Goal: Task Accomplishment & Management: Complete application form

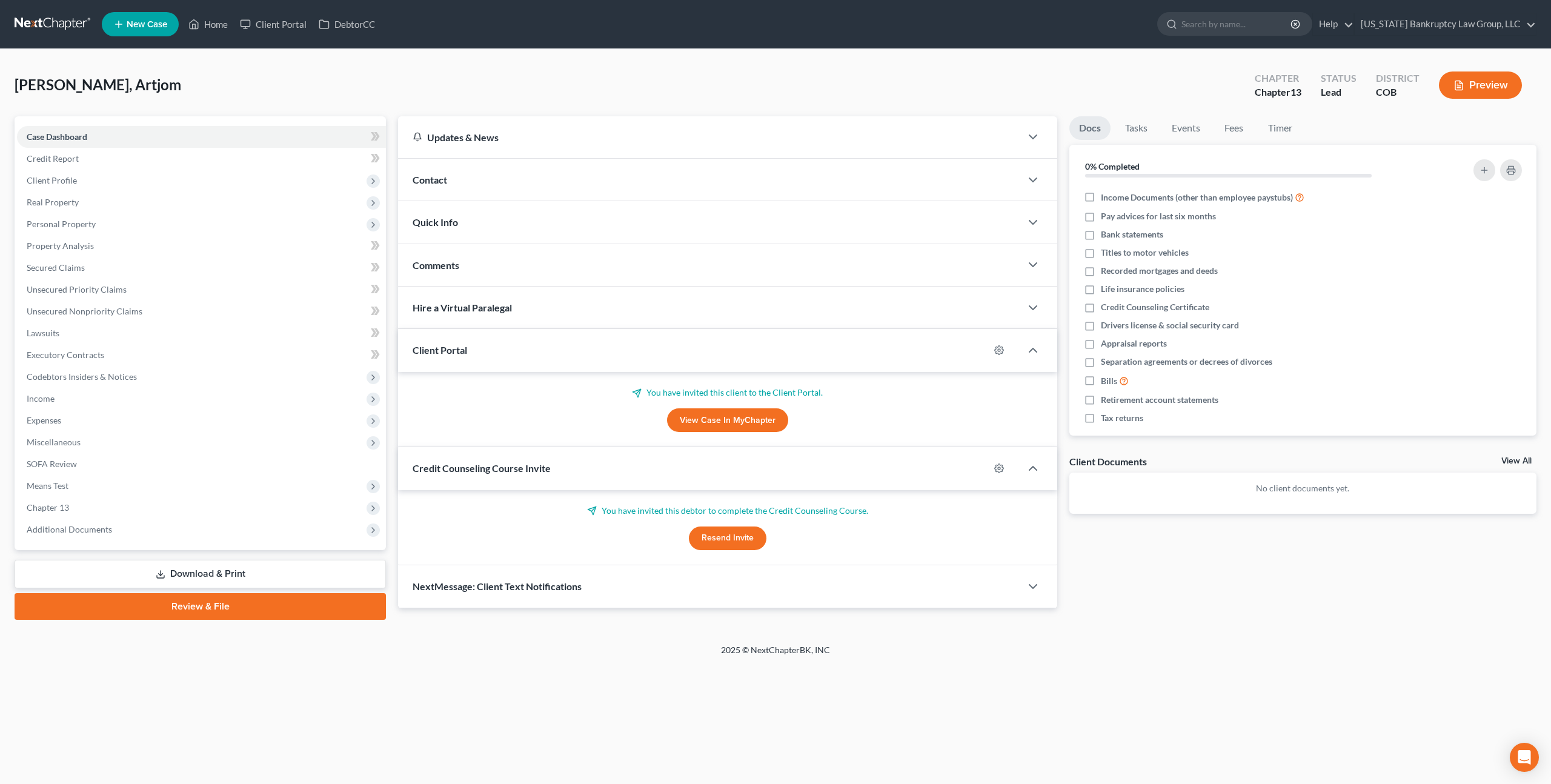
click at [63, 25] on link at bounding box center [53, 24] width 77 height 22
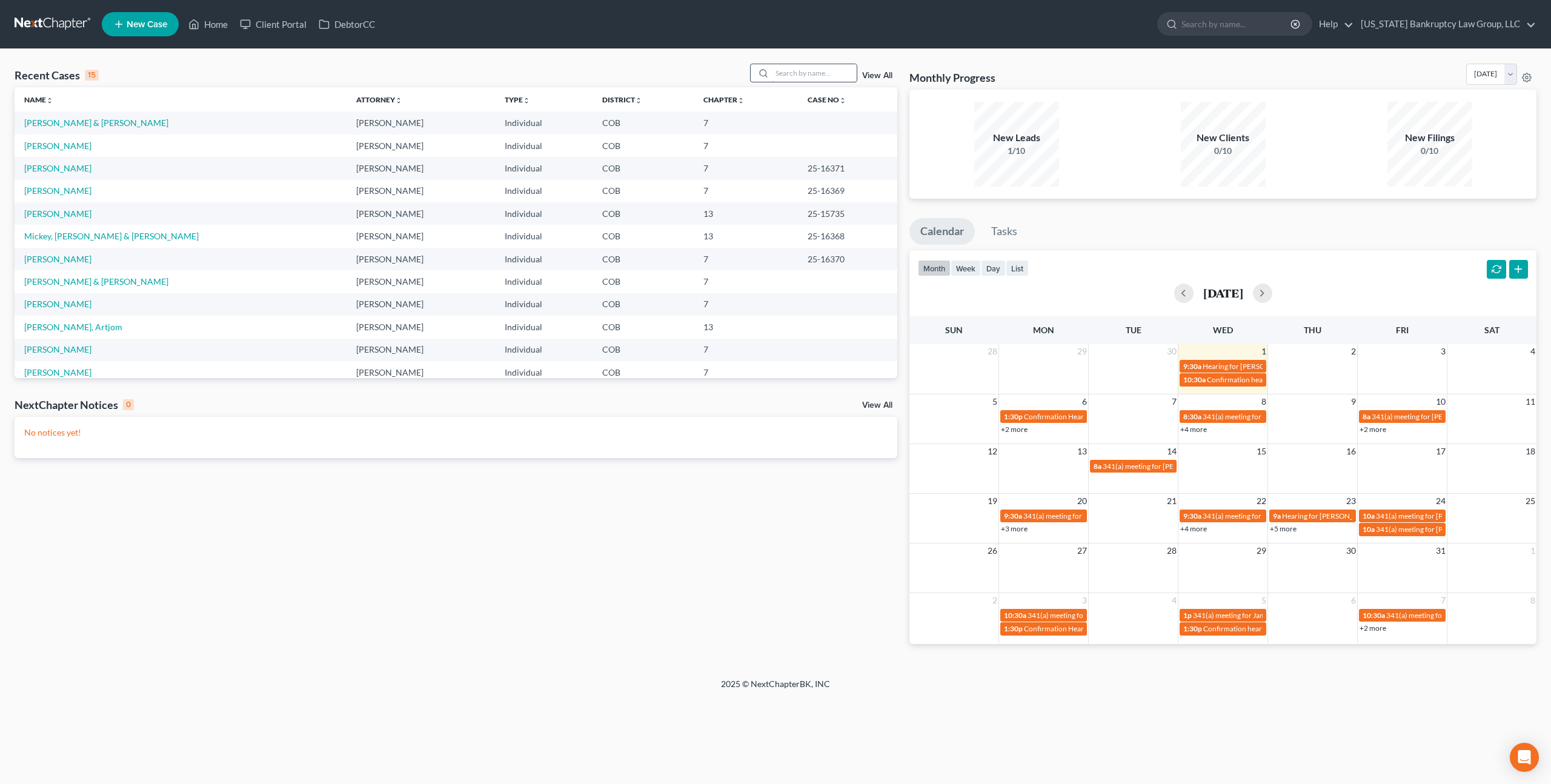
click at [797, 75] on input "search" at bounding box center [815, 73] width 85 height 18
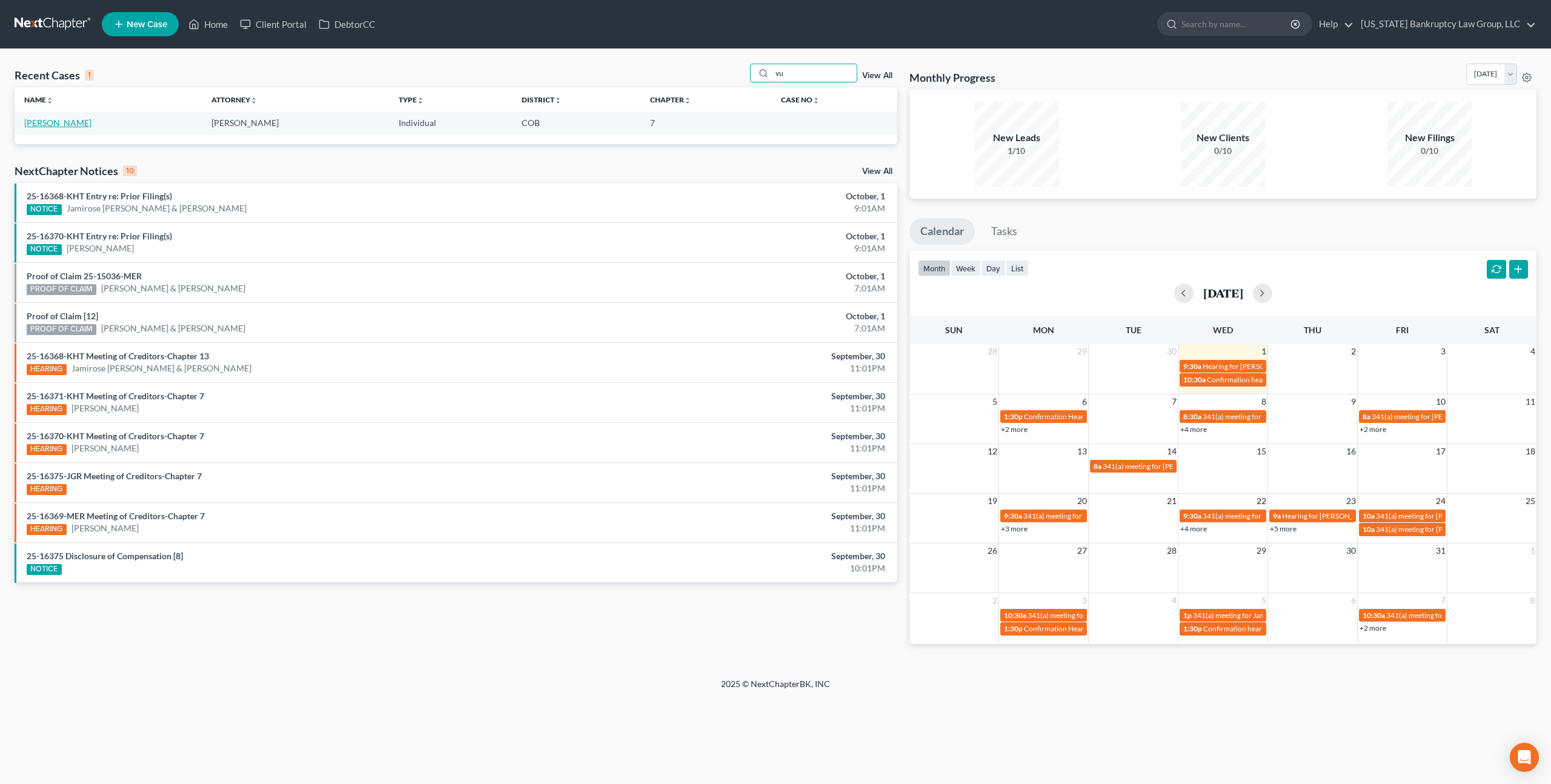
type input "vu"
click at [53, 123] on link "Vu, Thanh" at bounding box center [58, 123] width 67 height 10
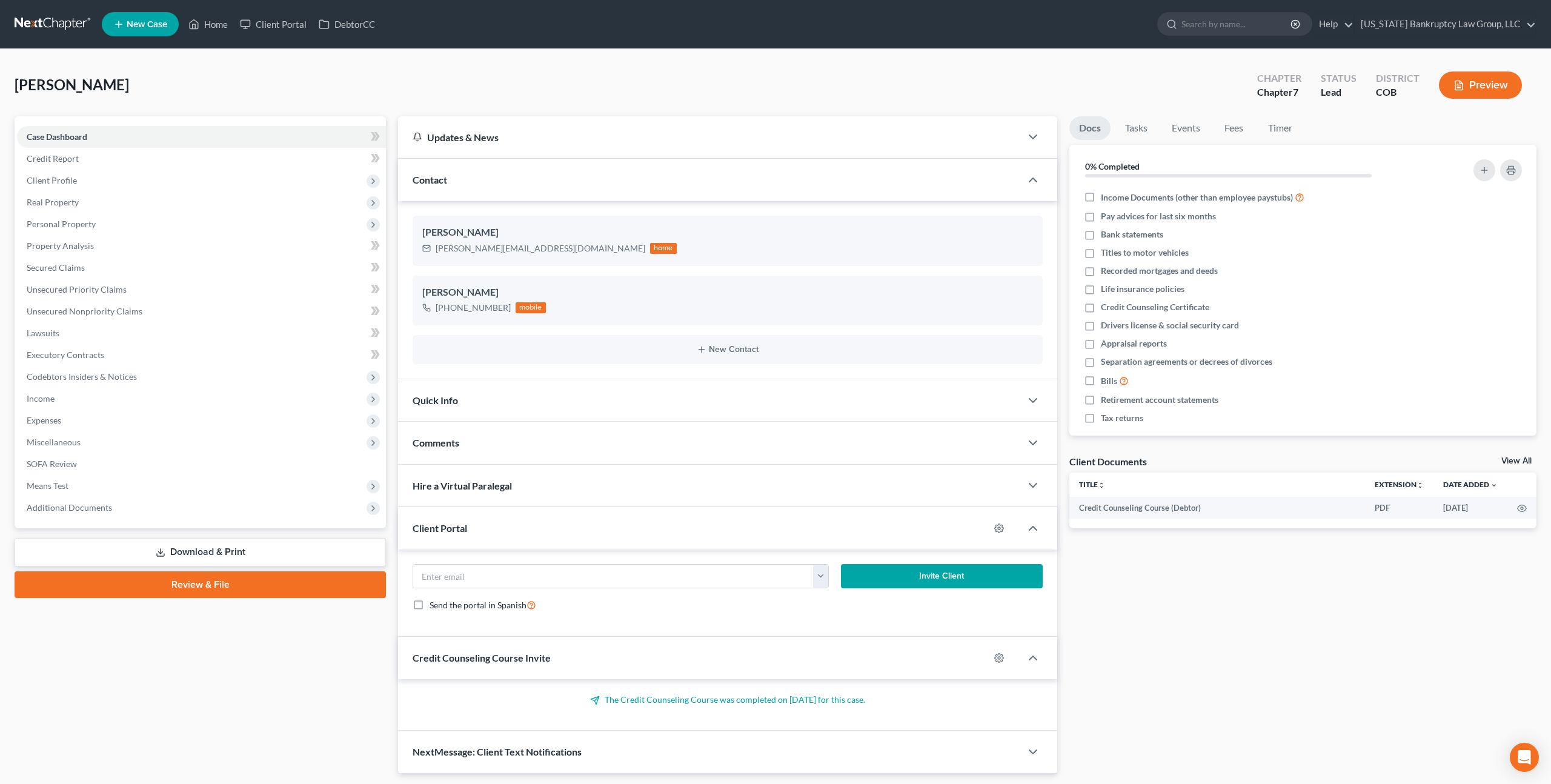
click at [8, 101] on div "Vu, Thanh Upgraded Chapter Chapter 7 Status Lead District COB Preview Petition …" at bounding box center [775, 423] width 1551 height 748
click at [58, 22] on link at bounding box center [53, 24] width 77 height 22
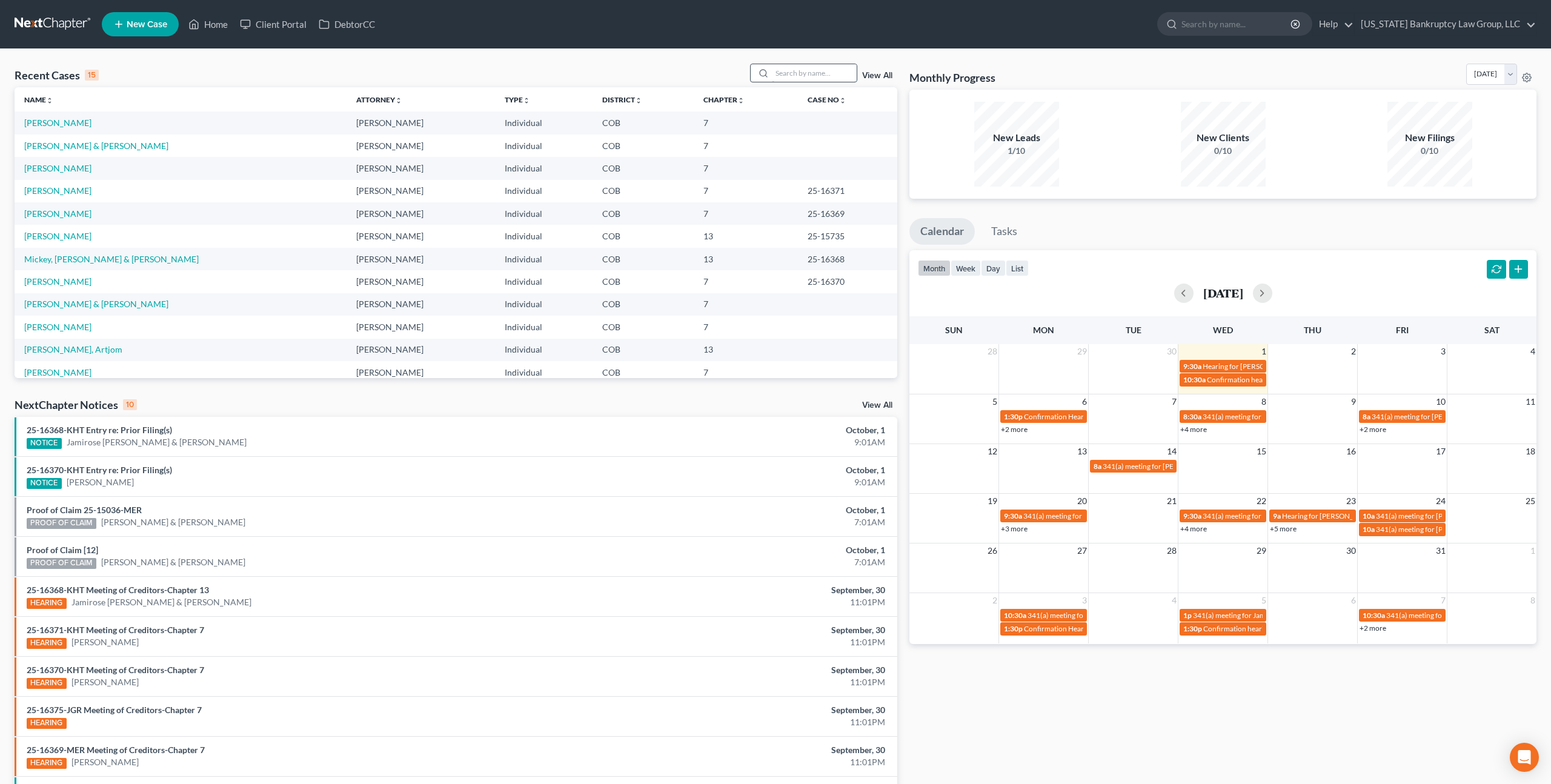
click at [802, 75] on input "search" at bounding box center [815, 73] width 85 height 18
click at [571, 61] on div "Recent Cases 15 View All Name unfold_more expand_more expand_less Attorney unfo…" at bounding box center [775, 449] width 1551 height 801
click at [56, 121] on link "Vu, Thanh" at bounding box center [58, 123] width 67 height 10
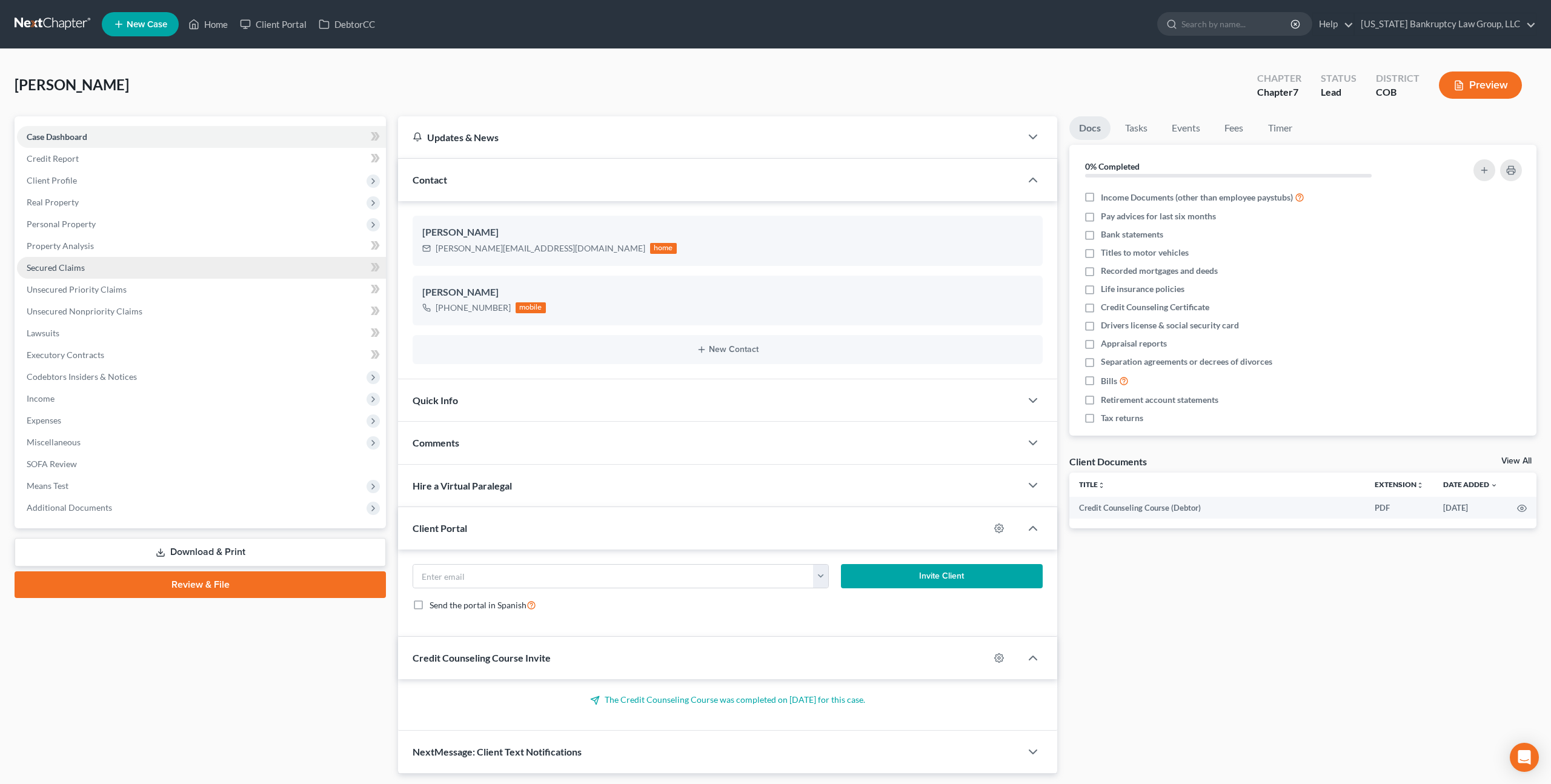
click at [76, 267] on span "Secured Claims" at bounding box center [56, 267] width 59 height 10
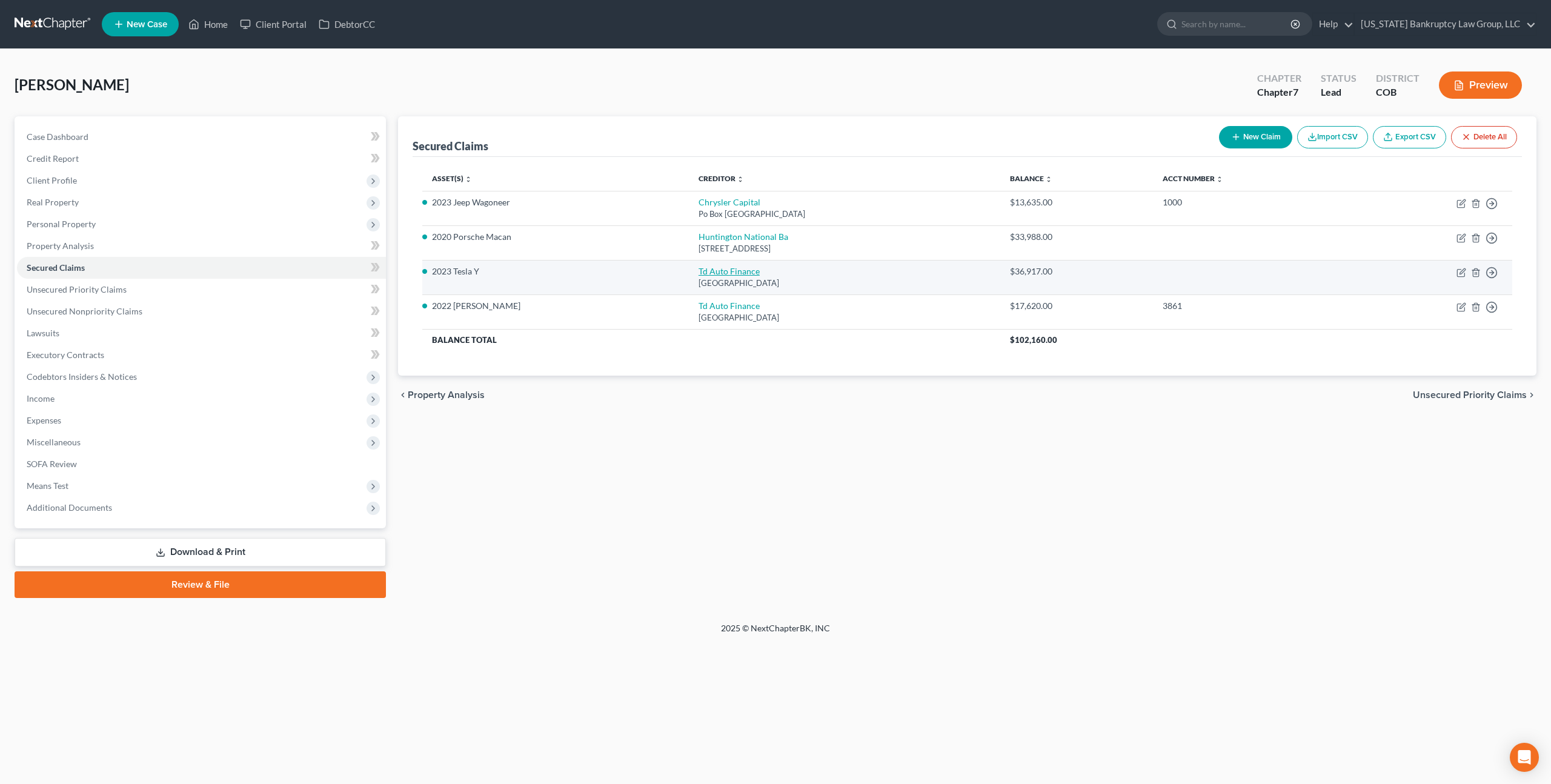
click at [699, 273] on link "Td Auto Finance" at bounding box center [729, 271] width 61 height 10
select select "39"
select select "4"
select select "0"
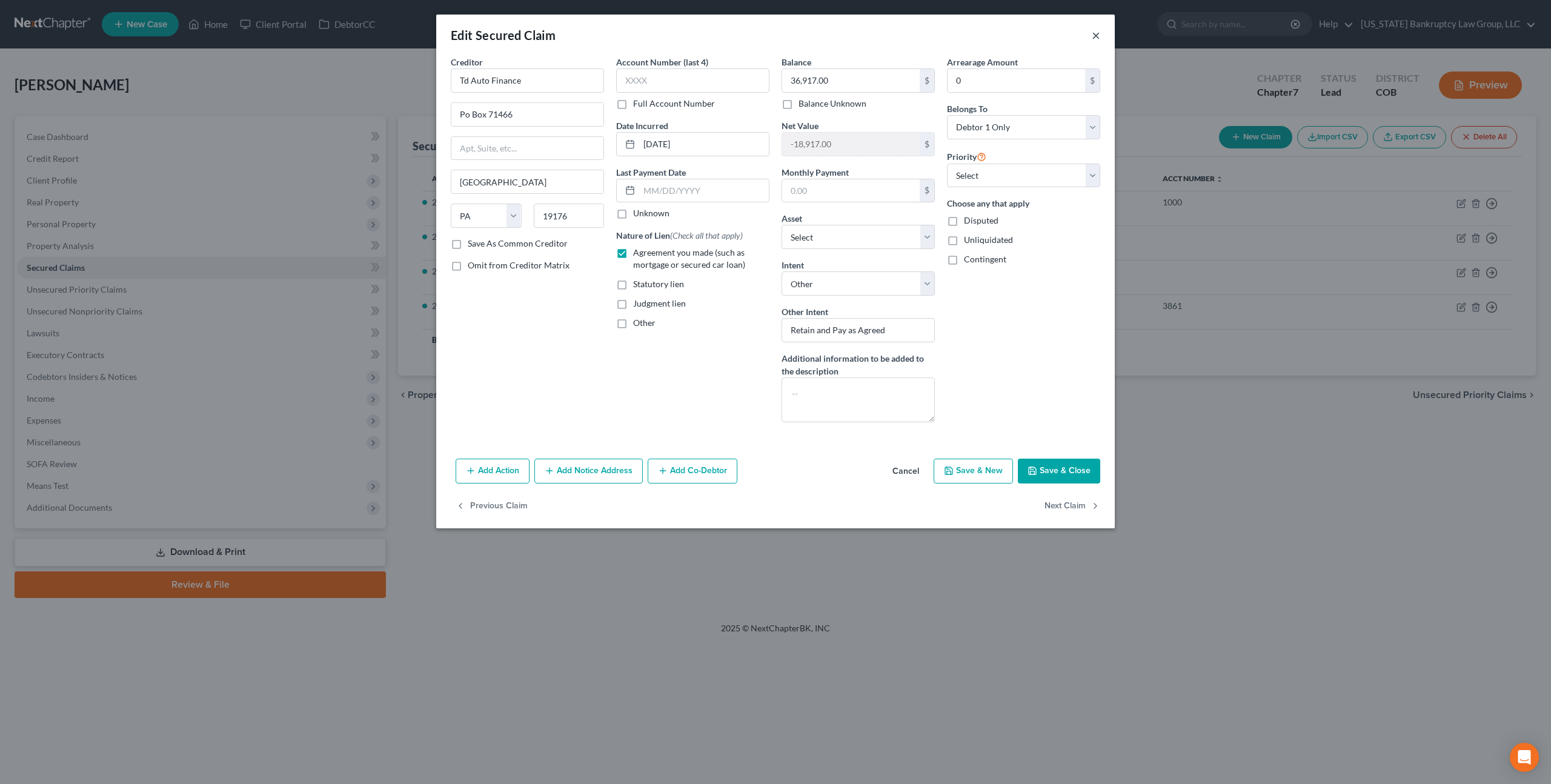
click at [1098, 33] on button "×" at bounding box center [1096, 35] width 8 height 14
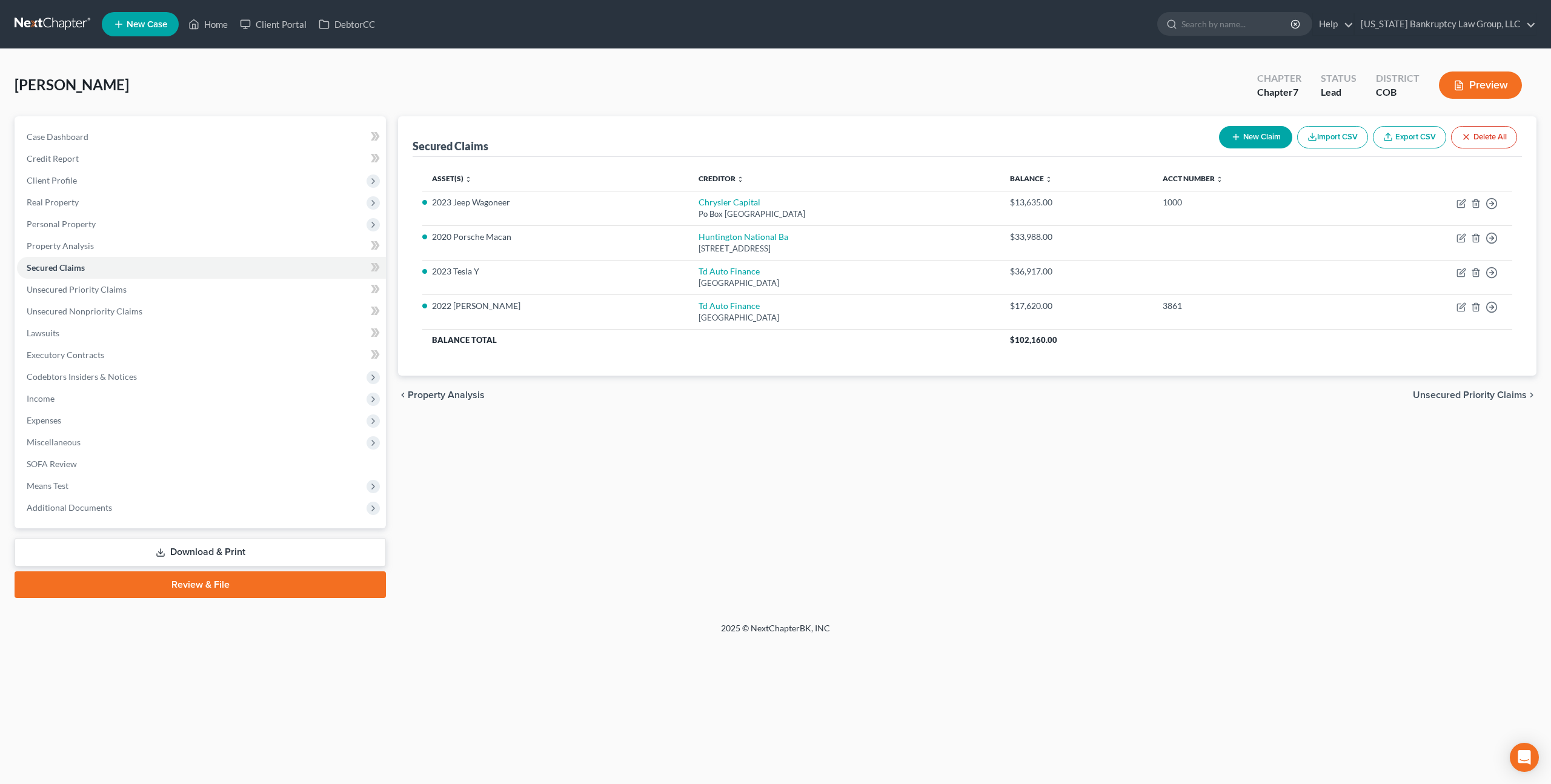
click at [38, 25] on link at bounding box center [53, 24] width 77 height 22
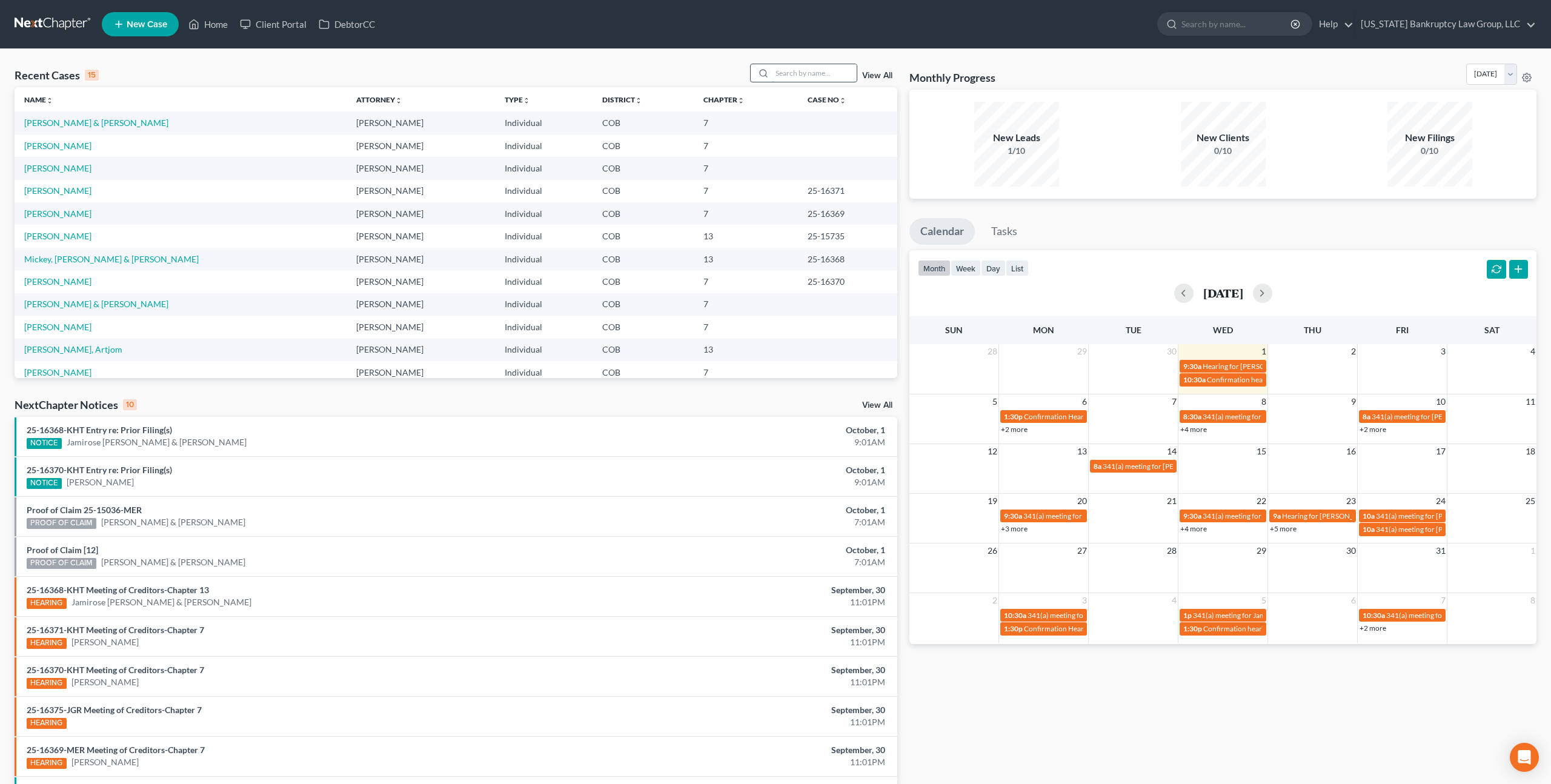
click at [776, 77] on input "search" at bounding box center [815, 73] width 85 height 18
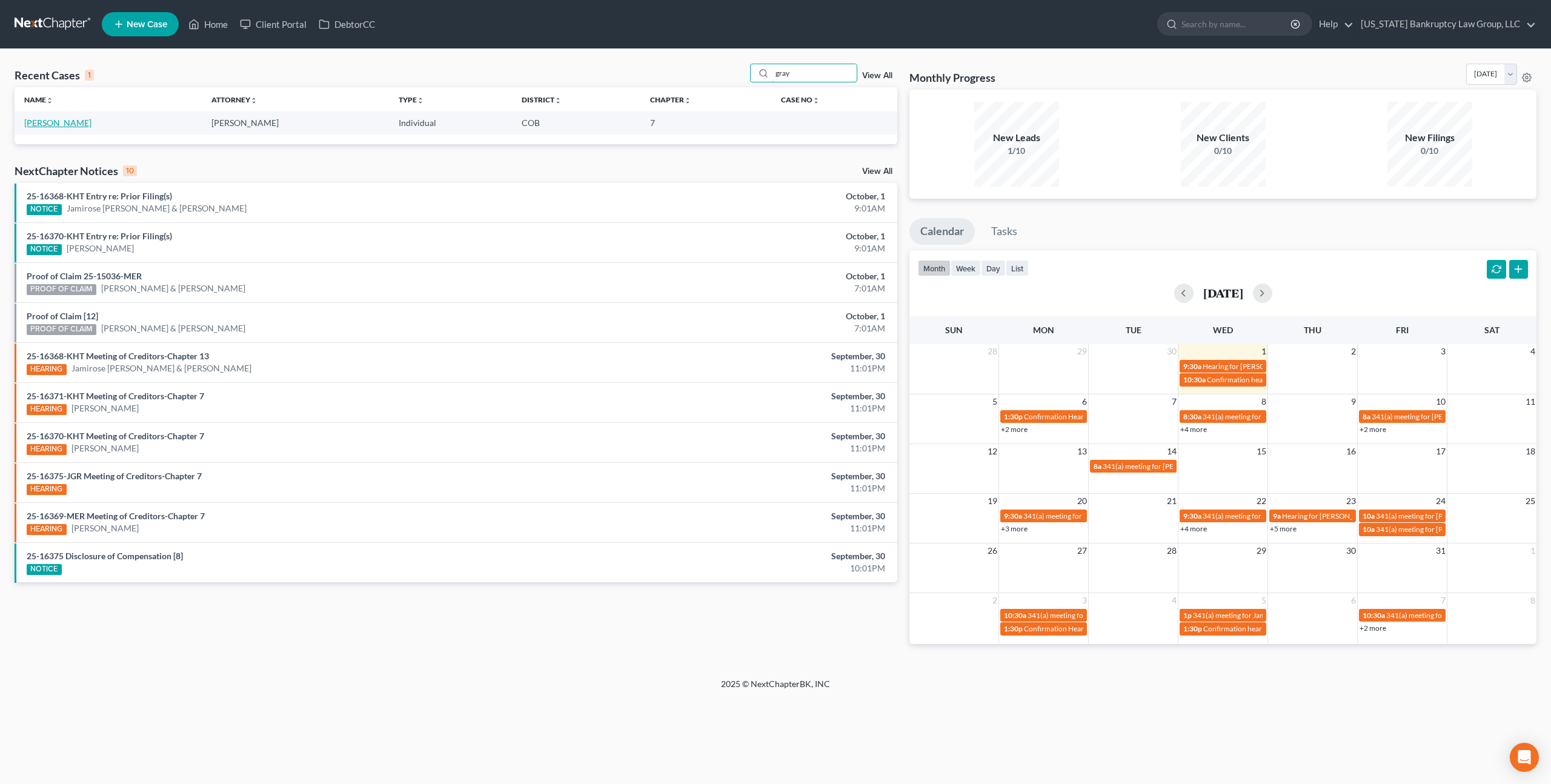
type input "gray"
click at [64, 124] on link "Gray, Alfredo" at bounding box center [58, 123] width 67 height 10
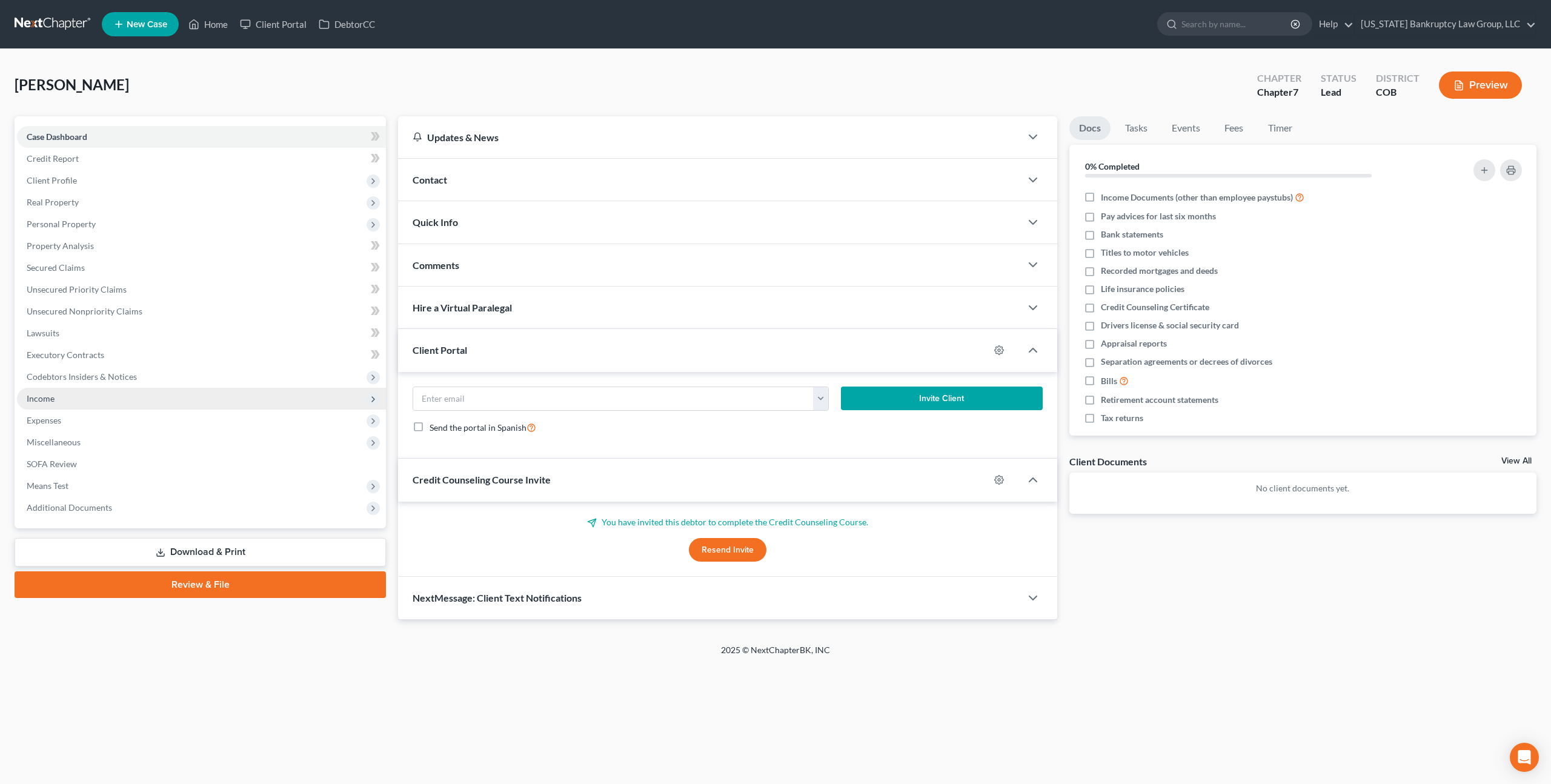
click at [45, 396] on span "Income" at bounding box center [41, 398] width 28 height 10
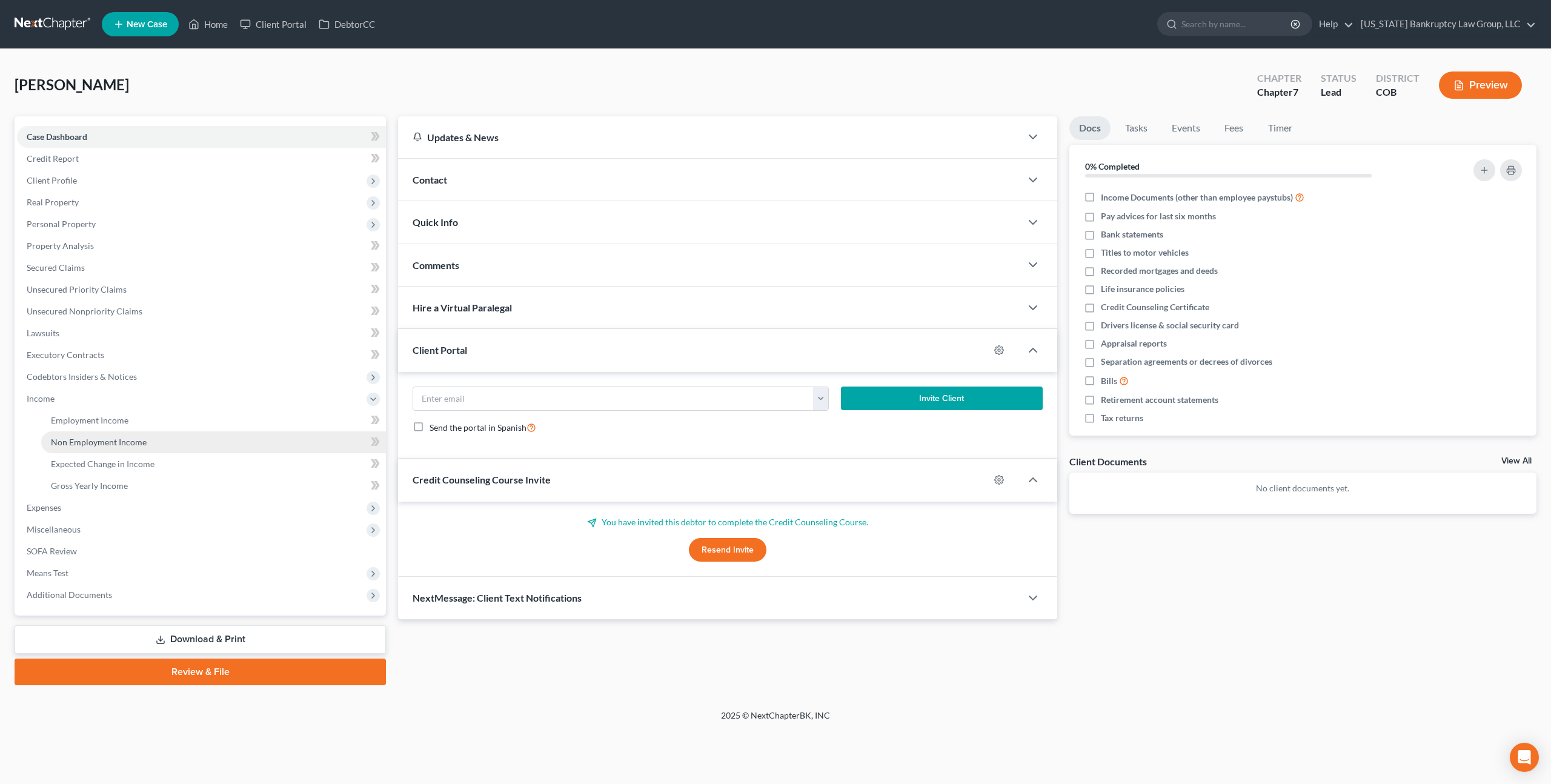
click at [86, 441] on span "Non Employment Income" at bounding box center [98, 442] width 95 height 10
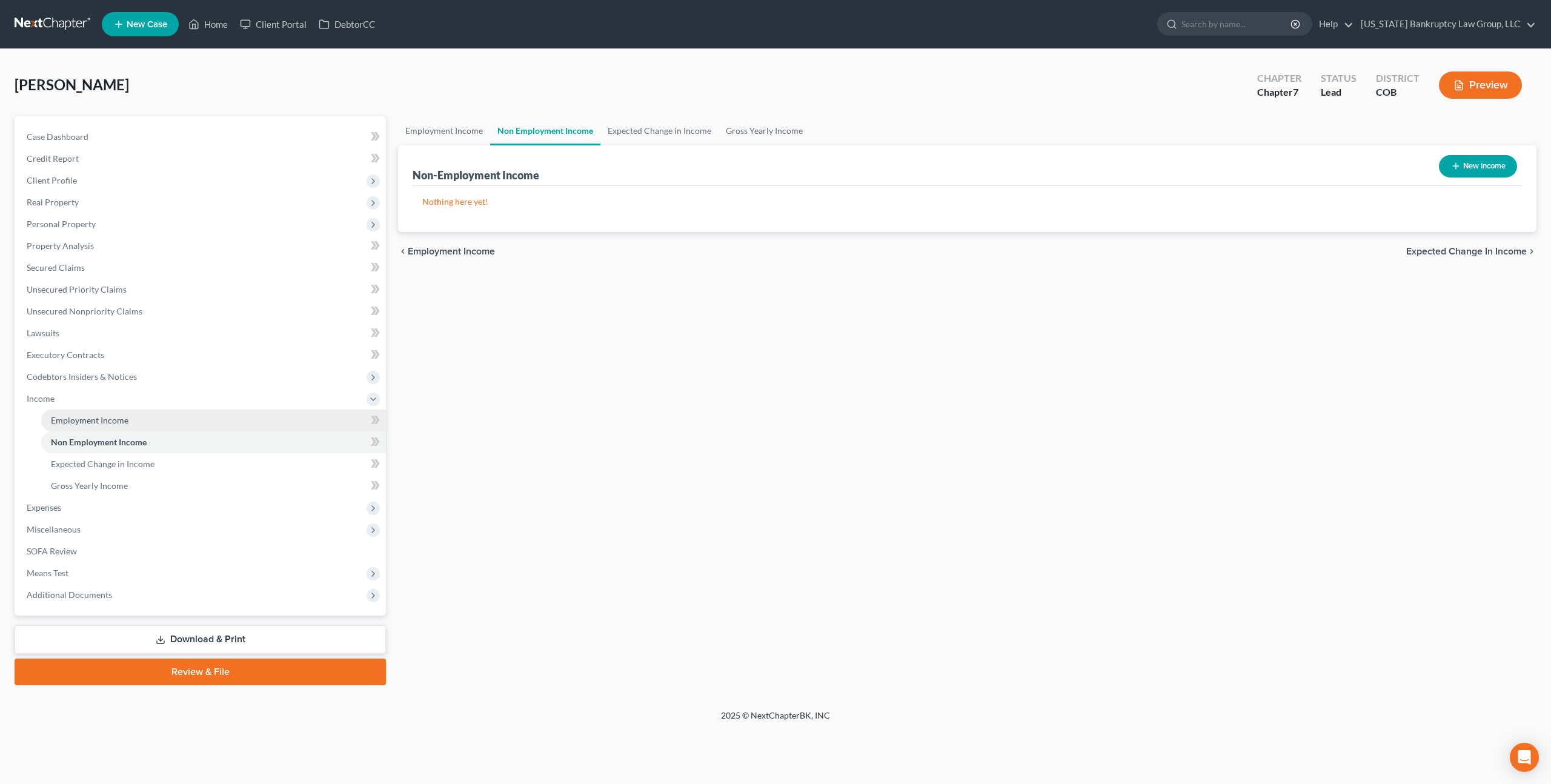
click at [119, 416] on span "Employment Income" at bounding box center [90, 420] width 77 height 10
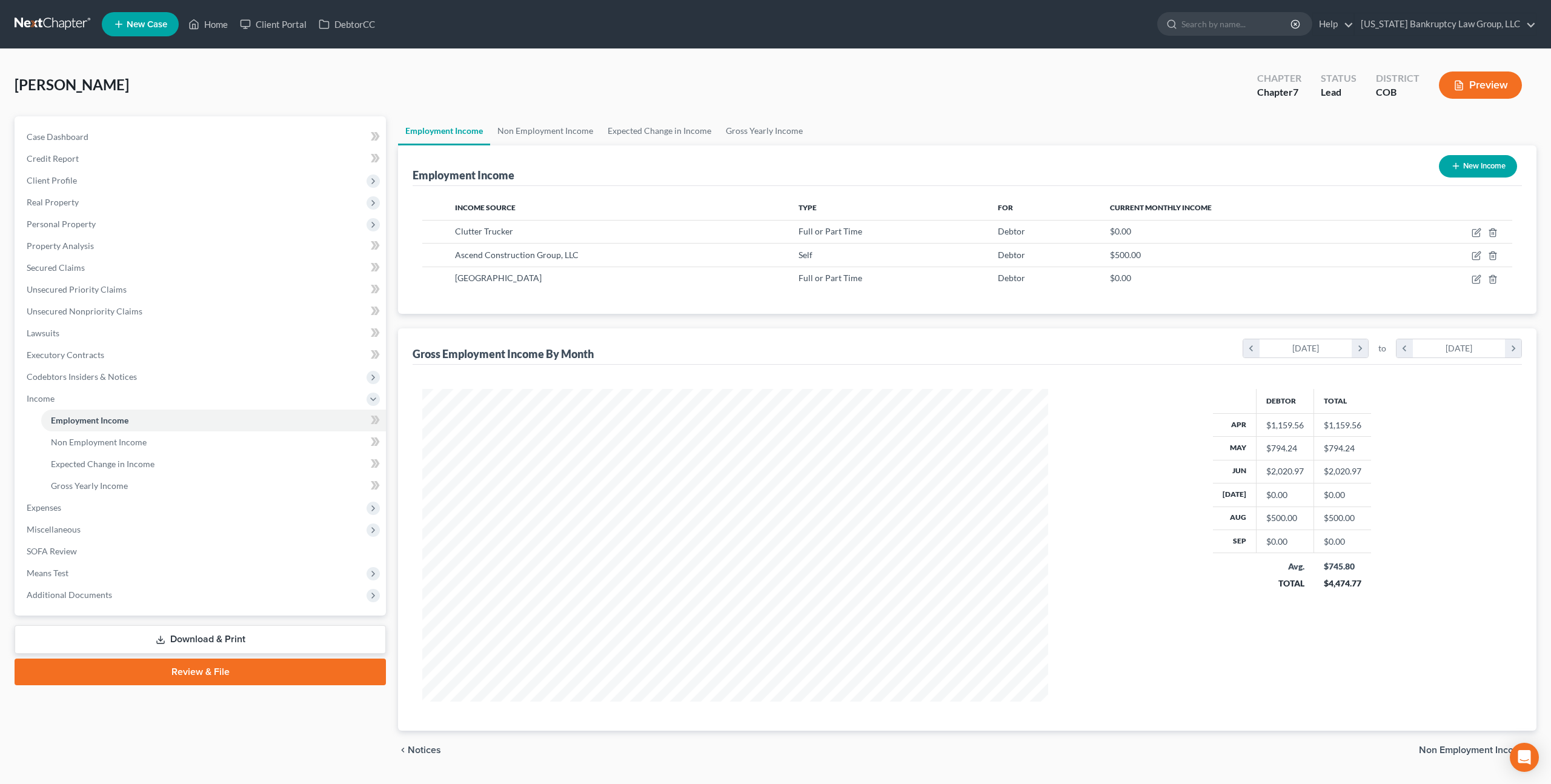
scroll to position [312, 649]
click at [72, 174] on span "Client Profile" at bounding box center [201, 180] width 369 height 22
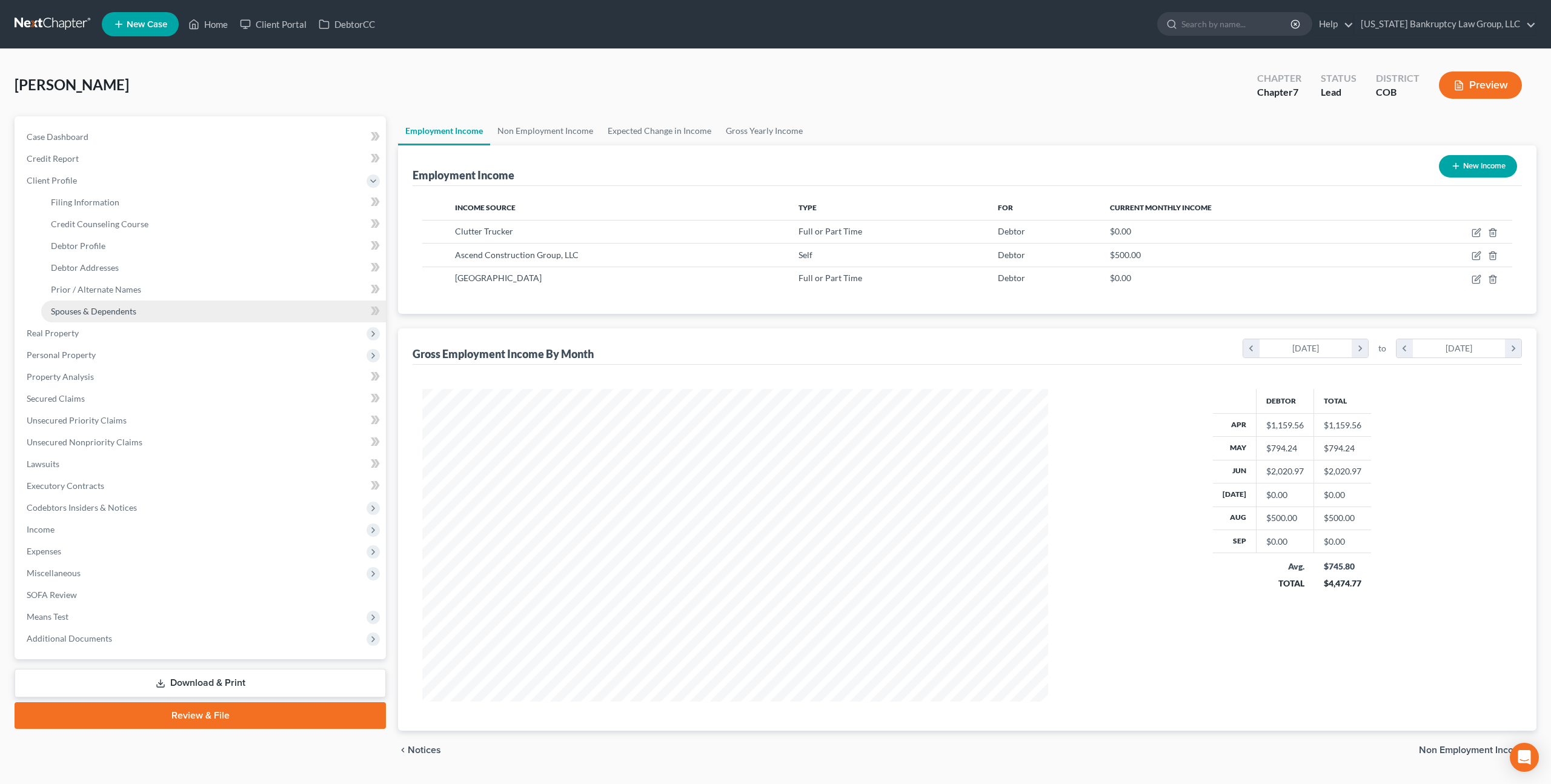
click at [101, 309] on span "Spouses & Dependents" at bounding box center [93, 310] width 86 height 10
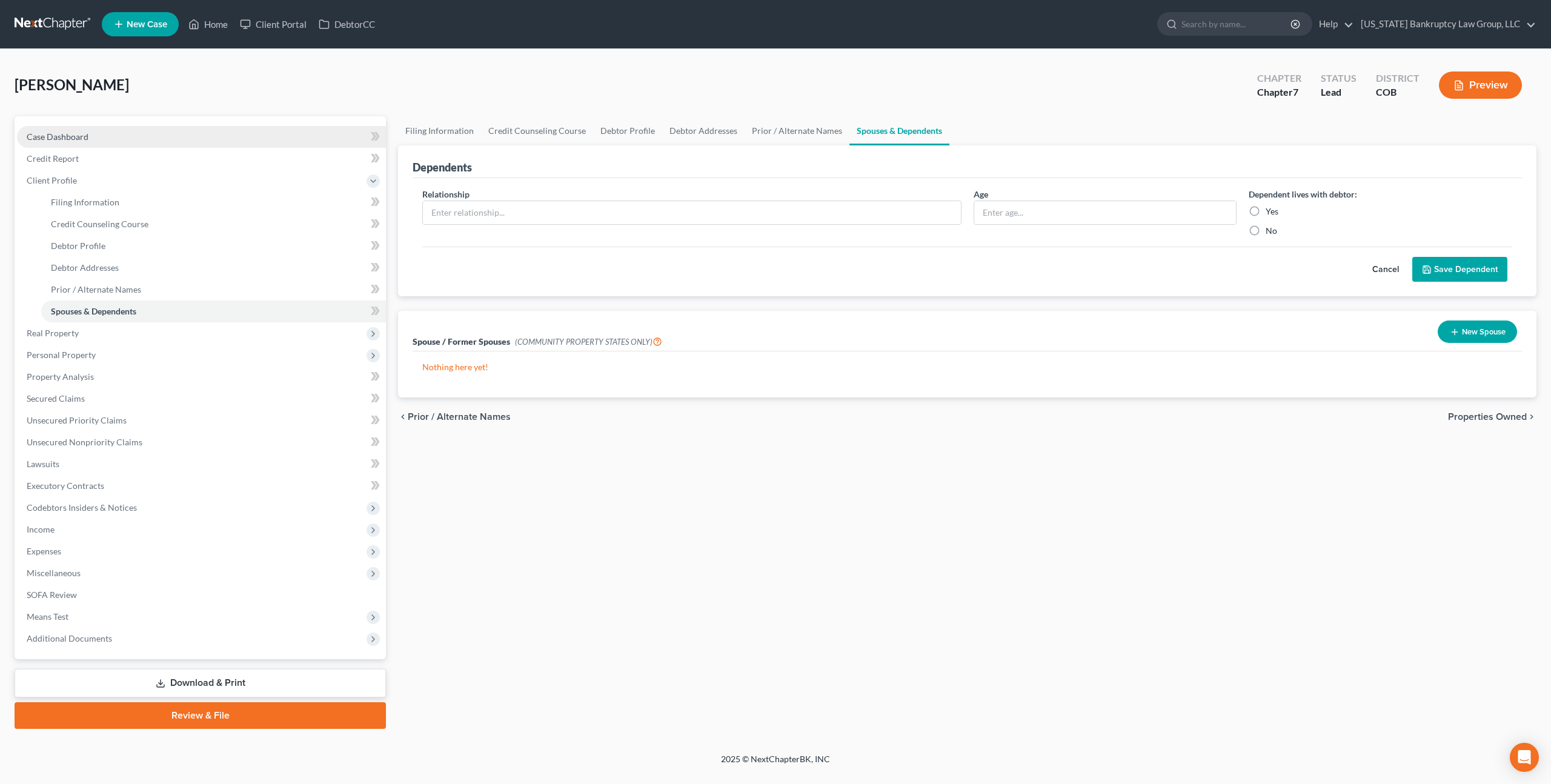
click at [69, 142] on link "Case Dashboard" at bounding box center [201, 137] width 369 height 22
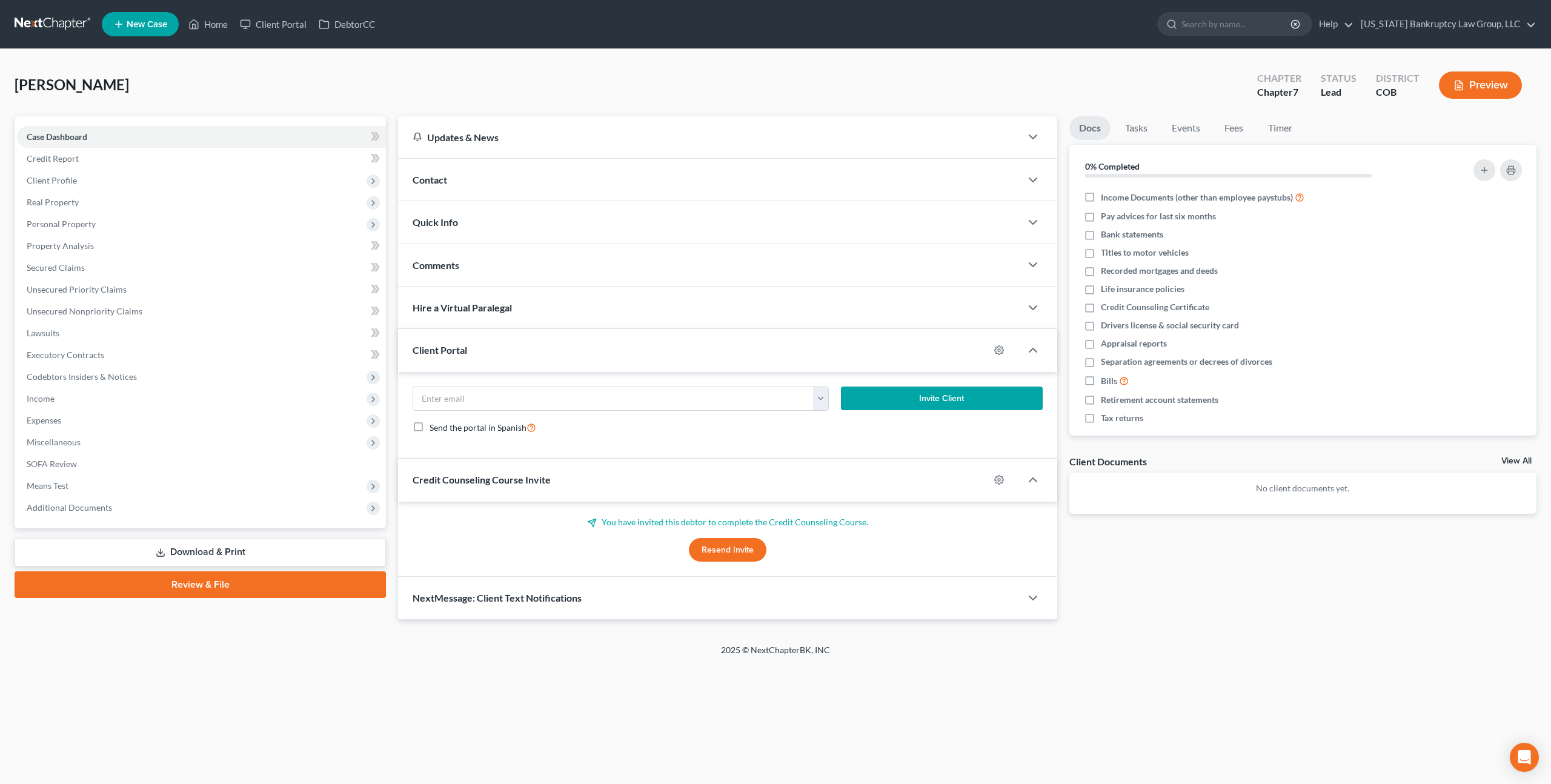
click at [733, 545] on button "Resend Invite" at bounding box center [728, 550] width 77 height 25
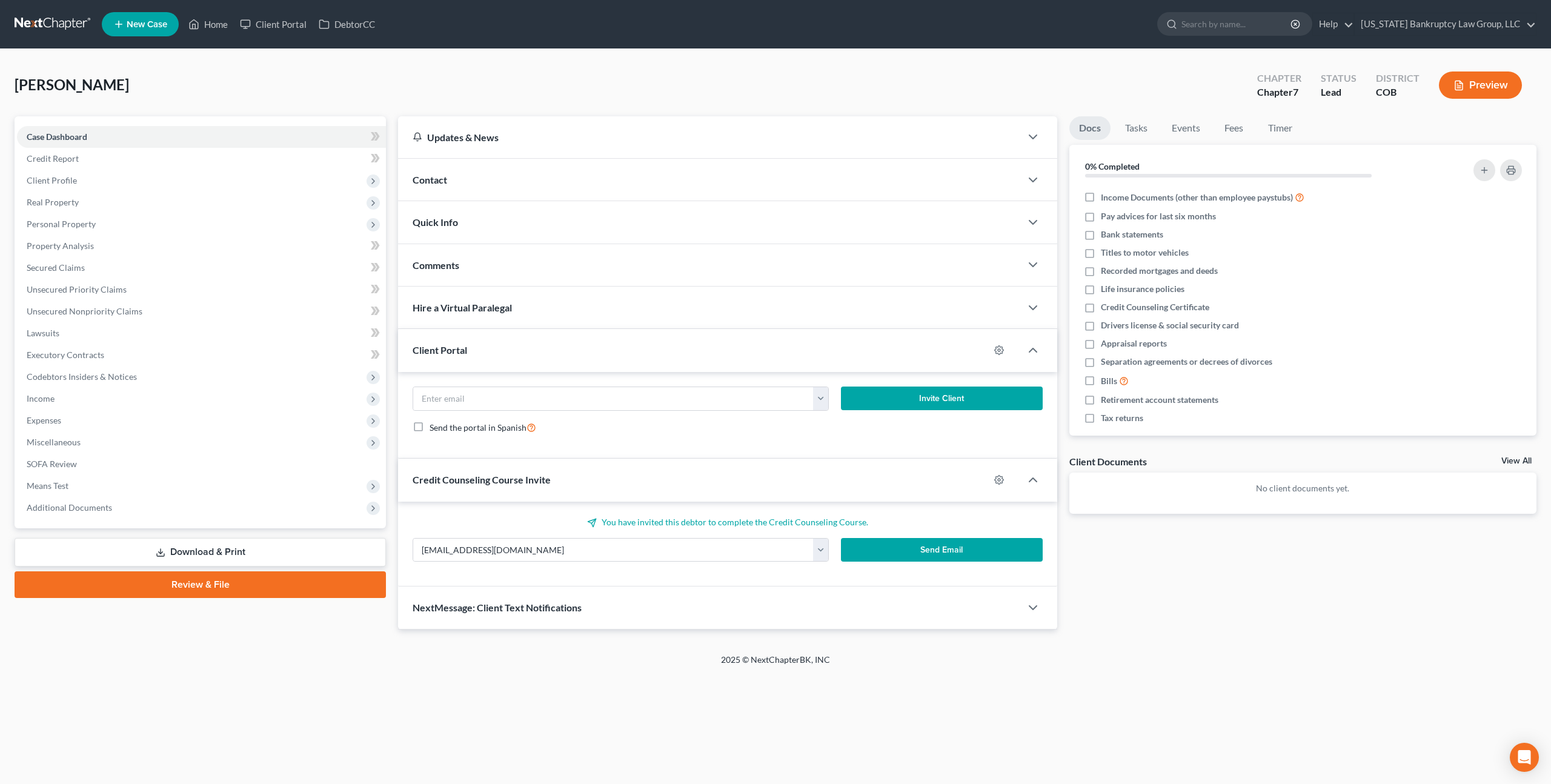
click at [888, 549] on button "Send Email" at bounding box center [942, 550] width 202 height 25
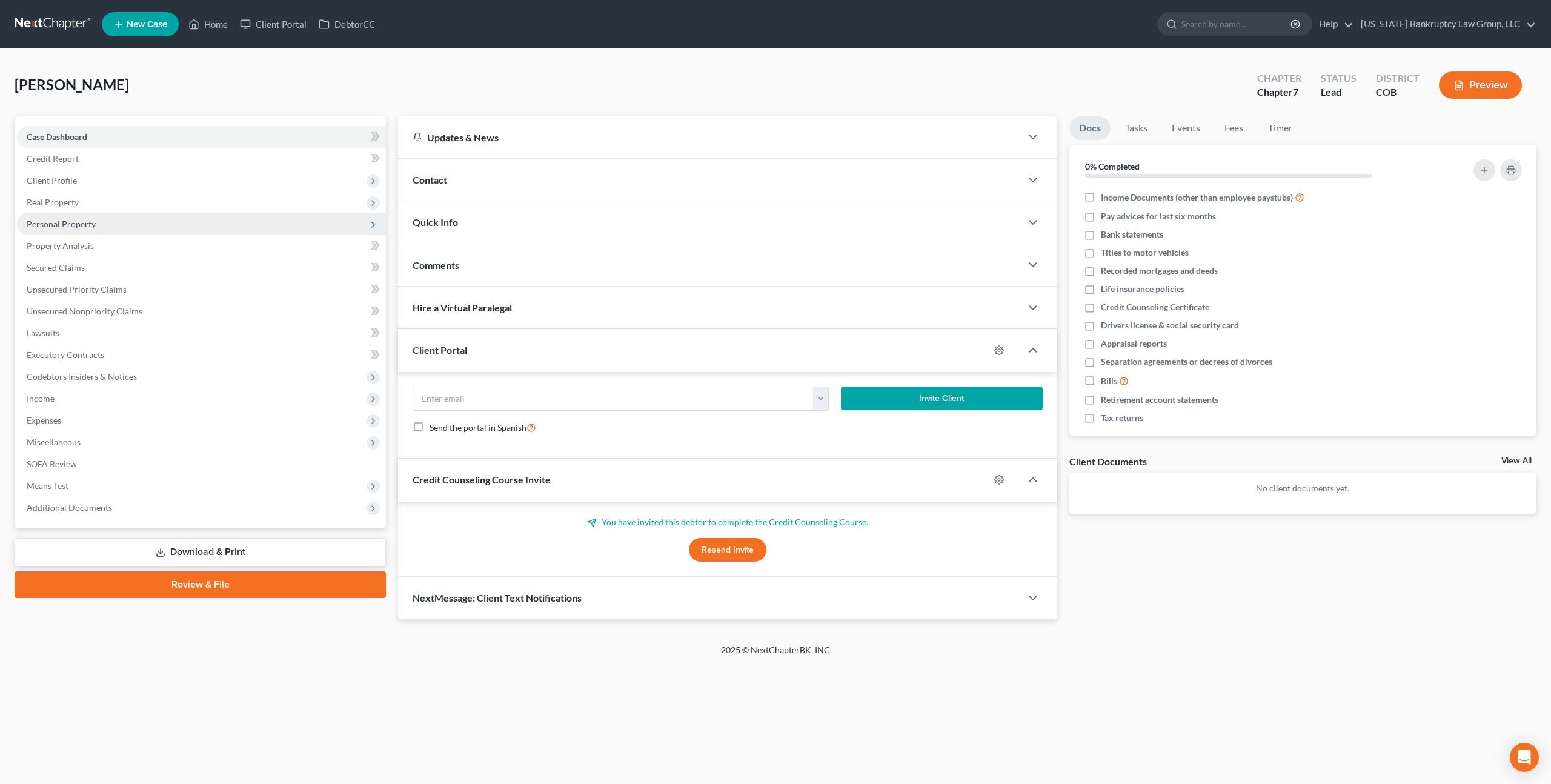
click at [72, 219] on span "Personal Property" at bounding box center [60, 224] width 69 height 10
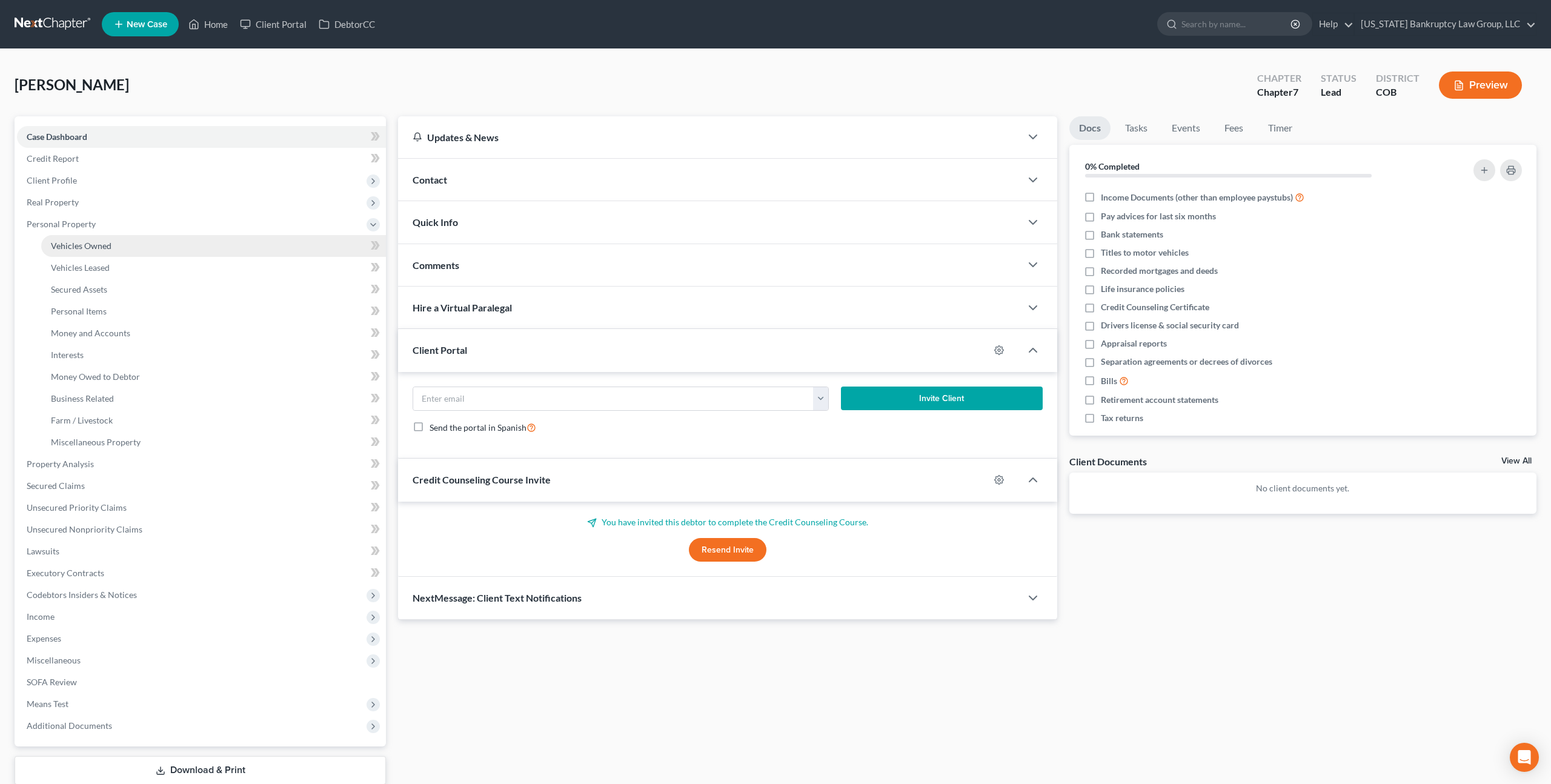
click at [85, 244] on span "Vehicles Owned" at bounding box center [81, 245] width 60 height 10
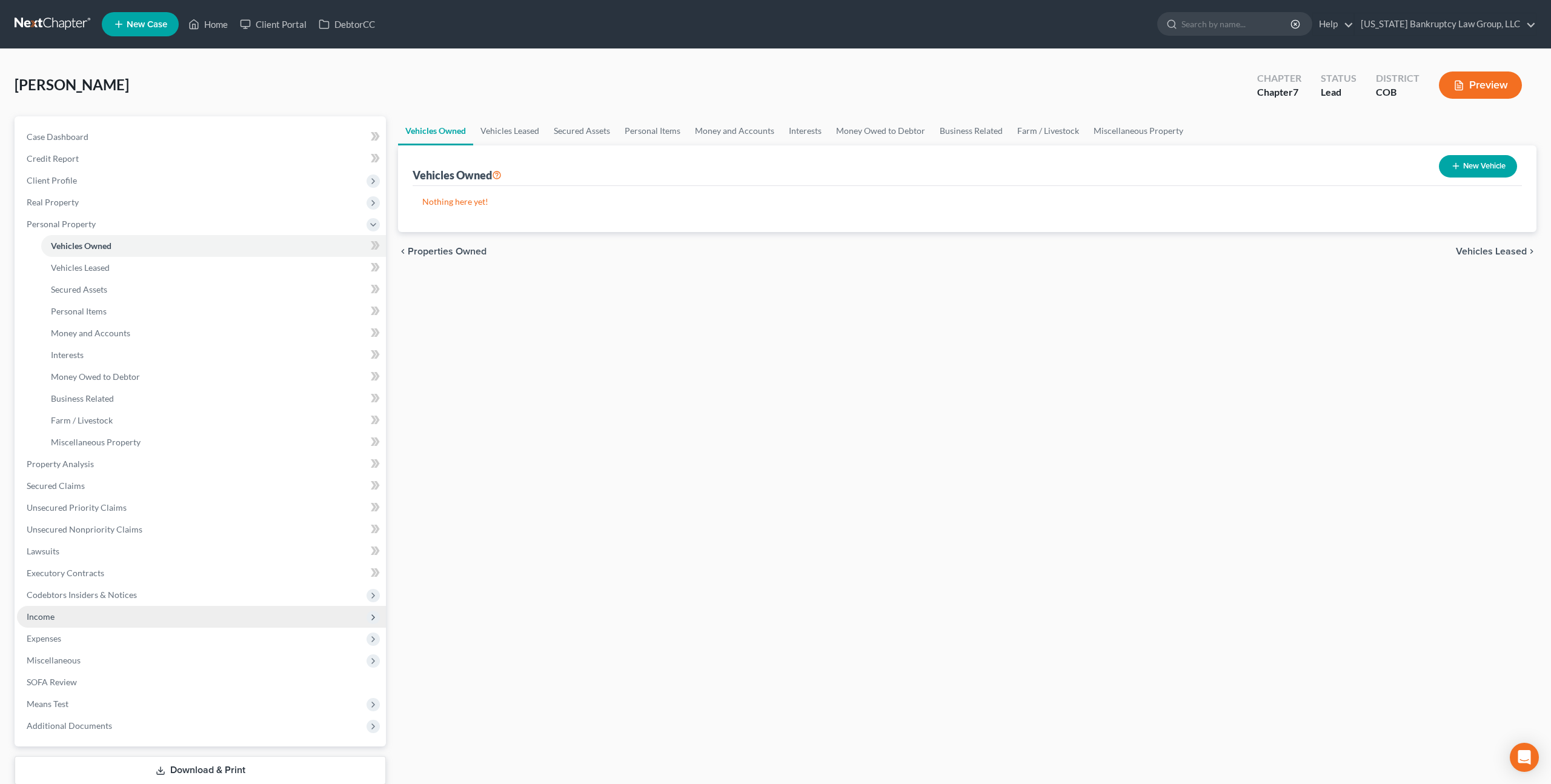
click at [49, 615] on span "Income" at bounding box center [41, 616] width 28 height 10
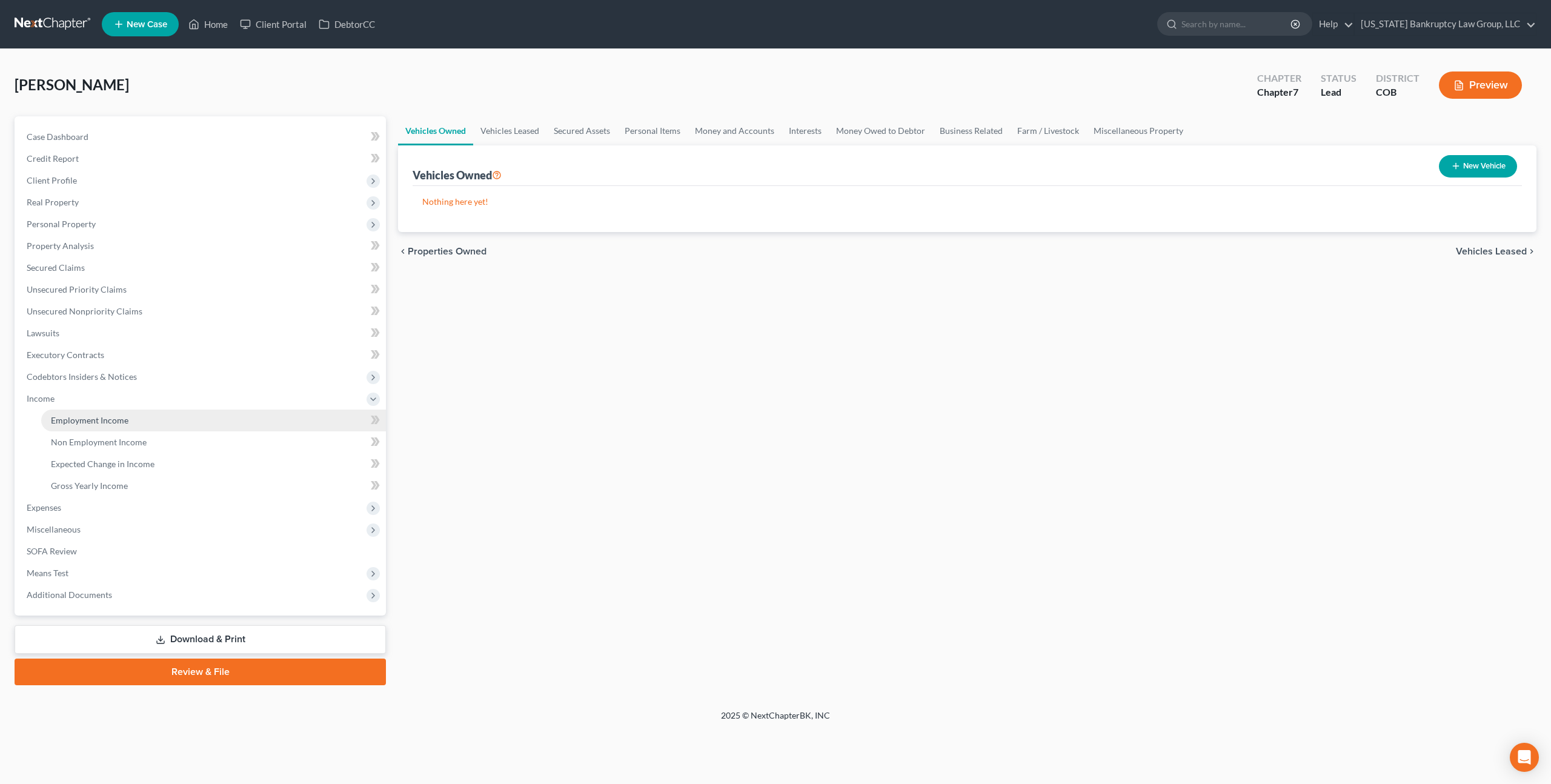
click at [102, 422] on span "Employment Income" at bounding box center [90, 420] width 77 height 10
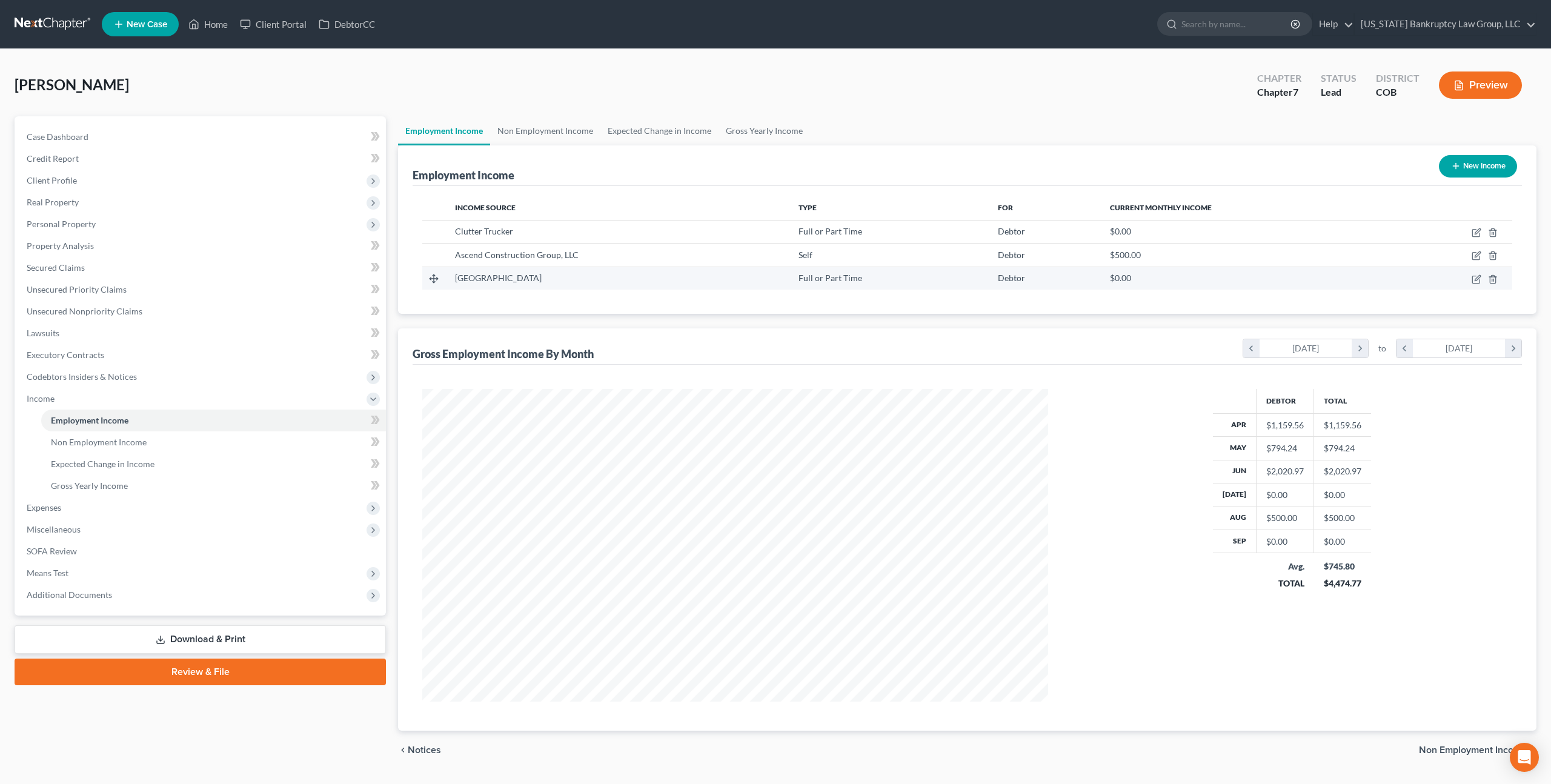
scroll to position [312, 649]
click at [1477, 253] on icon "button" at bounding box center [1477, 255] width 6 height 6
select select "1"
select select "5"
select select "0"
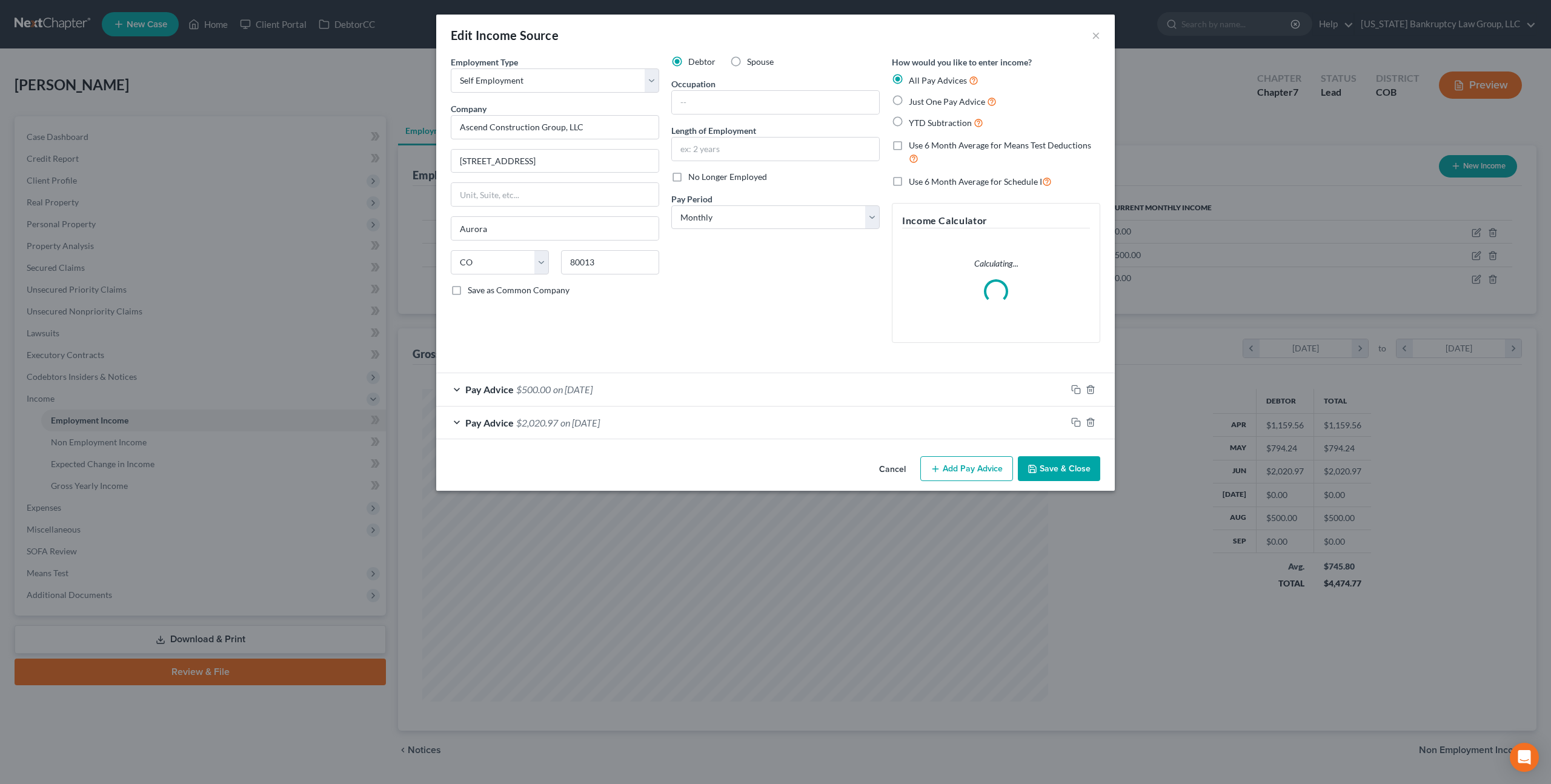
click at [885, 471] on button "Cancel" at bounding box center [892, 470] width 46 height 25
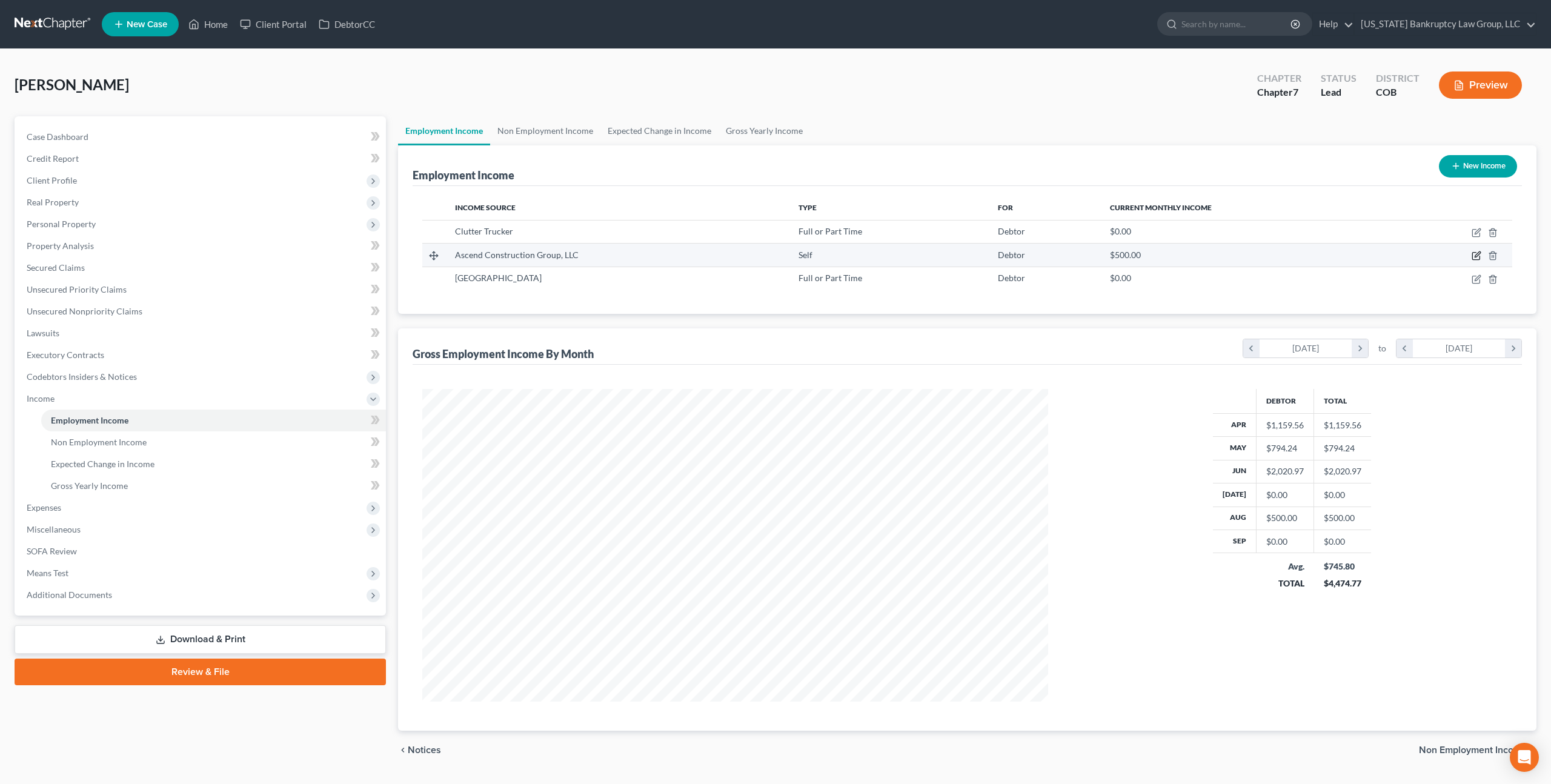
click at [1481, 258] on icon "button" at bounding box center [1476, 256] width 9 height 9
select select "1"
select select "5"
select select "0"
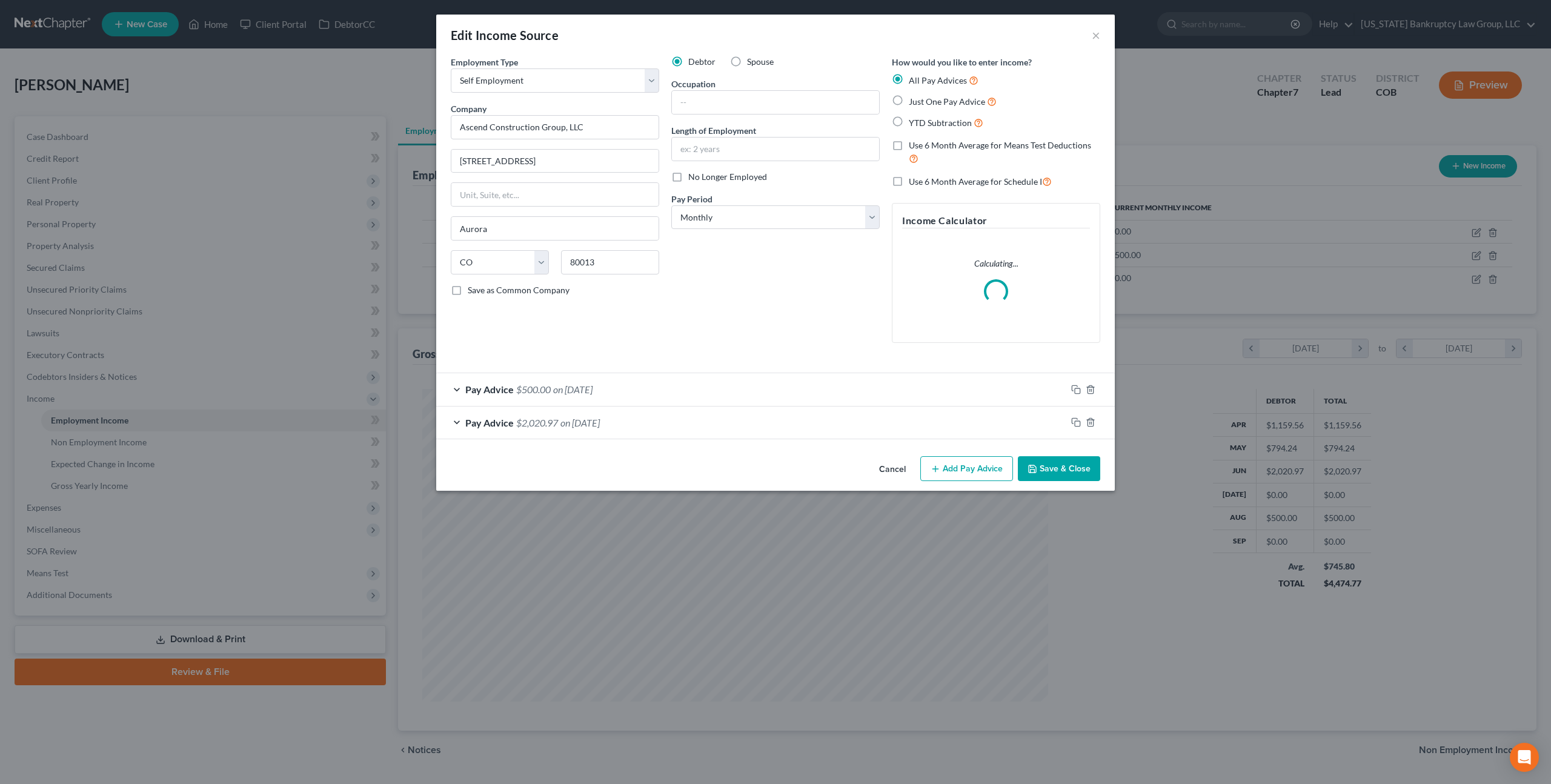
click at [888, 467] on div "Cancel Add Pay Advice Save & Close" at bounding box center [775, 471] width 679 height 40
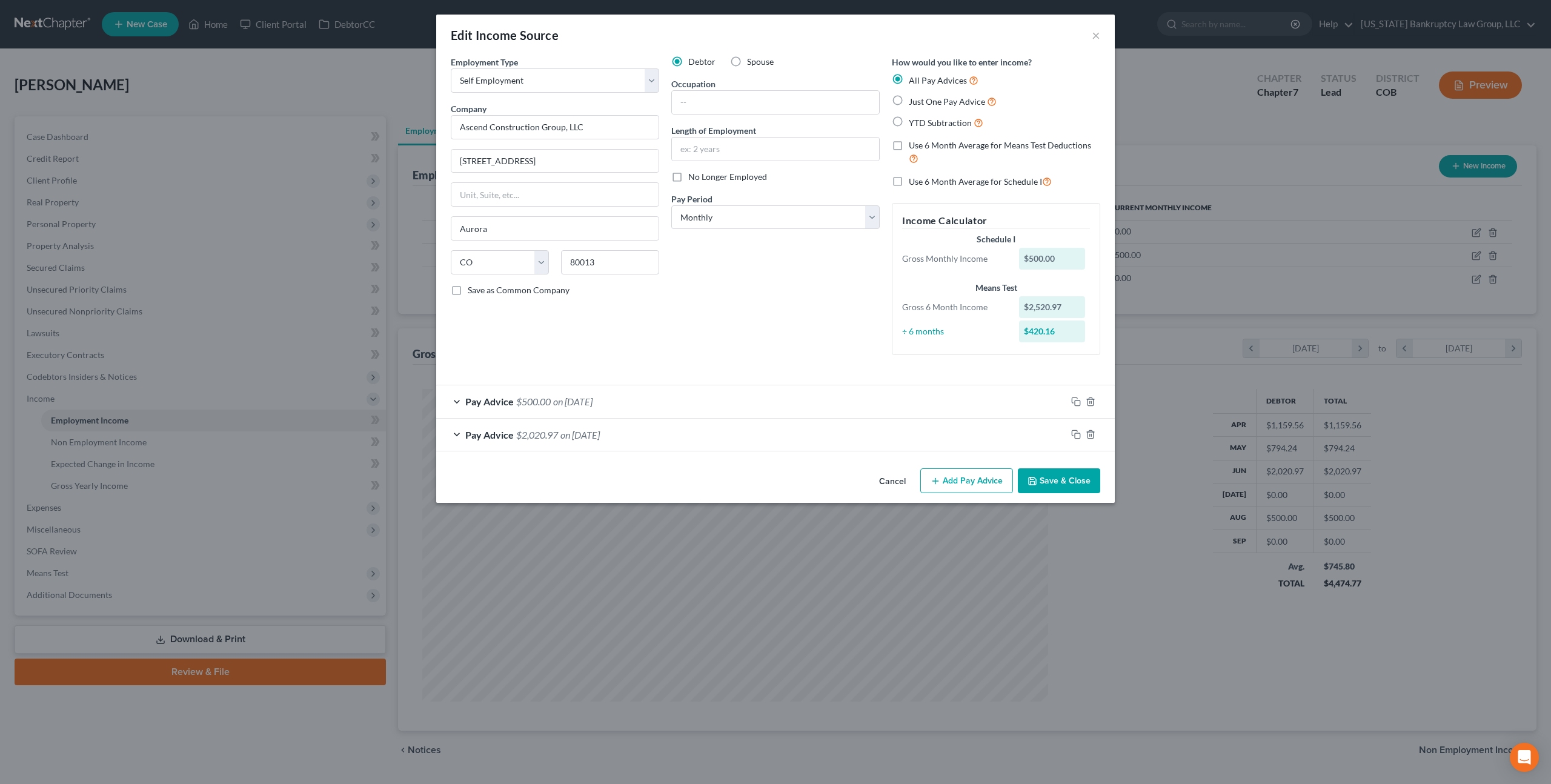
click at [895, 481] on button "Cancel" at bounding box center [892, 481] width 46 height 25
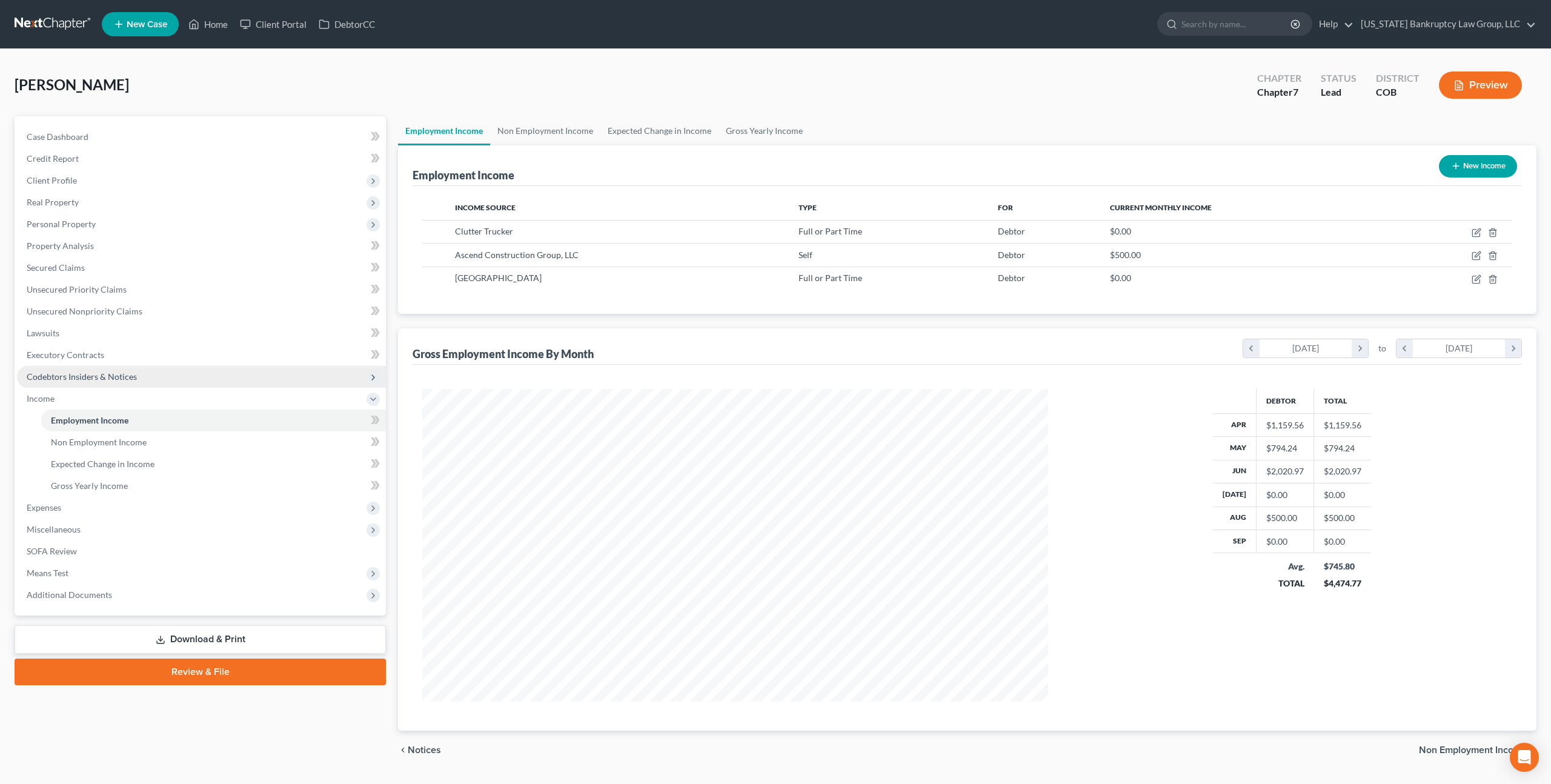
click at [89, 371] on span "Codebtors Insiders & Notices" at bounding box center [81, 375] width 110 height 10
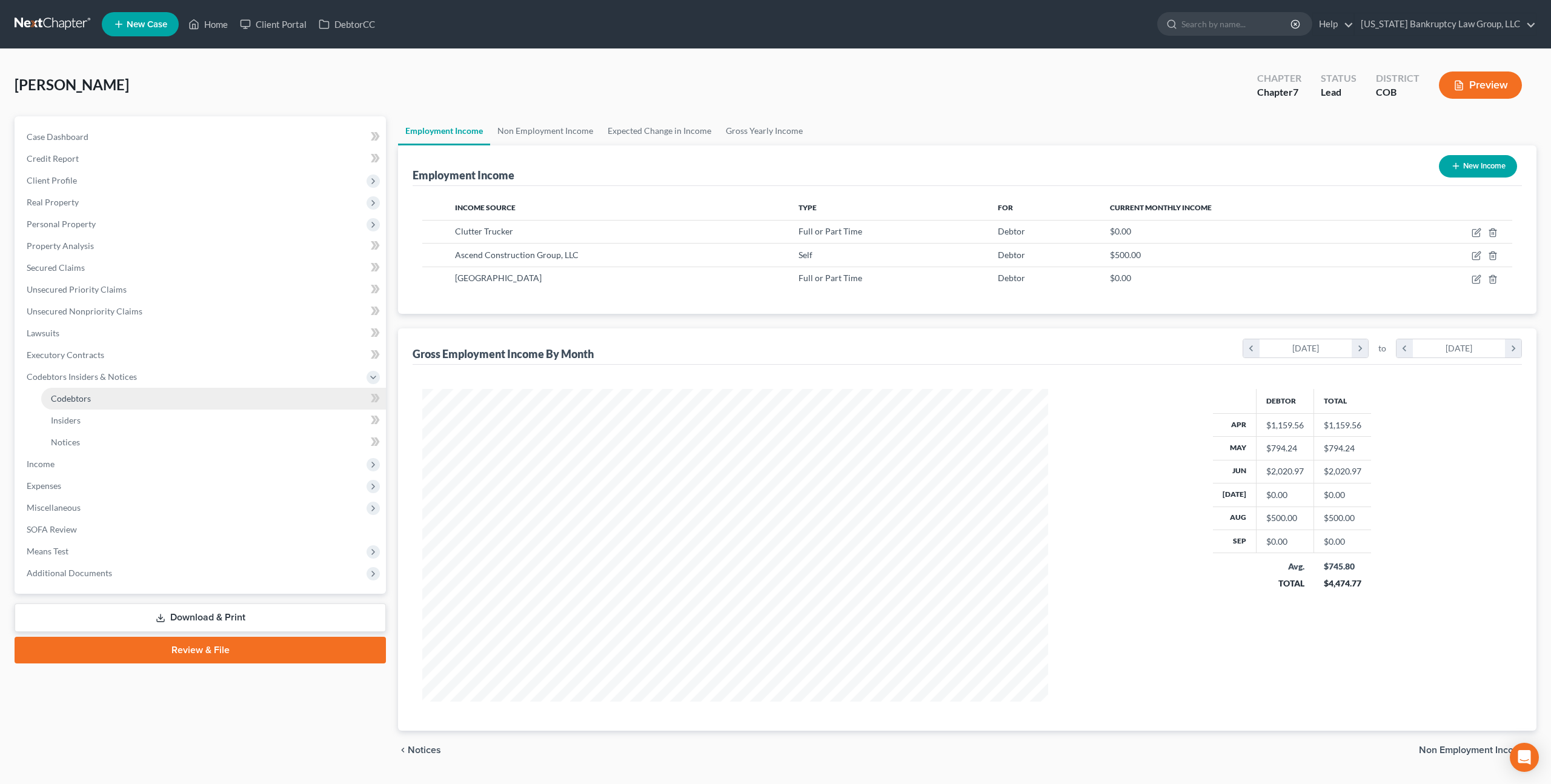
click at [86, 398] on span "Codebtors" at bounding box center [71, 398] width 40 height 10
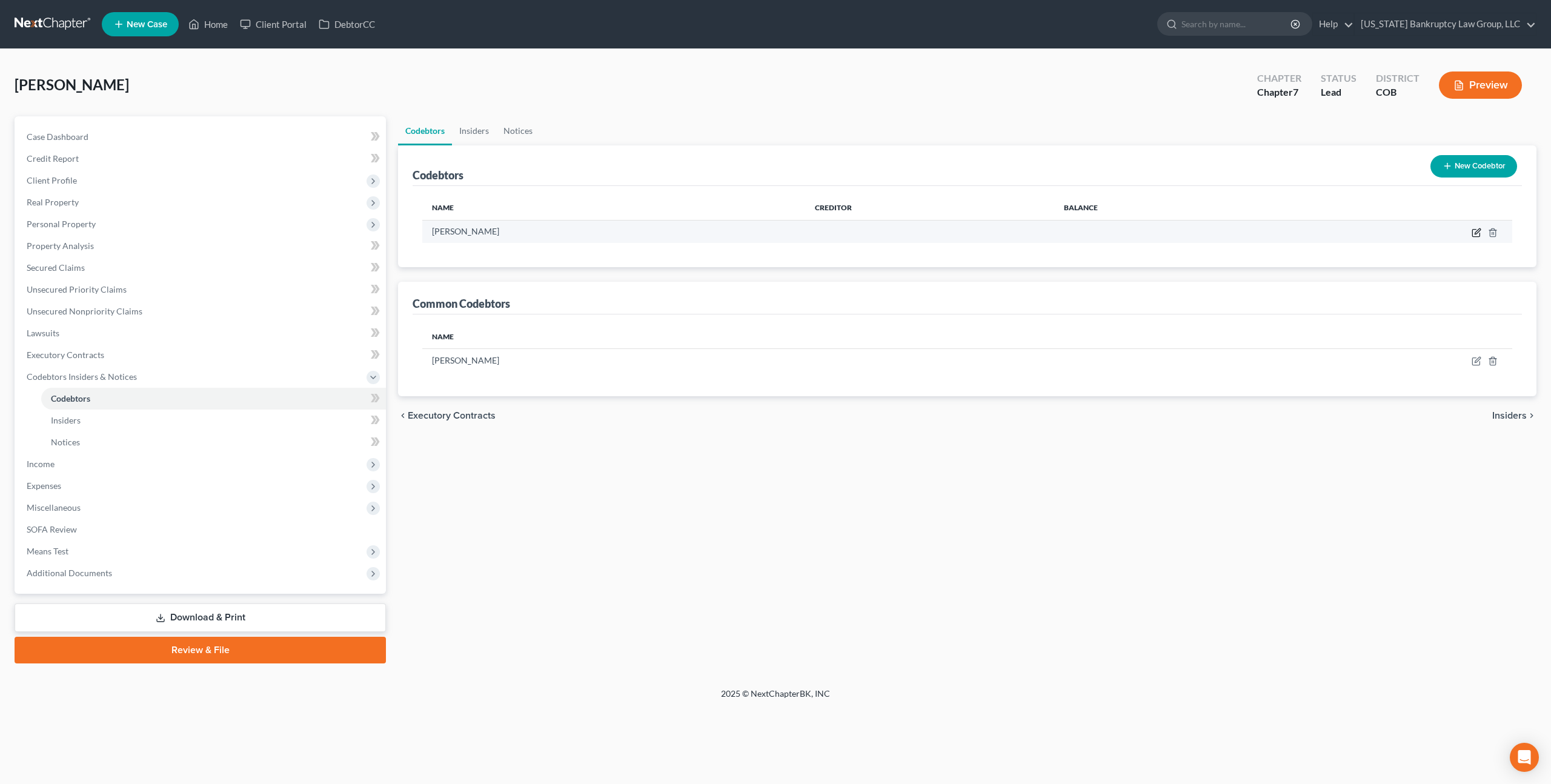
click at [1479, 228] on icon "button" at bounding box center [1477, 231] width 6 height 6
select select "5"
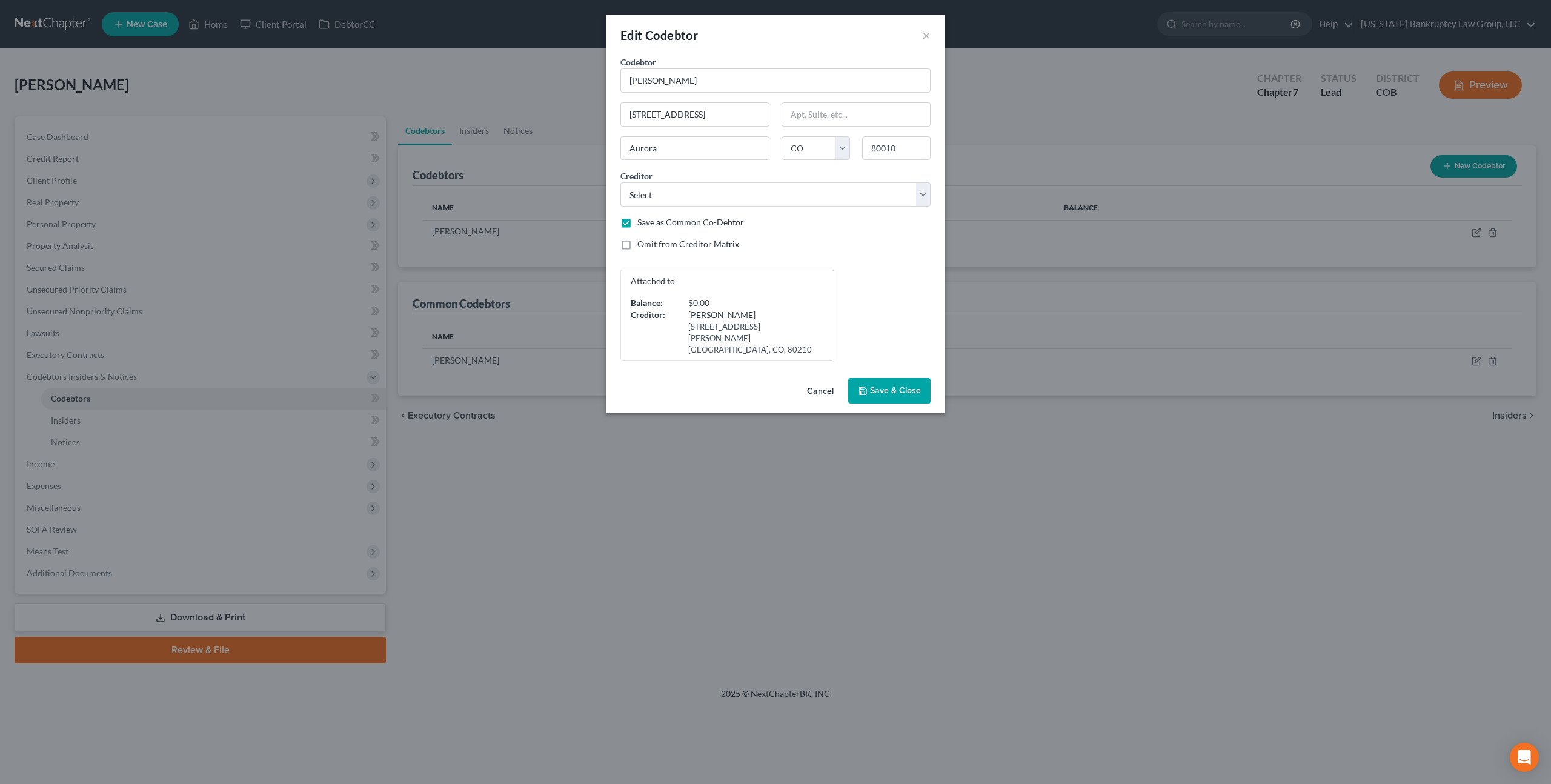
click at [818, 379] on button "Cancel" at bounding box center [820, 392] width 46 height 25
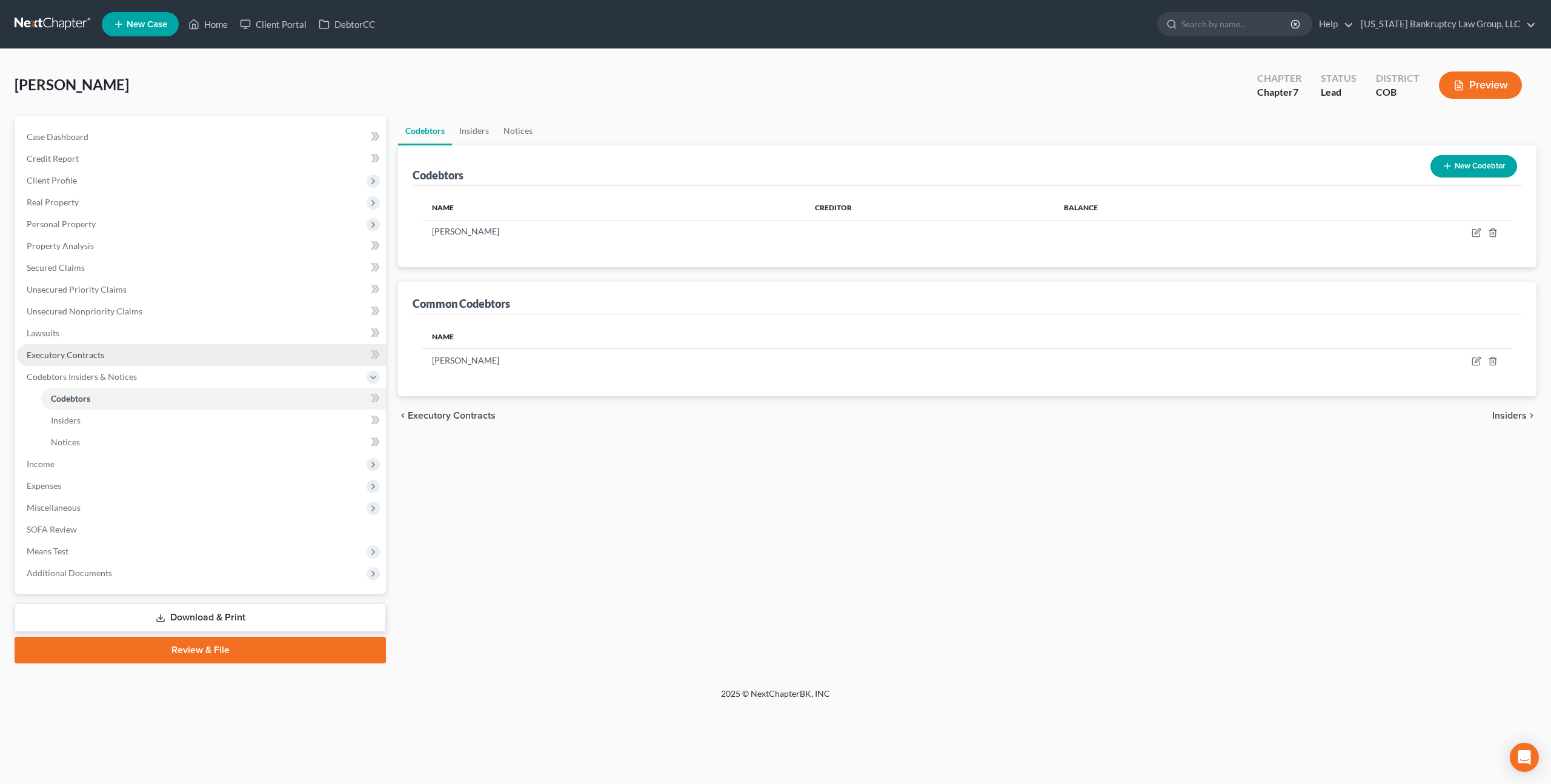
click at [91, 354] on span "Executory Contracts" at bounding box center [65, 354] width 77 height 10
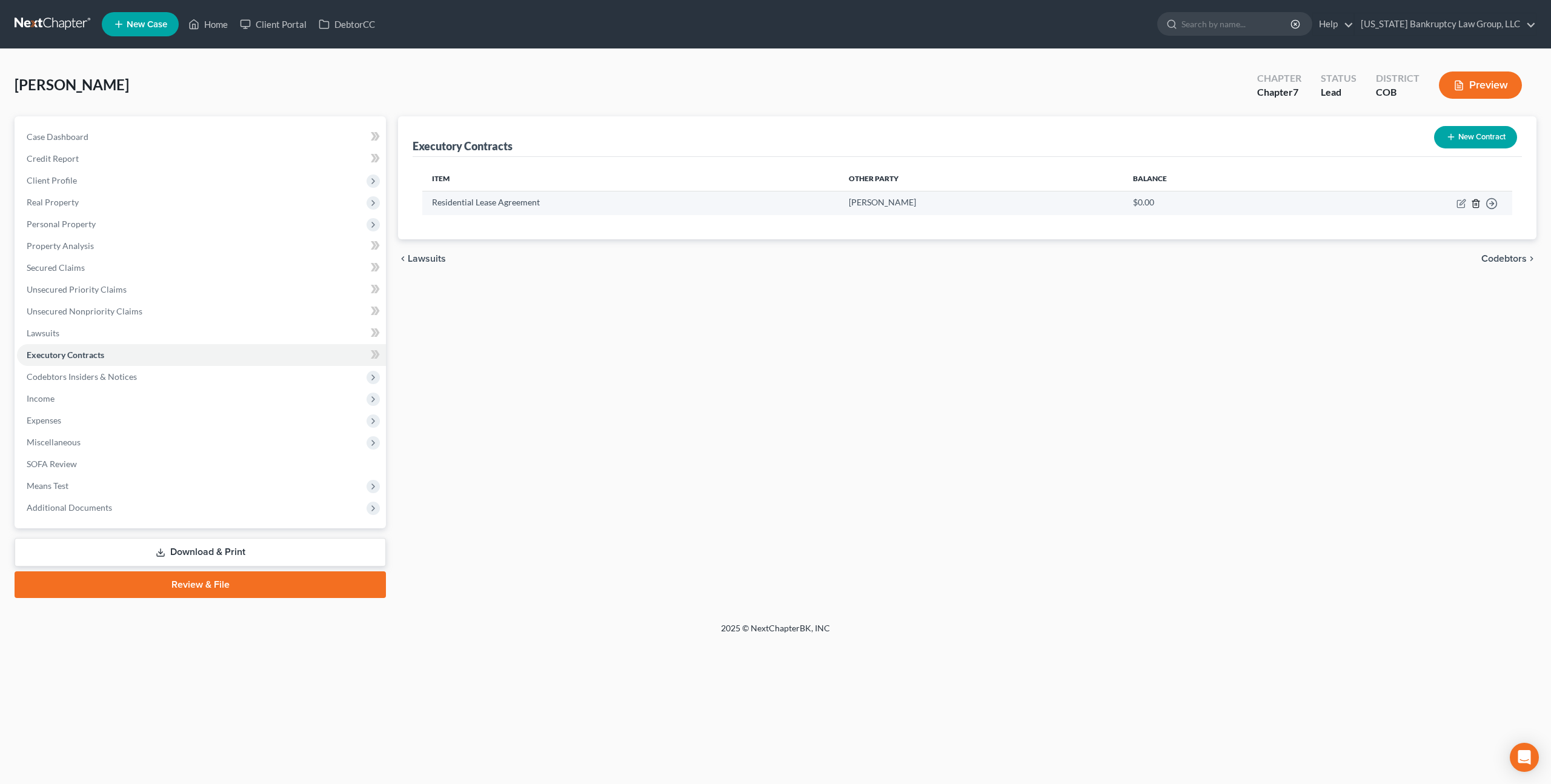
click at [1476, 205] on line "button" at bounding box center [1476, 204] width 0 height 3
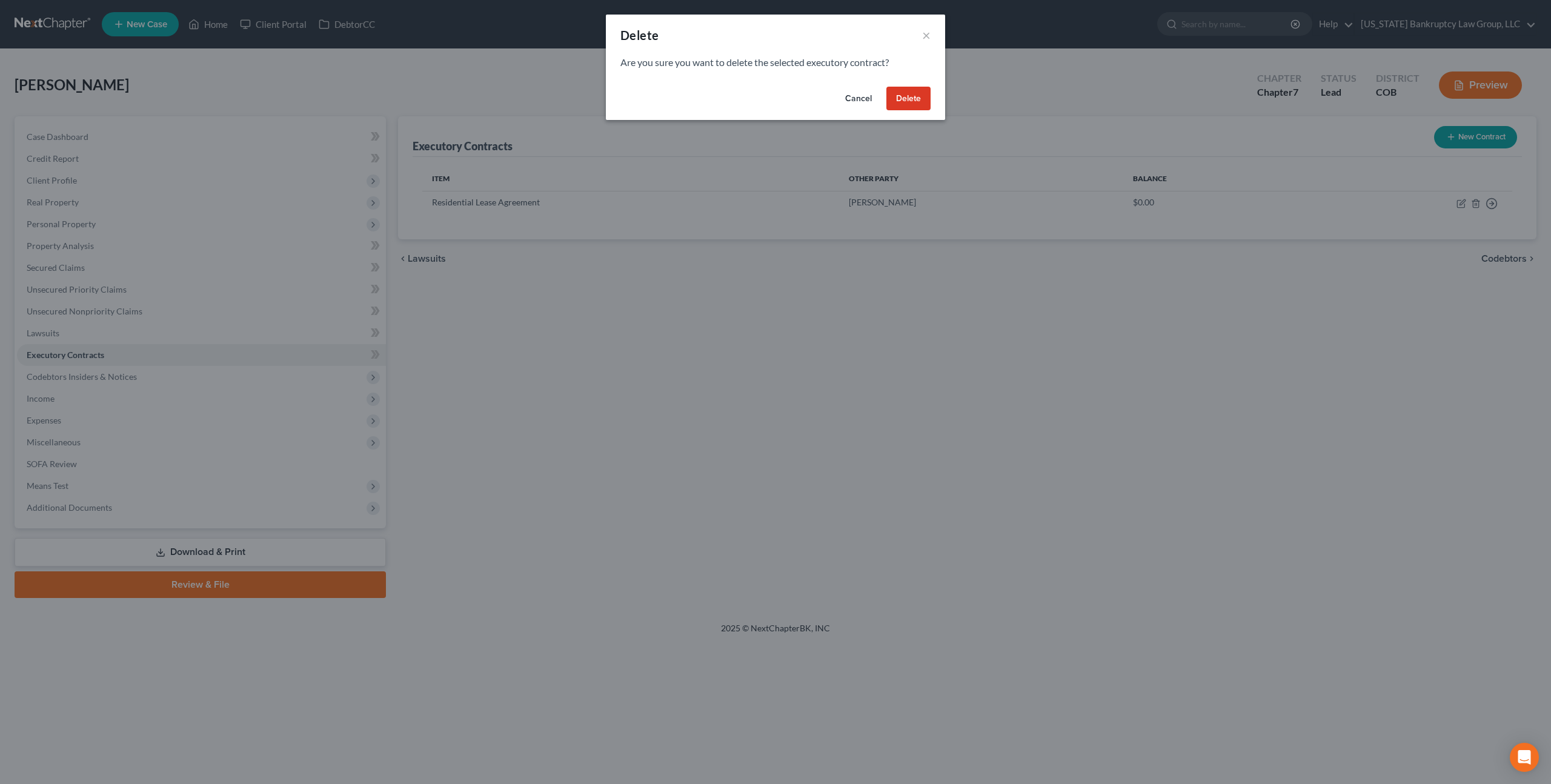
click at [920, 101] on button "Delete" at bounding box center [908, 99] width 44 height 25
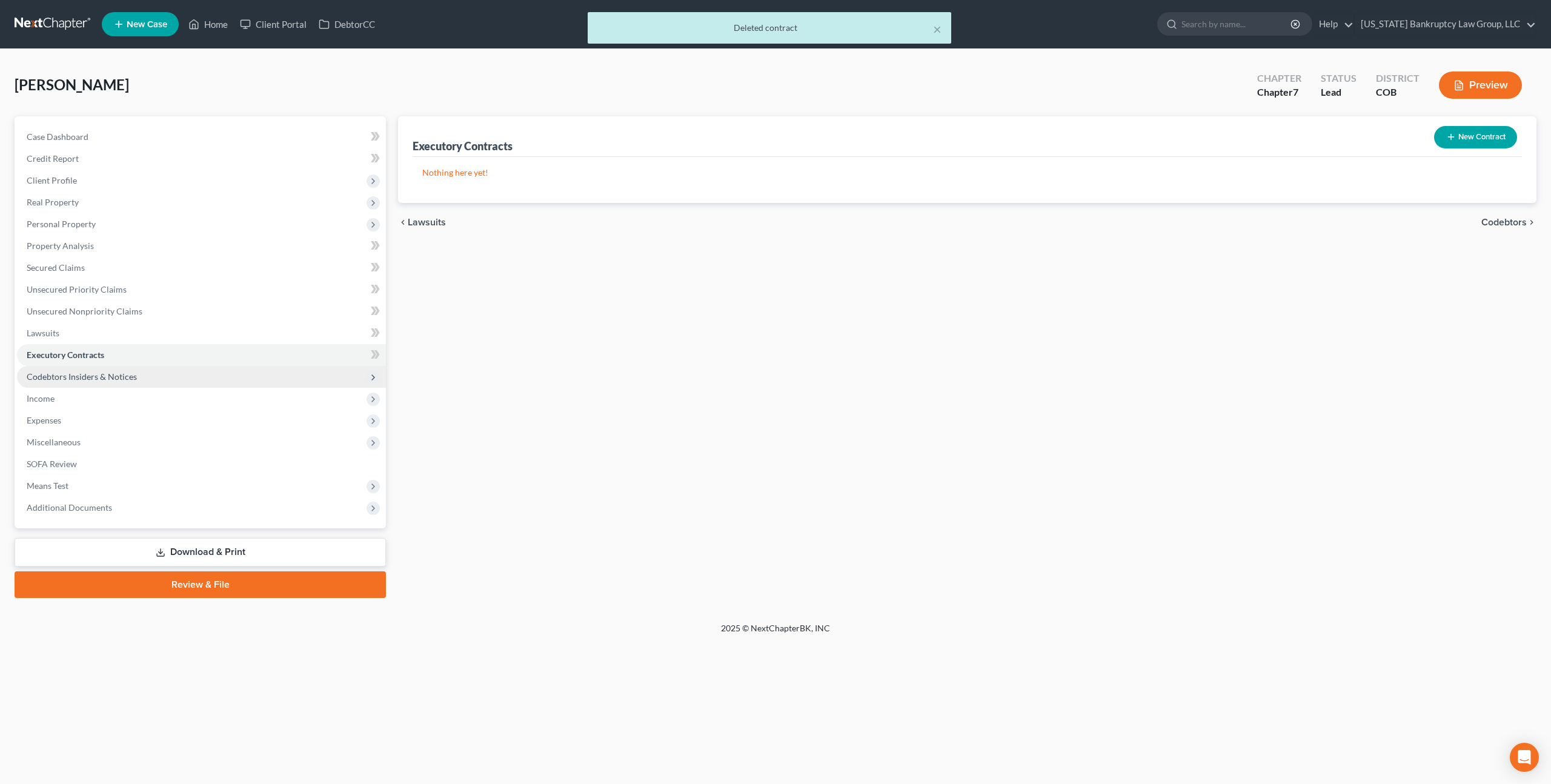
click at [80, 376] on span "Codebtors Insiders & Notices" at bounding box center [81, 375] width 110 height 10
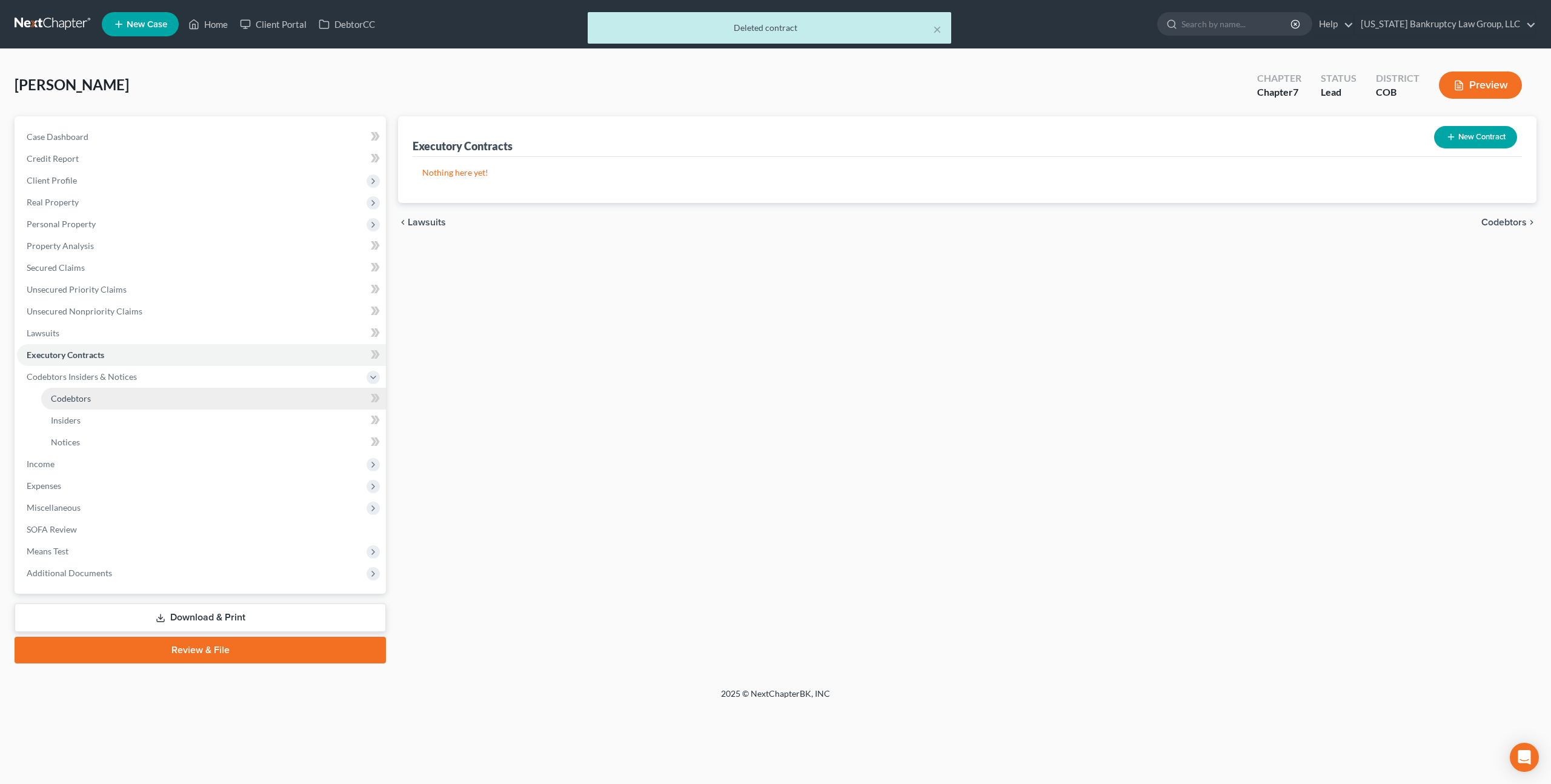
click at [85, 399] on span "Codebtors" at bounding box center [71, 398] width 40 height 10
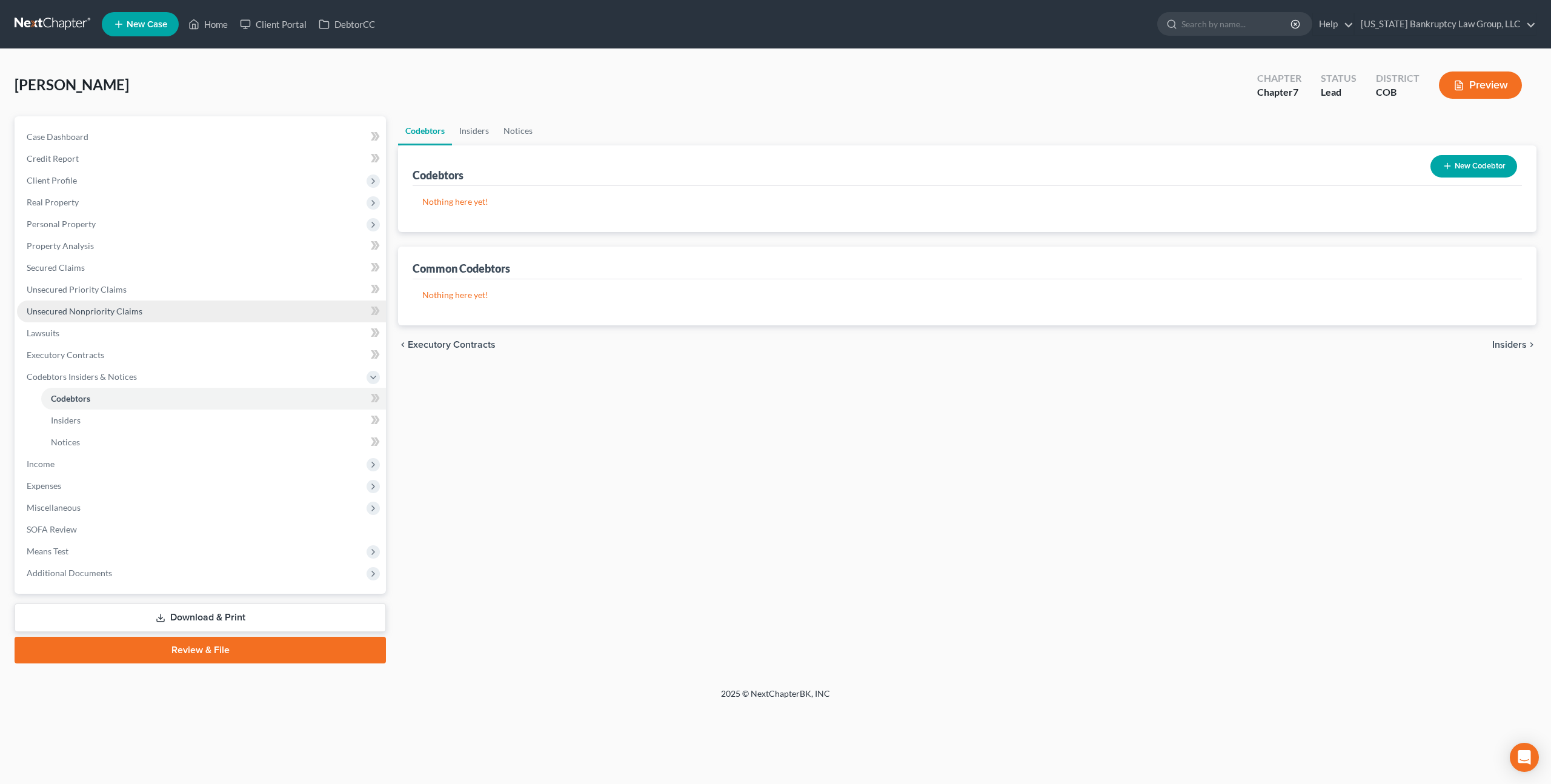
click at [93, 308] on span "Unsecured Nonpriority Claims" at bounding box center [84, 310] width 116 height 10
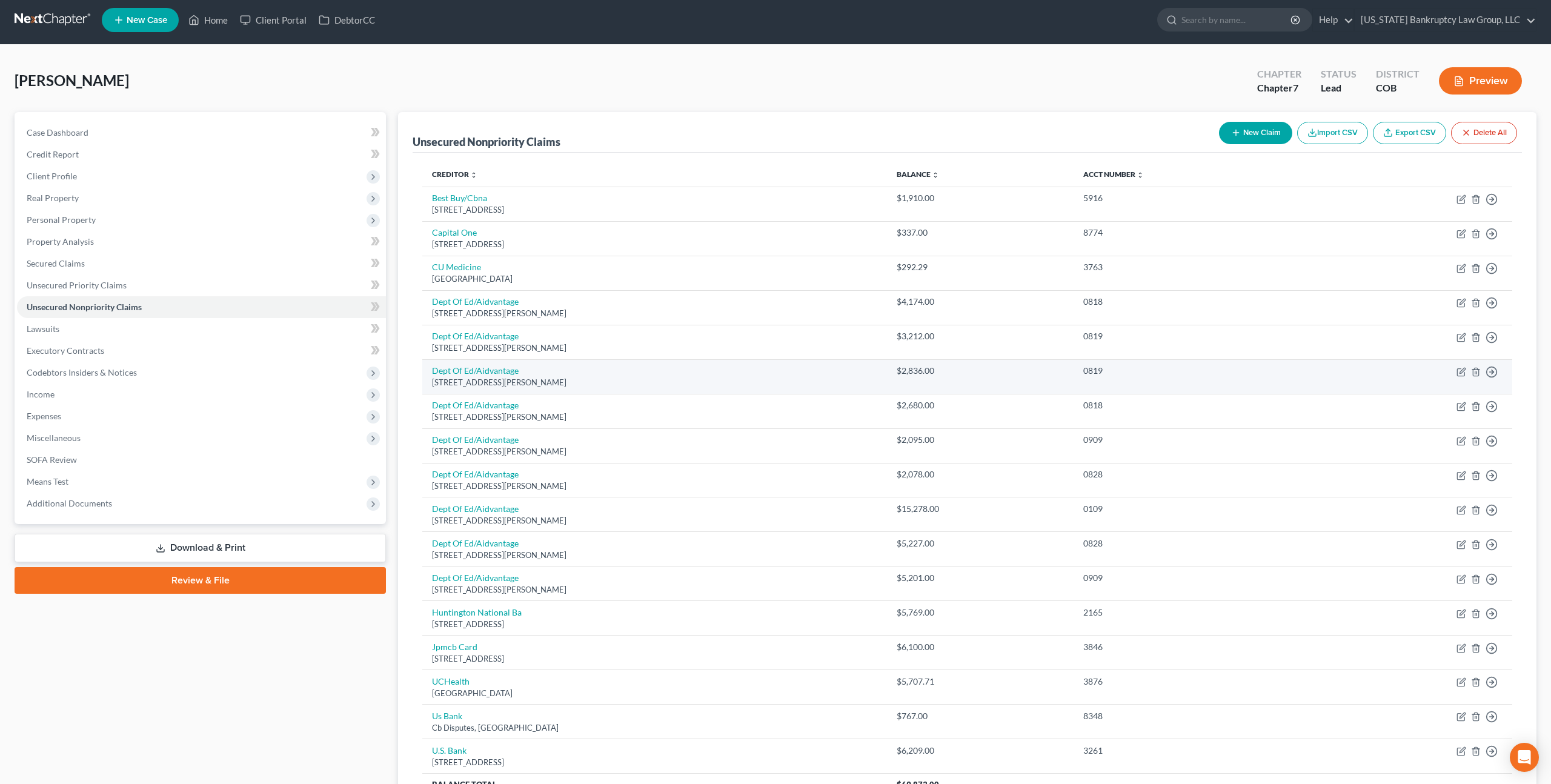
scroll to position [3, 0]
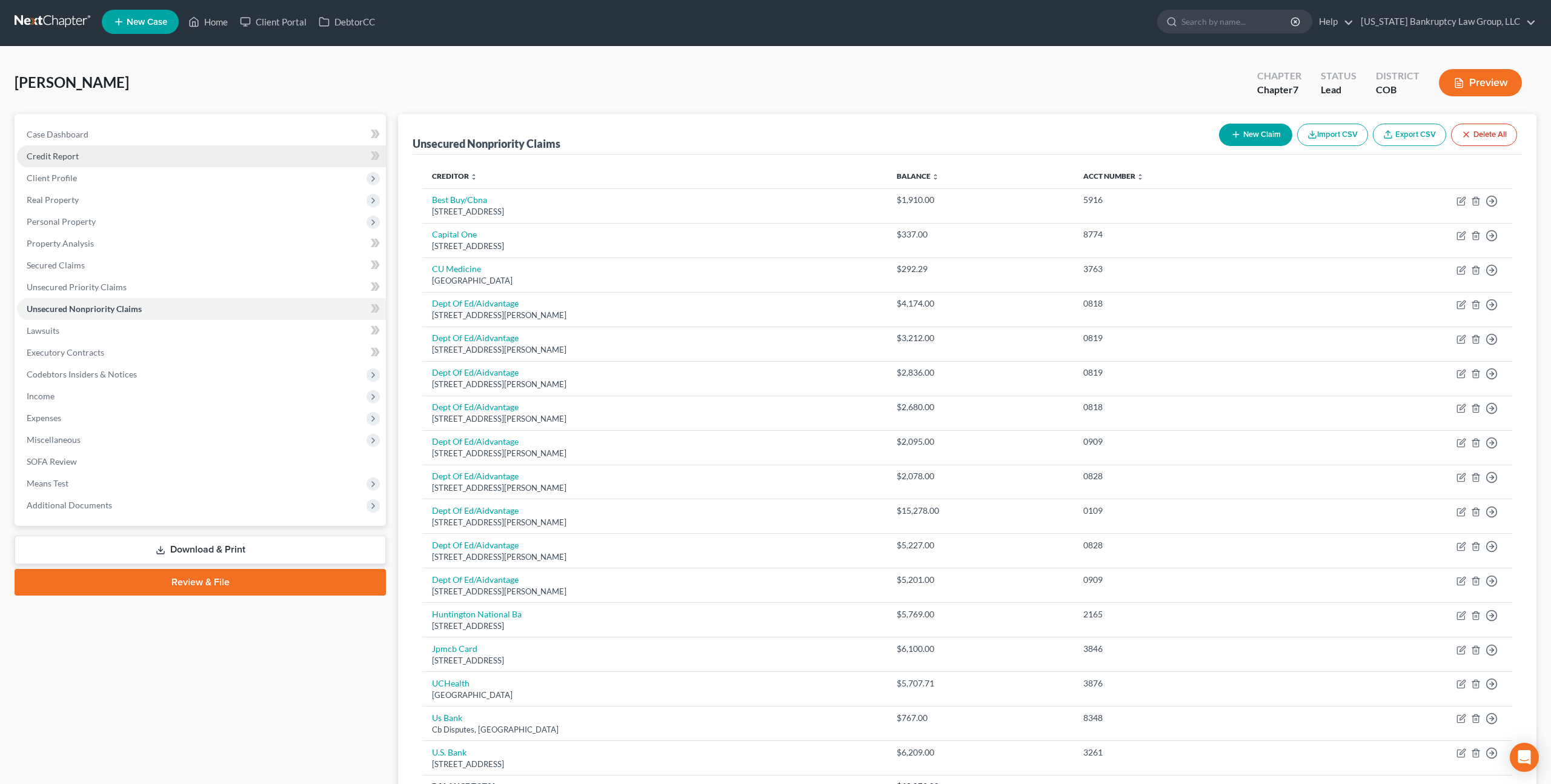
click at [87, 153] on link "Credit Report" at bounding box center [201, 156] width 369 height 22
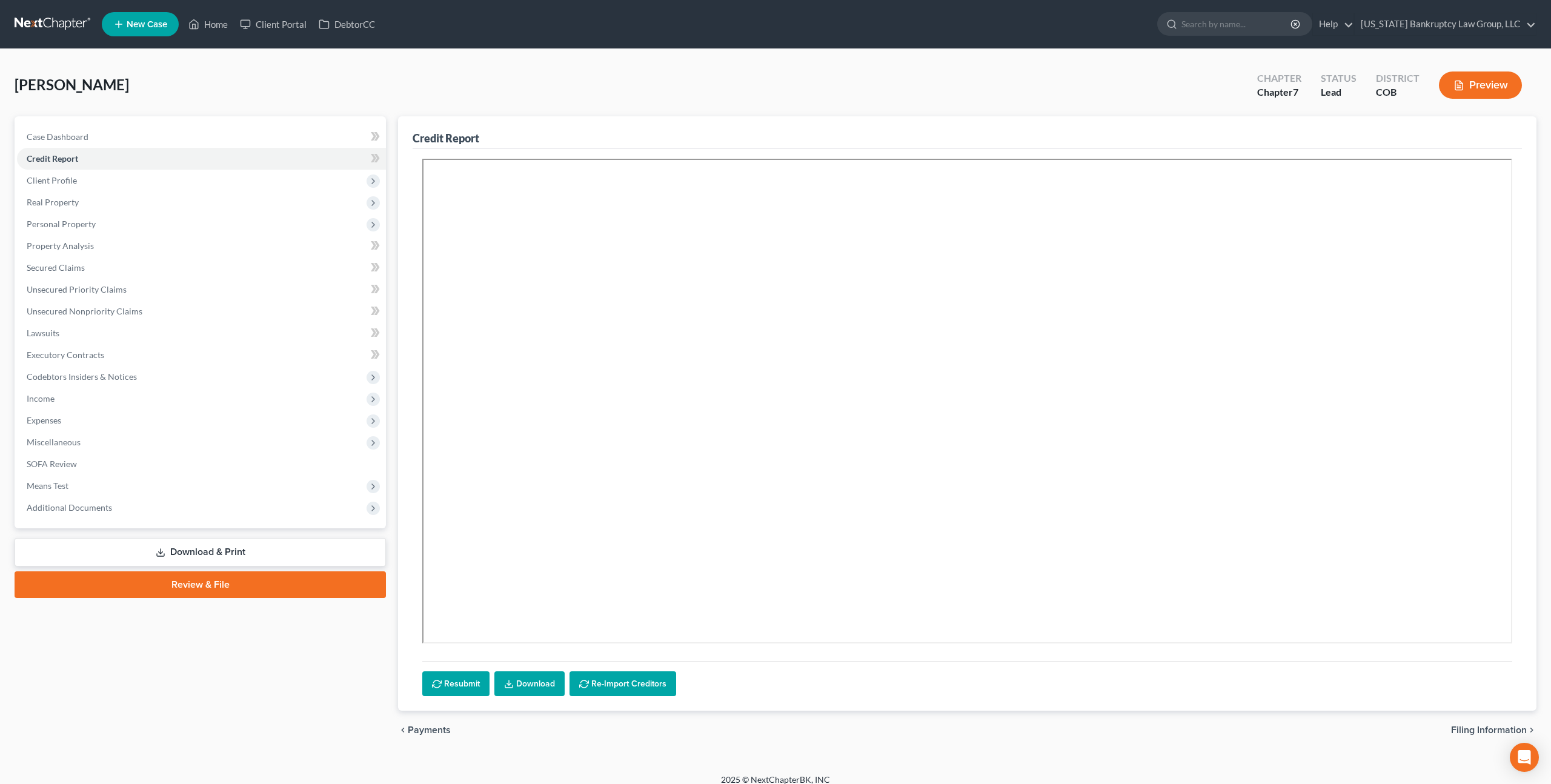
scroll to position [11, 0]
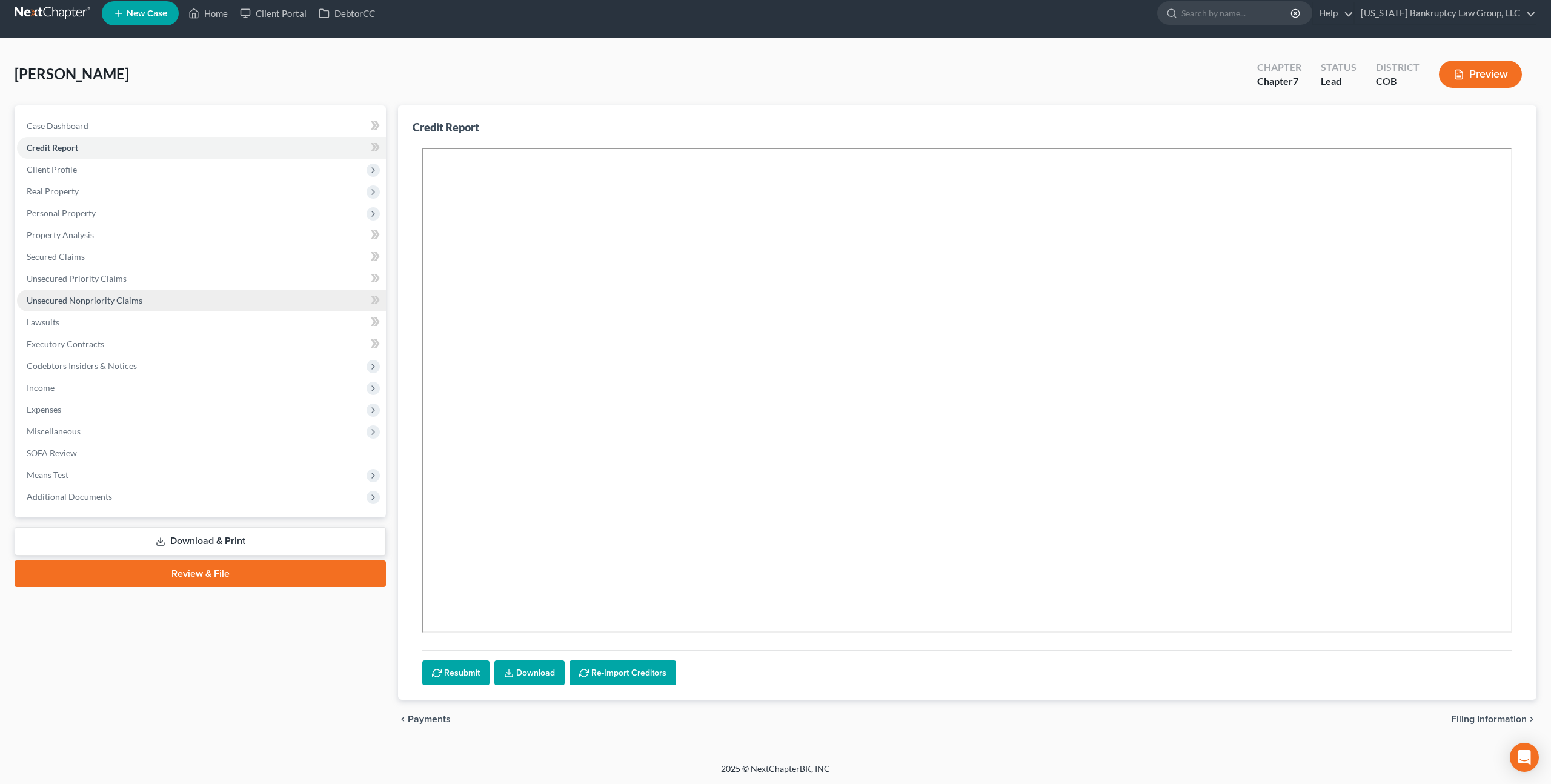
click at [94, 295] on span "Unsecured Nonpriority Claims" at bounding box center [84, 300] width 116 height 10
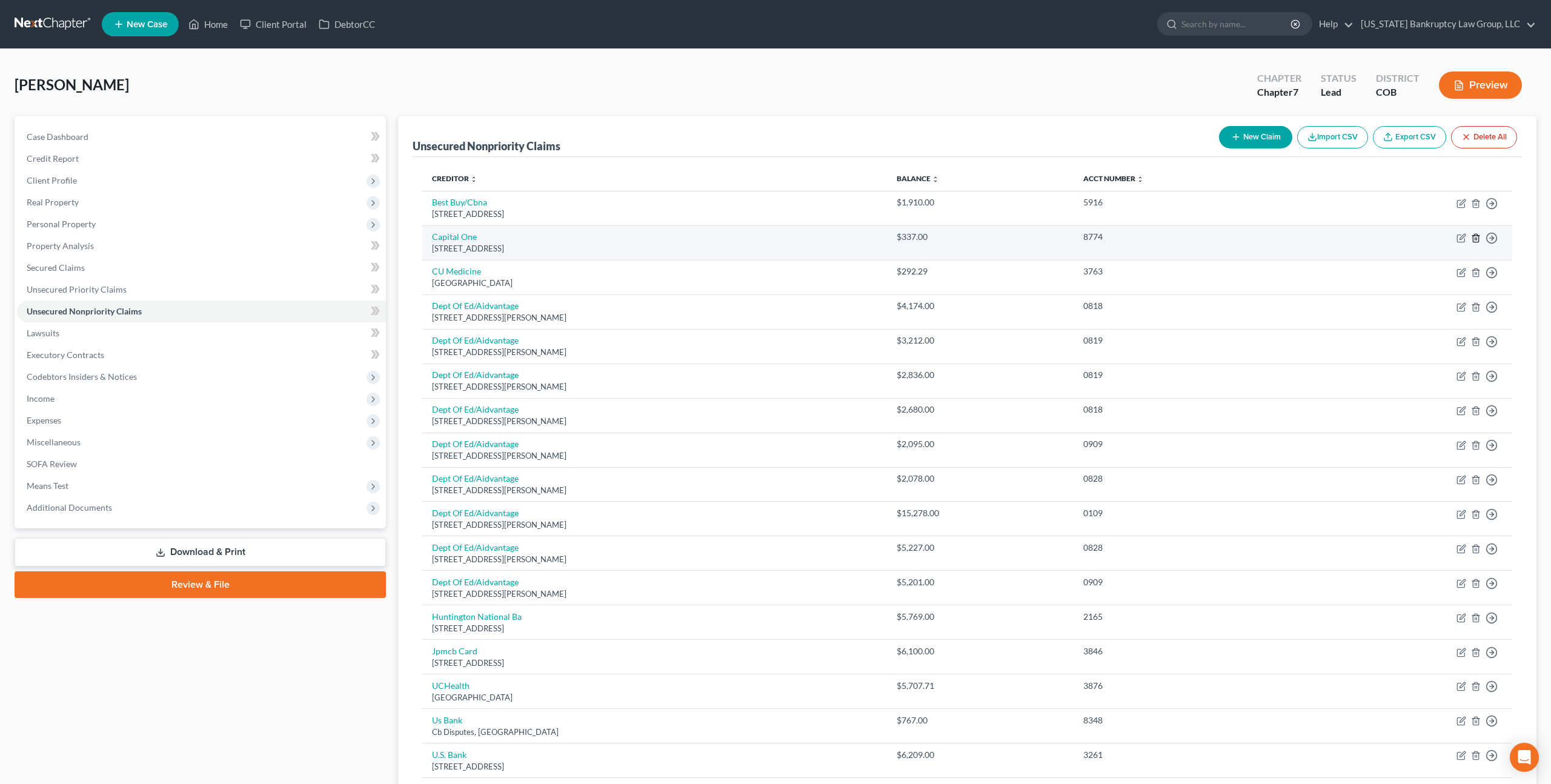
click at [1478, 238] on icon "button" at bounding box center [1475, 238] width 9 height 9
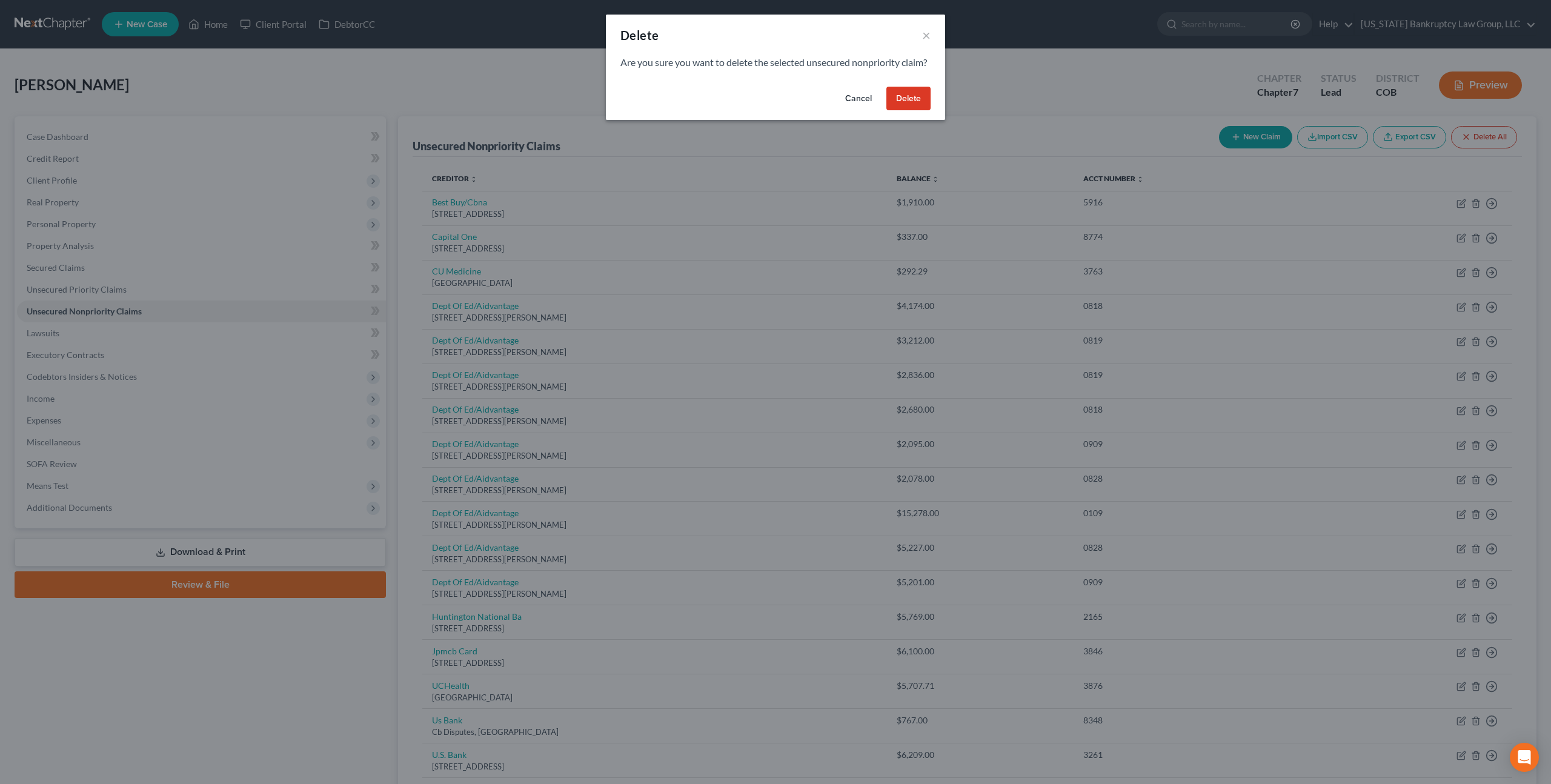
click at [911, 110] on button "Delete" at bounding box center [908, 99] width 44 height 25
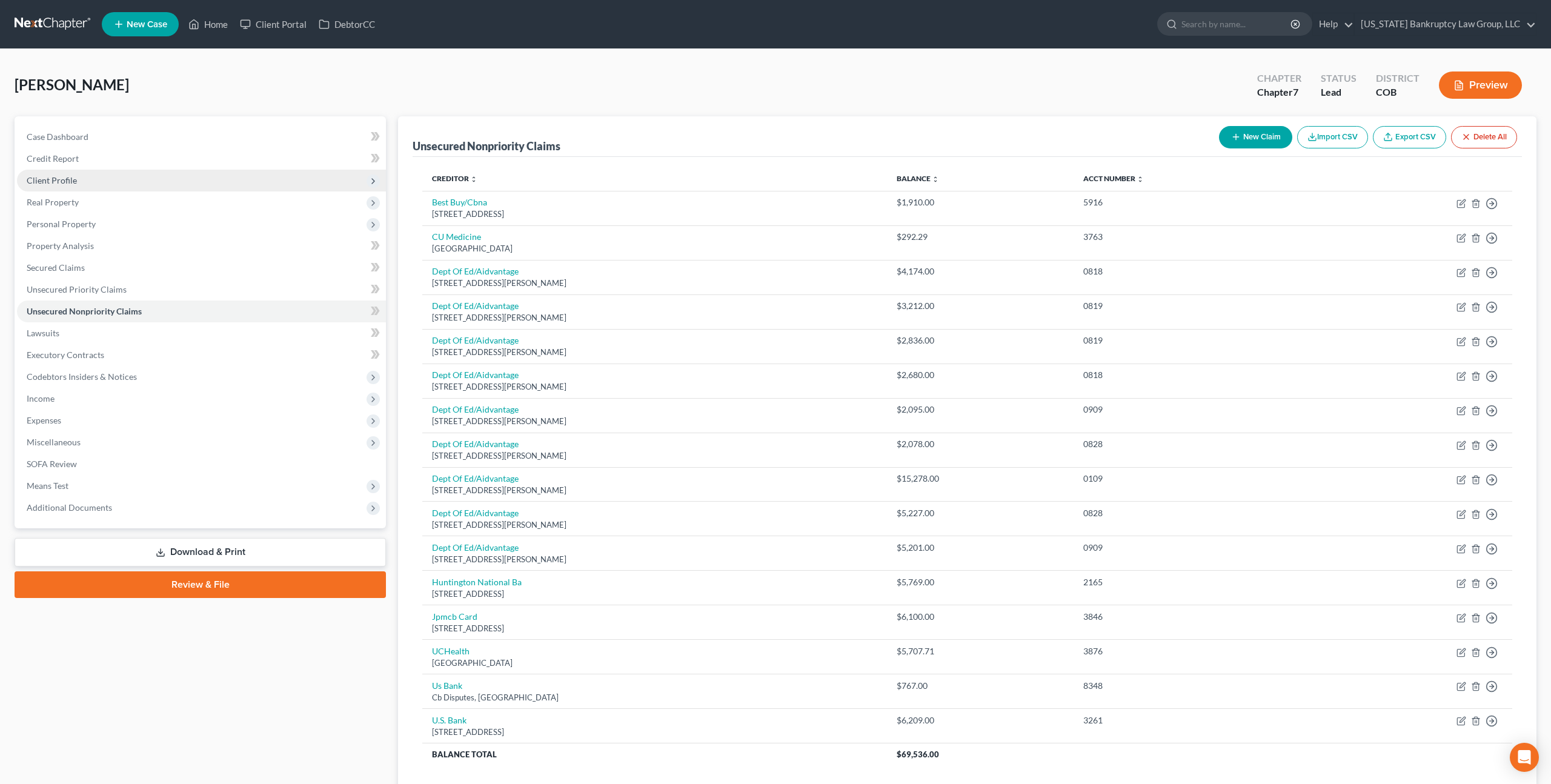
click at [70, 182] on span "Client Profile" at bounding box center [51, 179] width 50 height 10
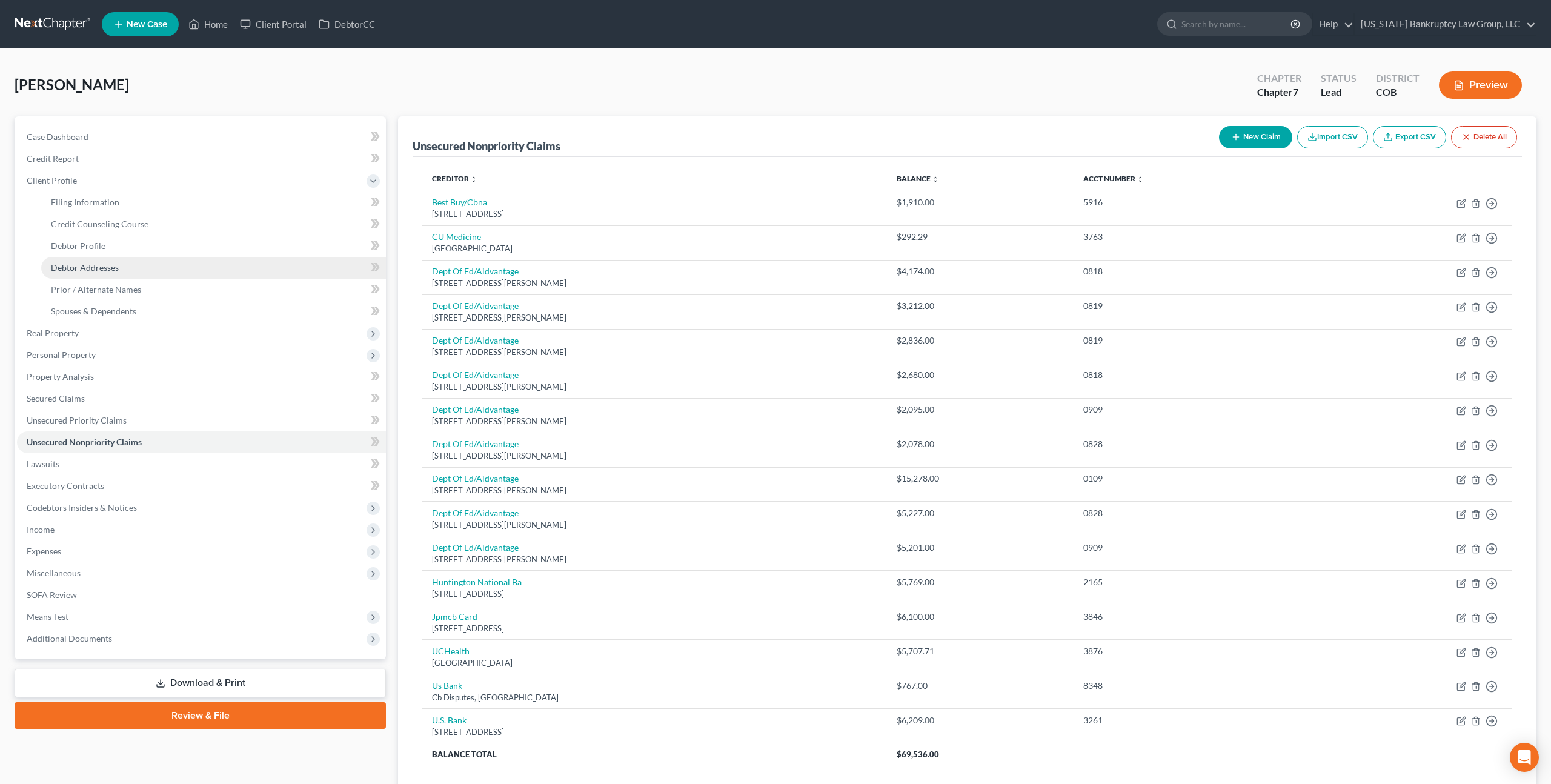
click at [86, 263] on span "Debtor Addresses" at bounding box center [85, 267] width 68 height 10
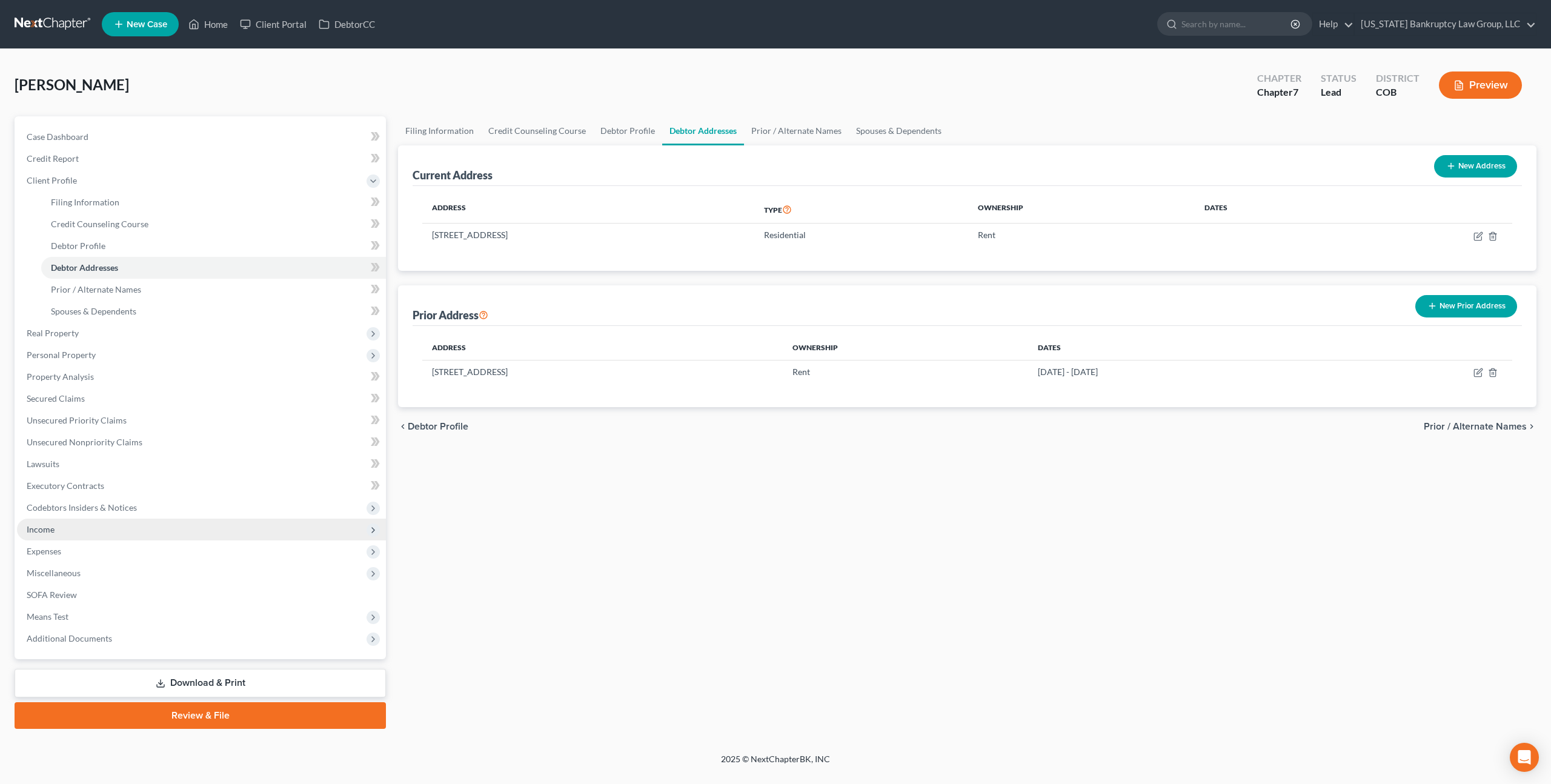
click at [59, 532] on span "Income" at bounding box center [201, 528] width 369 height 22
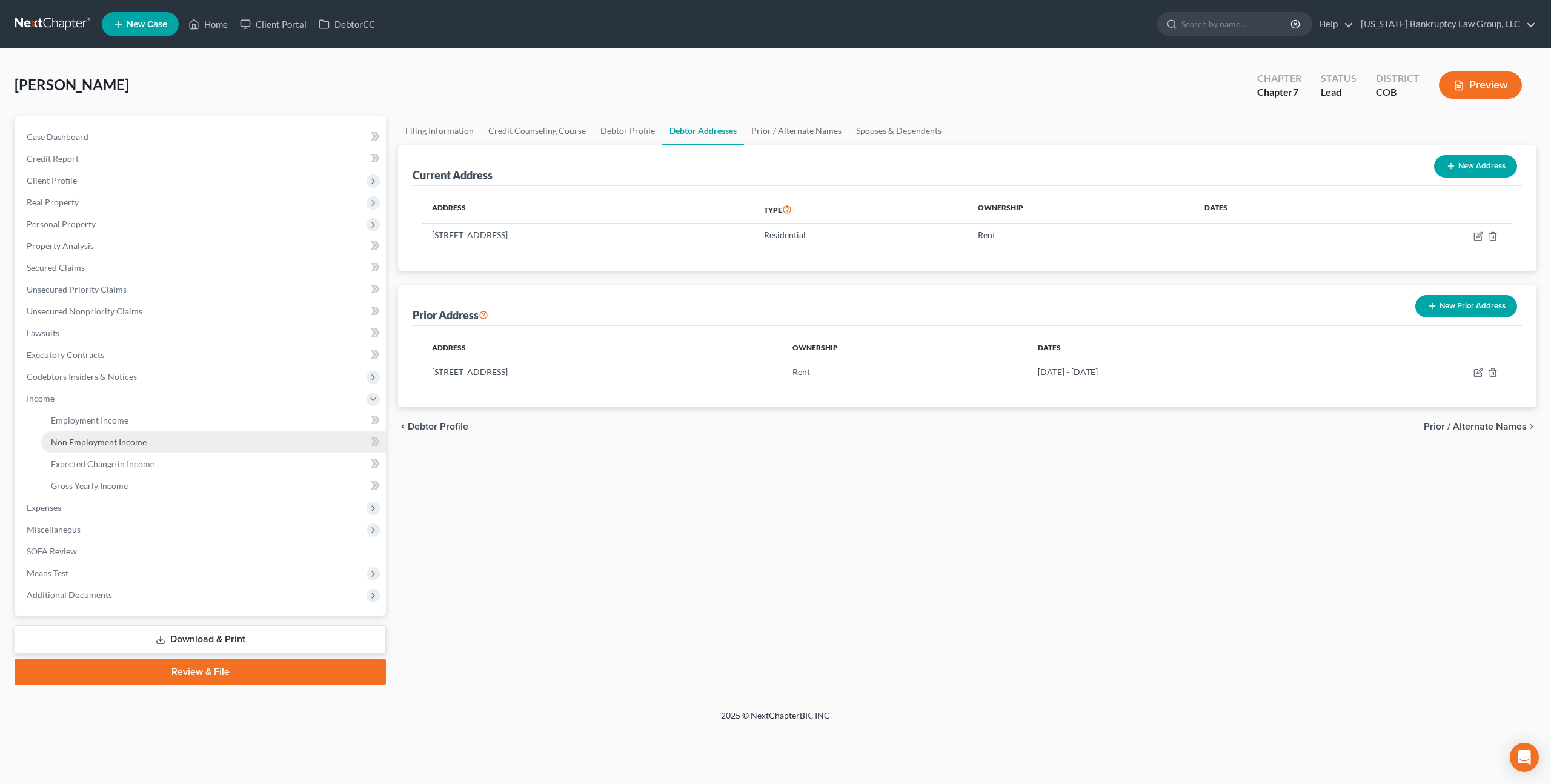
click at [113, 443] on span "Non Employment Income" at bounding box center [98, 442] width 95 height 10
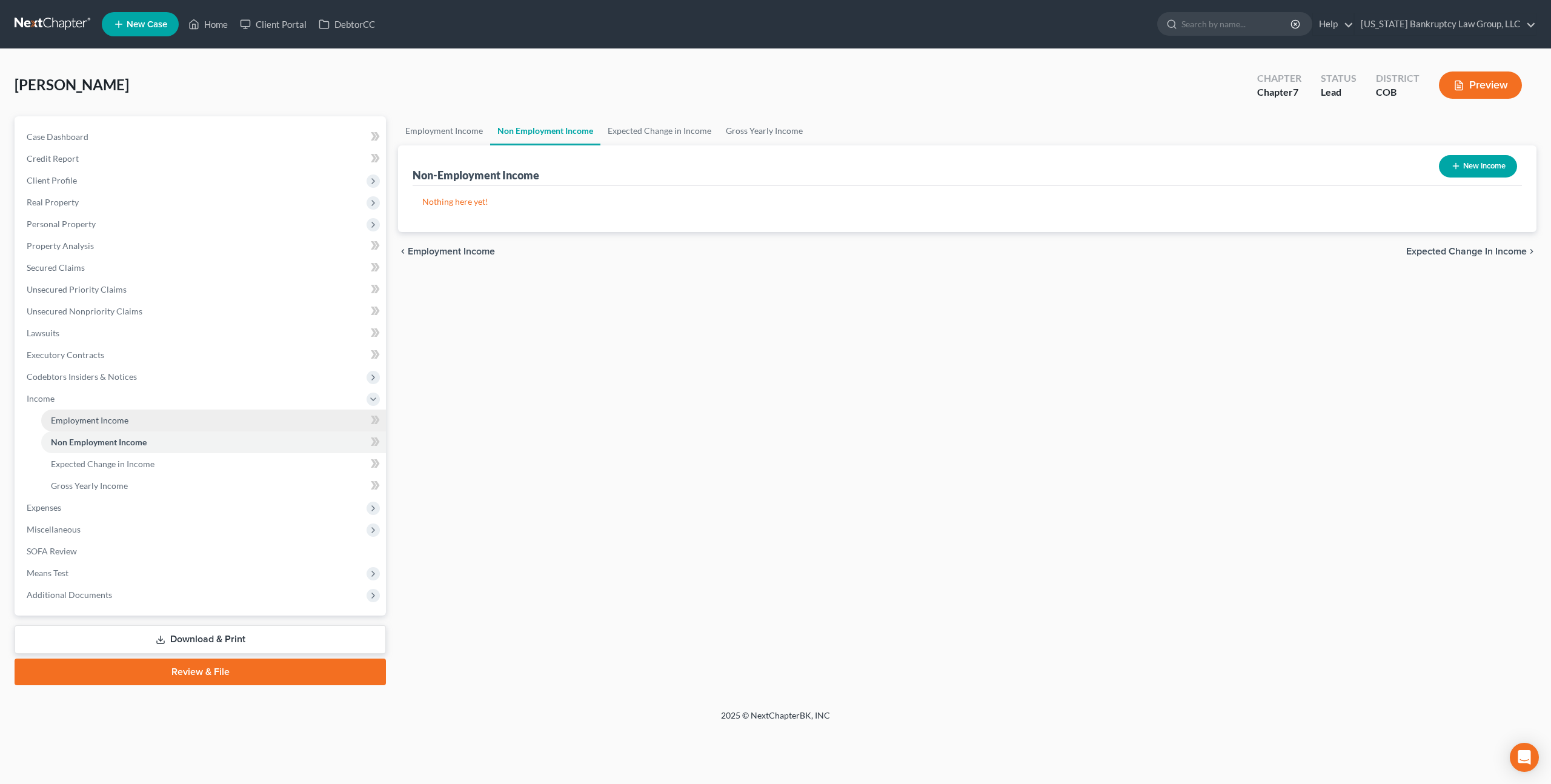
click at [106, 422] on span "Employment Income" at bounding box center [90, 420] width 77 height 10
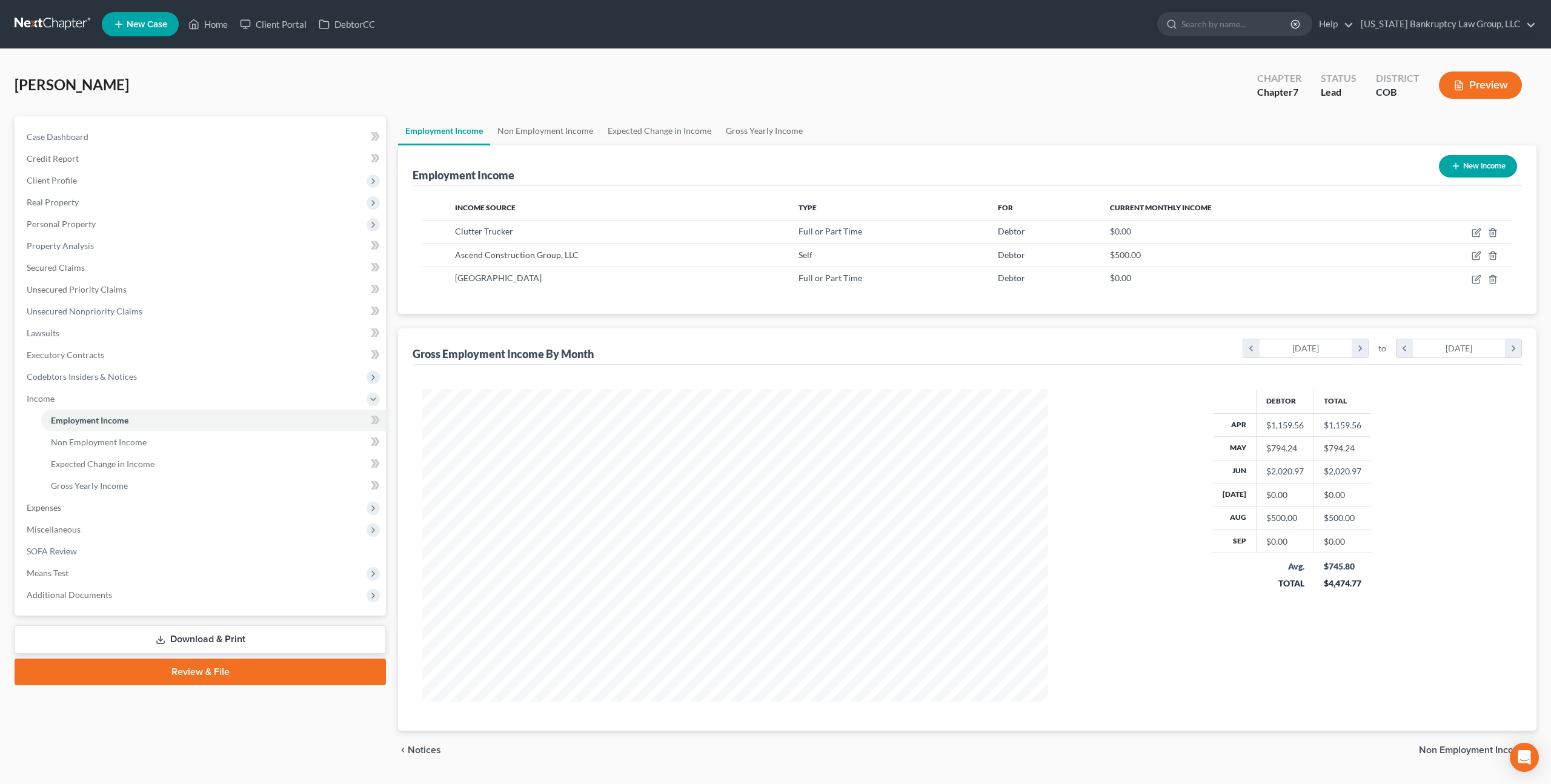
scroll to position [312, 649]
click at [1478, 252] on icon "button" at bounding box center [1476, 256] width 9 height 9
select select "1"
select select "5"
select select "0"
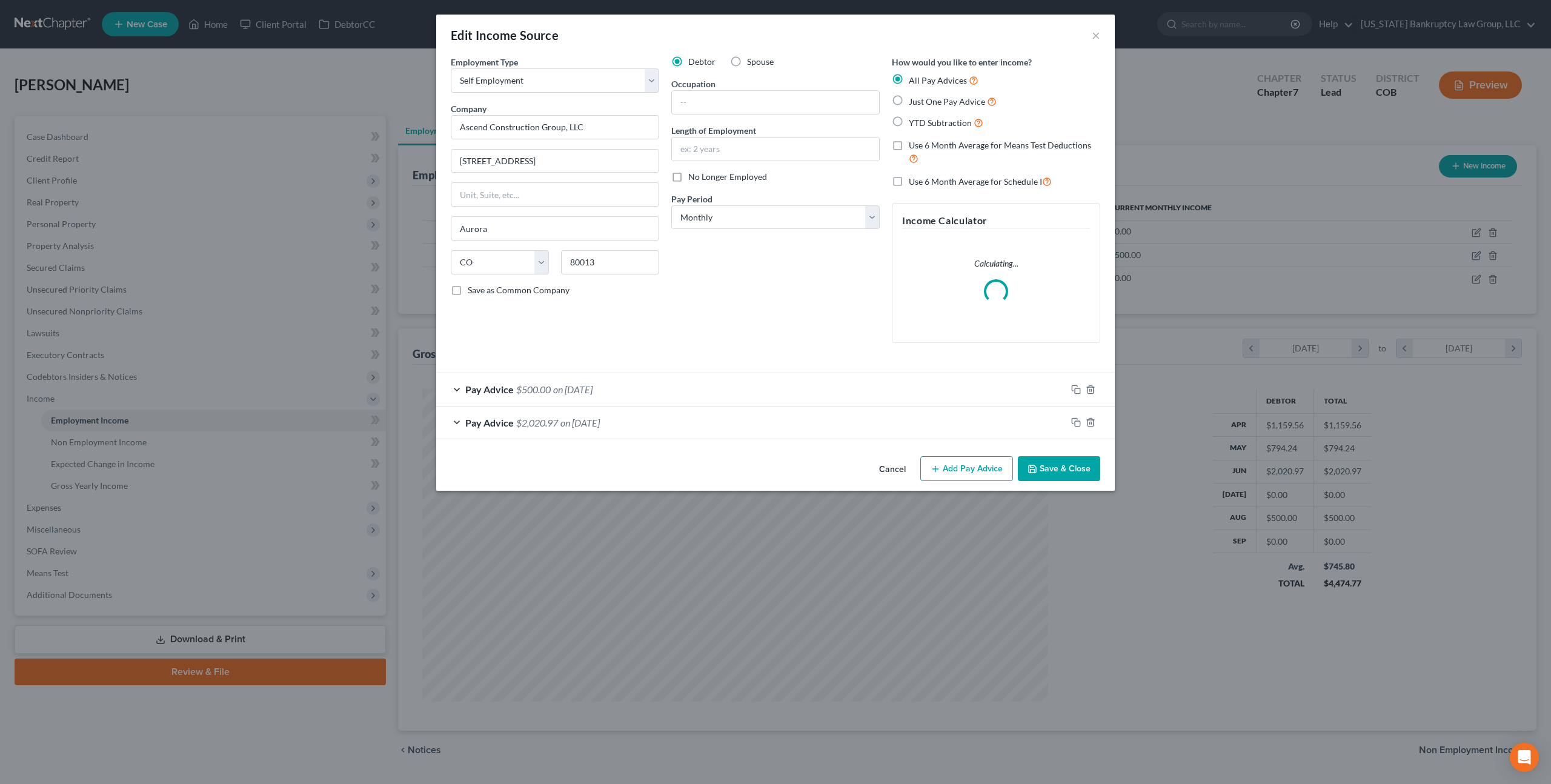
click at [688, 178] on label "No Longer Employed" at bounding box center [727, 176] width 78 height 12
click at [693, 178] on input "No Longer Employed" at bounding box center [697, 175] width 8 height 8
checkbox input "true"
click at [1052, 468] on button "Save & Close" at bounding box center [1058, 468] width 82 height 25
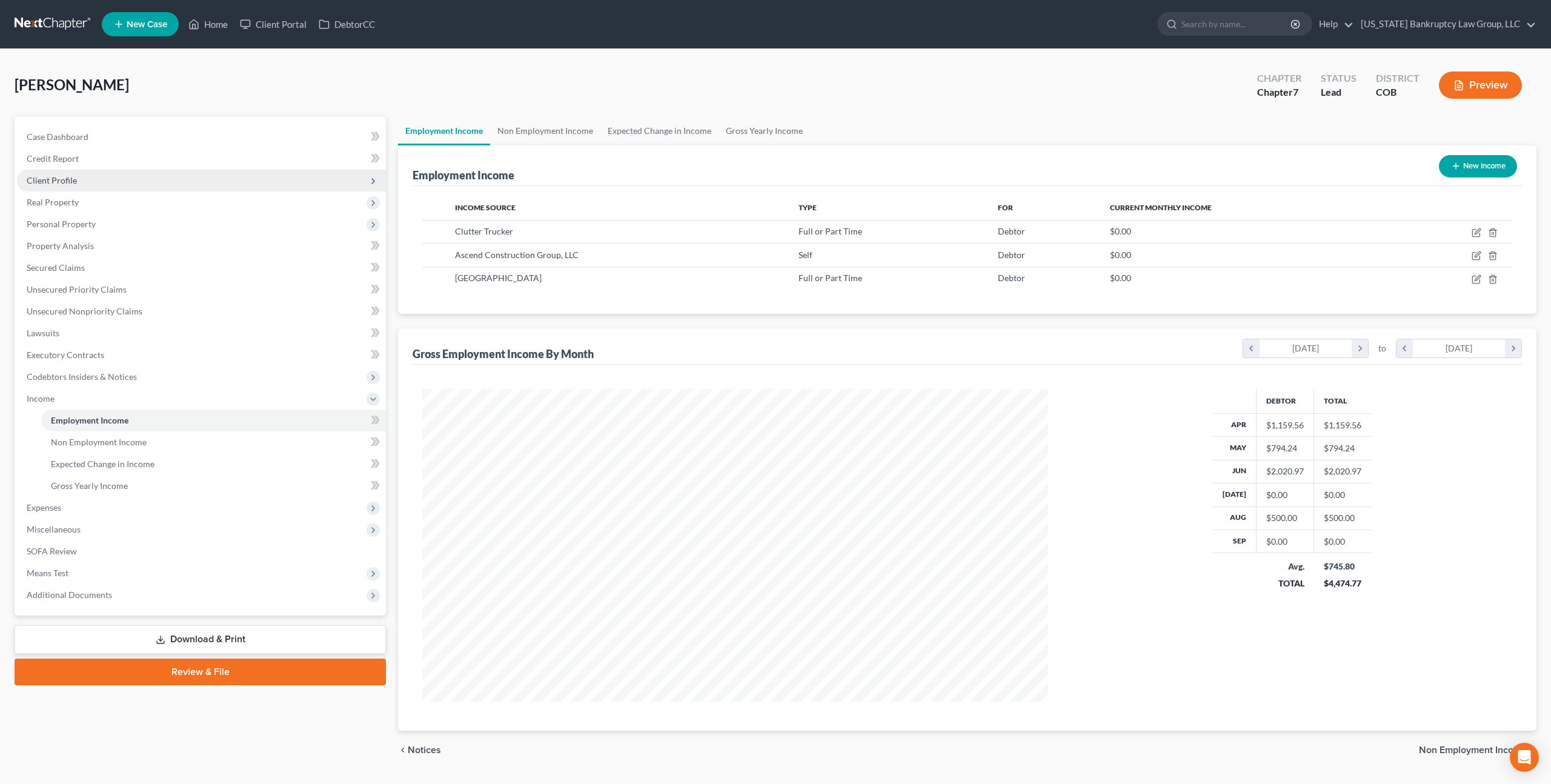
click at [61, 173] on span "Client Profile" at bounding box center [201, 180] width 369 height 22
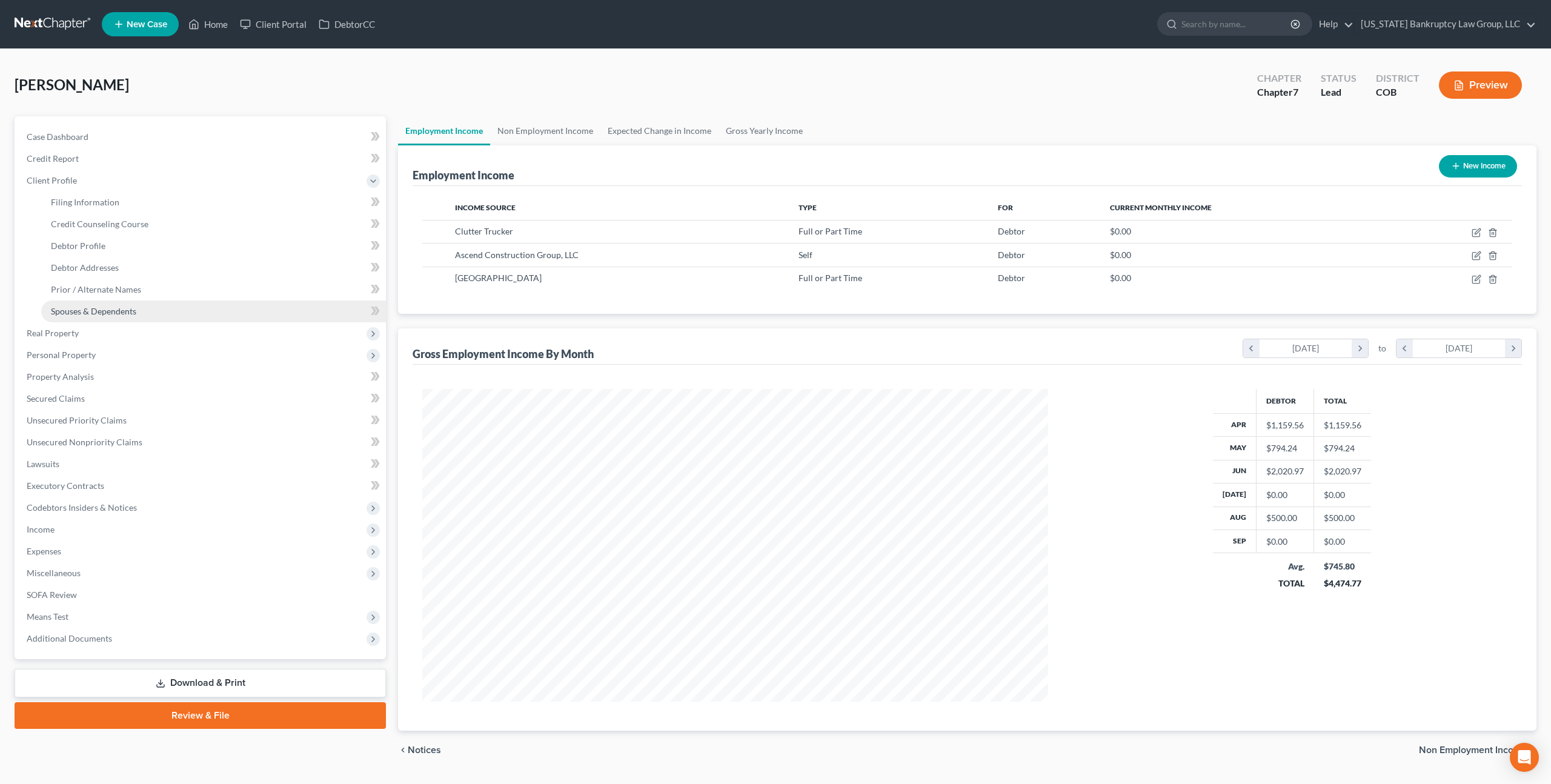
click at [102, 309] on span "Spouses & Dependents" at bounding box center [93, 310] width 86 height 10
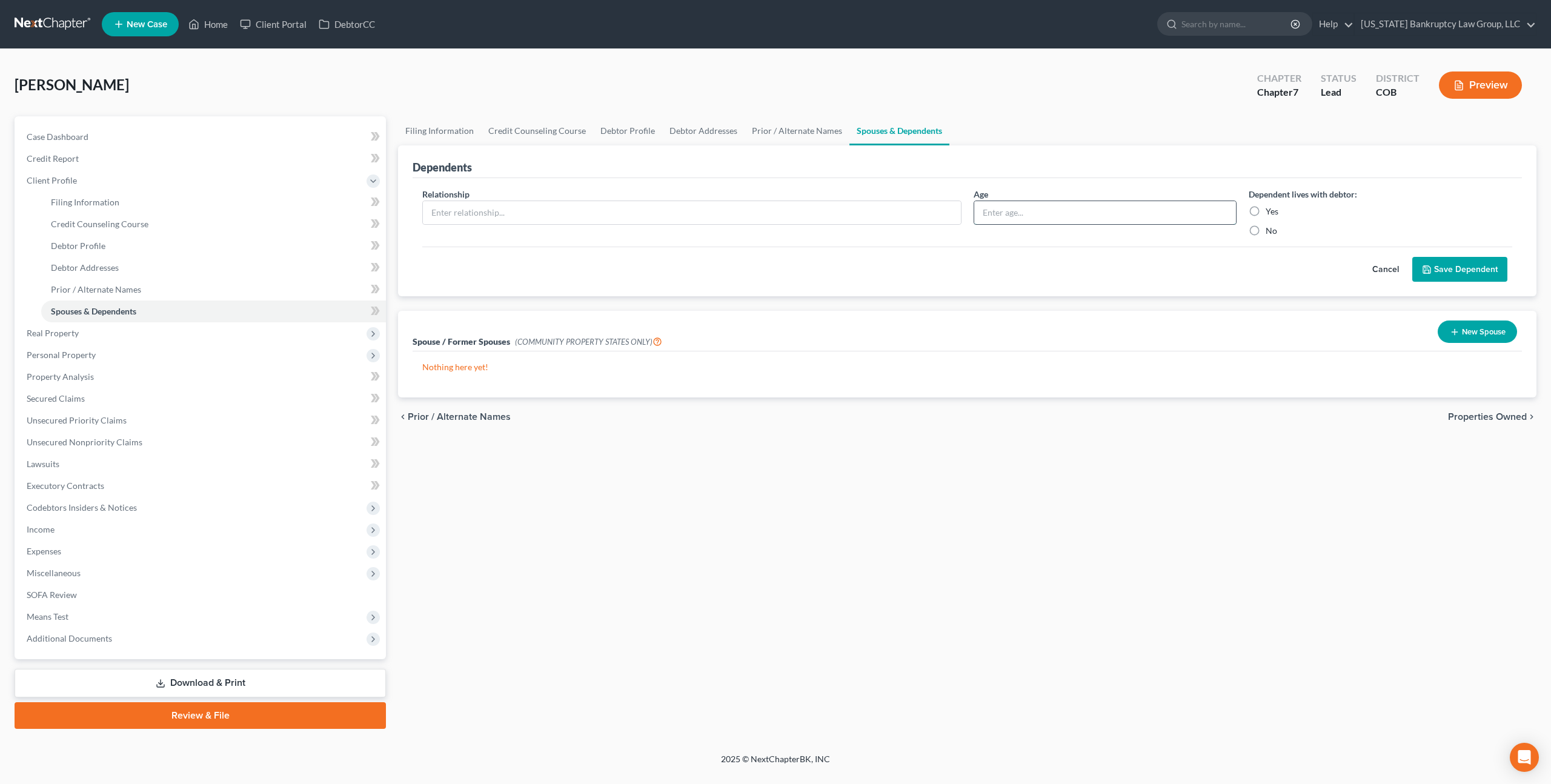
click at [1024, 210] on input "text" at bounding box center [1105, 212] width 262 height 23
type input "2"
click at [647, 216] on input "text" at bounding box center [692, 212] width 538 height 23
type input "Daughter"
click at [1266, 209] on label "Yes" at bounding box center [1272, 211] width 12 height 12
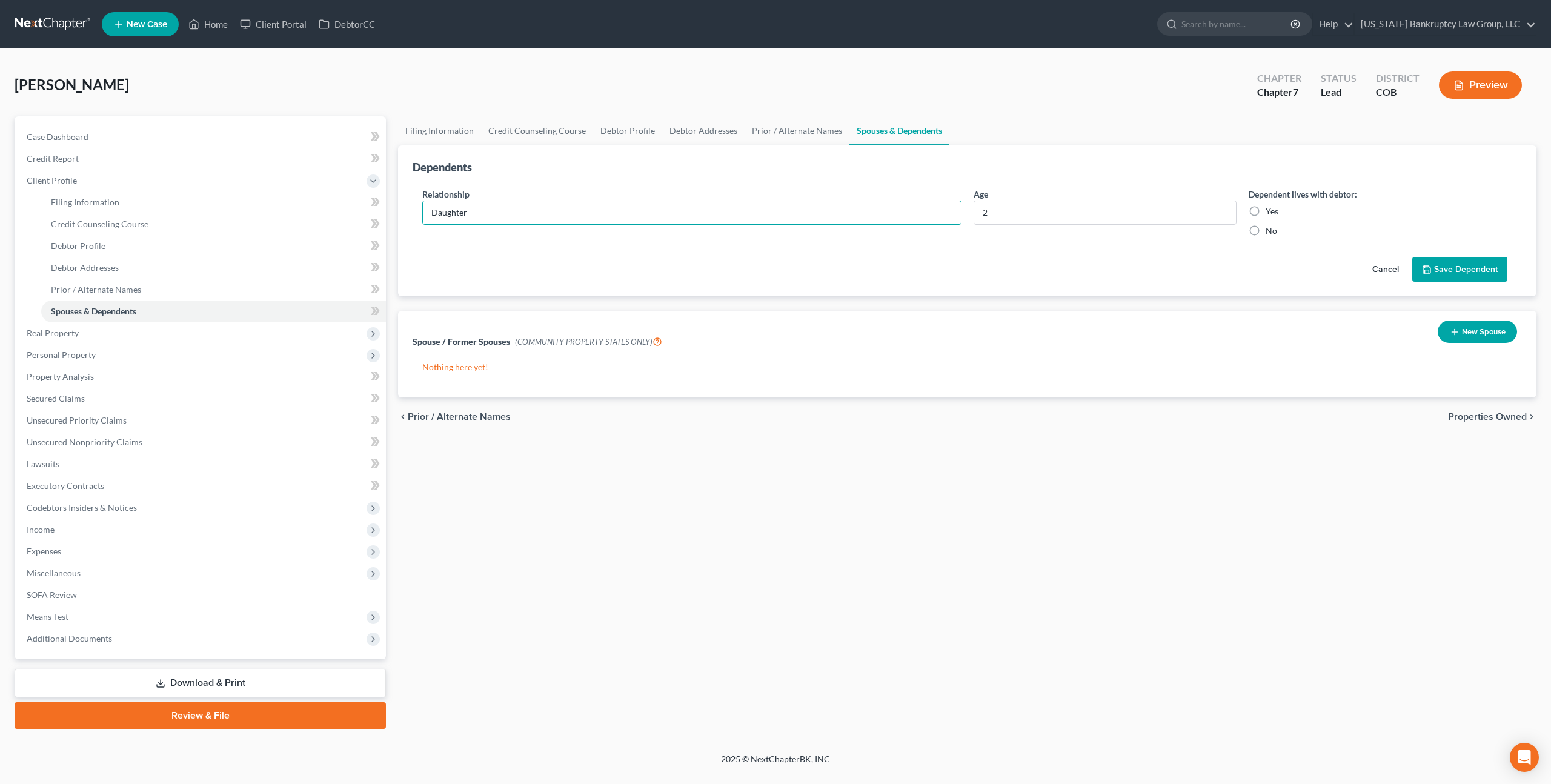
click at [1271, 209] on input "Yes" at bounding box center [1274, 209] width 8 height 8
radio input "true"
click at [1427, 259] on button "Save Dependent" at bounding box center [1459, 269] width 95 height 25
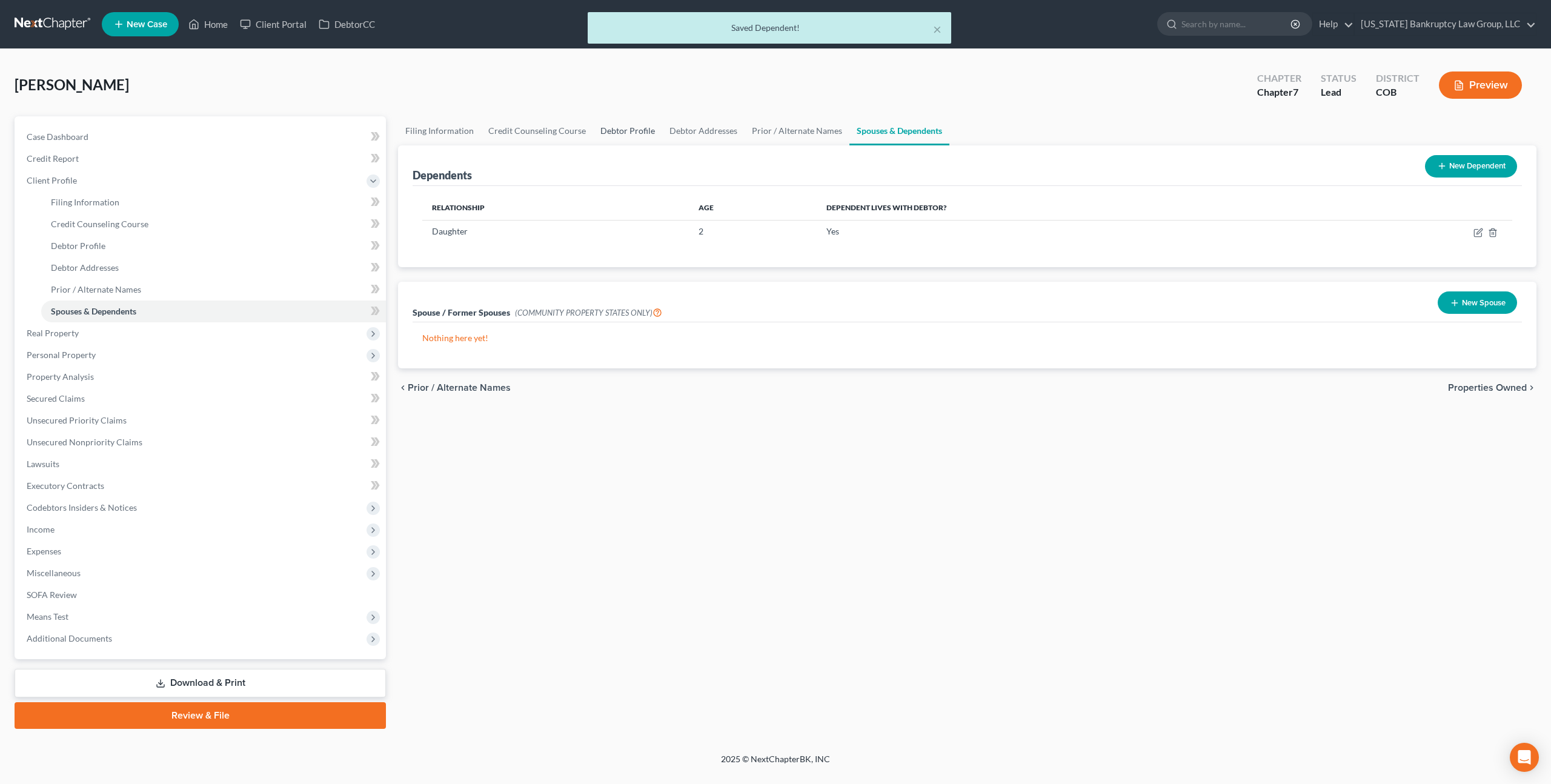
click at [618, 130] on link "Debtor Profile" at bounding box center [627, 130] width 69 height 29
select select "0"
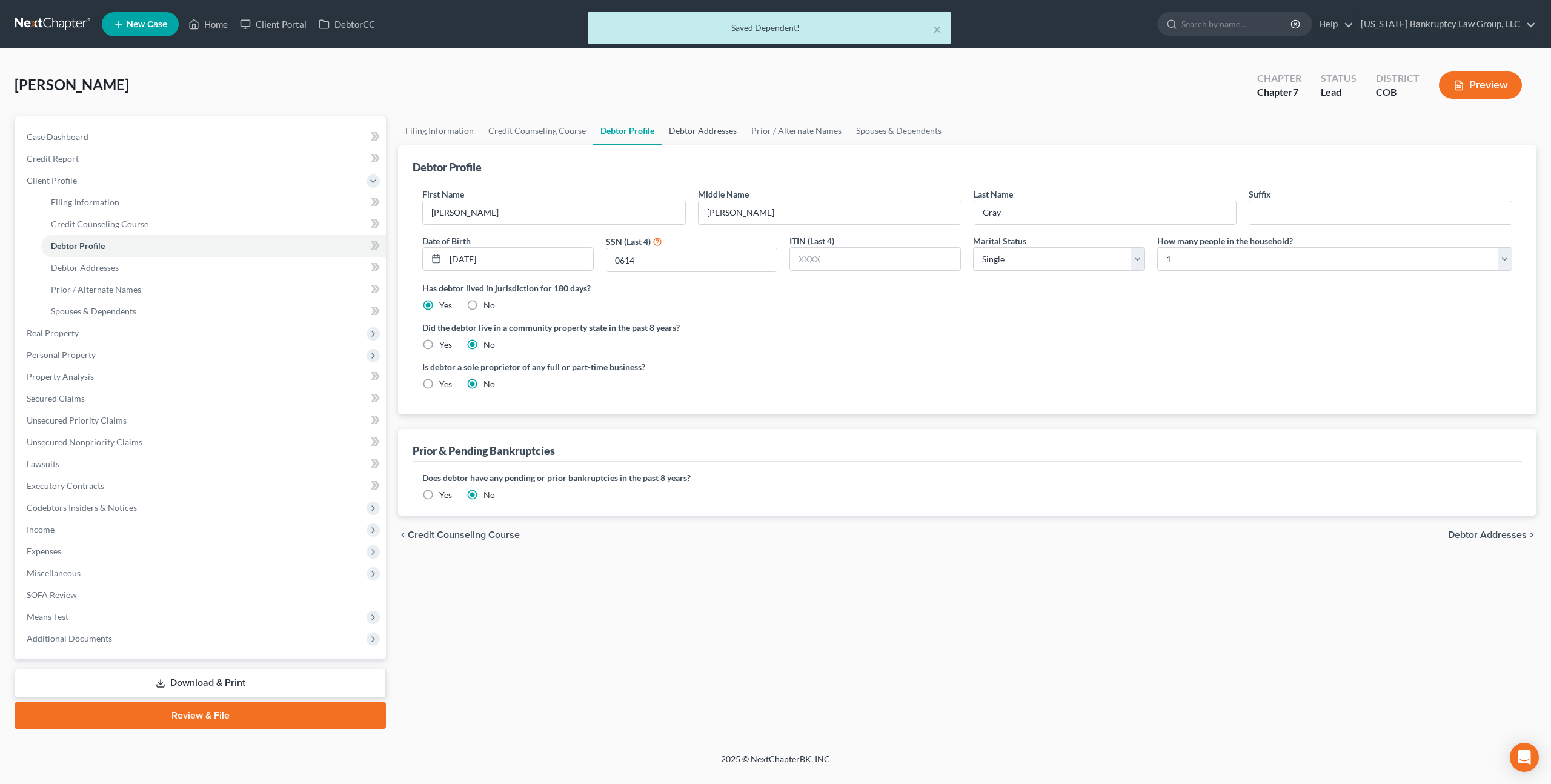
click at [674, 128] on link "Debtor Addresses" at bounding box center [702, 130] width 82 height 29
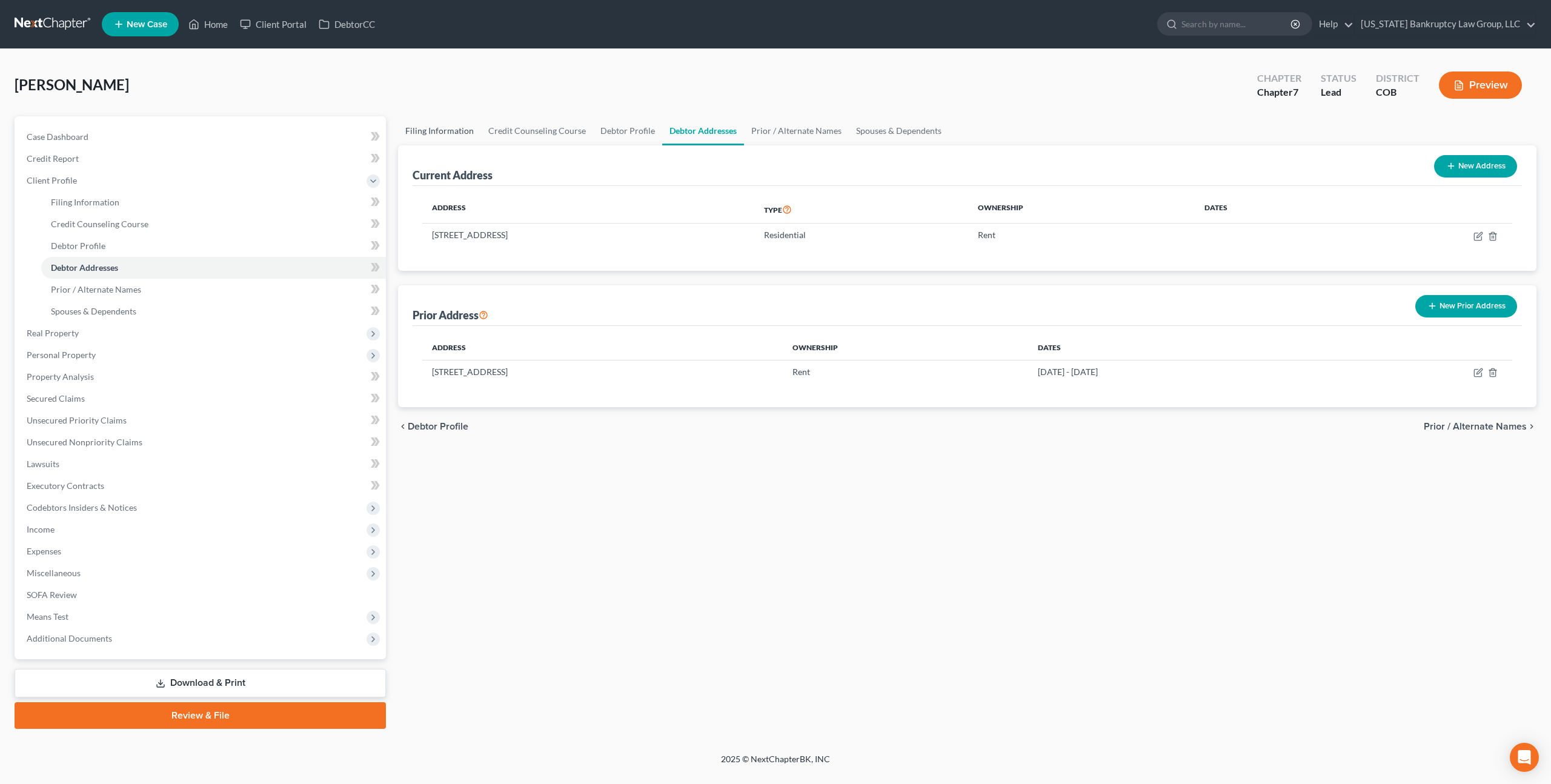
click at [439, 131] on link "Filing Information" at bounding box center [440, 130] width 83 height 29
select select "1"
select select "0"
select select "5"
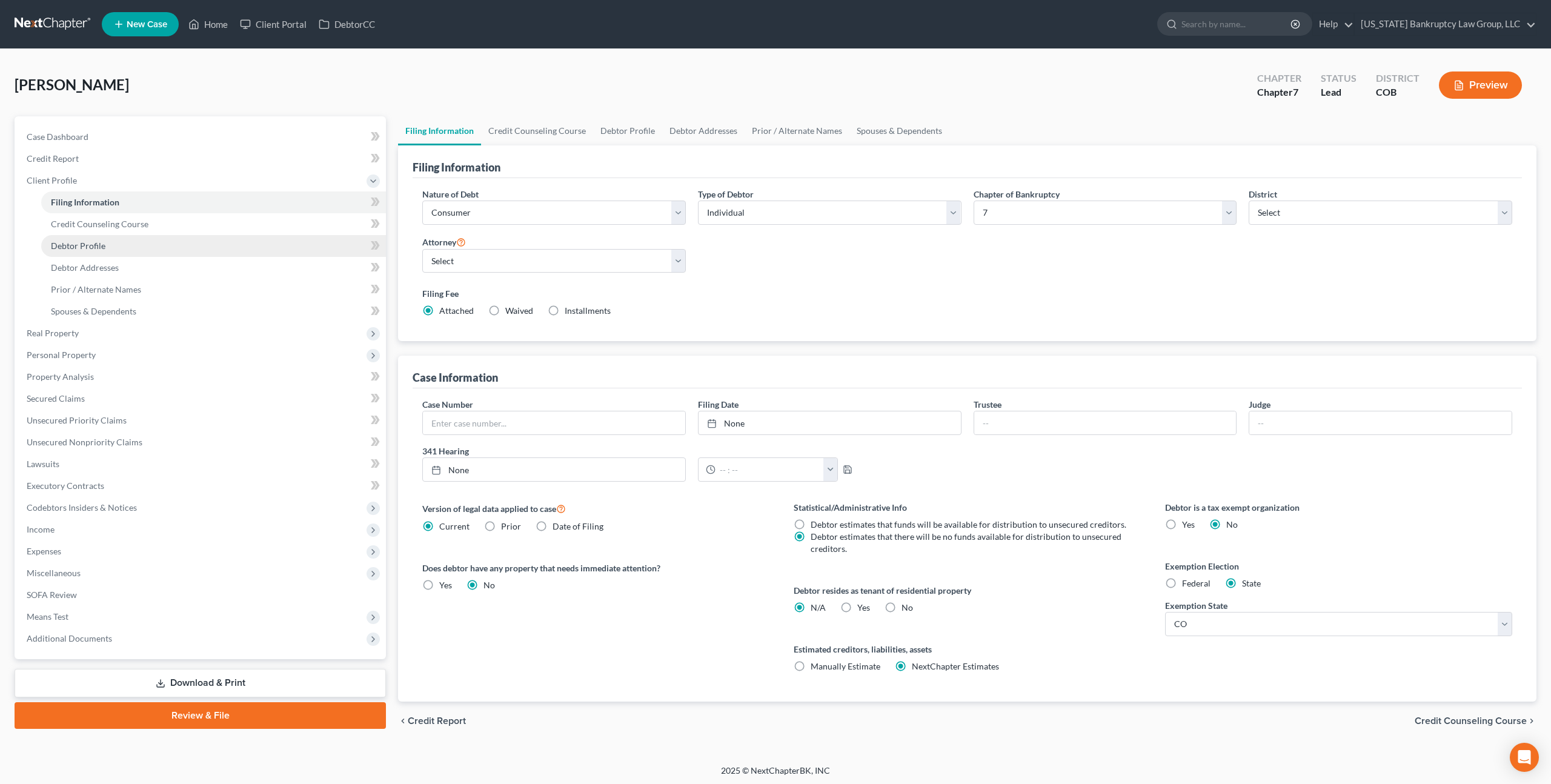
click at [116, 241] on link "Debtor Profile" at bounding box center [213, 245] width 345 height 22
select select "0"
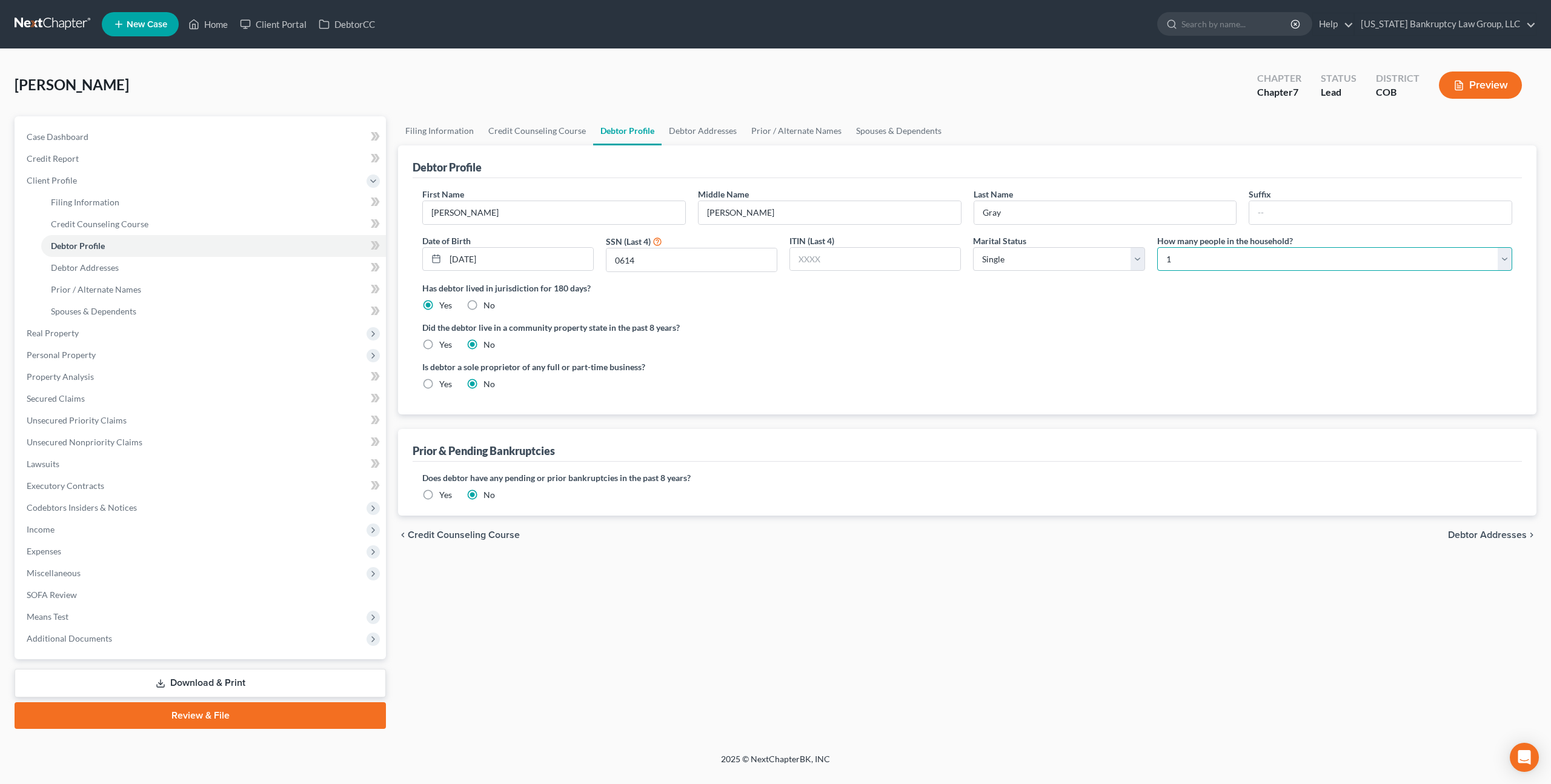
click at [1175, 257] on select "Select 1 2 3 4 5 6 7 8 9 10 11 12 13 14 15 16 17 18 19 20" at bounding box center [1335, 259] width 355 height 25
select select "1"
click at [1157, 247] on select "Select 1 2 3 4 5 6 7 8 9 10 11 12 13 14 15 16 17 18 19 20" at bounding box center [1335, 259] width 355 height 25
click at [1018, 309] on div "Has debtor lived in jurisdiction for 180 days? Yes No Debtor must reside in jur…" at bounding box center [967, 295] width 1090 height 29
click at [95, 370] on link "Property Analysis" at bounding box center [201, 376] width 369 height 22
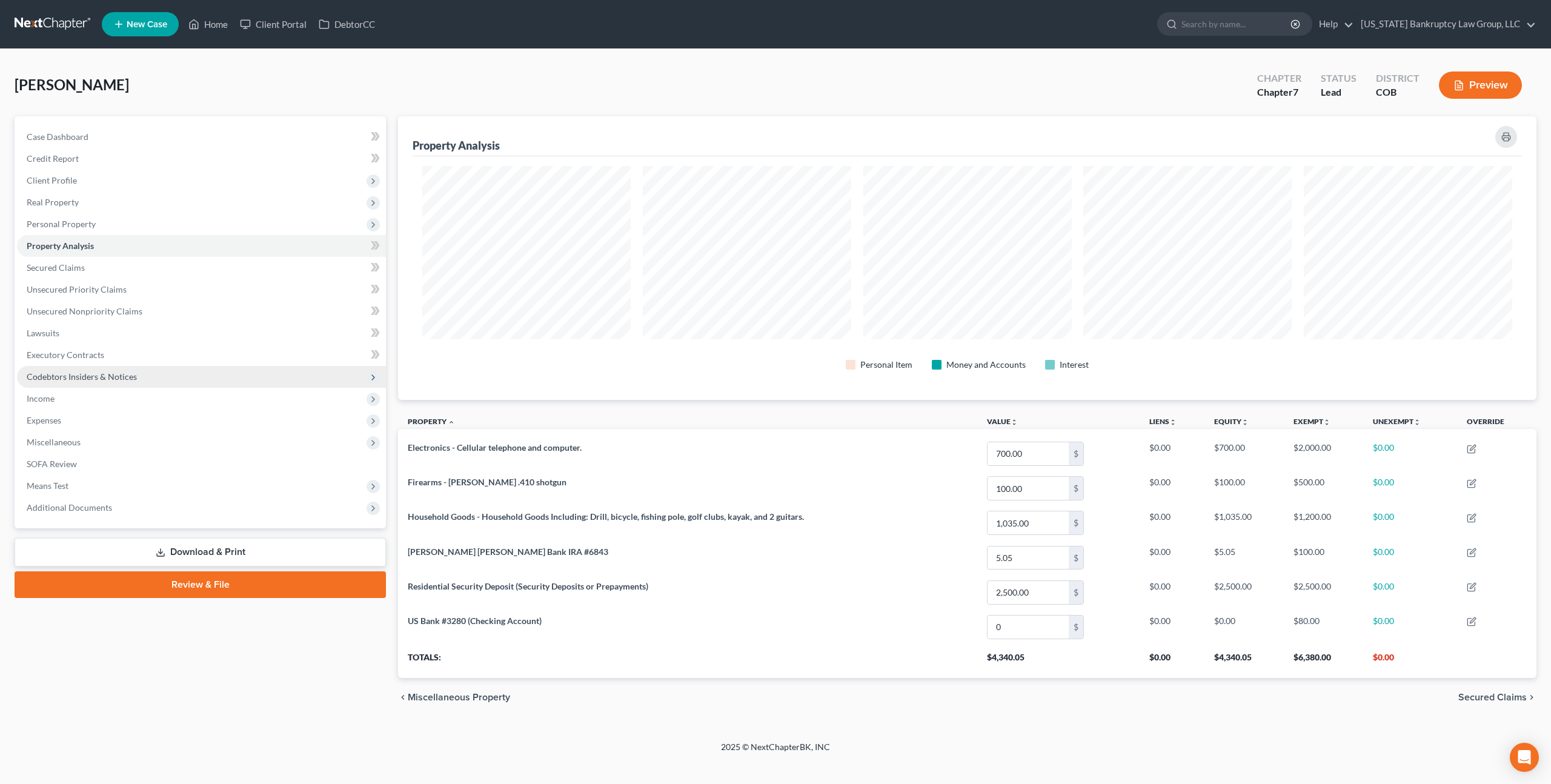
scroll to position [283, 1138]
click at [93, 285] on span "Unsecured Priority Claims" at bounding box center [76, 289] width 100 height 10
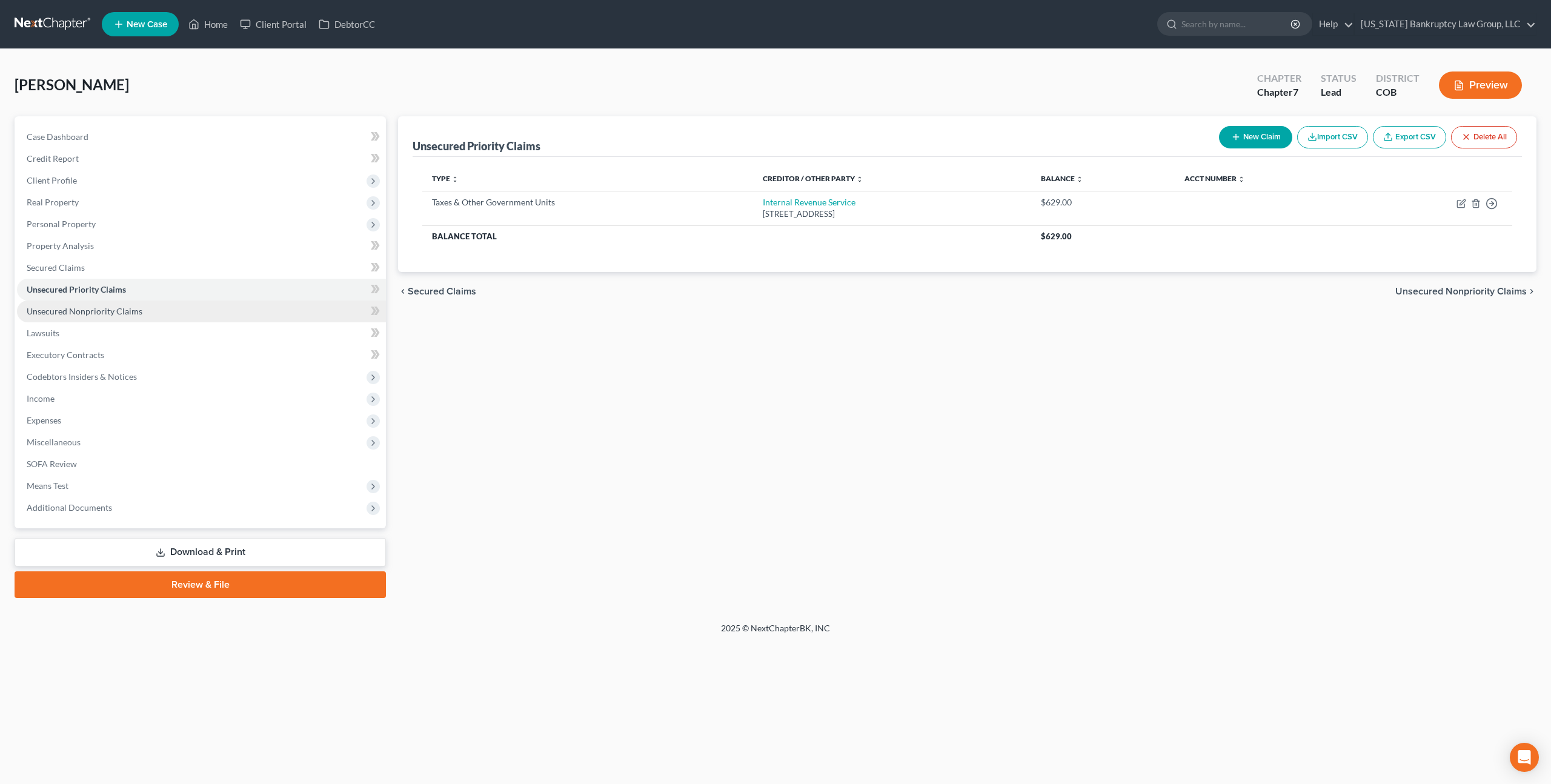
click at [123, 315] on span "Unsecured Nonpriority Claims" at bounding box center [84, 310] width 116 height 10
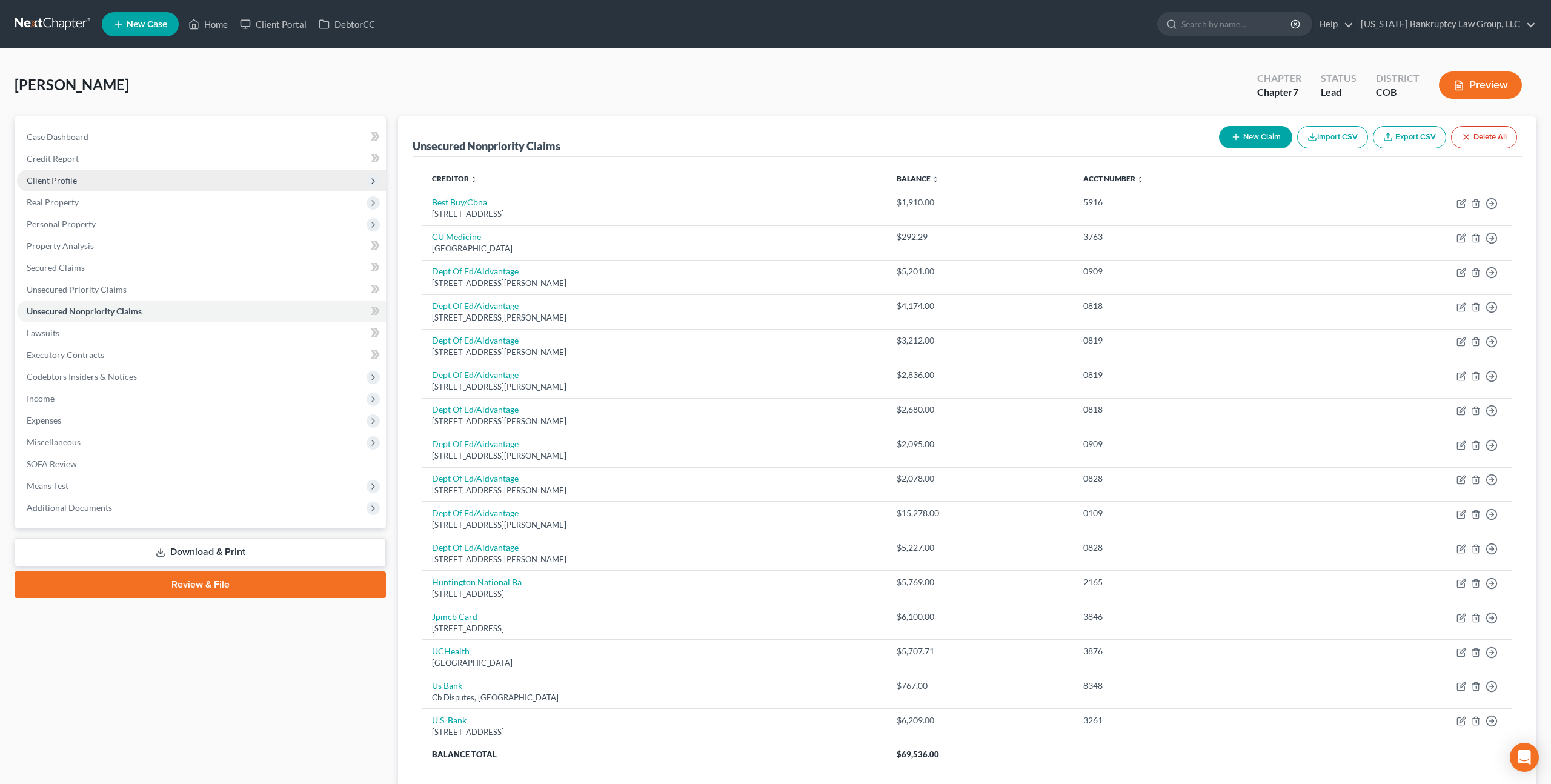
click at [80, 182] on span "Client Profile" at bounding box center [201, 180] width 369 height 22
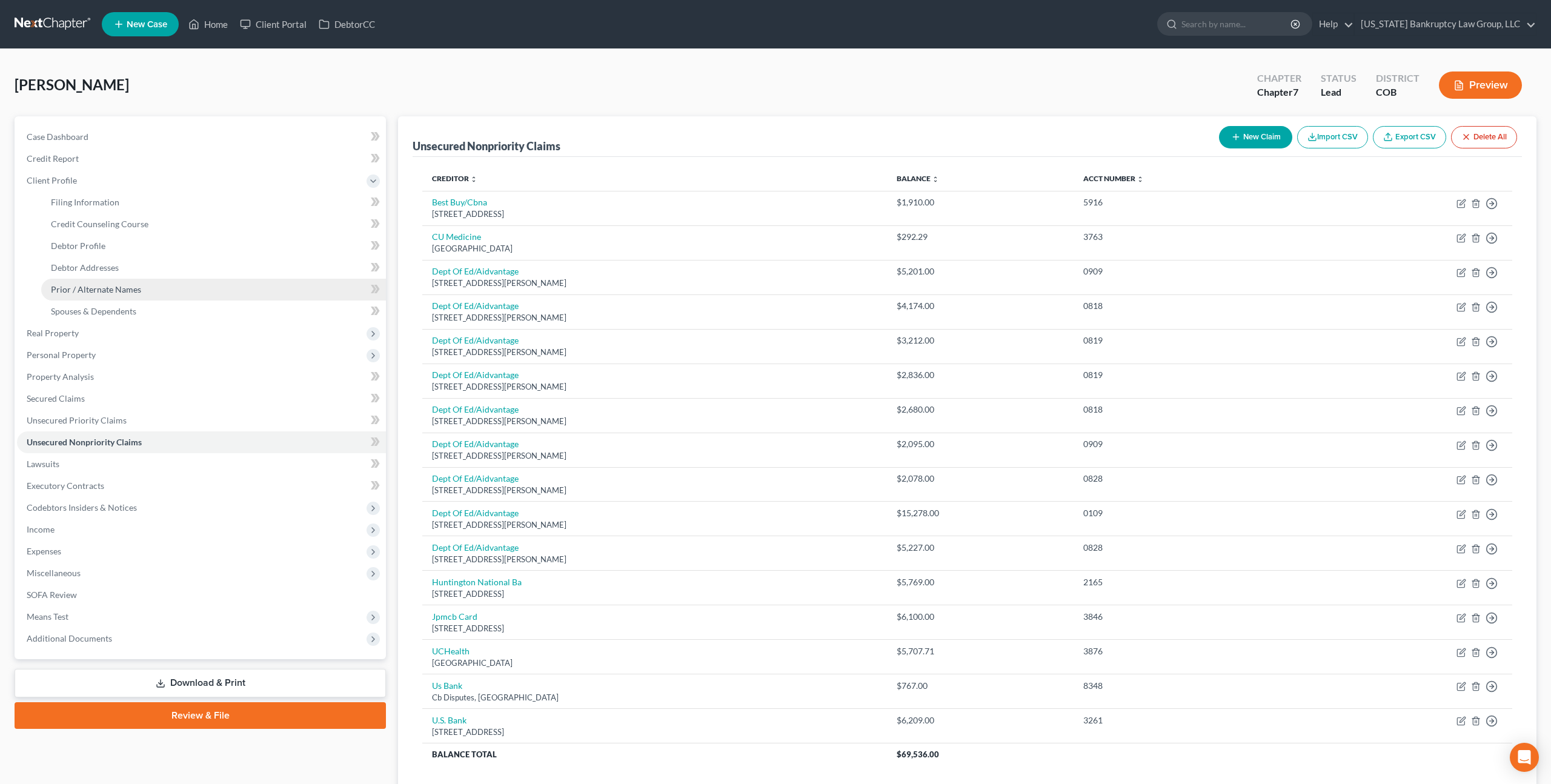
click at [121, 285] on span "Prior / Alternate Names" at bounding box center [96, 289] width 91 height 10
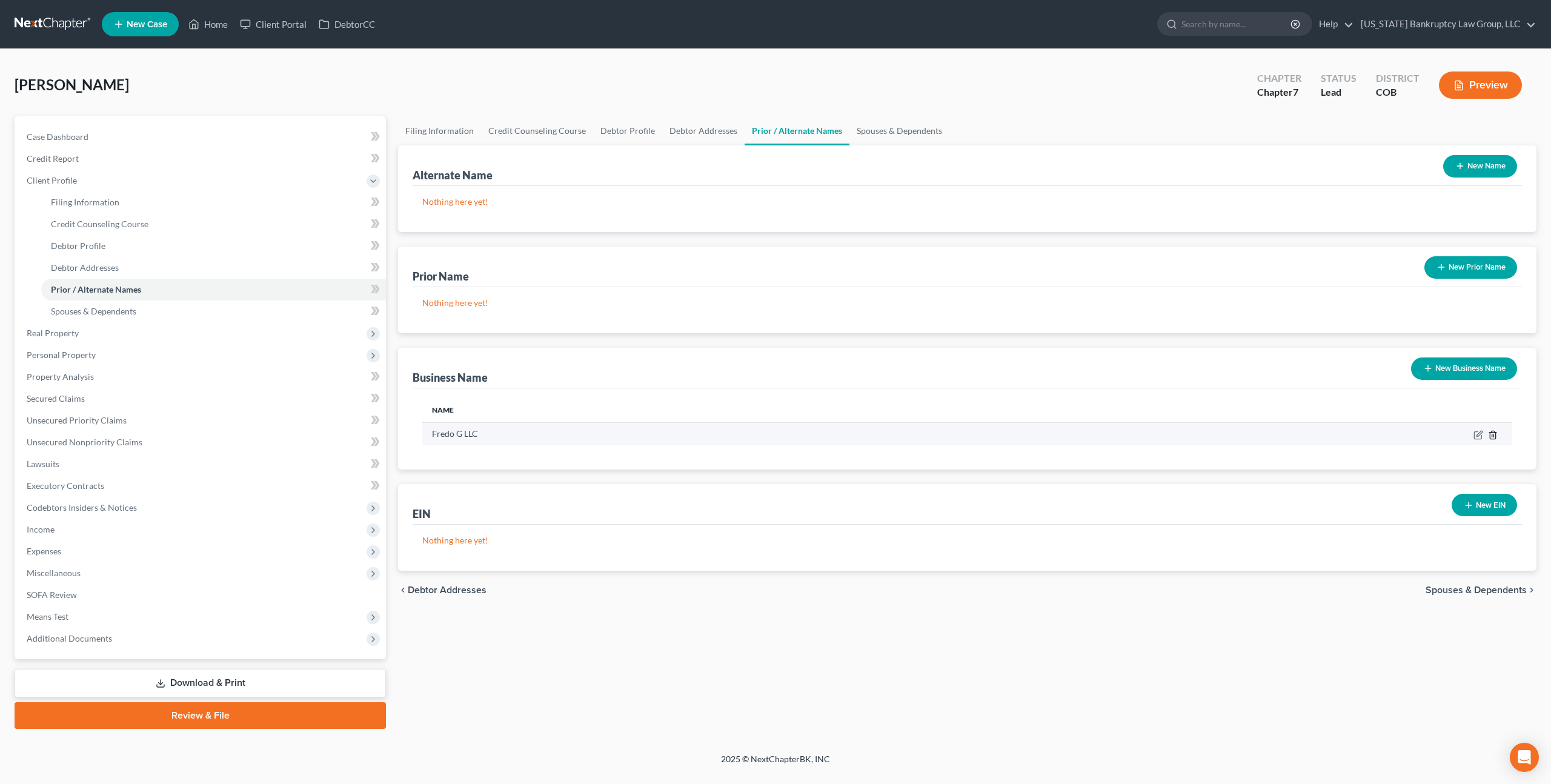
click at [1493, 434] on icon "button" at bounding box center [1492, 435] width 9 height 9
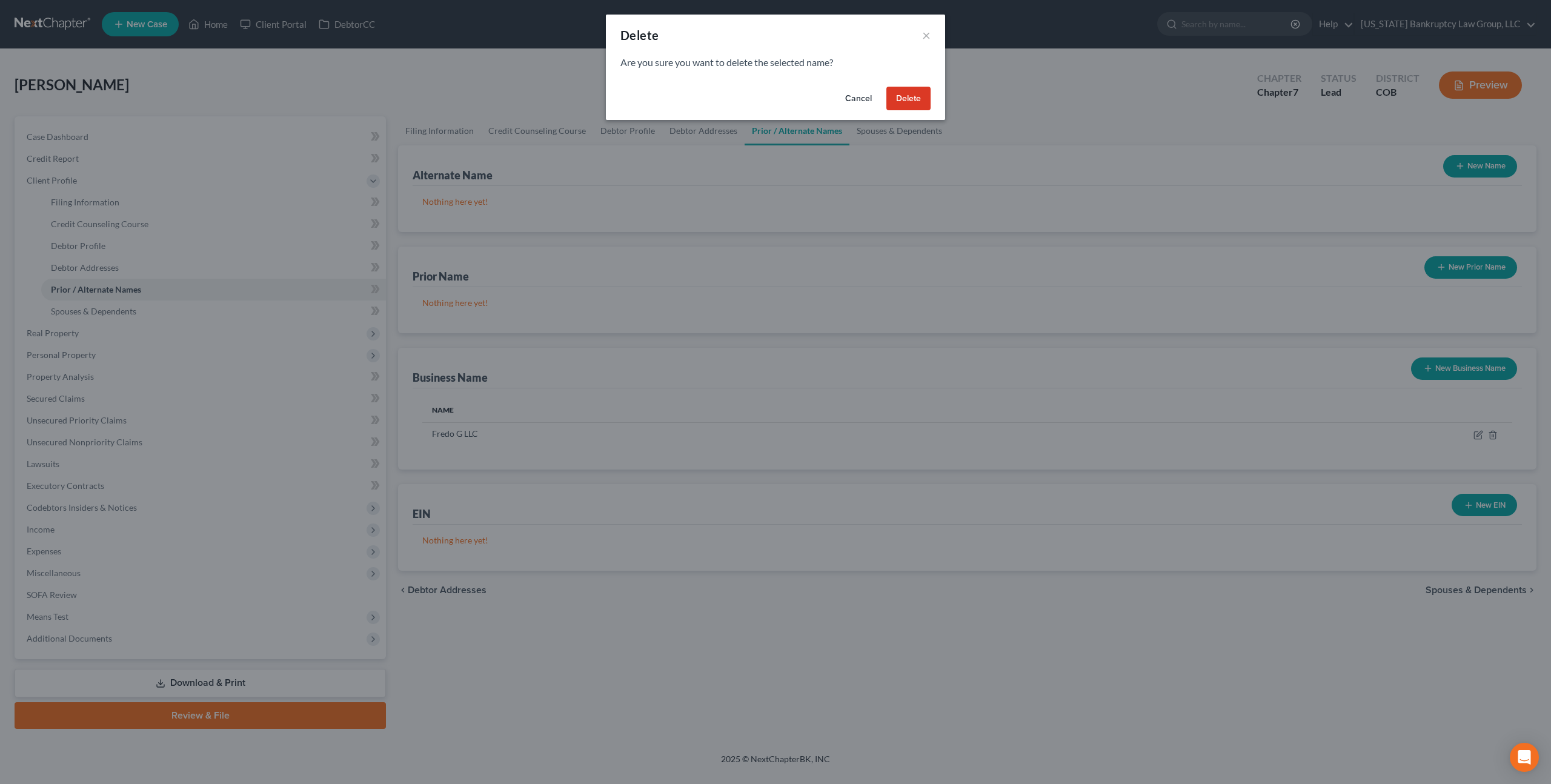
click at [912, 102] on button "Delete" at bounding box center [908, 99] width 44 height 25
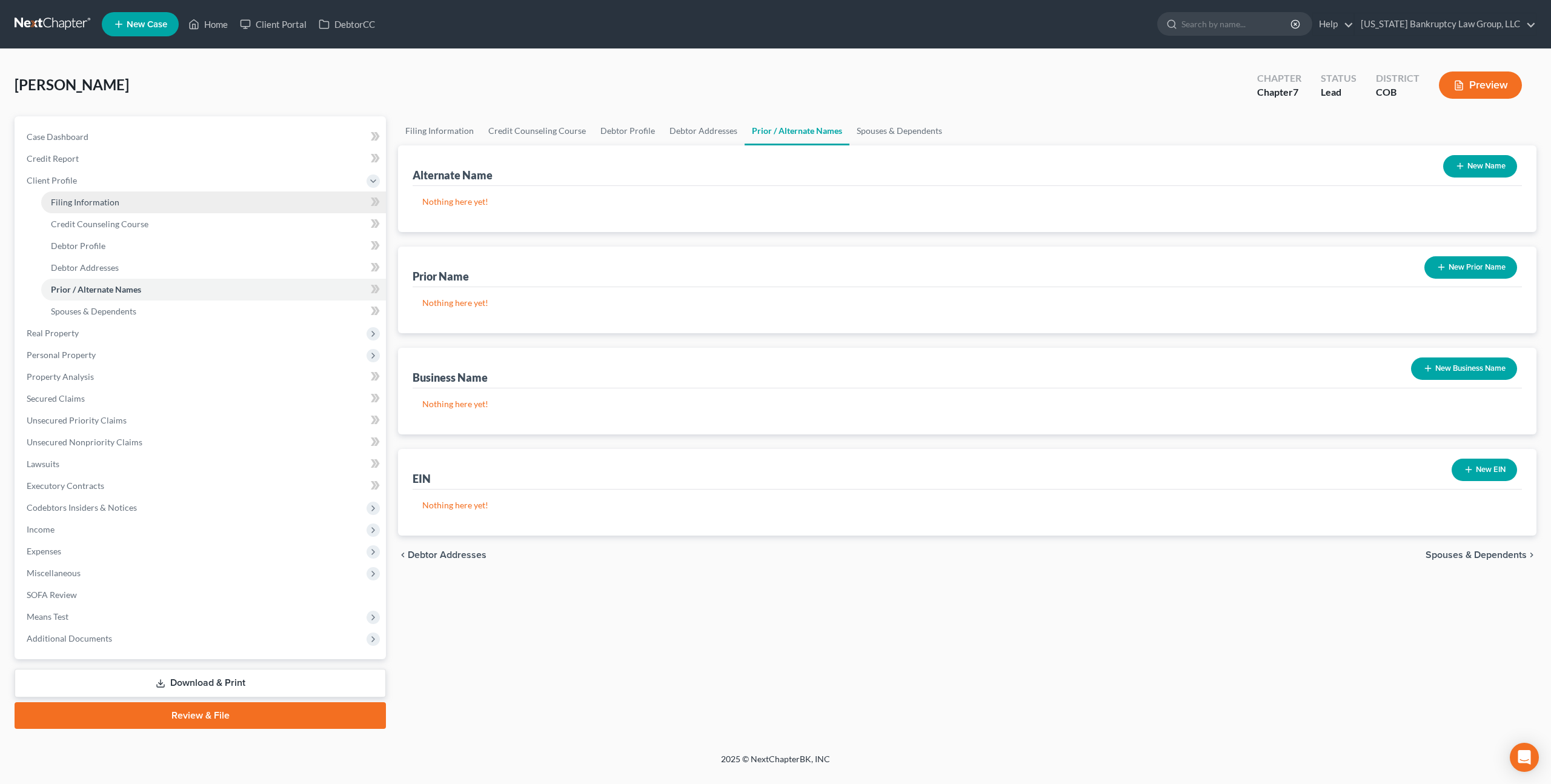
click at [97, 204] on span "Filing Information" at bounding box center [85, 202] width 69 height 10
select select "1"
select select "0"
select select "11"
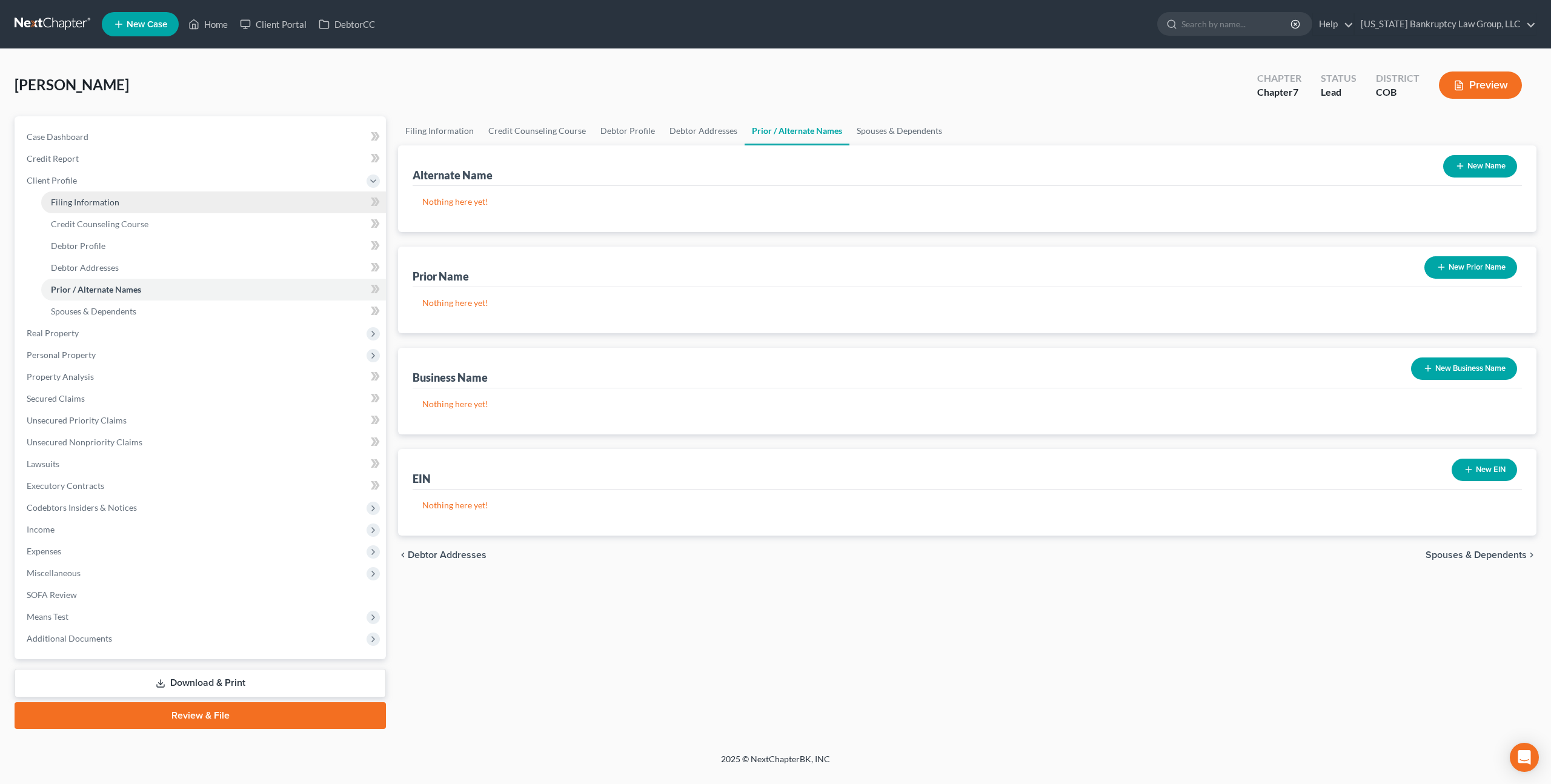
select select "0"
select select "5"
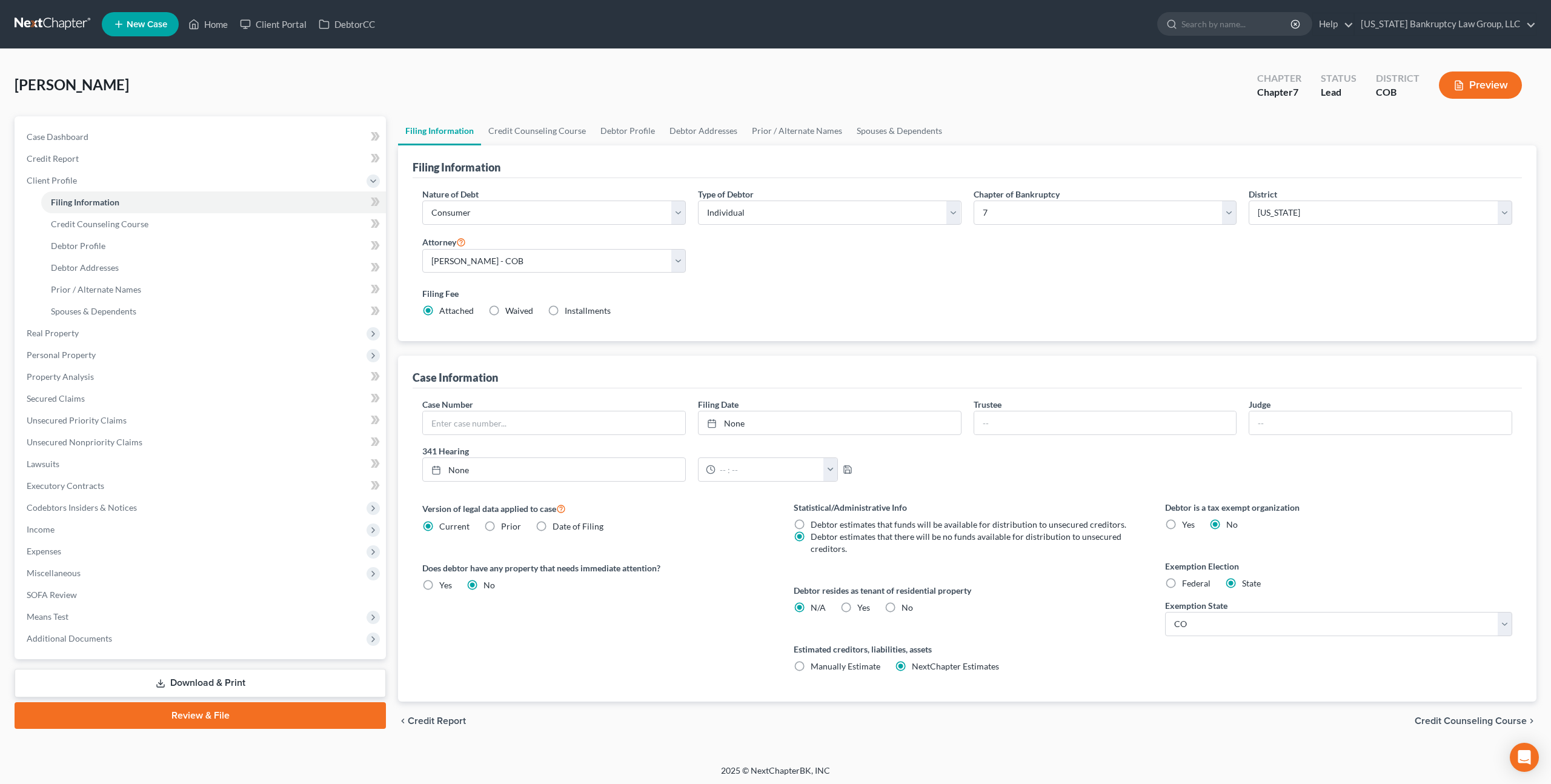
click at [857, 605] on label "Yes Yes" at bounding box center [863, 607] width 12 height 12
click at [862, 605] on input "Yes Yes" at bounding box center [866, 605] width 8 height 8
radio input "true"
radio input "false"
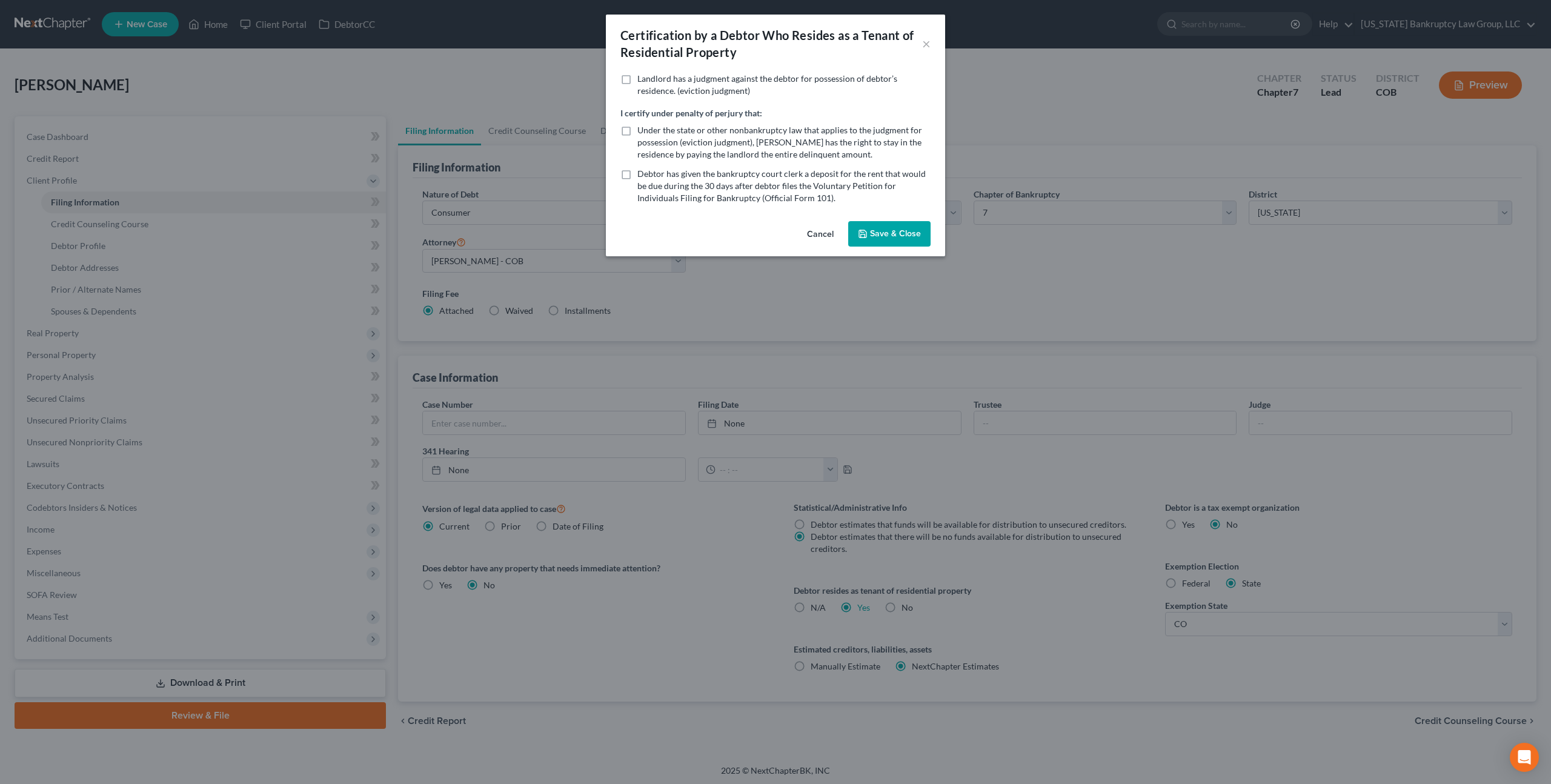
click at [885, 240] on button "Save & Close" at bounding box center [889, 233] width 82 height 25
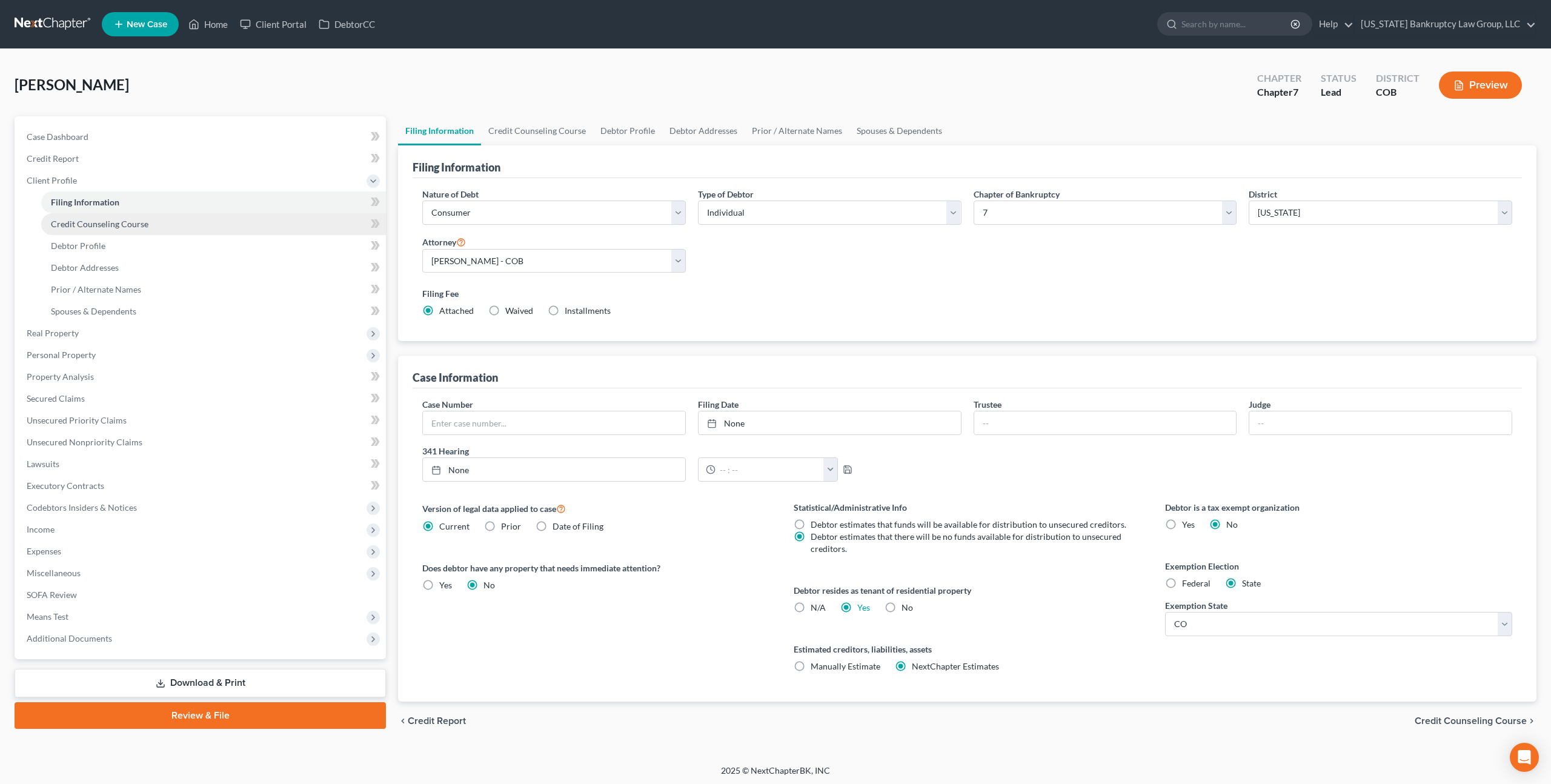
click at [131, 222] on span "Credit Counseling Course" at bounding box center [99, 224] width 97 height 10
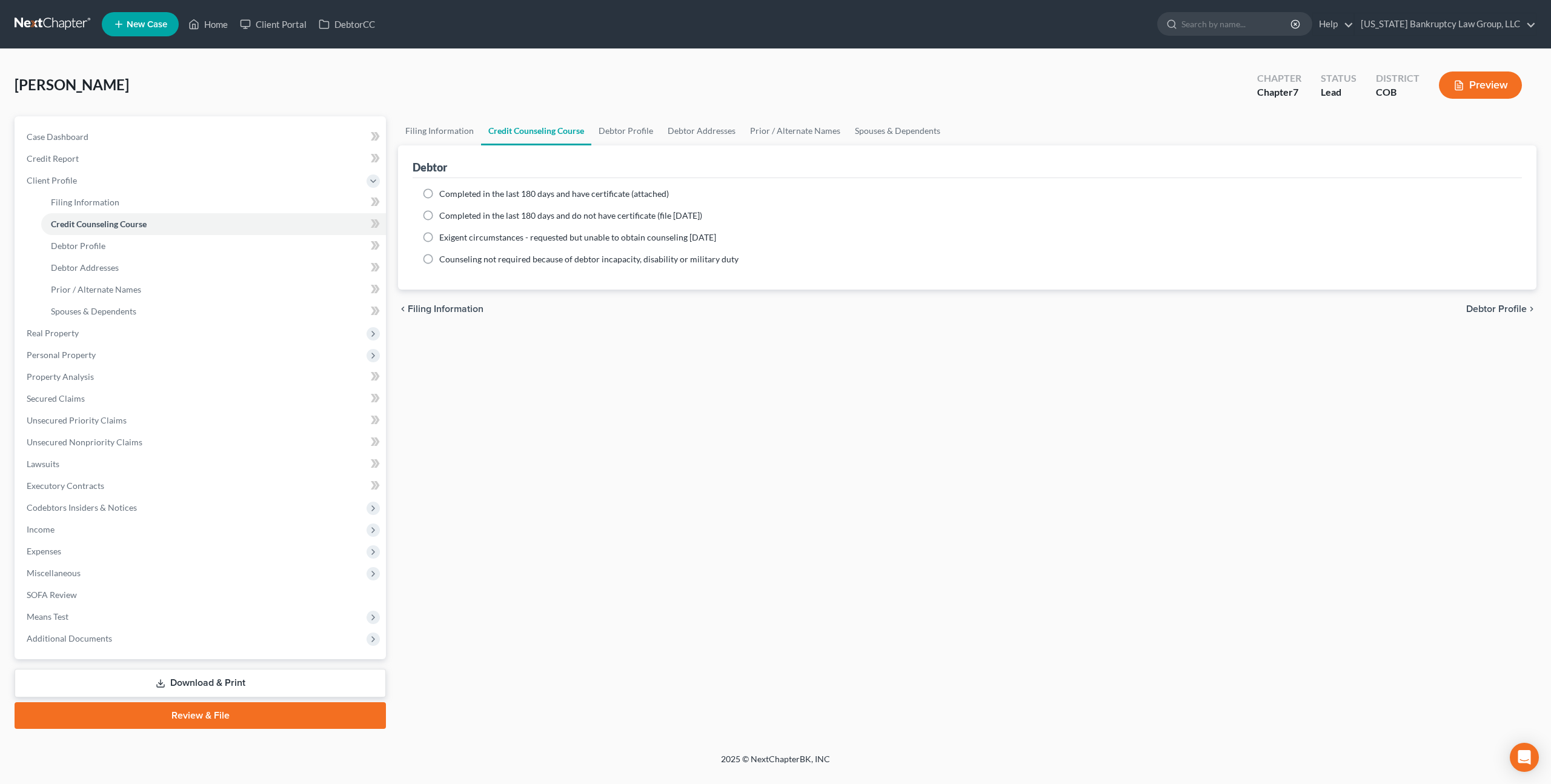
click at [439, 195] on label "Completed in the last 180 days and have certificate (attached)" at bounding box center [553, 193] width 229 height 12
click at [444, 195] on input "Completed in the last 180 days and have certificate (attached)" at bounding box center [447, 192] width 8 height 8
radio input "true"
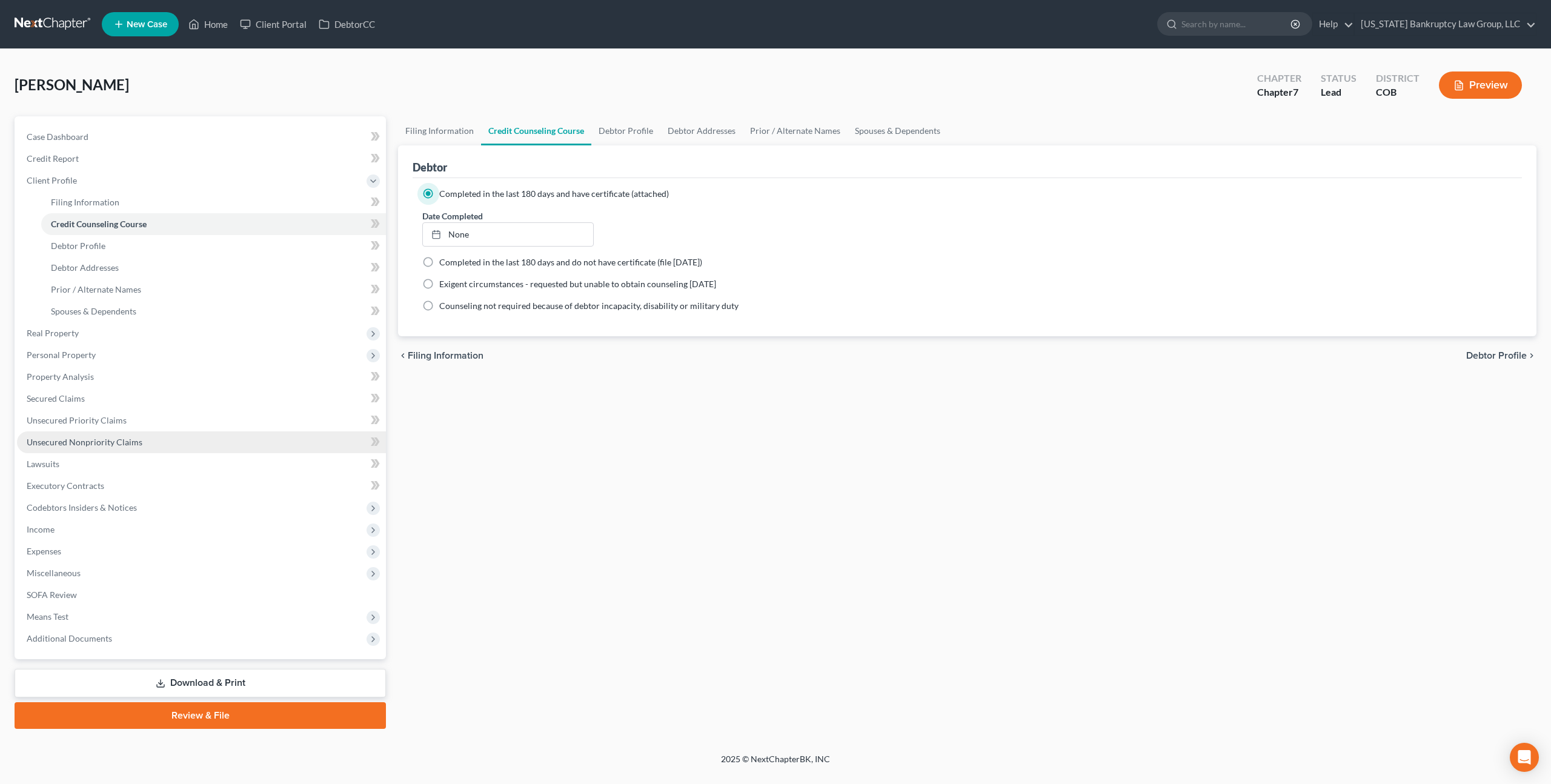
click at [93, 437] on span "Unsecured Nonpriority Claims" at bounding box center [84, 442] width 116 height 10
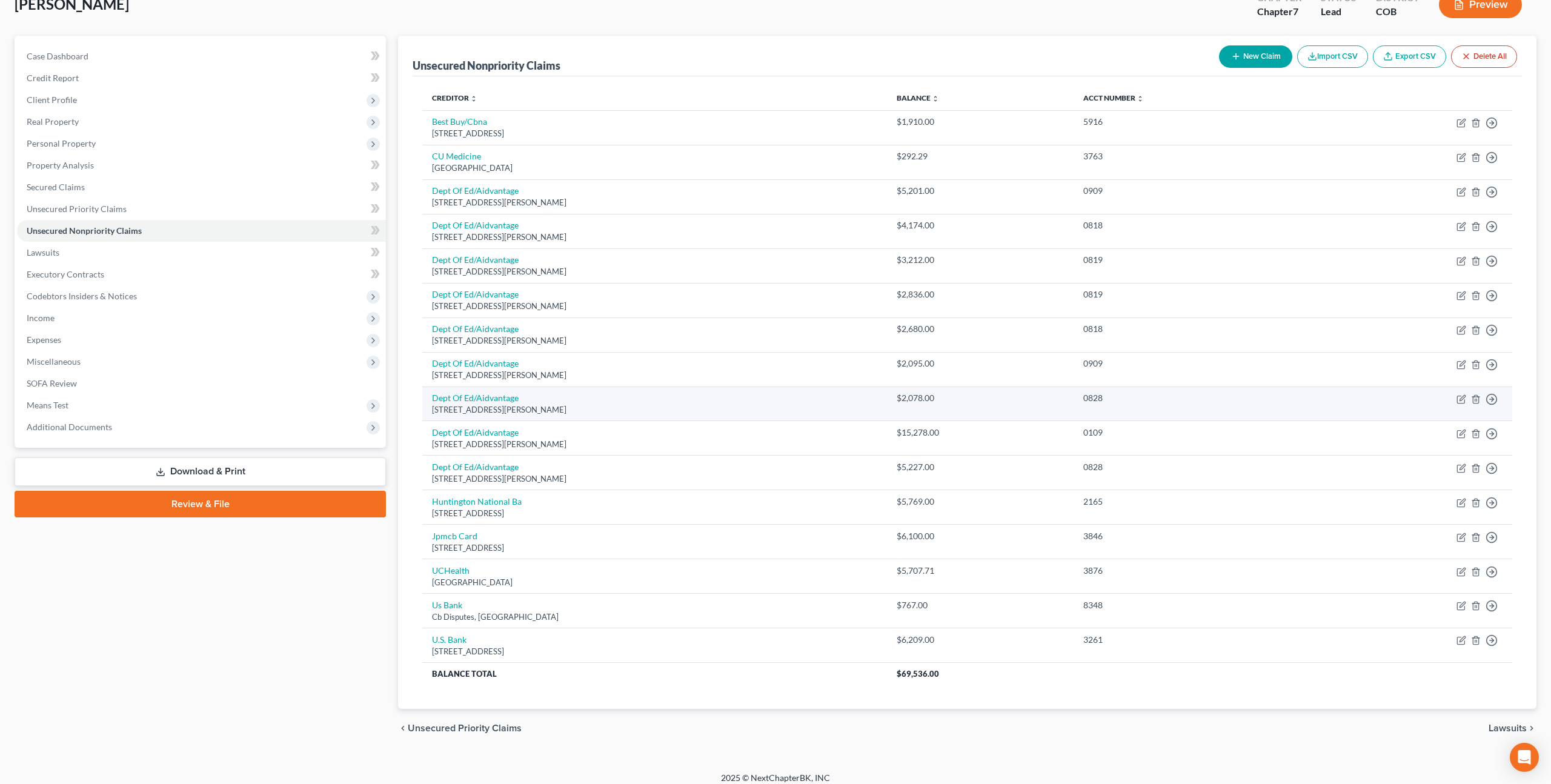
scroll to position [90, 0]
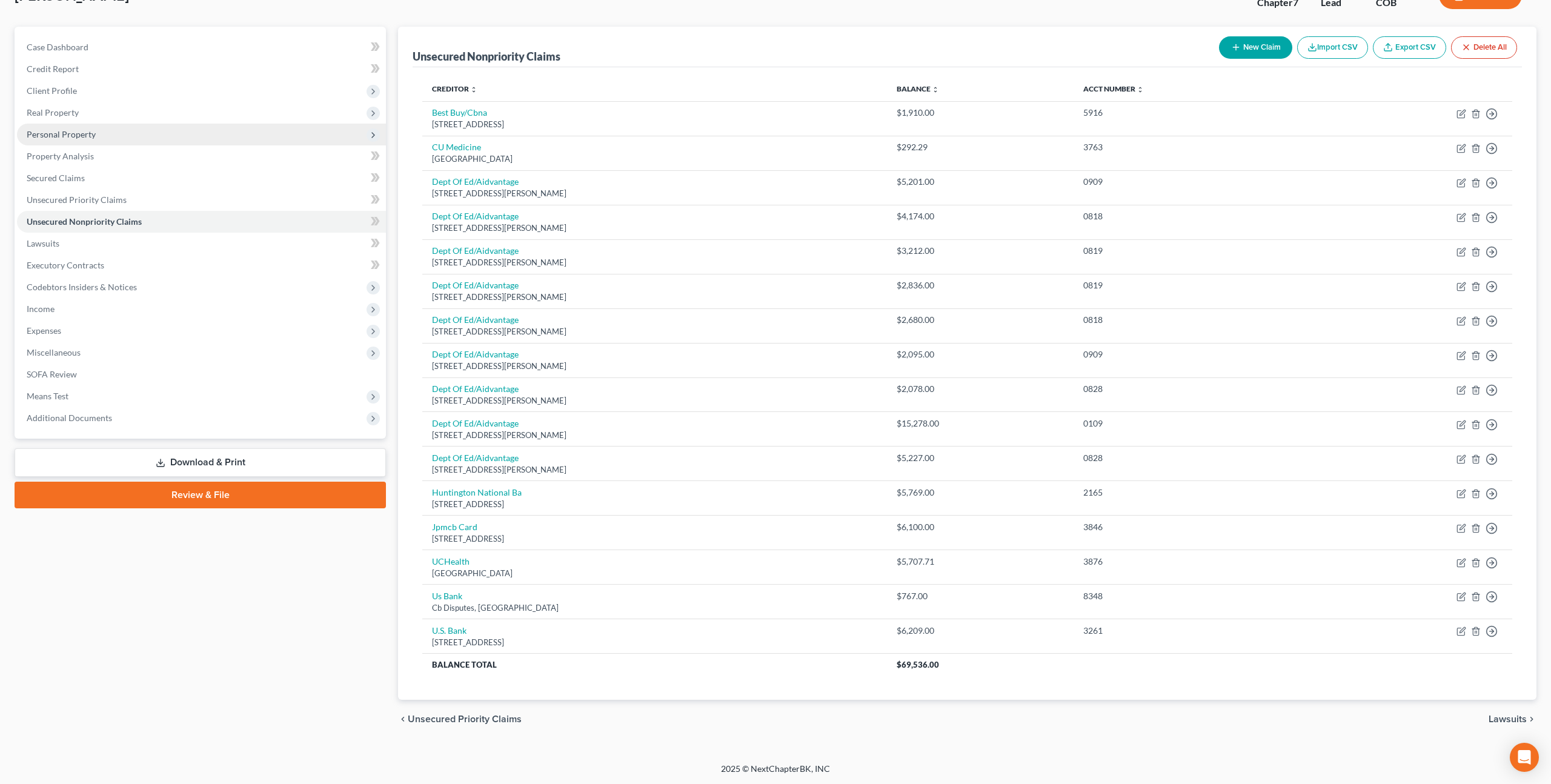
click at [70, 137] on span "Personal Property" at bounding box center [60, 134] width 69 height 10
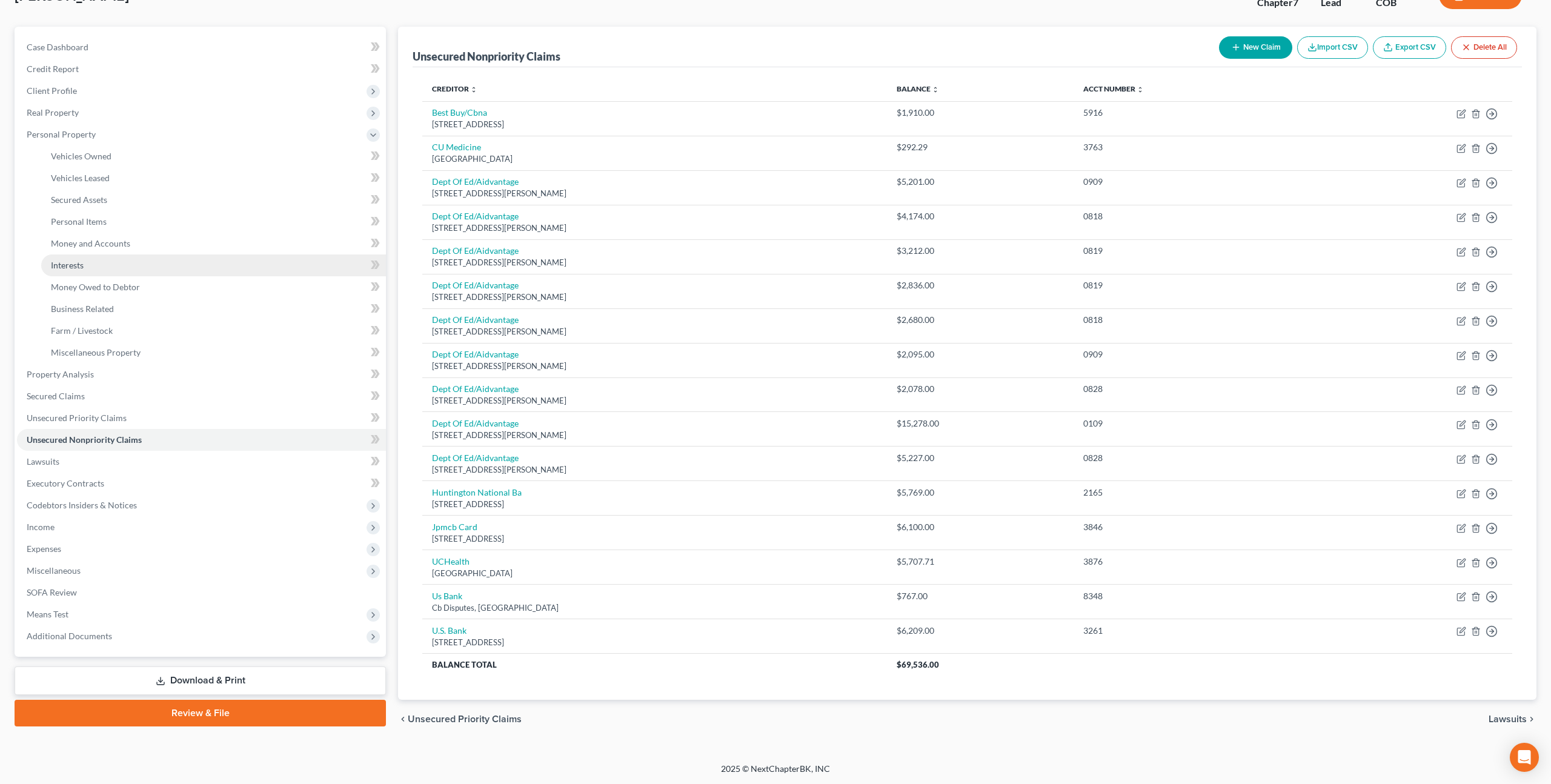
click at [83, 265] on span "Interests" at bounding box center [67, 264] width 33 height 10
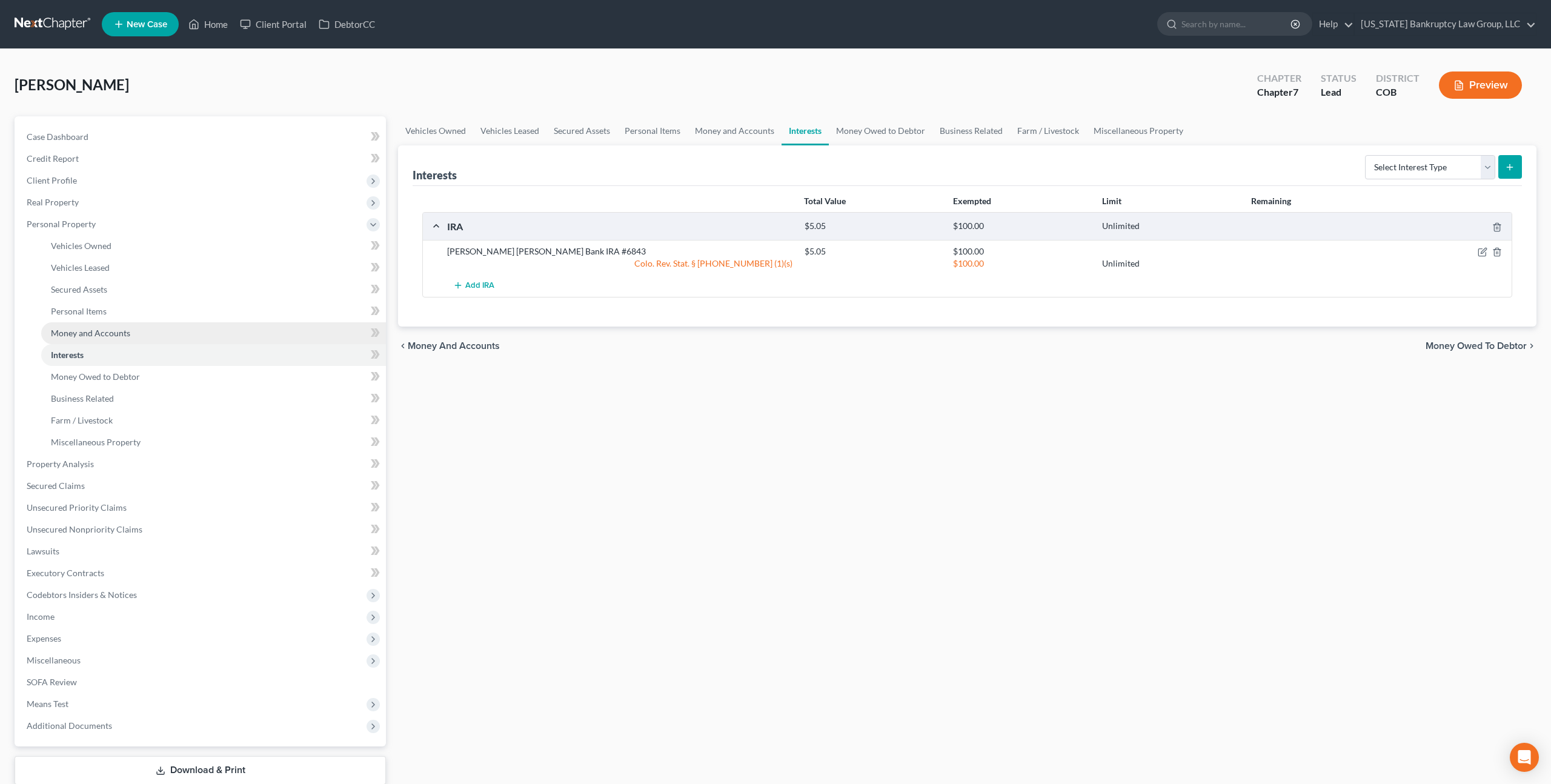
click at [112, 330] on span "Money and Accounts" at bounding box center [91, 332] width 79 height 10
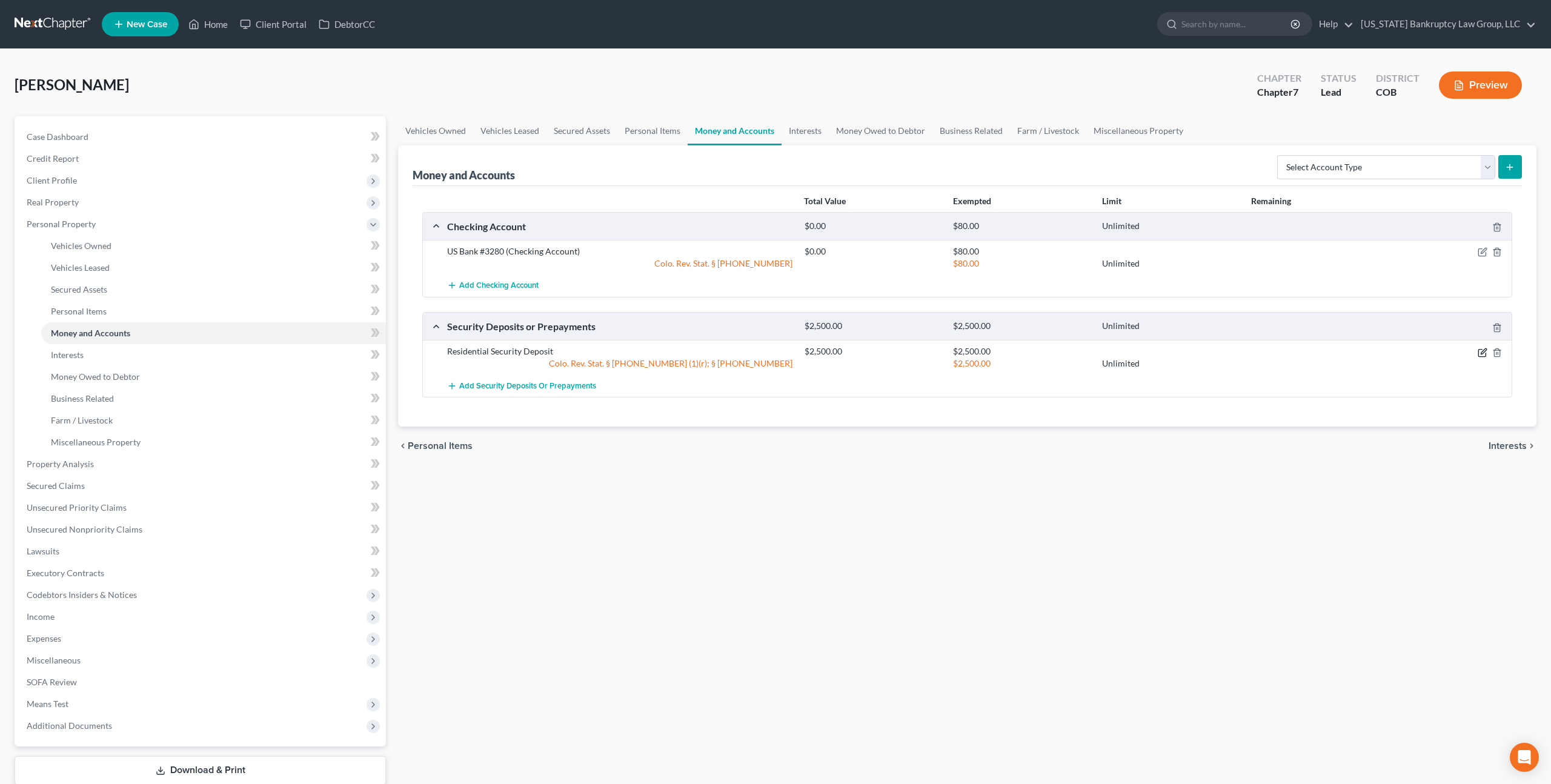
click at [1481, 349] on icon "button" at bounding box center [1483, 352] width 9 height 9
select select "3"
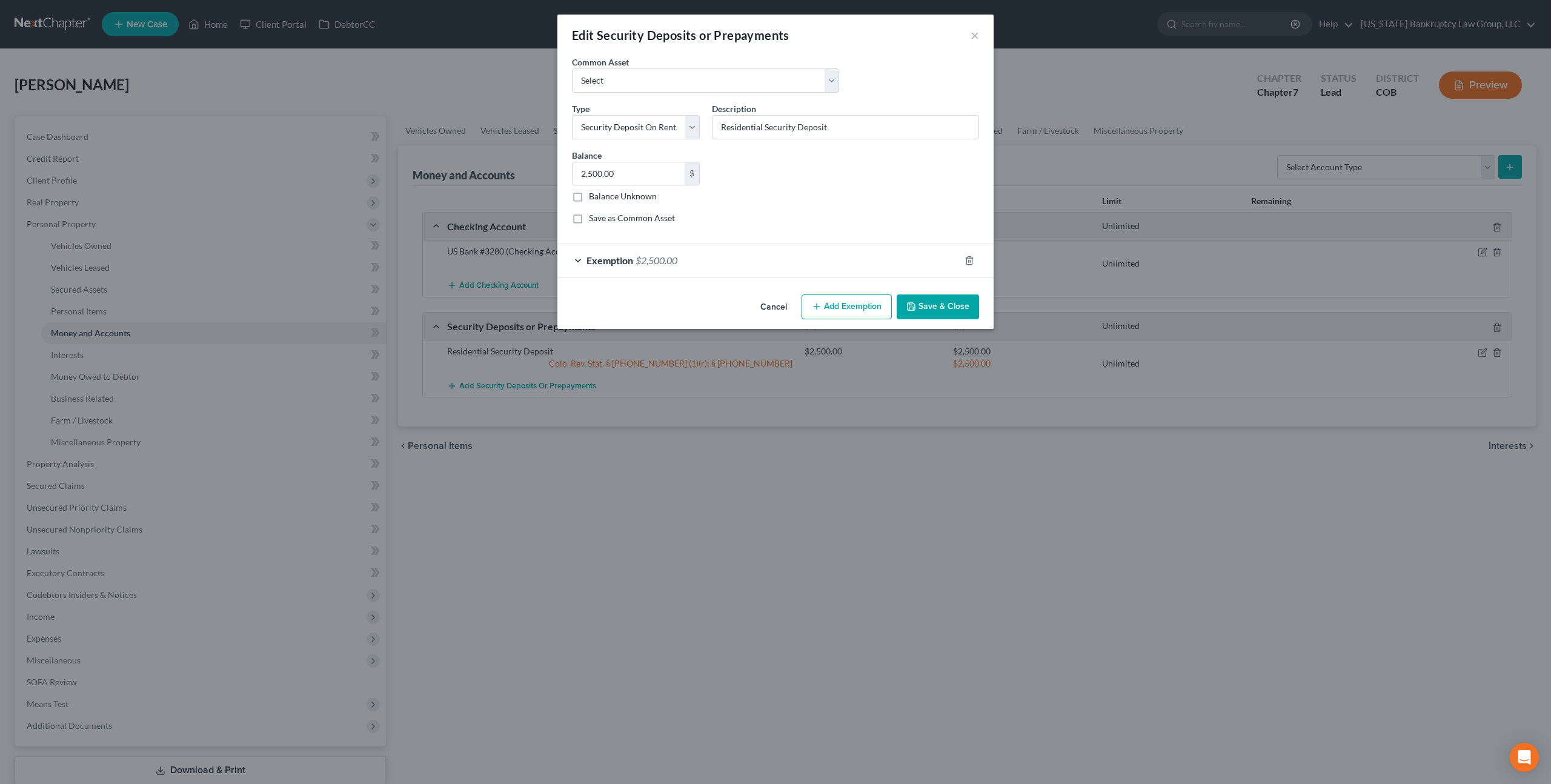
click at [778, 307] on button "Cancel" at bounding box center [773, 308] width 46 height 25
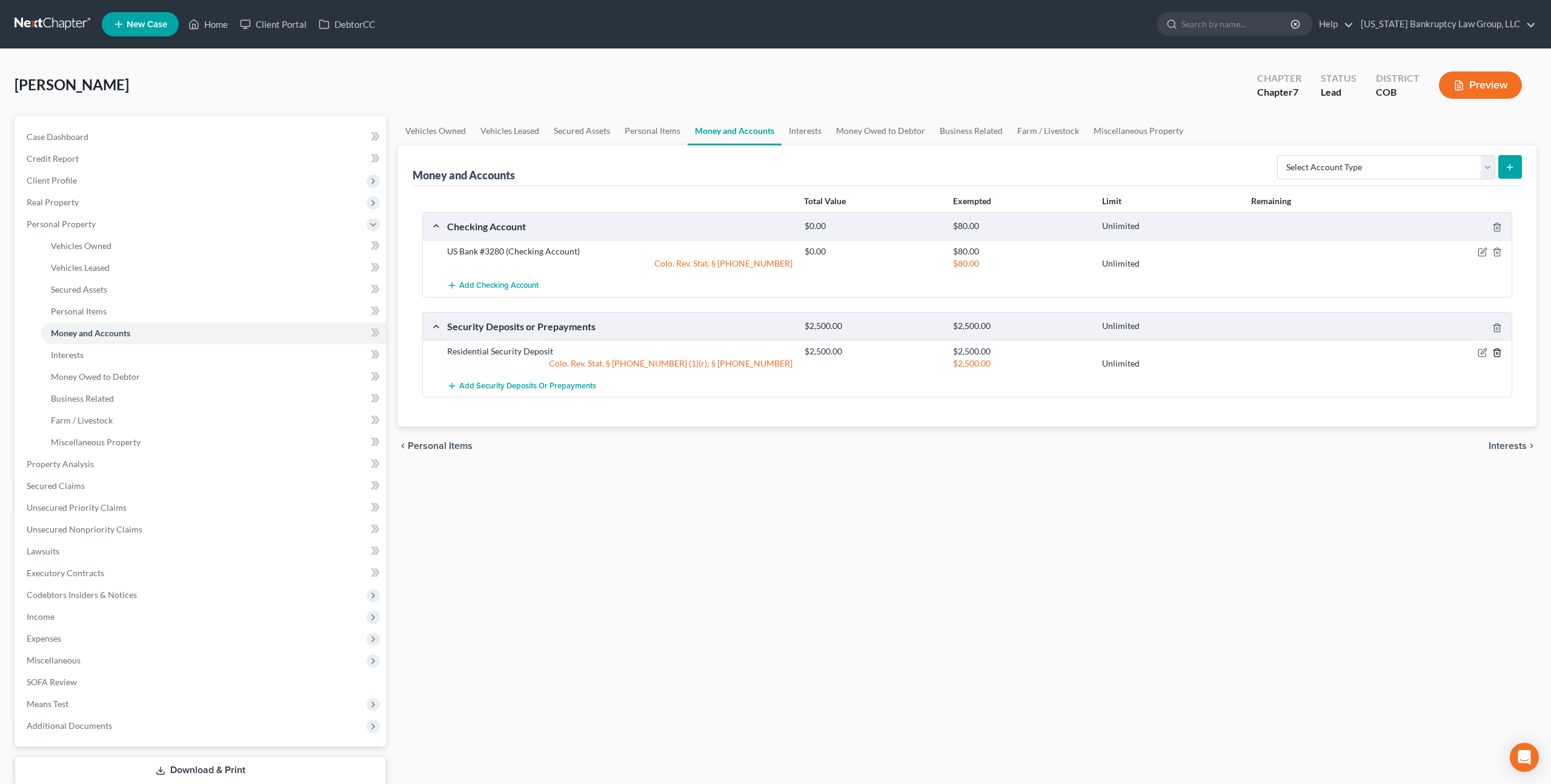
click at [1496, 350] on polyline "button" at bounding box center [1497, 350] width 8 height 0
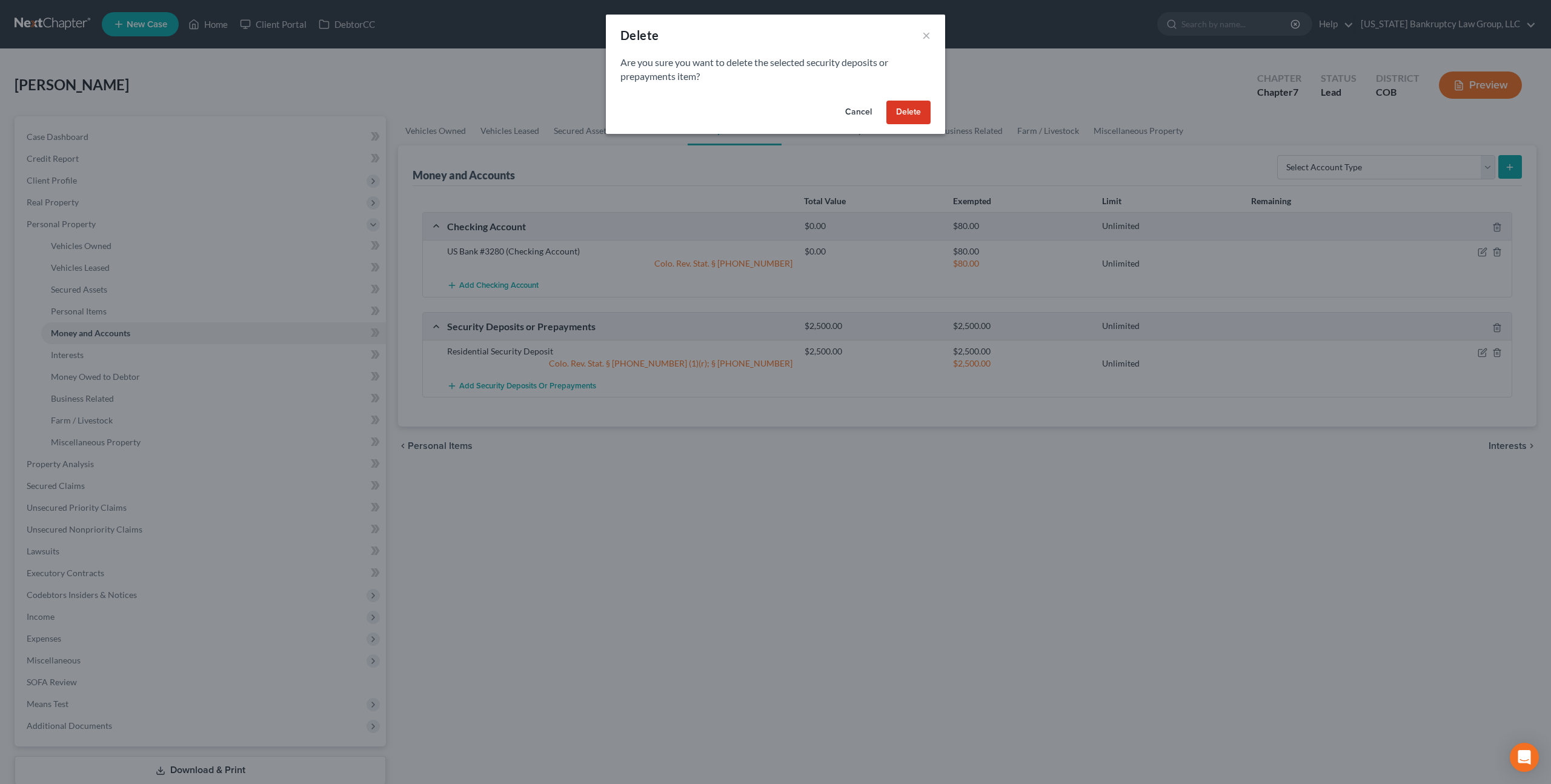
click at [903, 112] on button "Delete" at bounding box center [908, 113] width 44 height 25
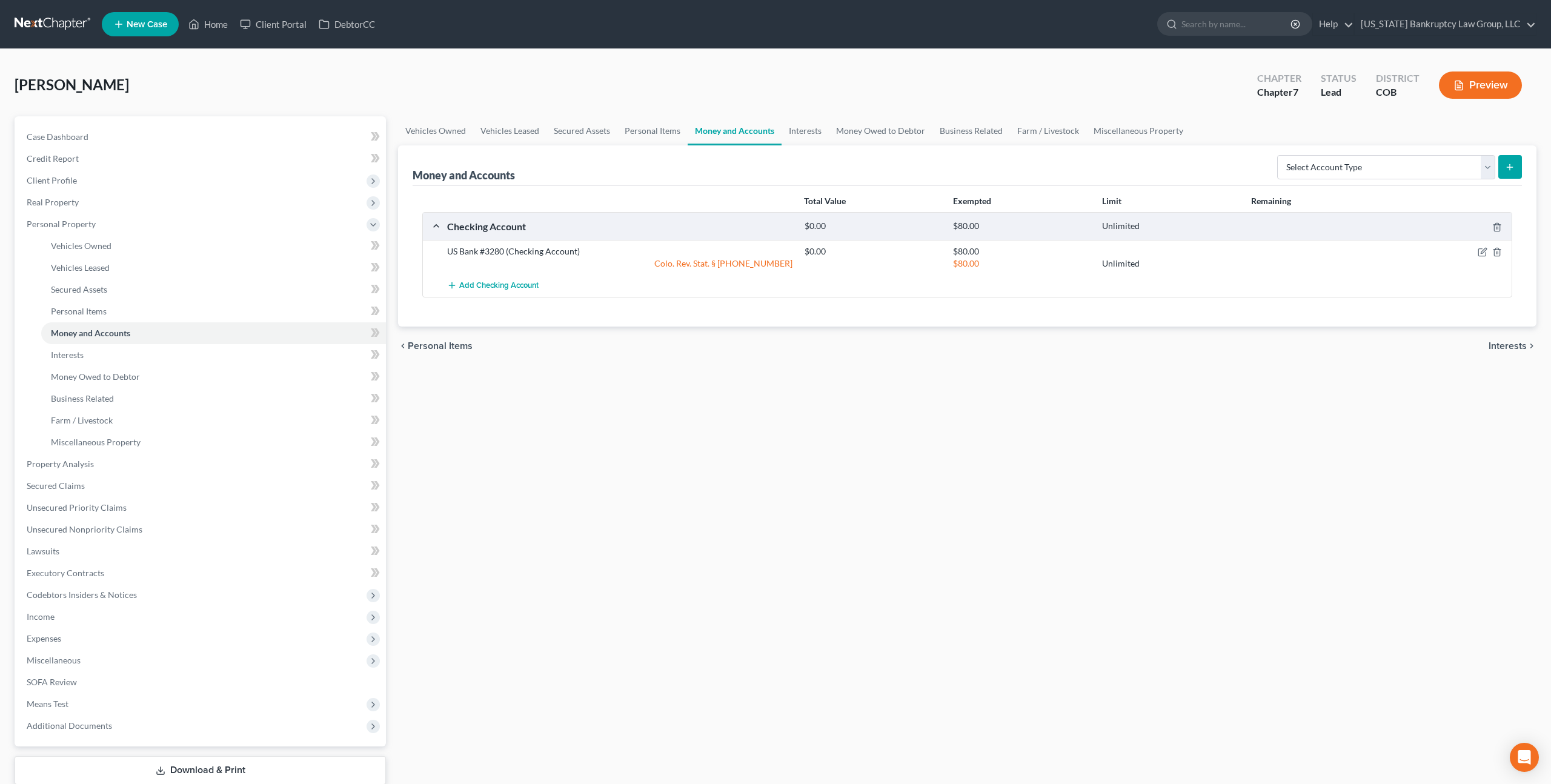
click at [74, 21] on link at bounding box center [53, 24] width 77 height 22
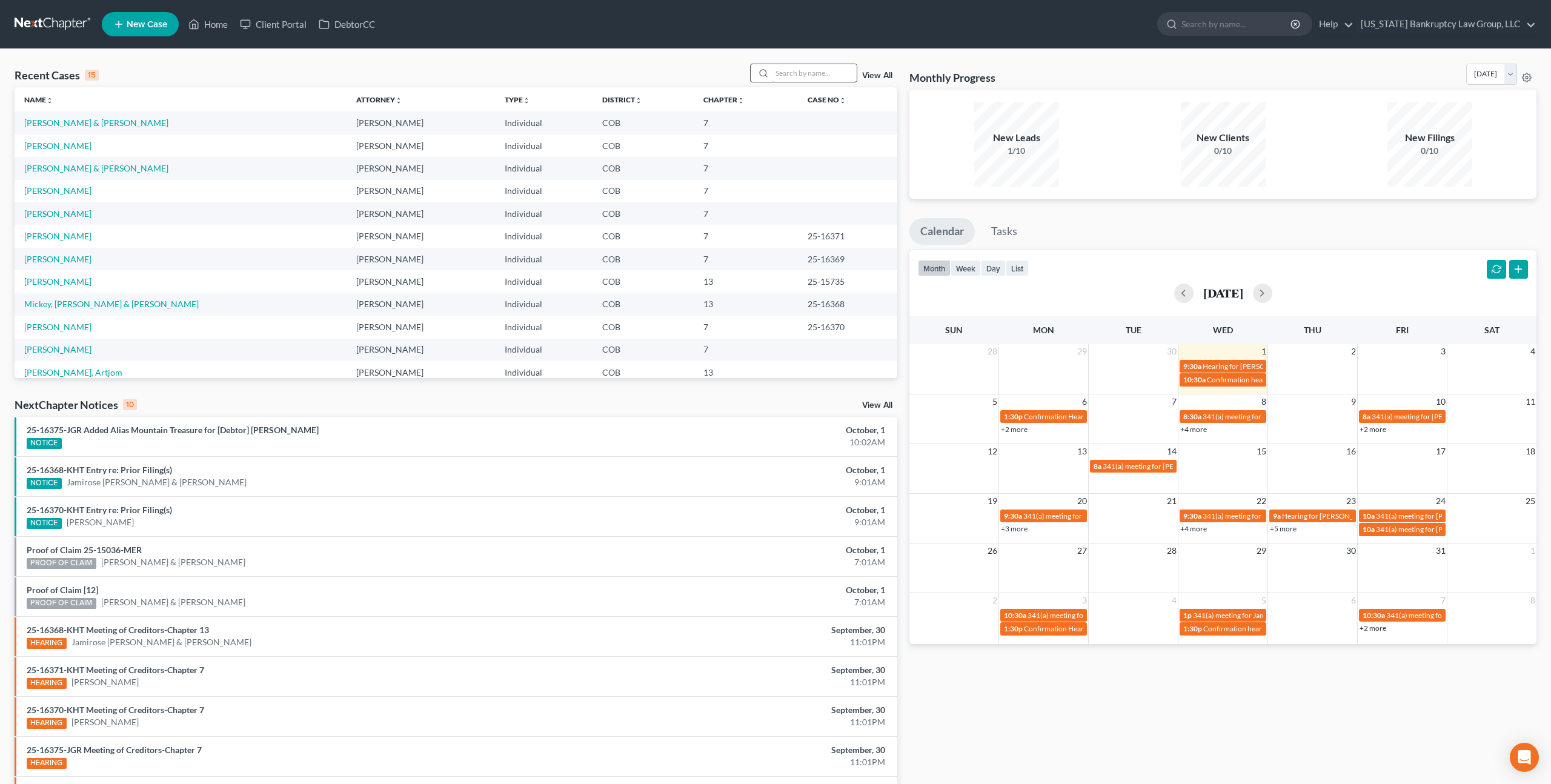
click at [787, 77] on input "search" at bounding box center [815, 73] width 85 height 18
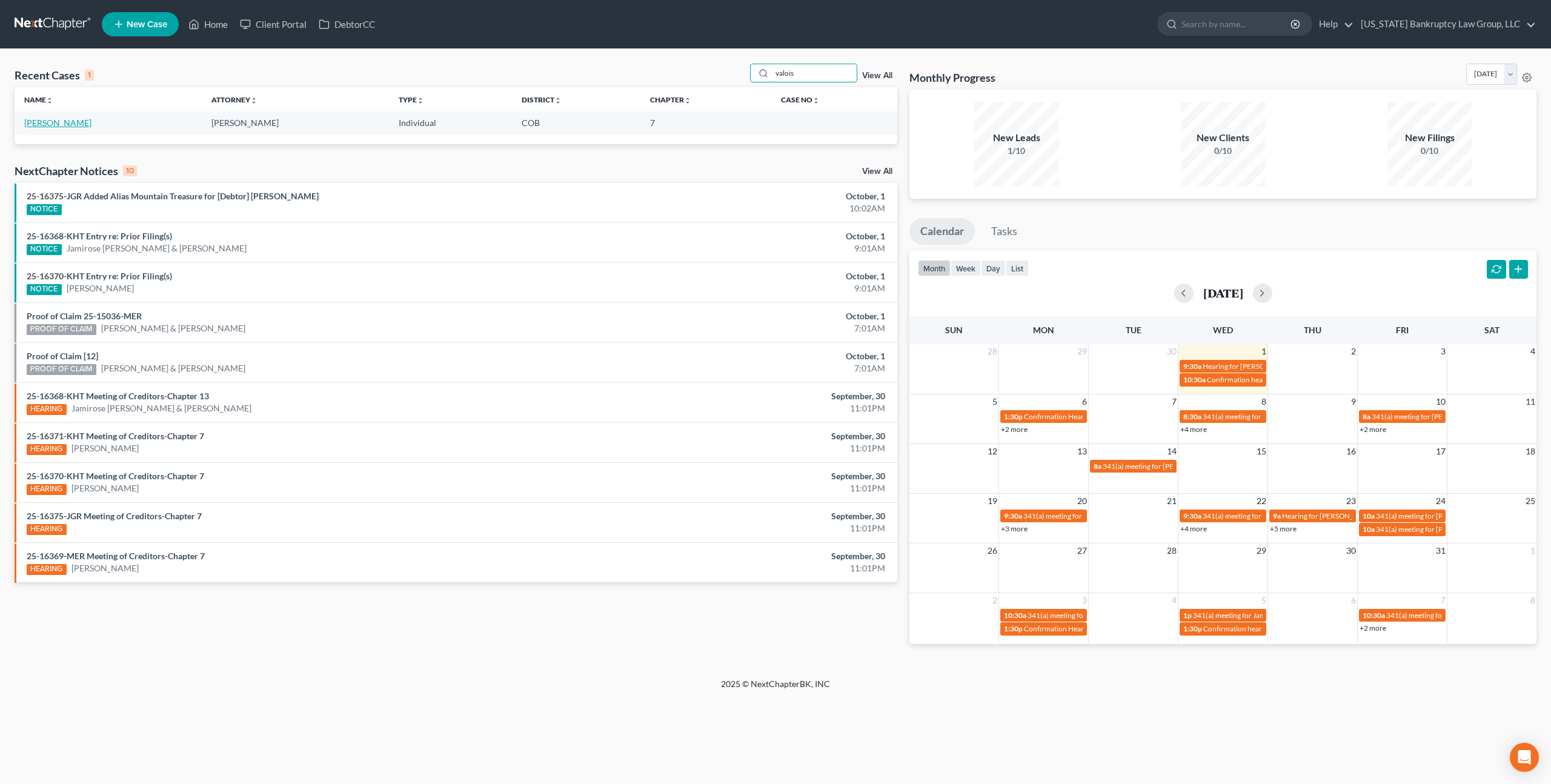
type input "valois"
click at [61, 121] on link "[PERSON_NAME]" at bounding box center [58, 123] width 67 height 10
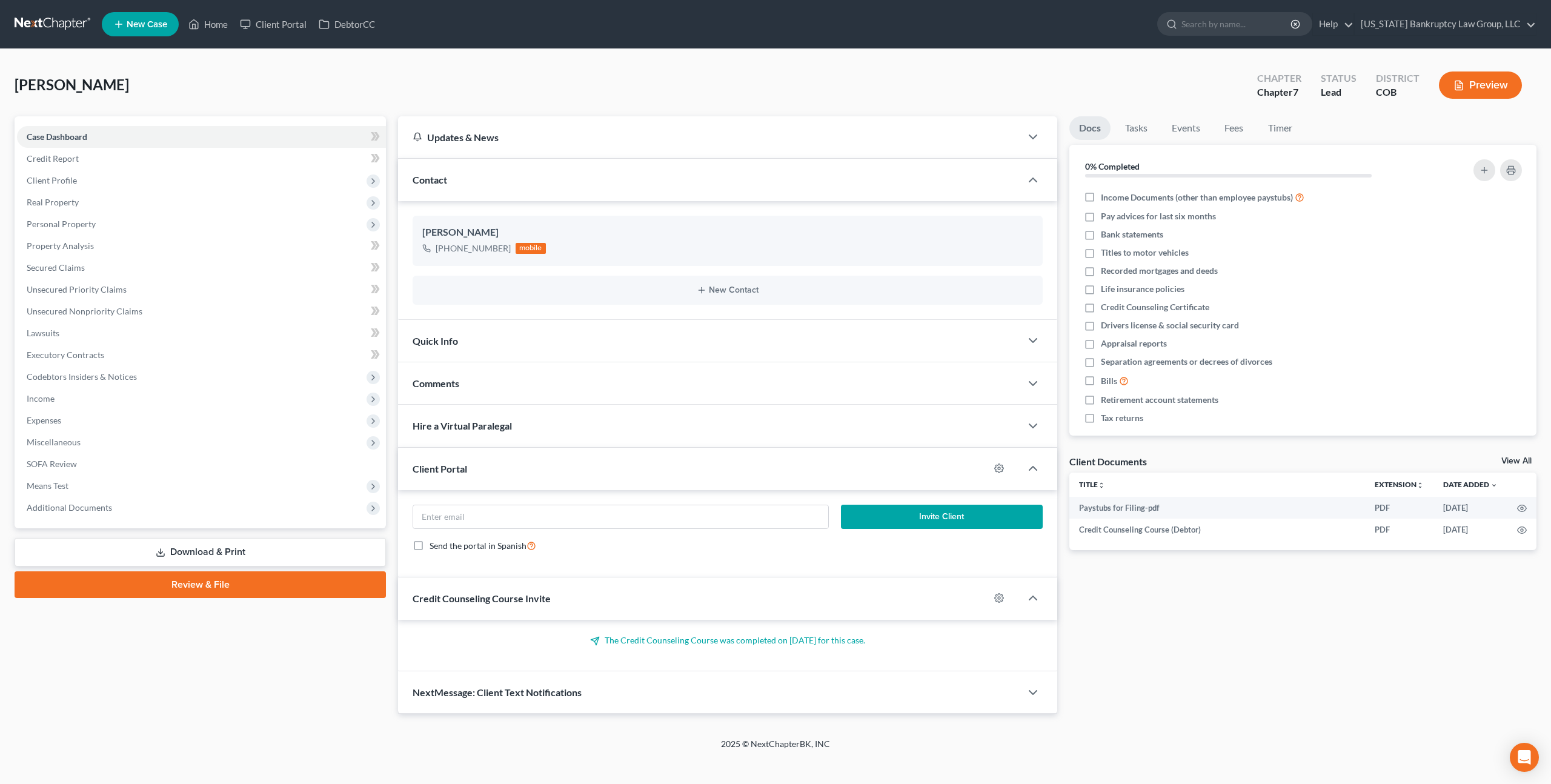
click at [195, 552] on link "Download & Print" at bounding box center [199, 552] width 371 height 28
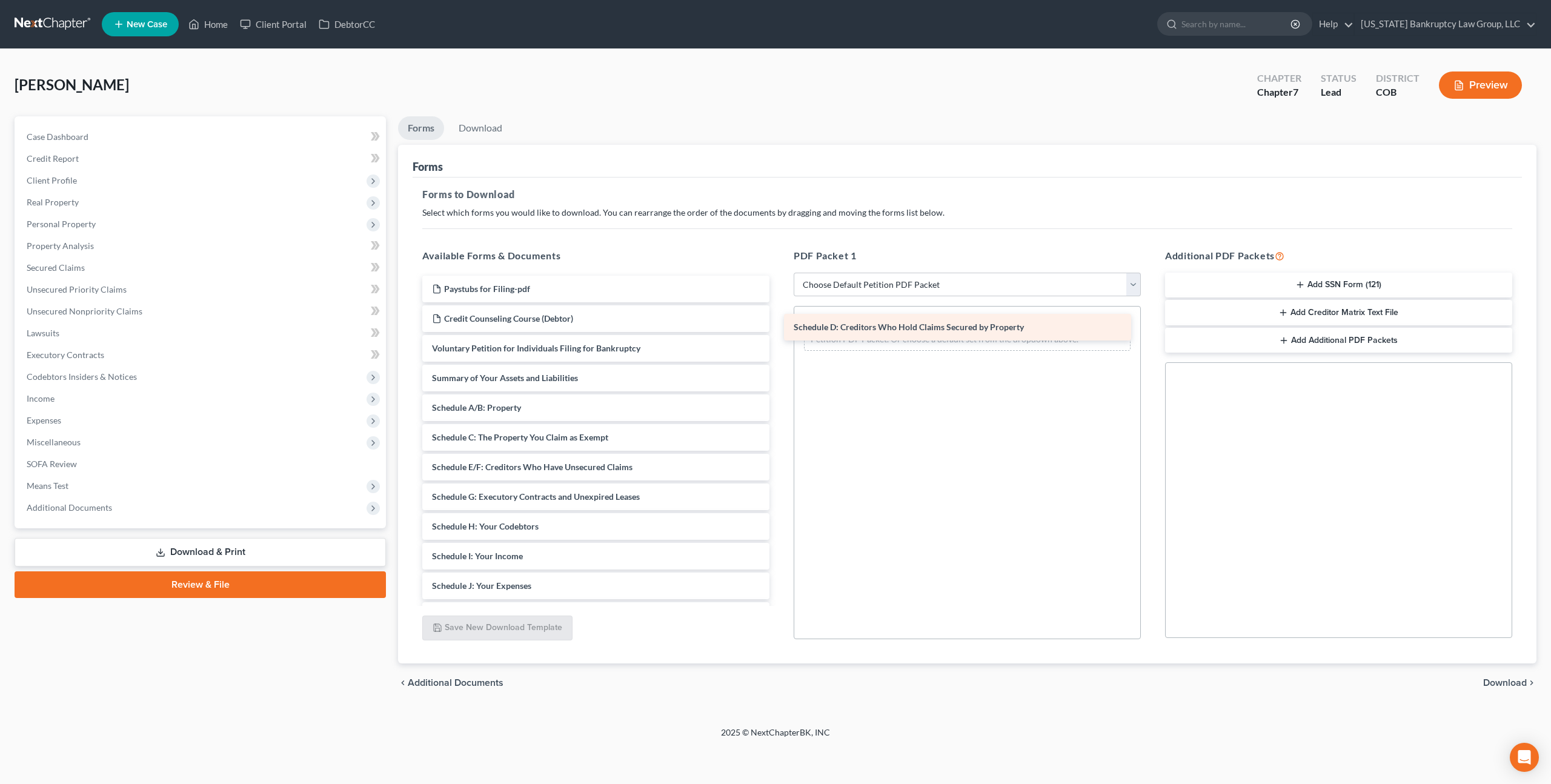
drag, startPoint x: 518, startPoint y: 468, endPoint x: 879, endPoint y: 328, distance: 387.2
click at [779, 328] on div "Schedule D: Creditors Who Hold Claims Secured by Property Paystubs for Filing-p…" at bounding box center [596, 556] width 366 height 560
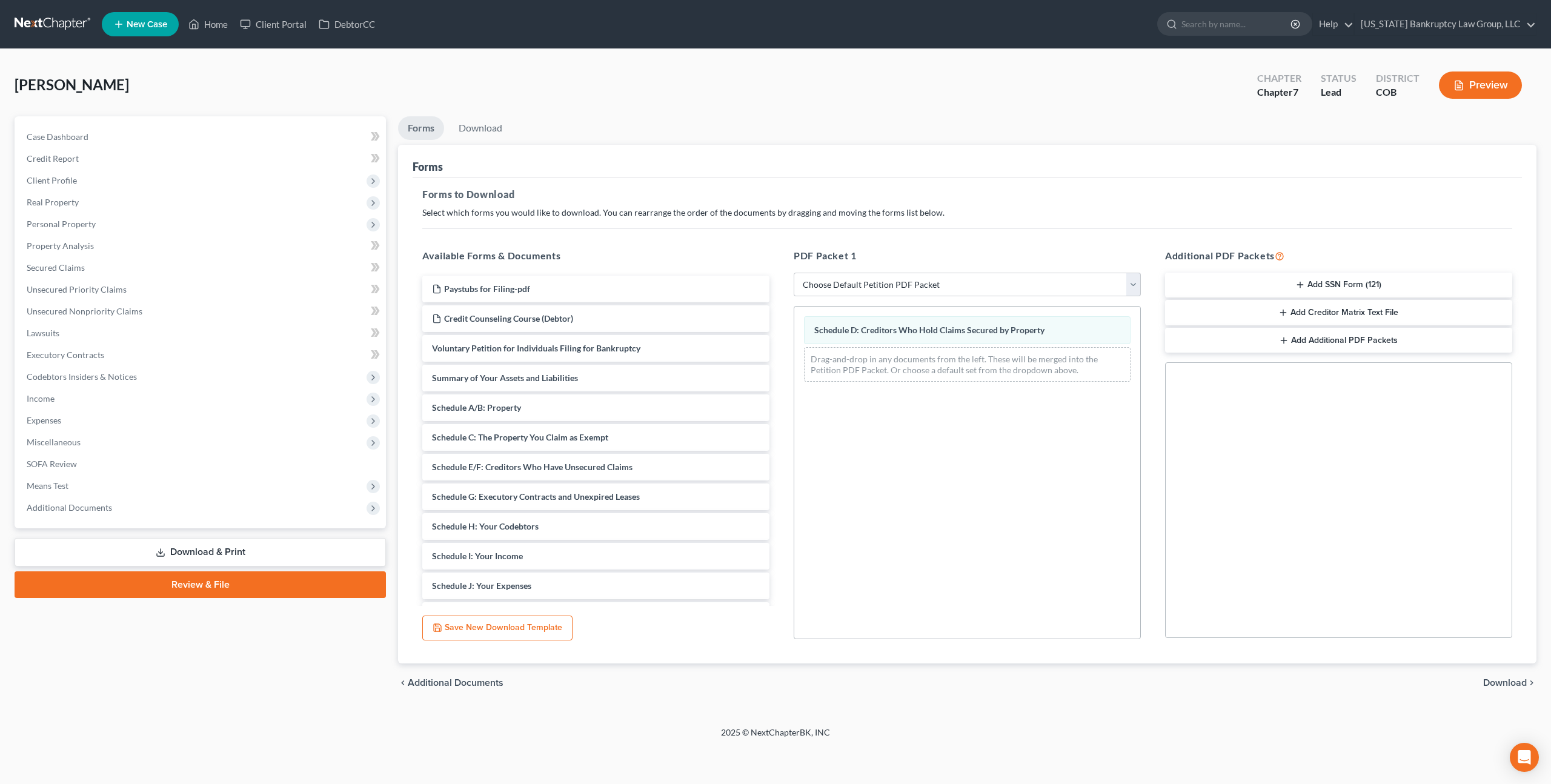
click at [1500, 684] on span "Download" at bounding box center [1505, 682] width 43 height 9
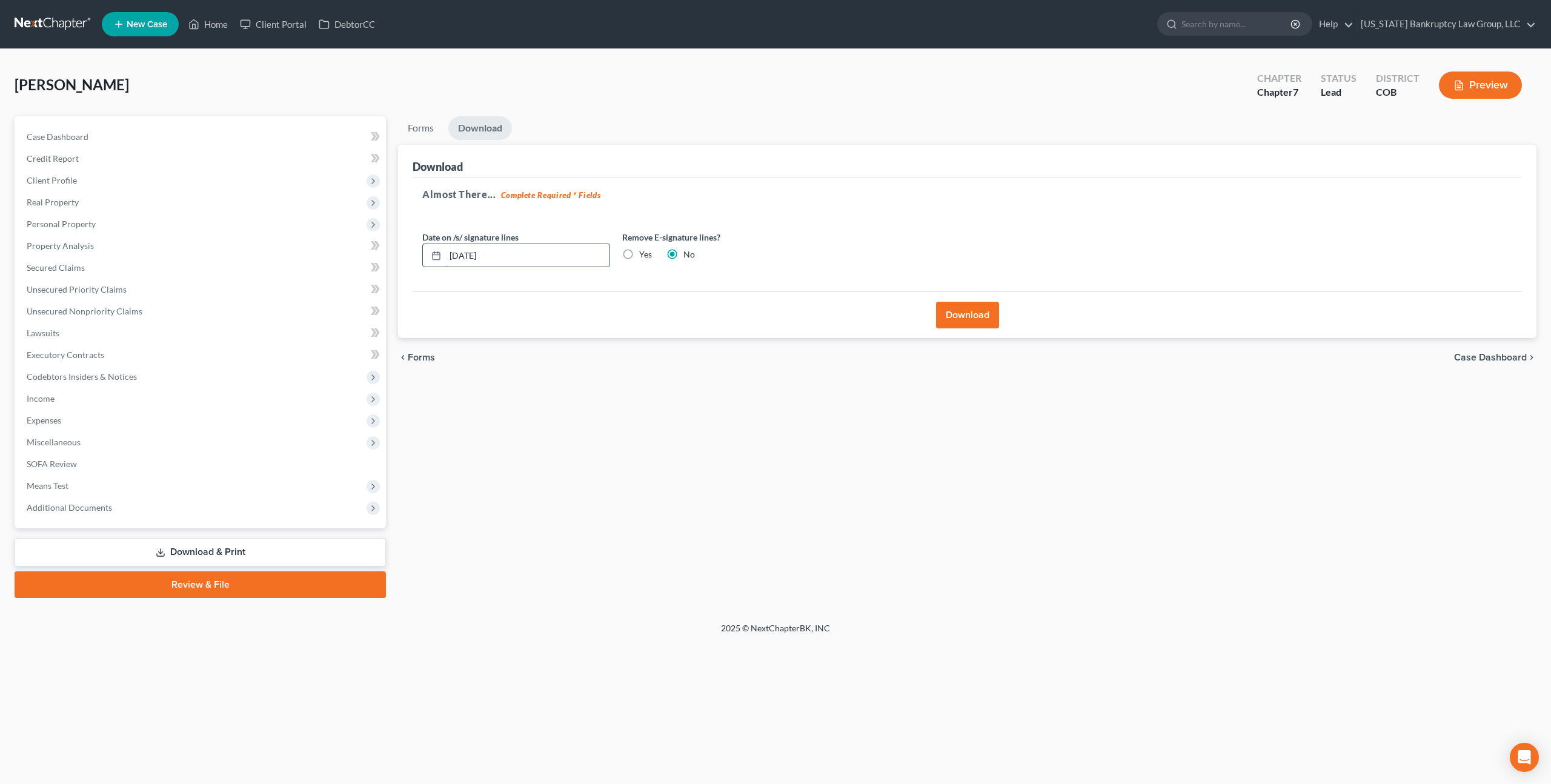
click at [464, 258] on input "[DATE]" at bounding box center [528, 256] width 164 height 23
click at [499, 257] on input "[DATE]" at bounding box center [528, 256] width 164 height 23
type input "[DATE]"
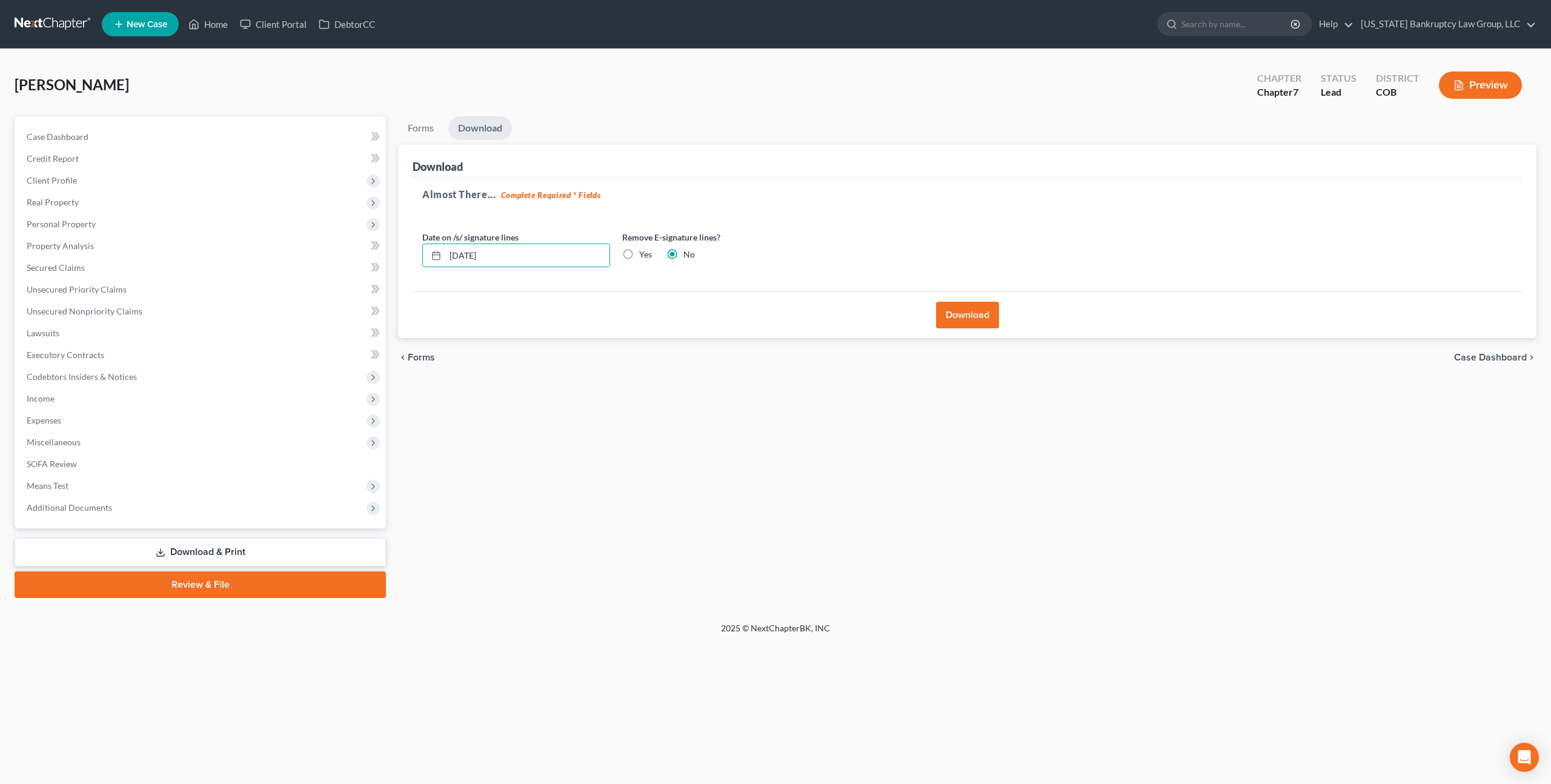
click at [969, 308] on button "Download" at bounding box center [968, 315] width 63 height 26
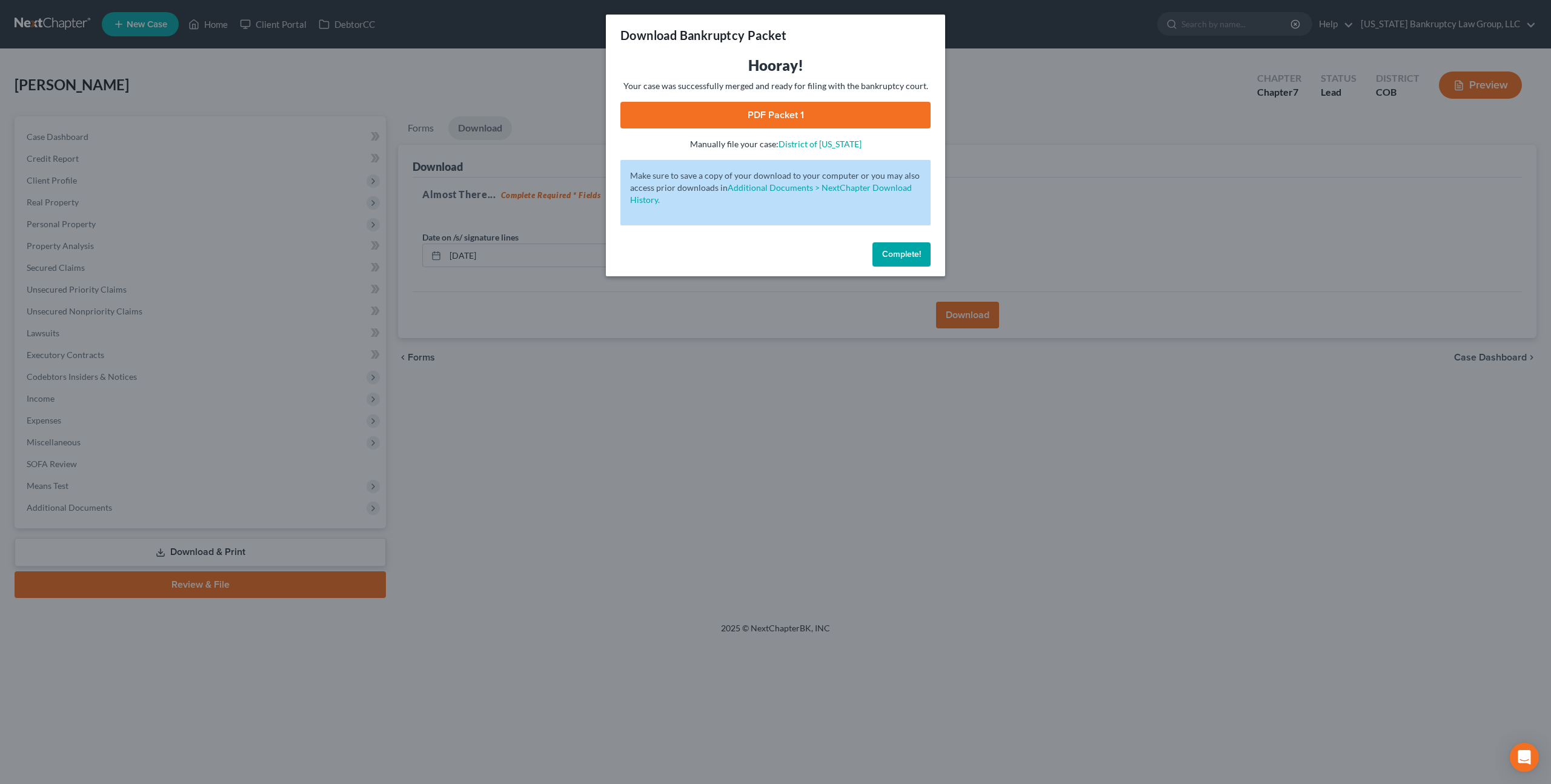
click at [825, 110] on link "PDF Packet 1" at bounding box center [775, 115] width 311 height 26
click at [907, 255] on span "Complete!" at bounding box center [902, 254] width 39 height 10
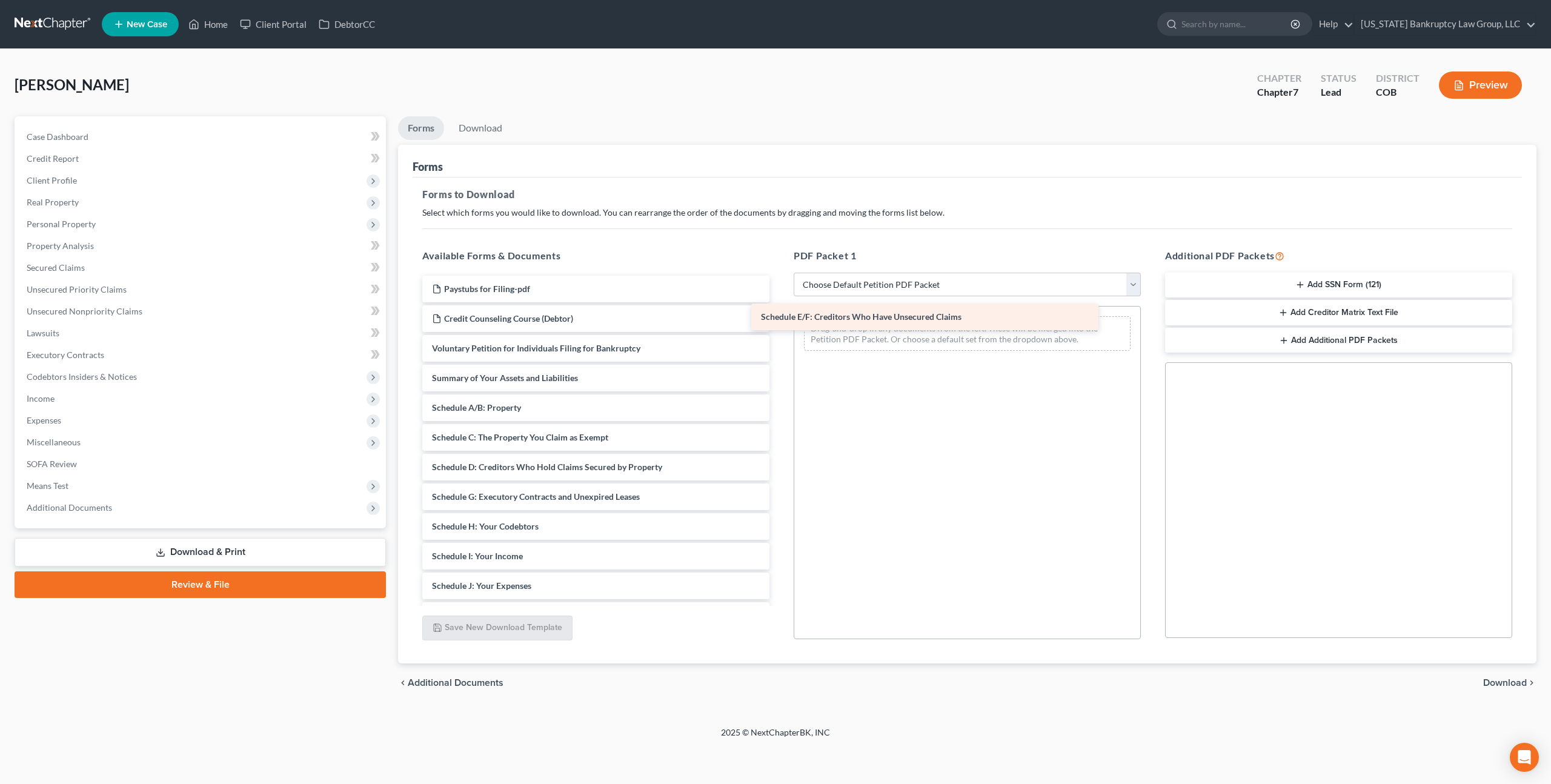
drag, startPoint x: 554, startPoint y: 494, endPoint x: 881, endPoint y: 316, distance: 372.3
click at [779, 315] on div "Schedule E/F: Creditors Who Have Unsecured Claims Paystubs for Filing-pdf Credi…" at bounding box center [596, 556] width 366 height 560
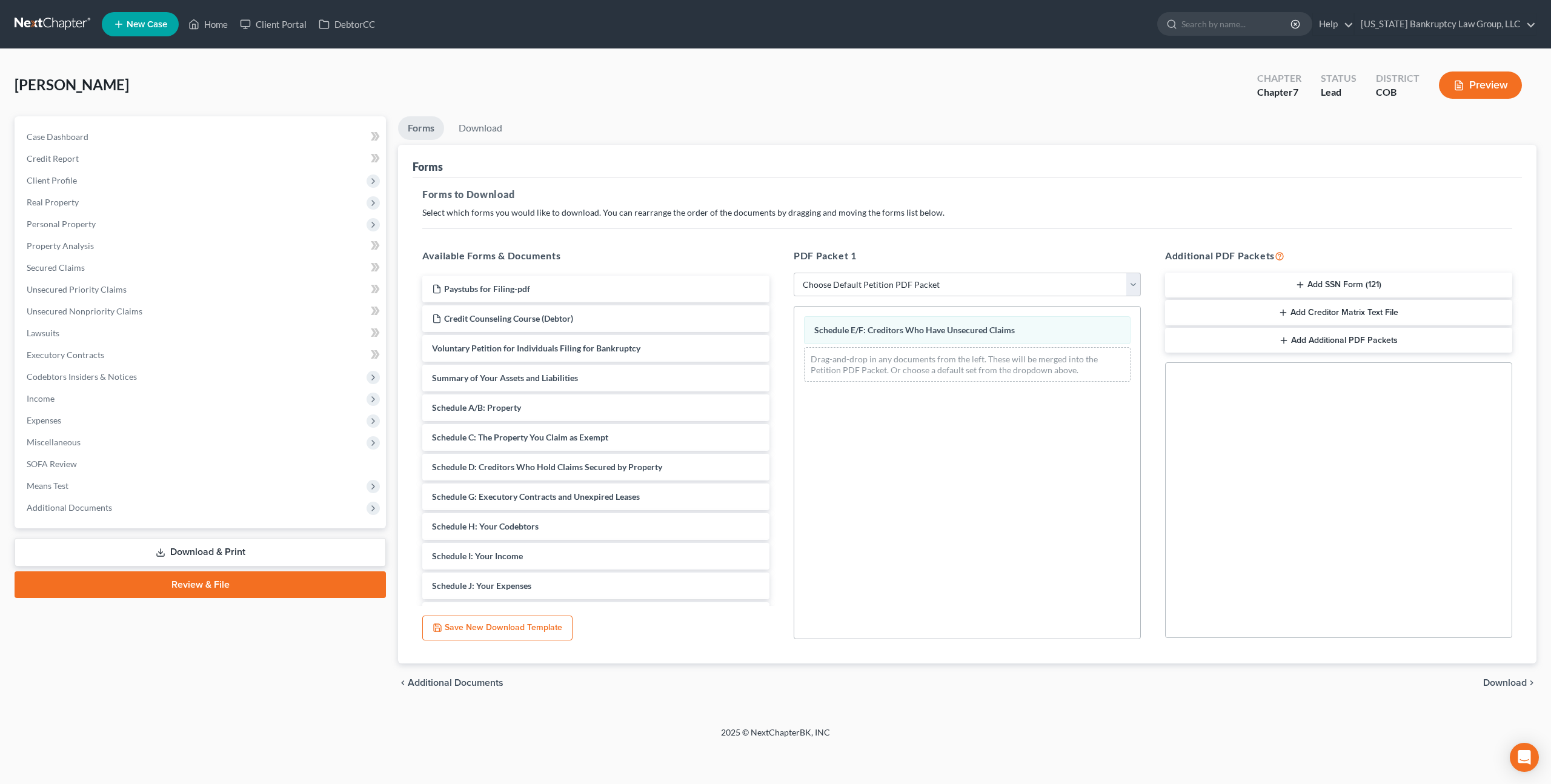
click at [1508, 682] on span "Download" at bounding box center [1505, 682] width 43 height 9
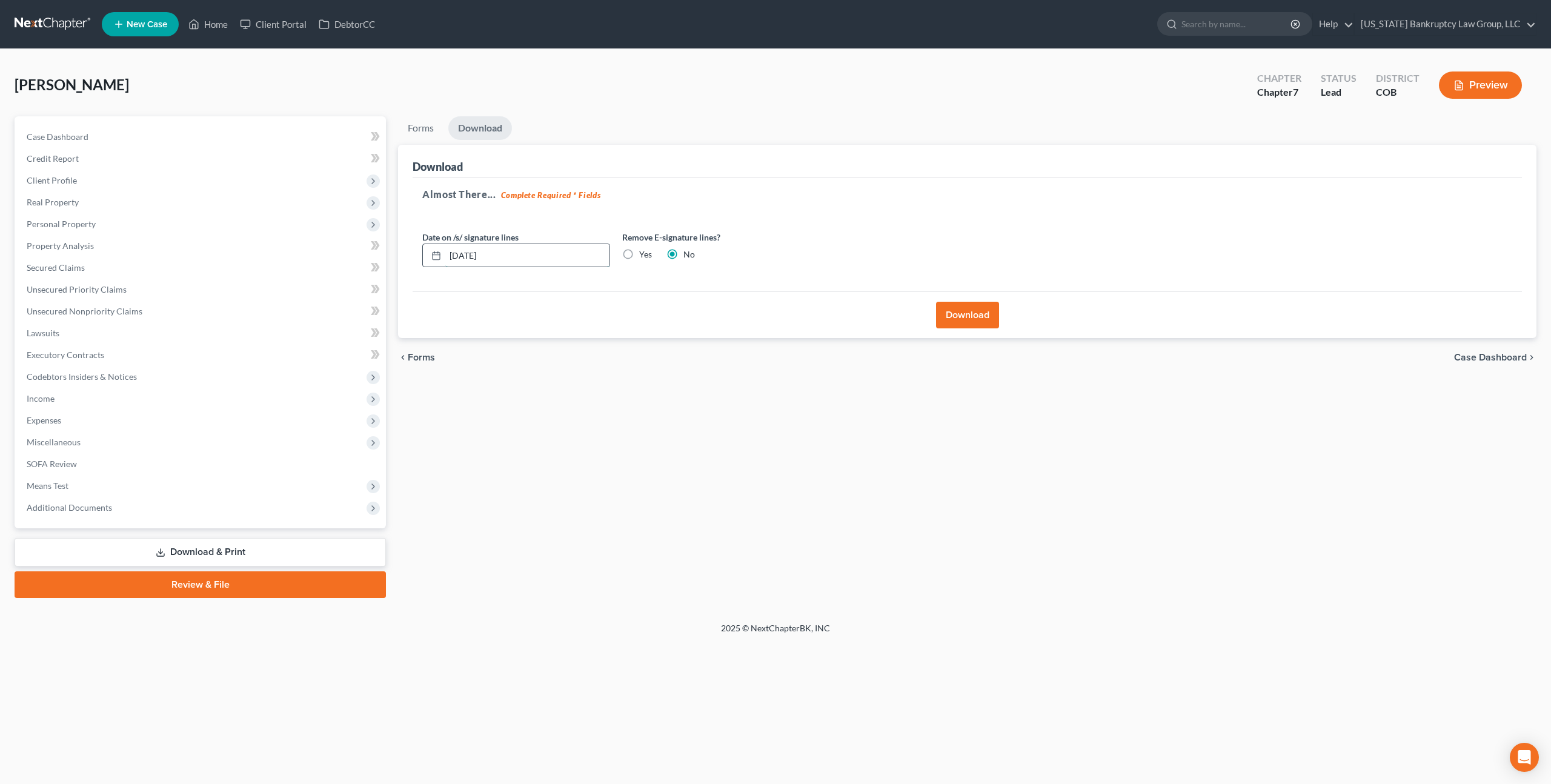
click at [502, 255] on input "[DATE]" at bounding box center [528, 256] width 164 height 23
type input "[DATE]"
click at [977, 309] on button "Download" at bounding box center [968, 315] width 63 height 26
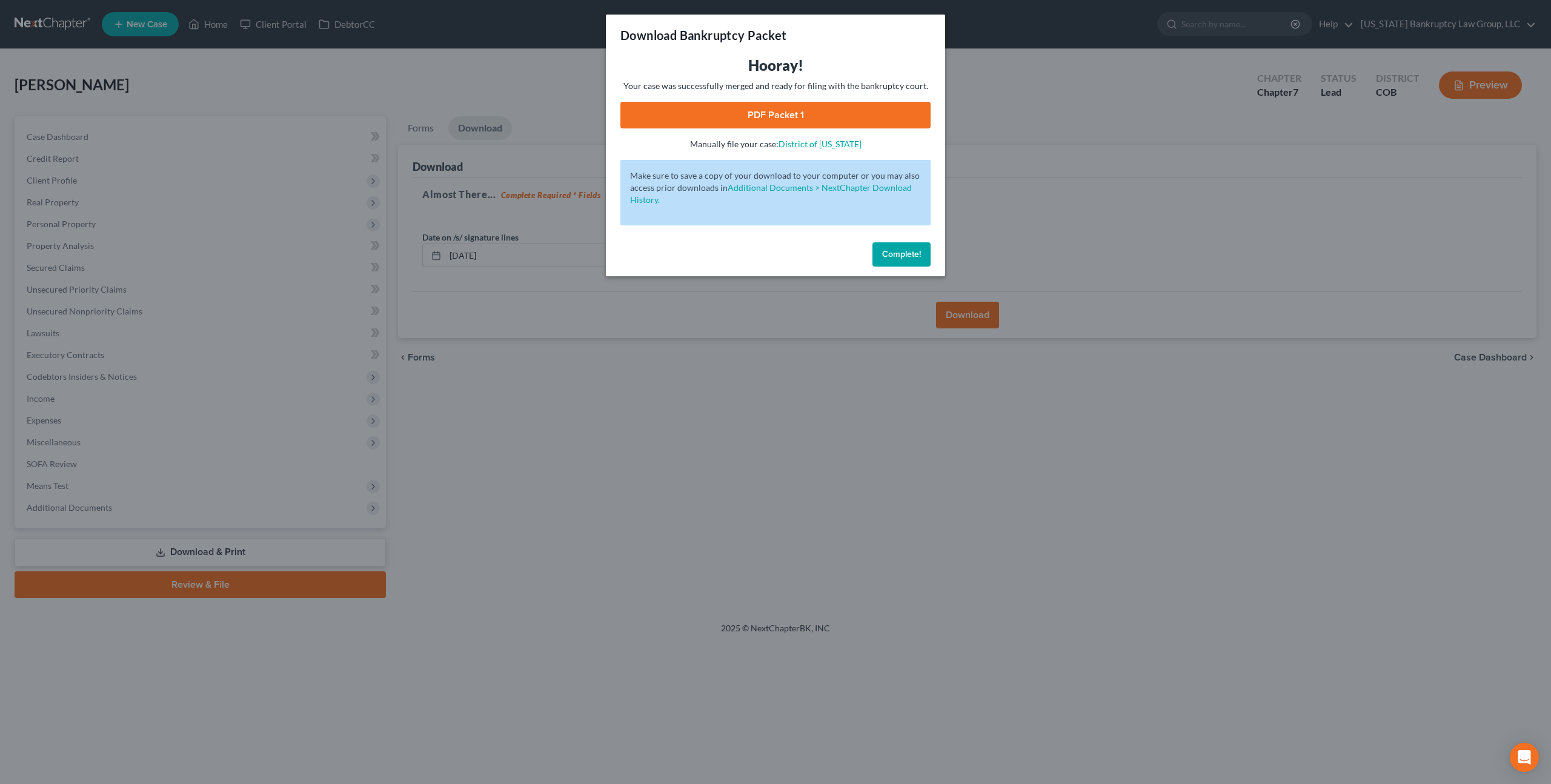
click at [763, 116] on link "PDF Packet 1" at bounding box center [775, 115] width 311 height 26
click at [892, 258] on span "Complete!" at bounding box center [902, 254] width 39 height 10
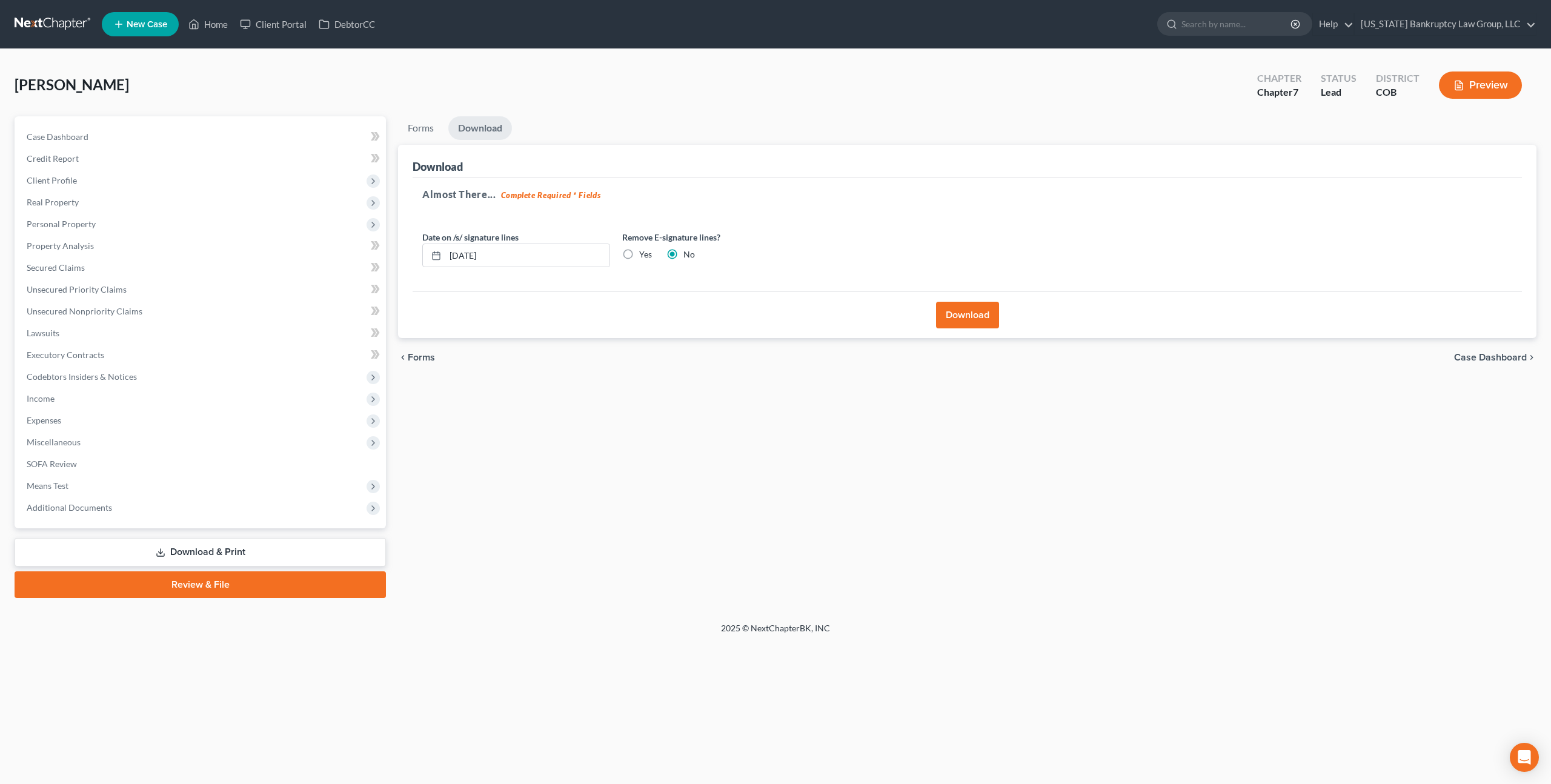
click at [63, 14] on link at bounding box center [53, 24] width 77 height 22
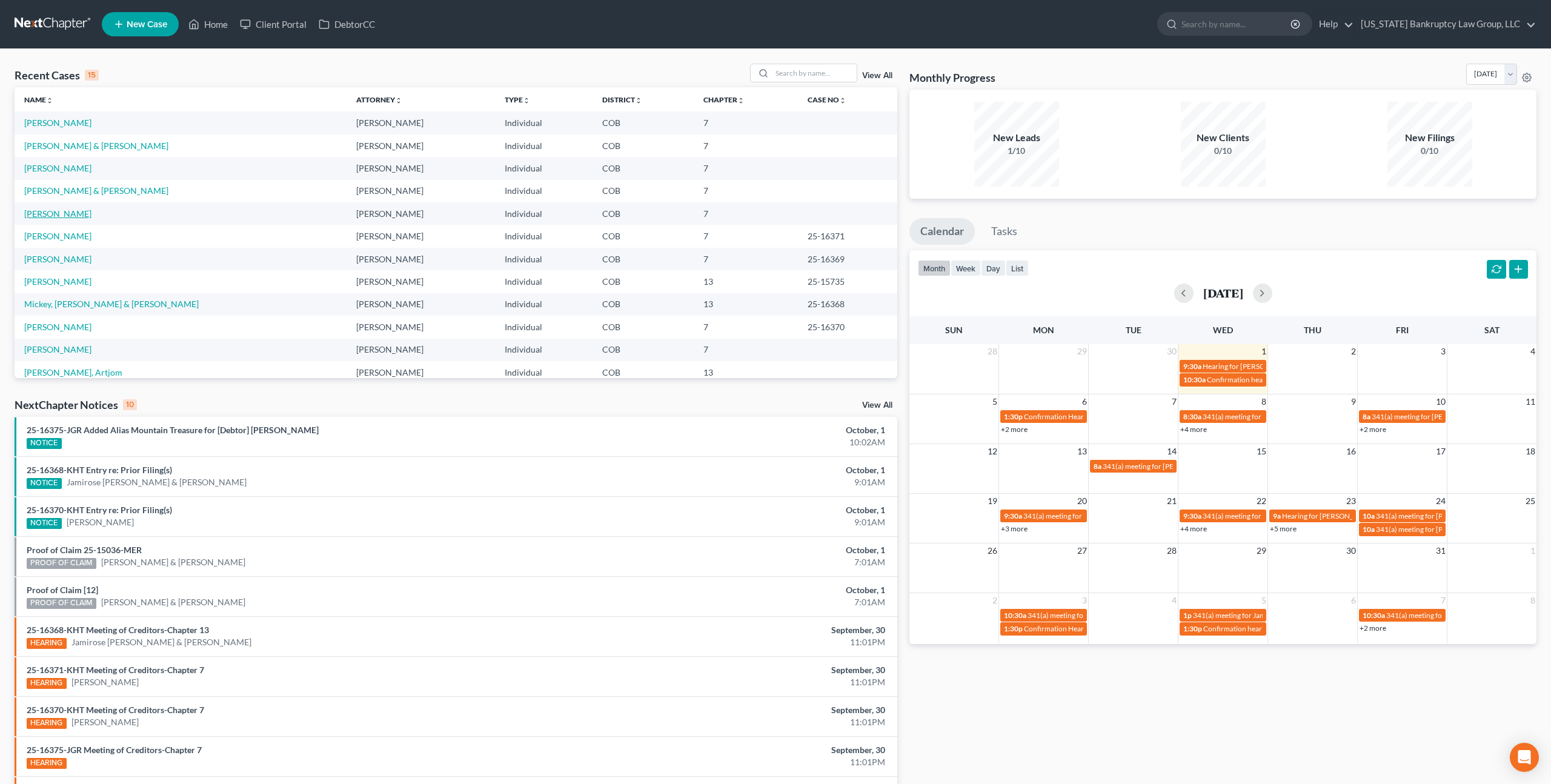
click at [53, 211] on link "Vu, Thanh" at bounding box center [58, 213] width 67 height 10
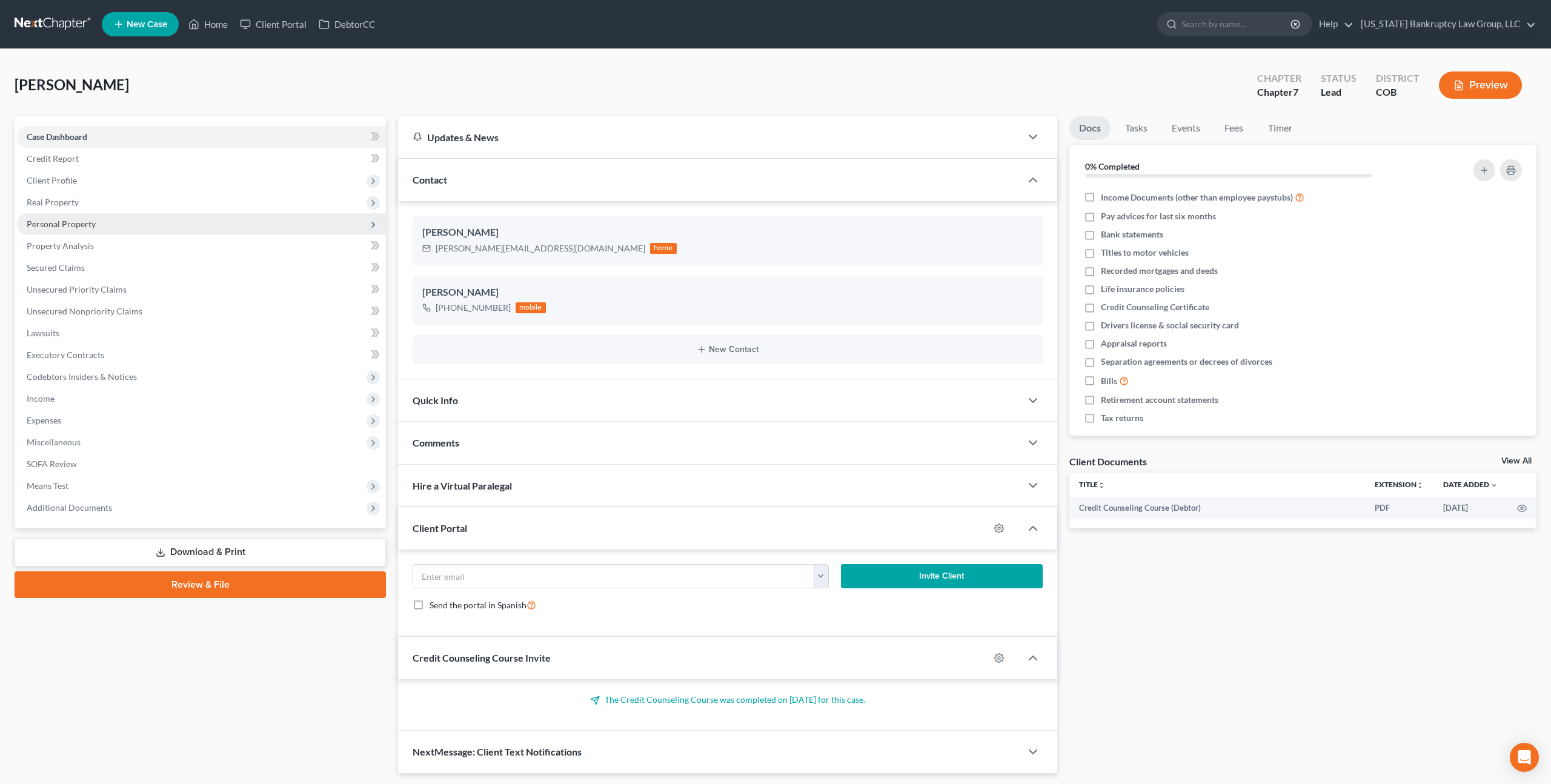
click at [89, 224] on span "Personal Property" at bounding box center [60, 224] width 69 height 10
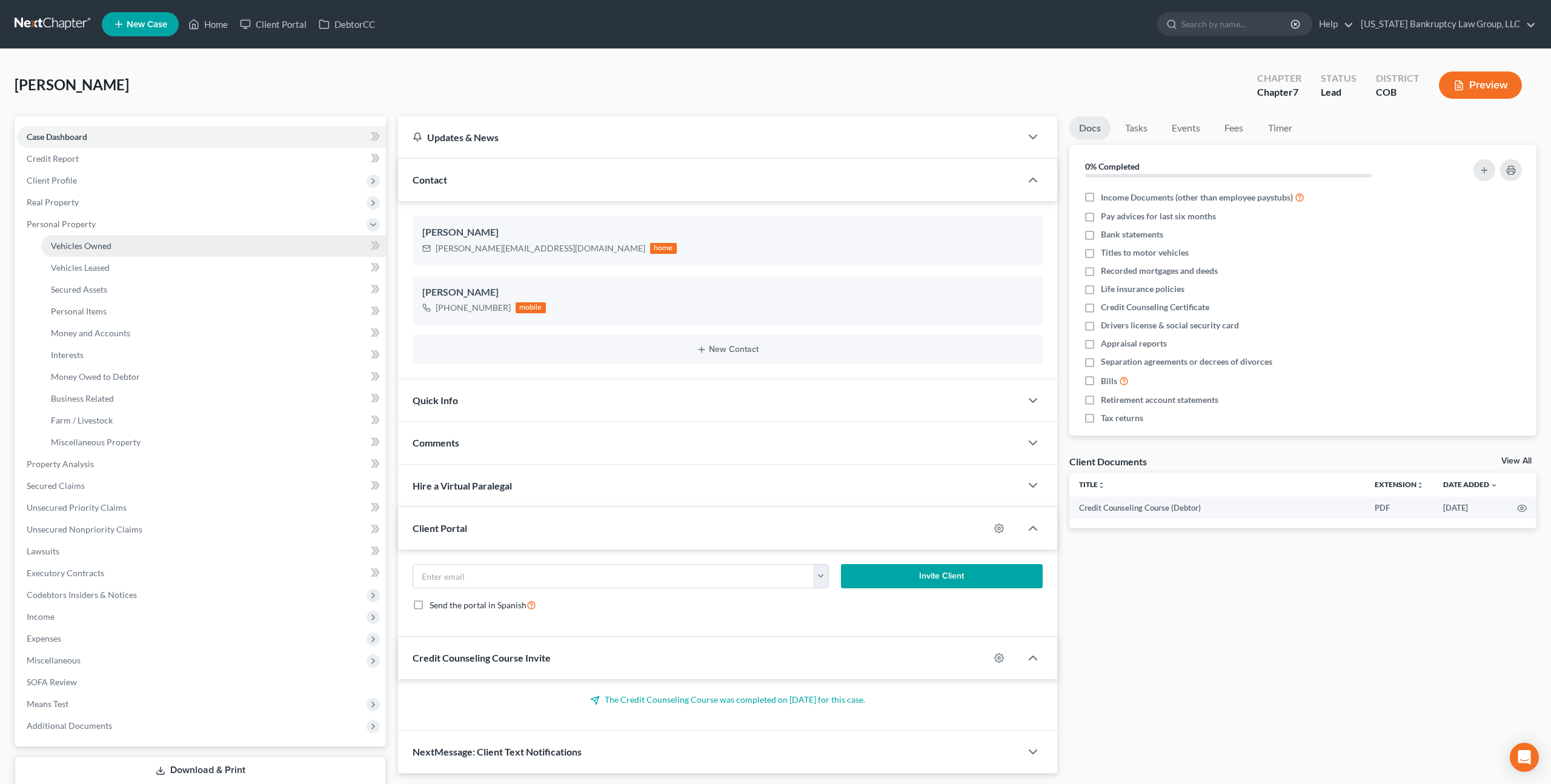
click at [91, 249] on span "Vehicles Owned" at bounding box center [81, 245] width 60 height 10
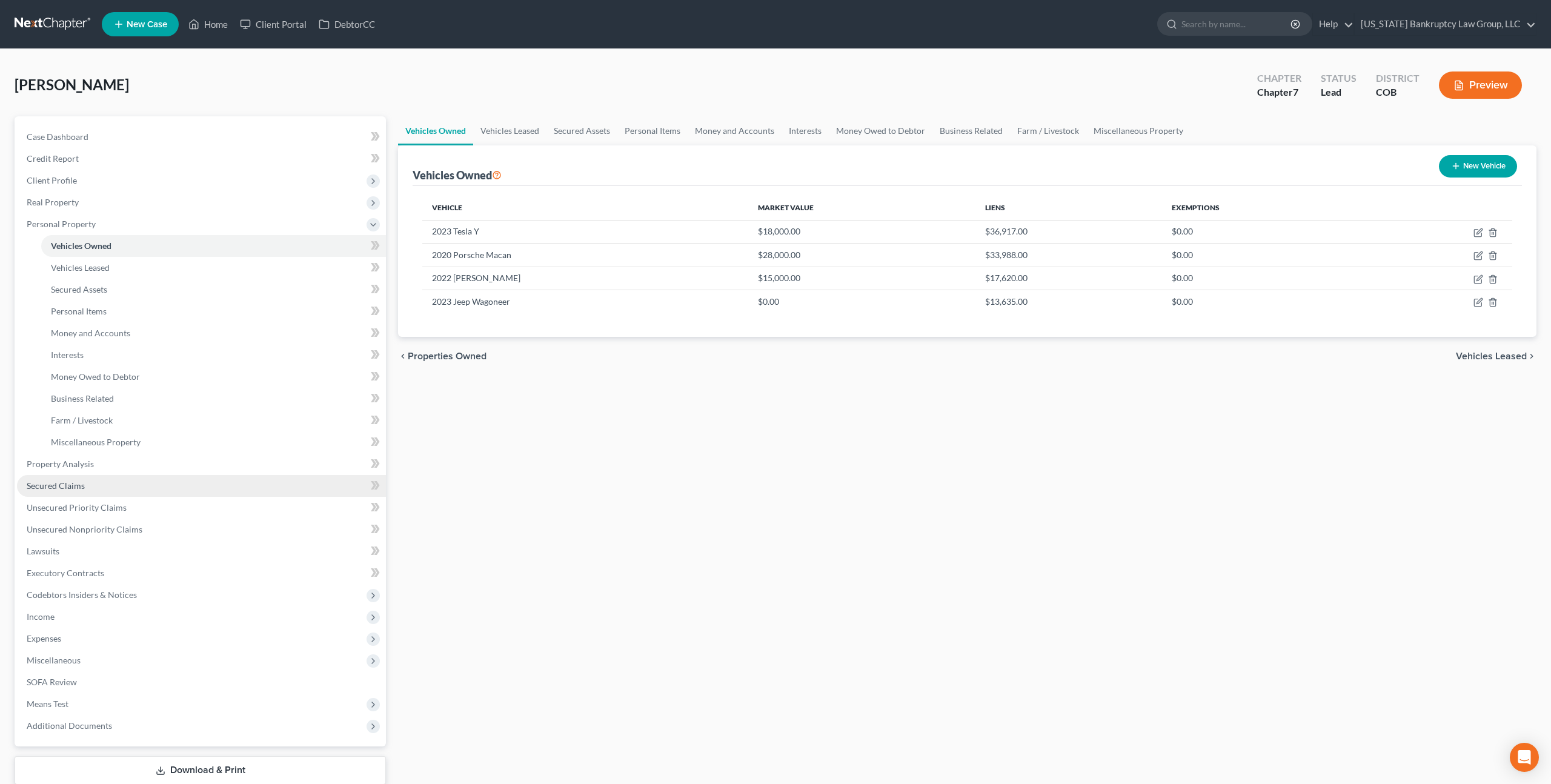
click at [87, 482] on link "Secured Claims" at bounding box center [201, 485] width 369 height 22
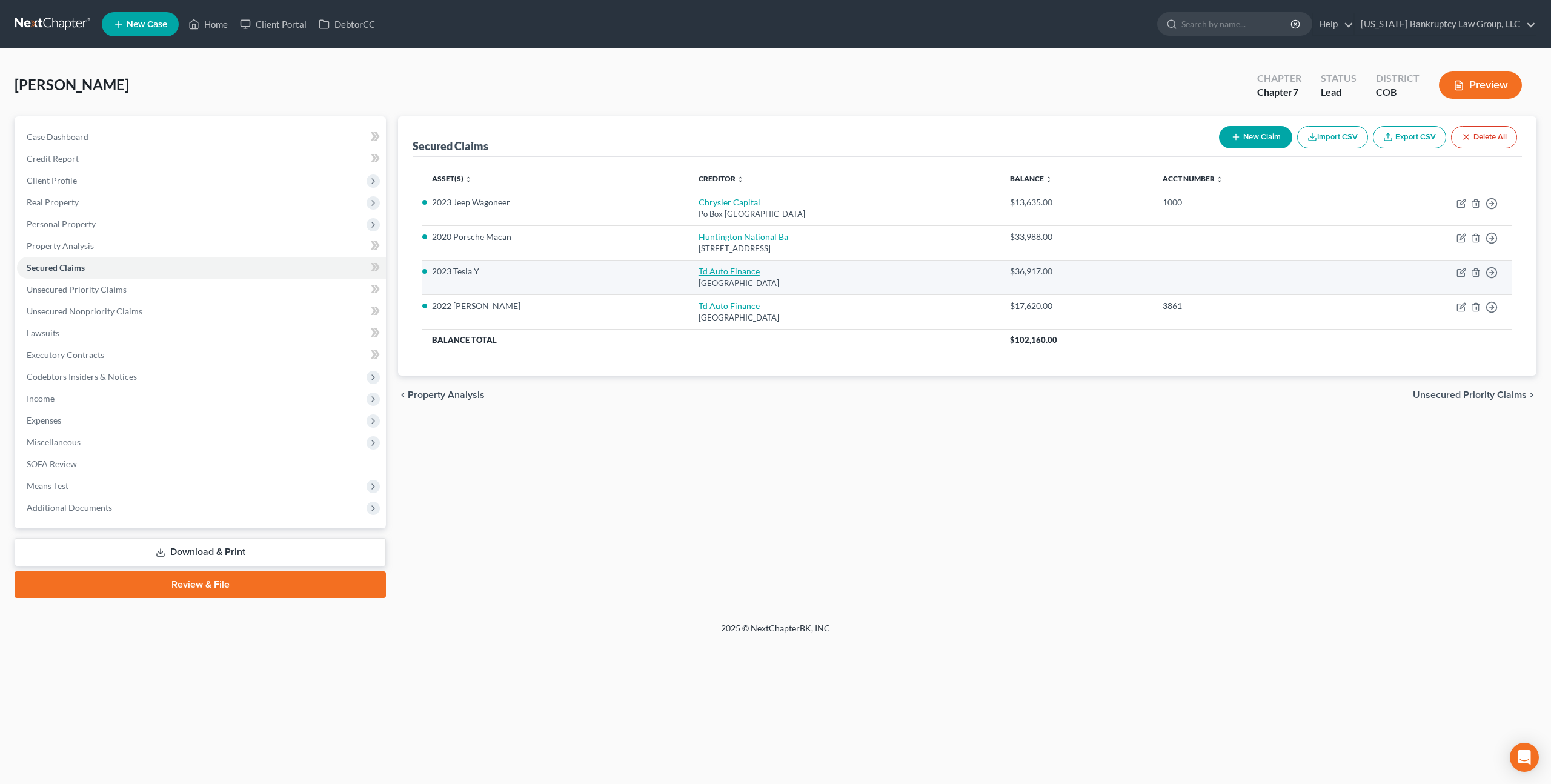
click at [699, 269] on link "Td Auto Finance" at bounding box center [729, 271] width 61 height 10
select select "39"
select select "4"
select select "0"
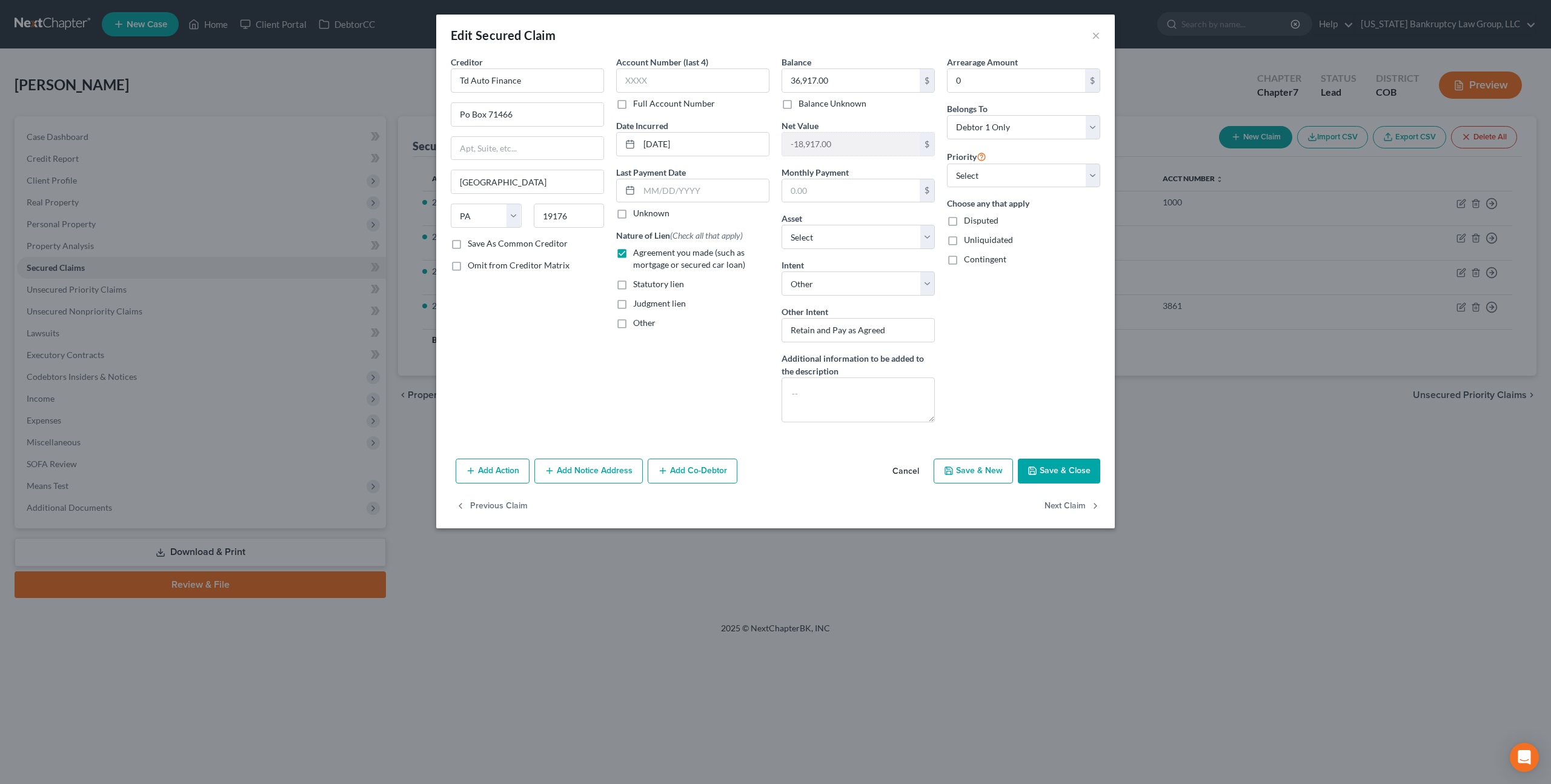
click at [907, 473] on button "Cancel" at bounding box center [905, 472] width 46 height 25
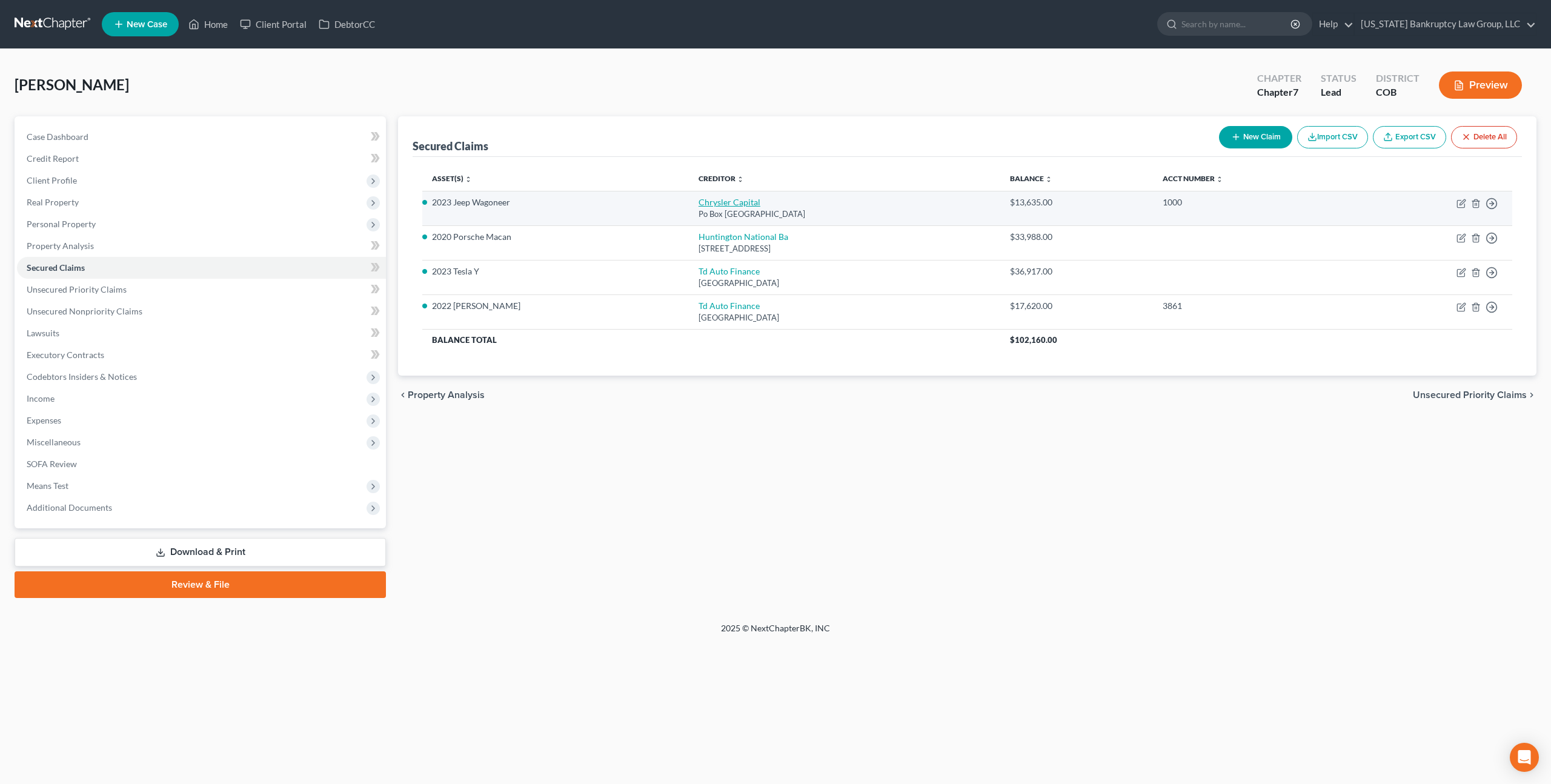
click at [716, 200] on link "Chrysler Capital" at bounding box center [729, 202] width 61 height 10
select select "45"
select select "16"
select select "0"
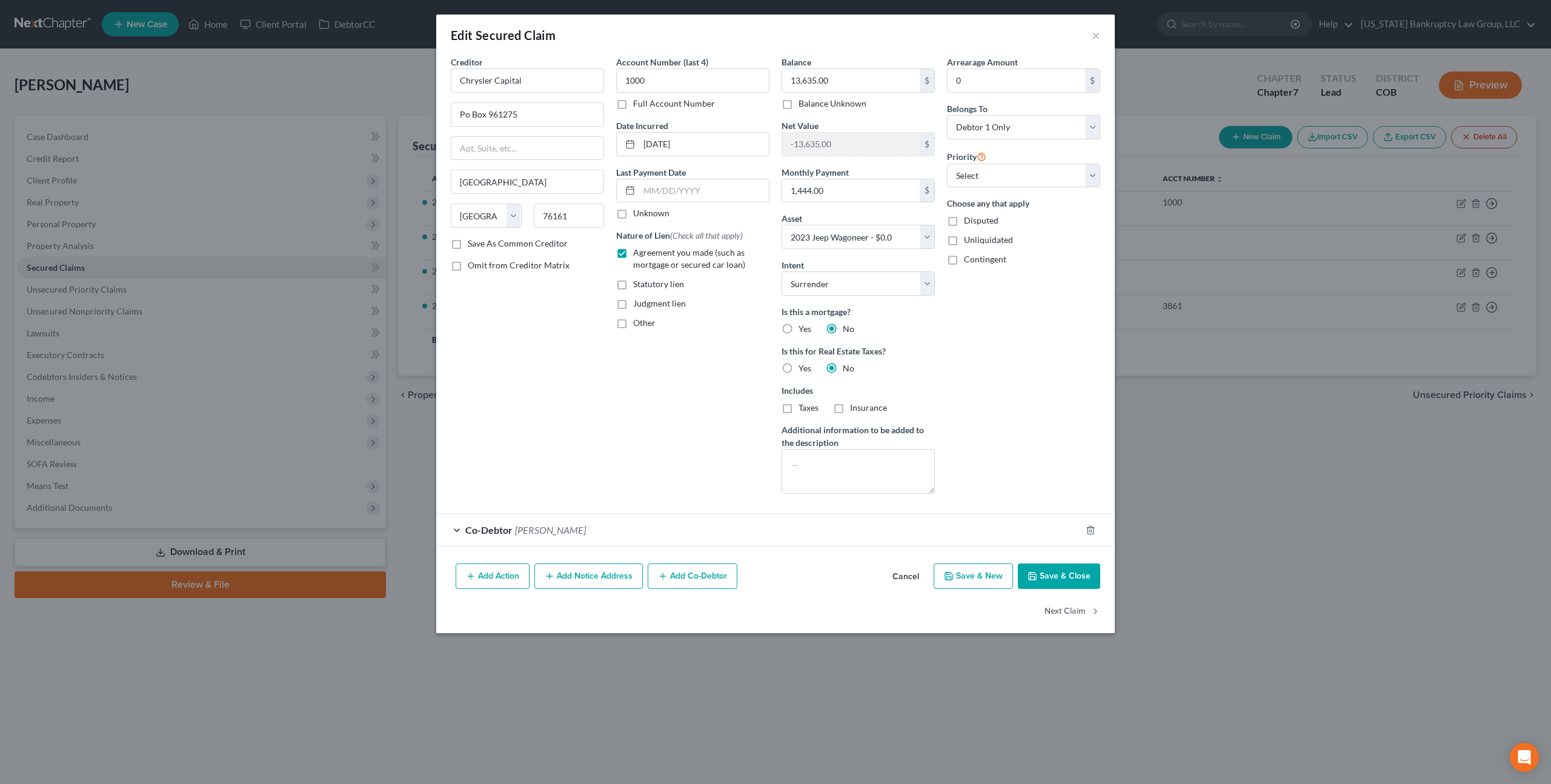
click at [913, 578] on button "Cancel" at bounding box center [905, 576] width 46 height 25
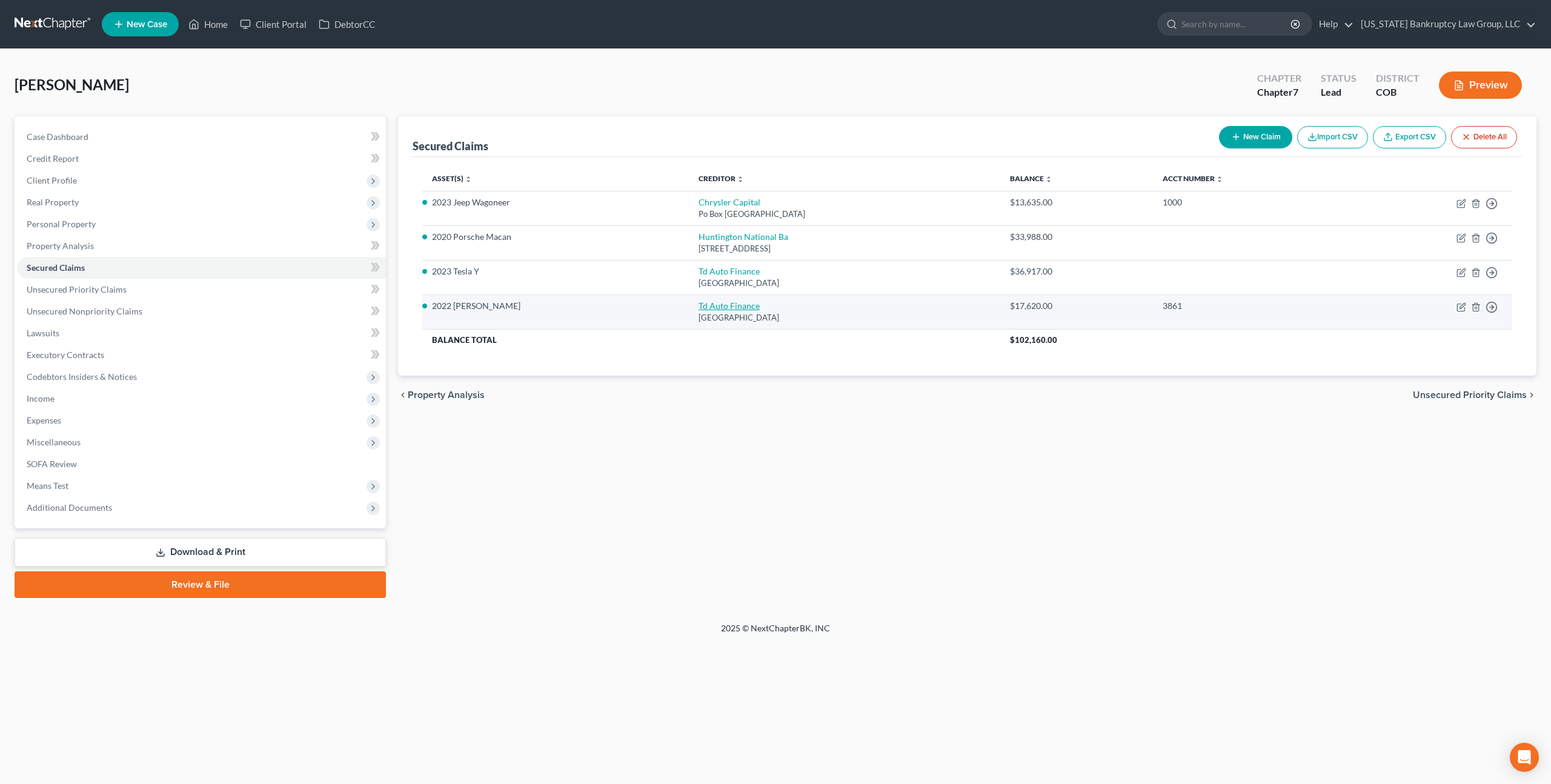
click at [706, 304] on link "Td Auto Finance" at bounding box center [729, 305] width 61 height 10
select select "39"
select select "0"
select select "15"
select select "4"
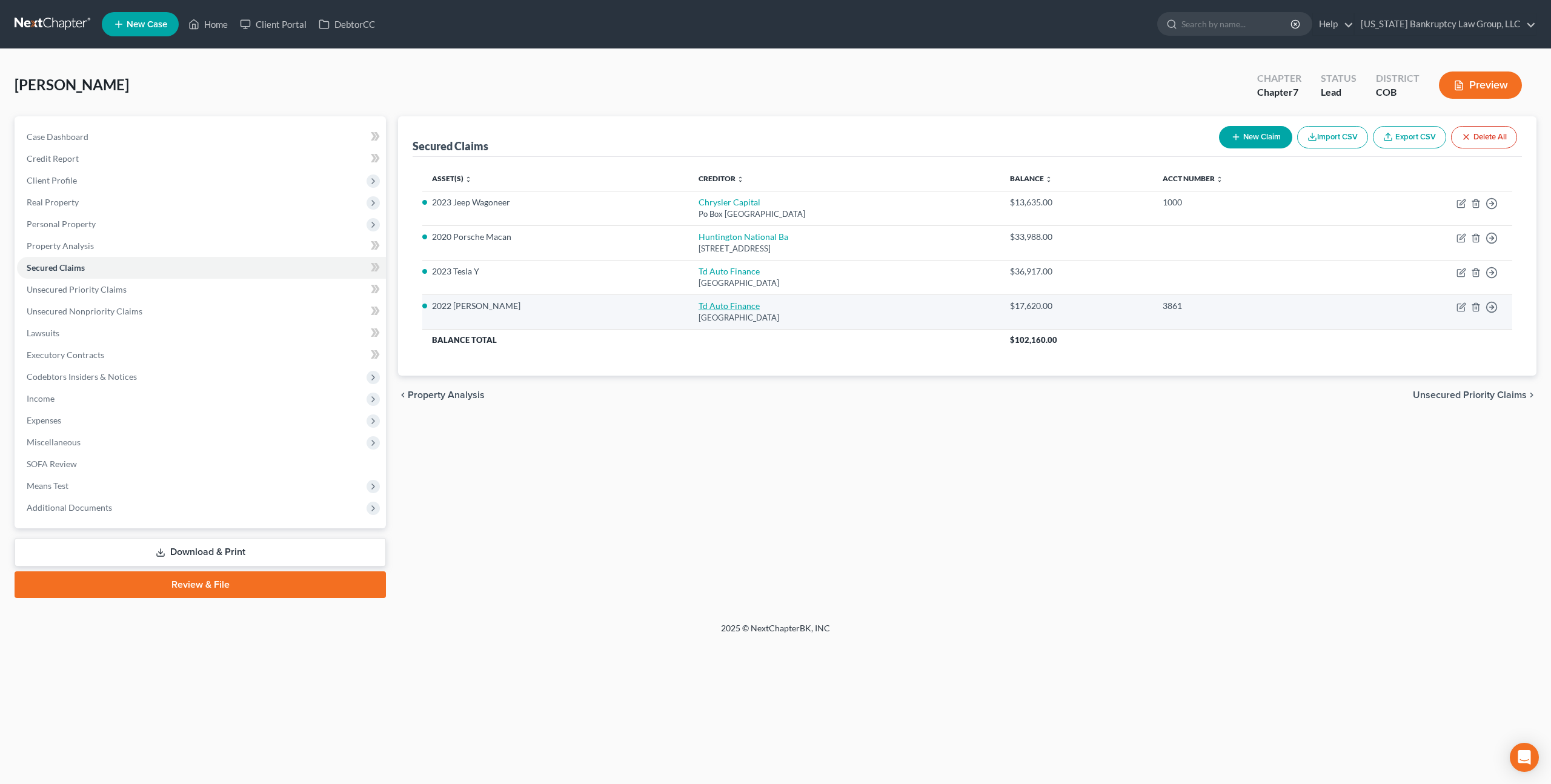
select select "0"
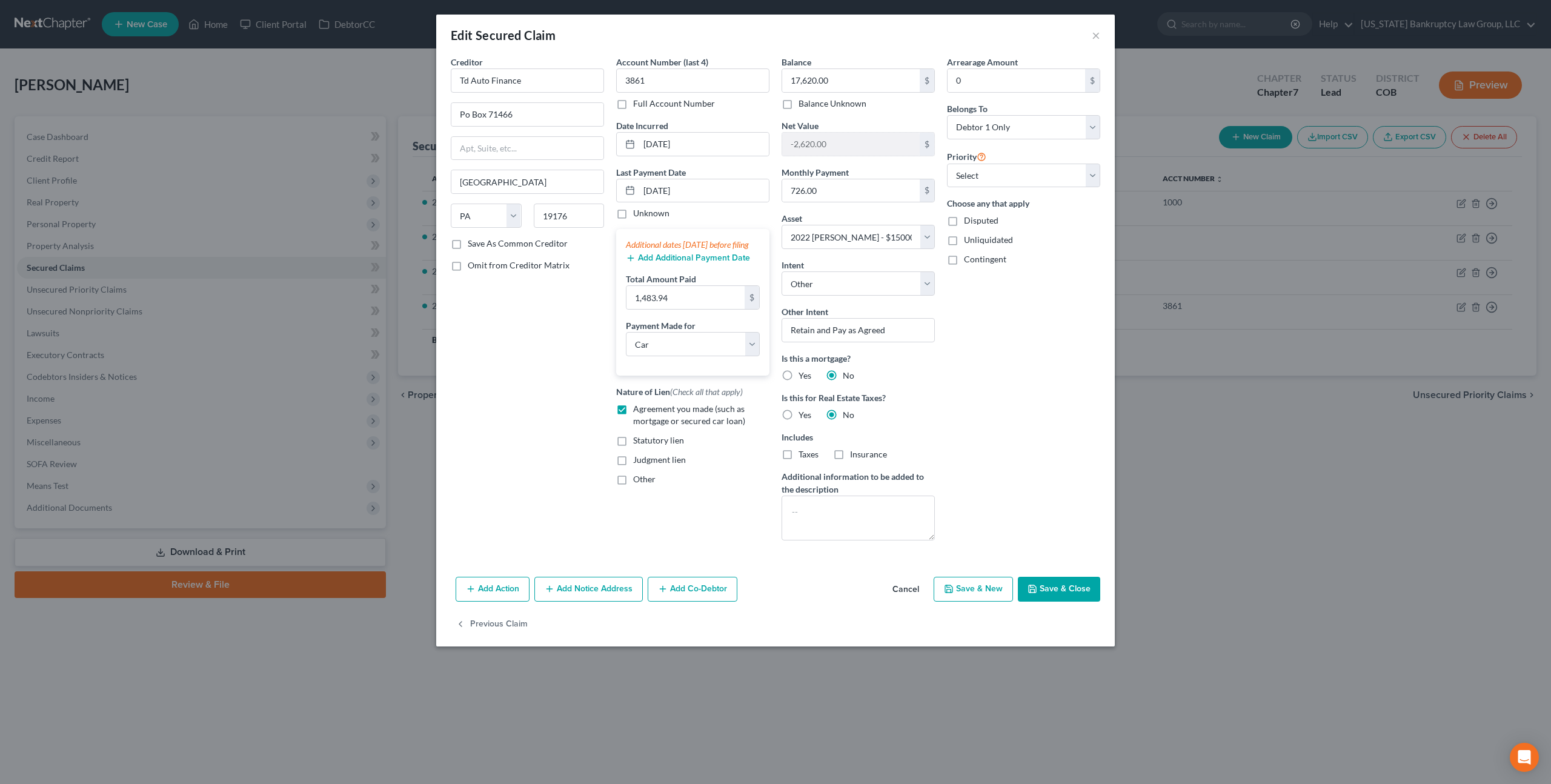
click at [1047, 587] on button "Save & Close" at bounding box center [1058, 589] width 82 height 25
select select
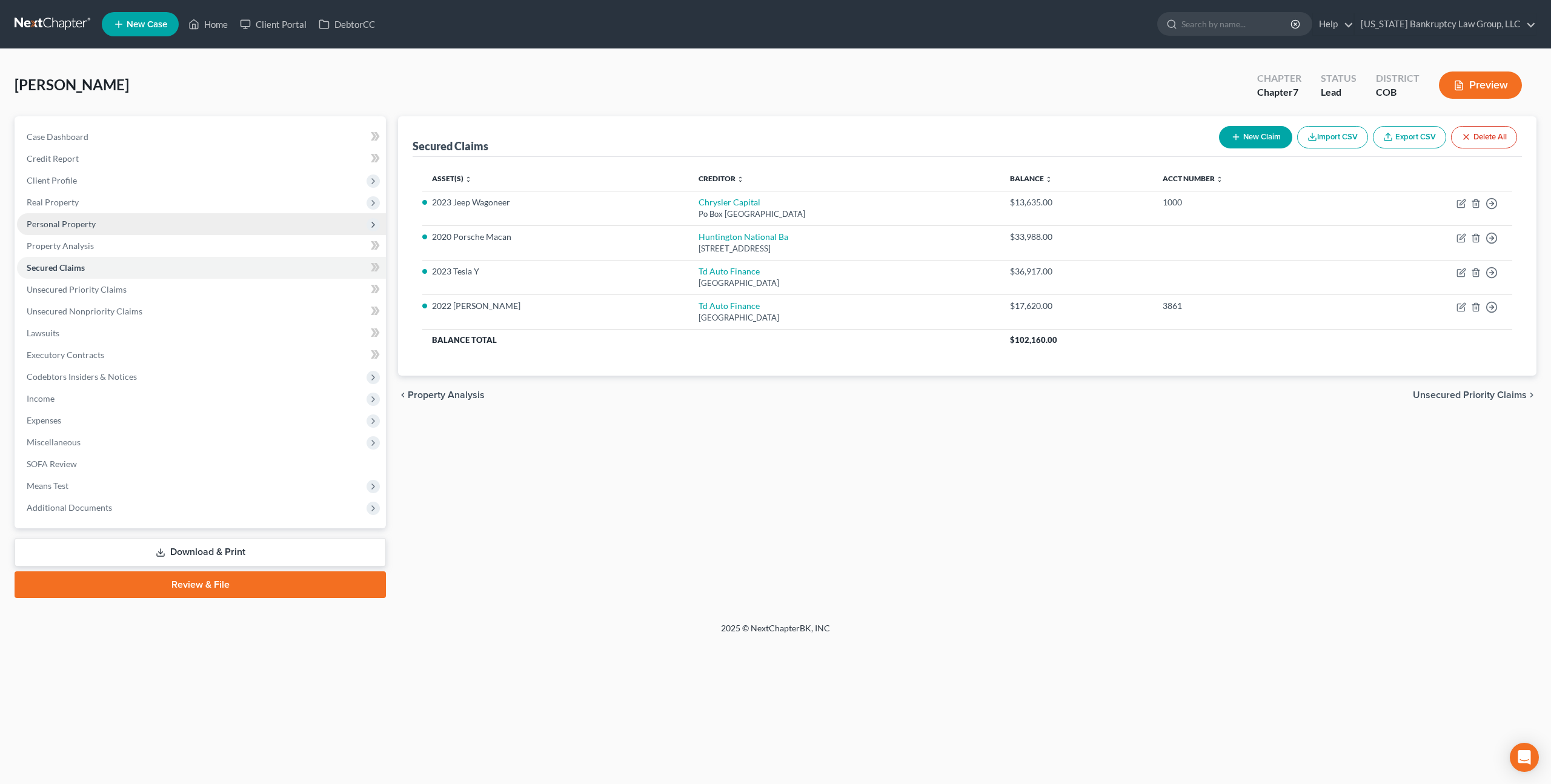
click at [77, 226] on span "Personal Property" at bounding box center [60, 224] width 69 height 10
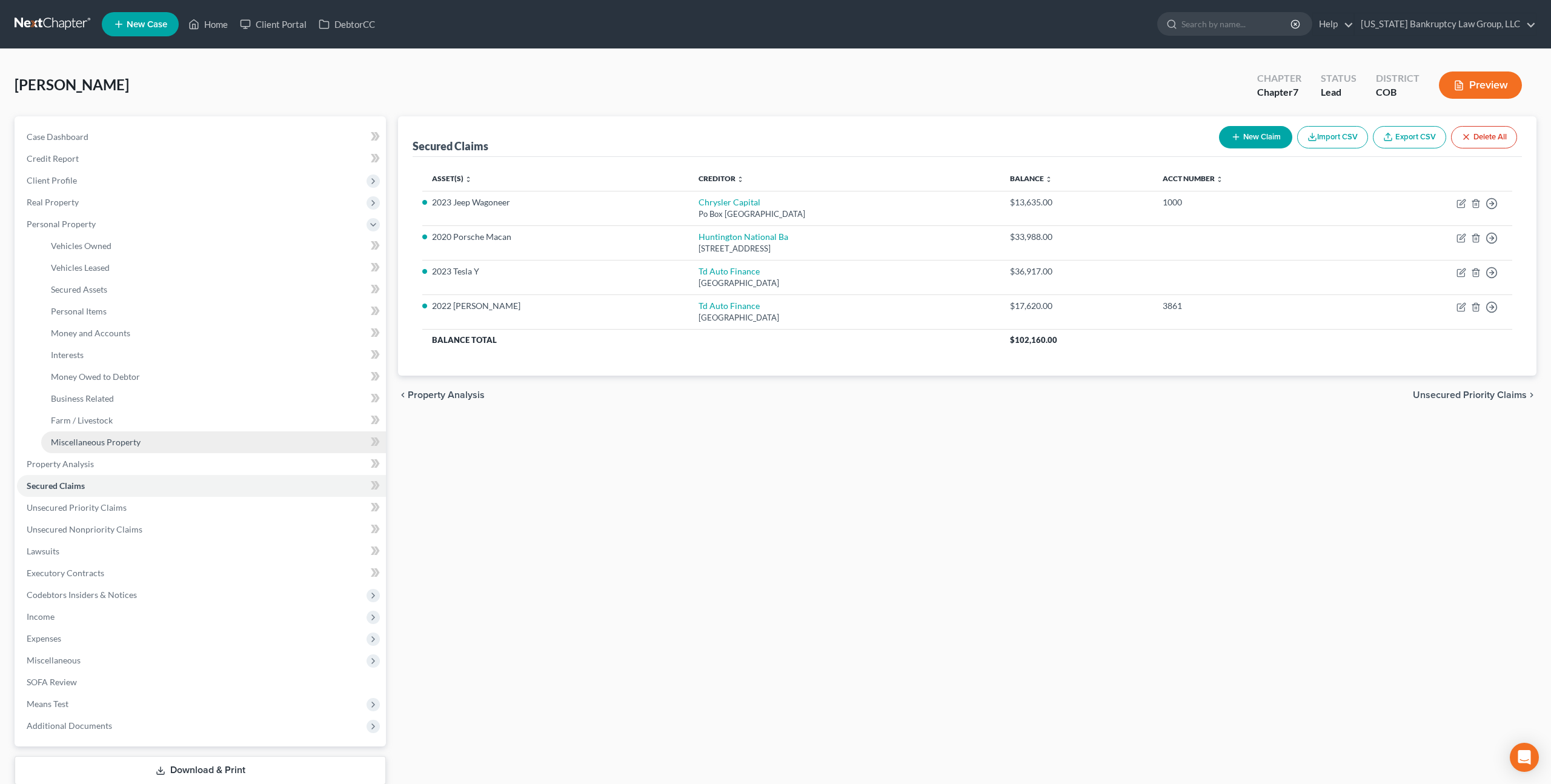
click at [77, 439] on span "Miscellaneous Property" at bounding box center [95, 442] width 90 height 10
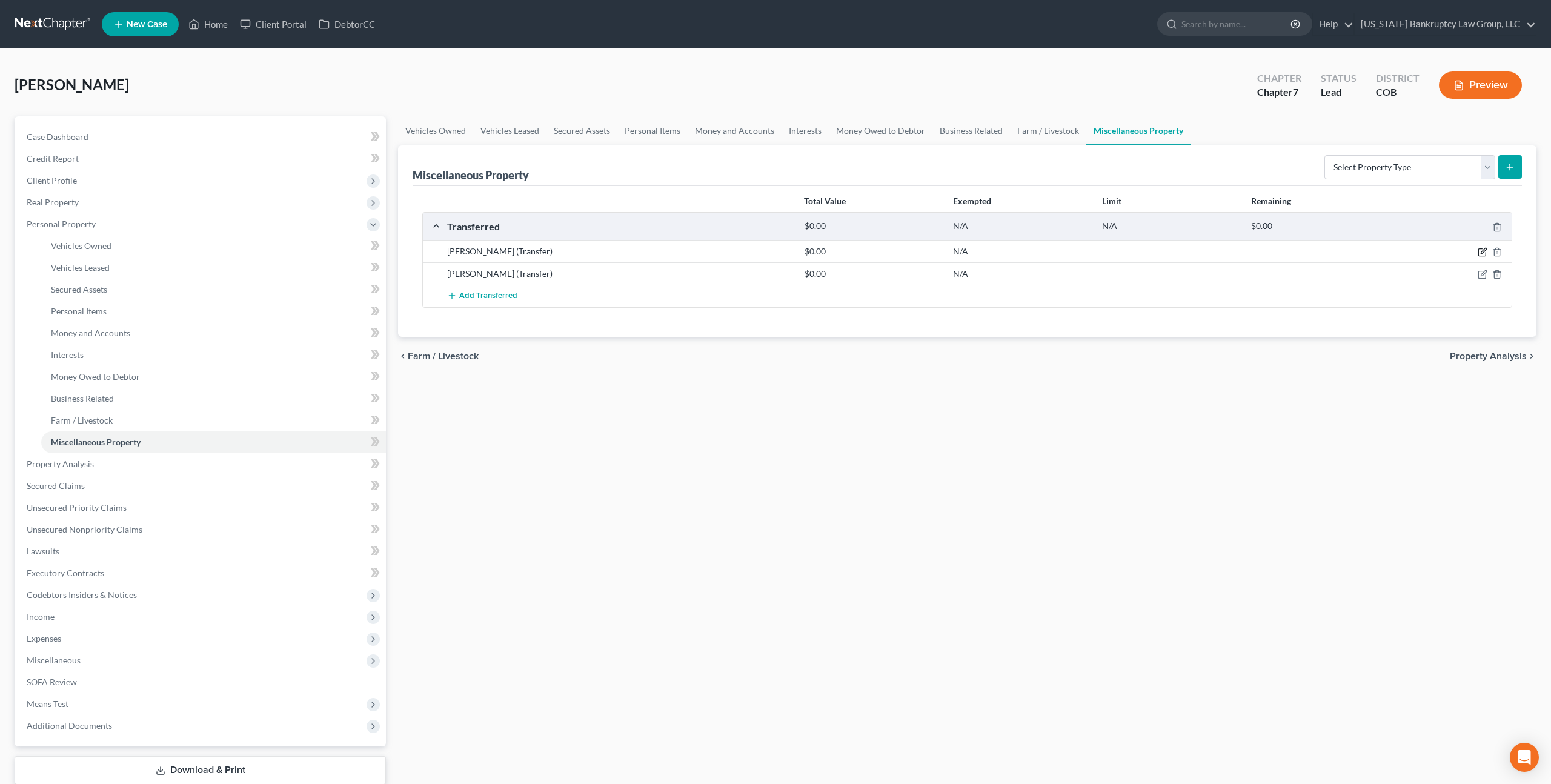
click at [1481, 251] on icon "button" at bounding box center [1484, 251] width 6 height 6
select select "Ordinary (within 2 years)"
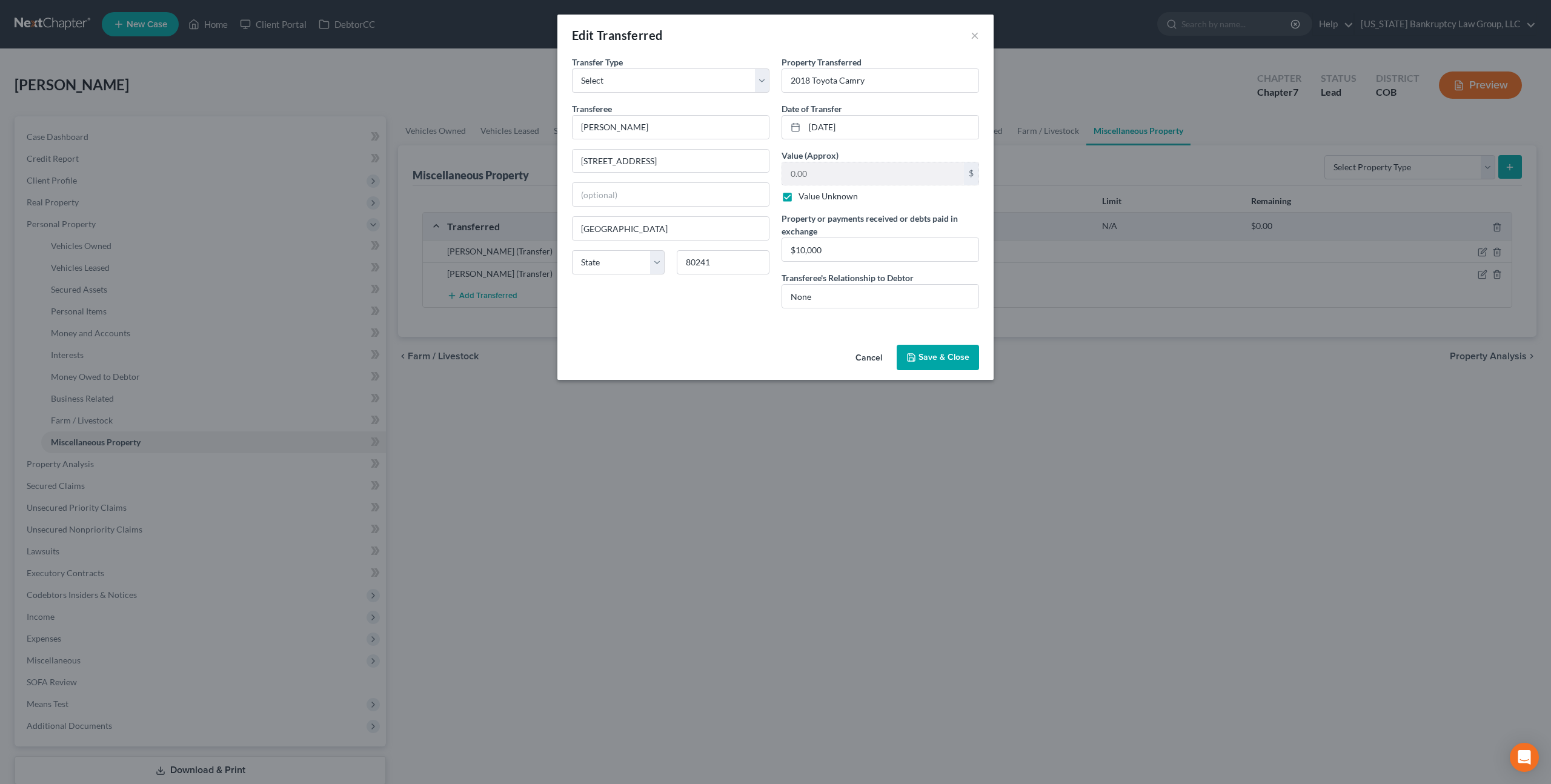
click at [864, 354] on button "Cancel" at bounding box center [868, 359] width 46 height 25
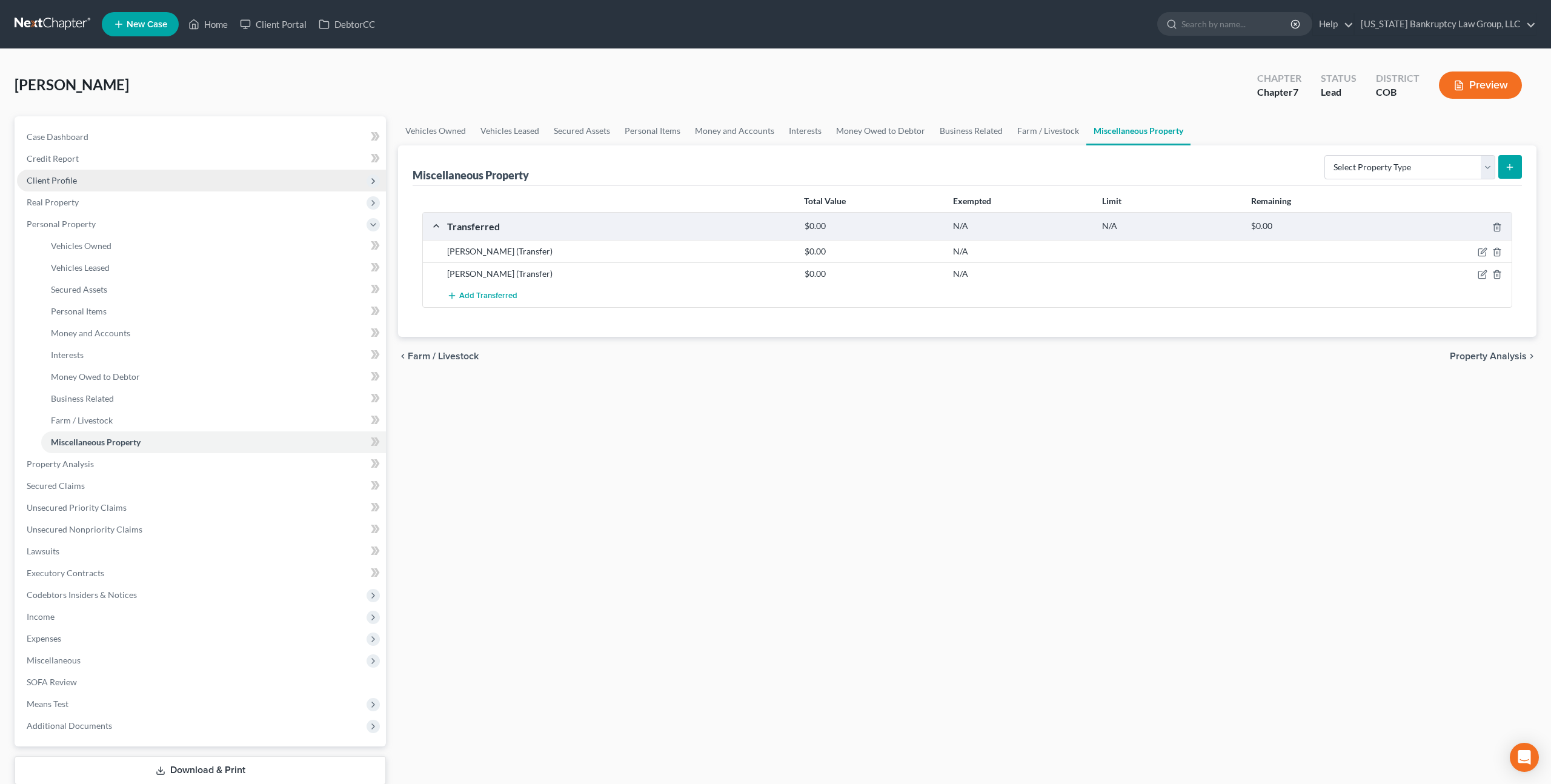
click at [66, 185] on span "Client Profile" at bounding box center [201, 180] width 369 height 22
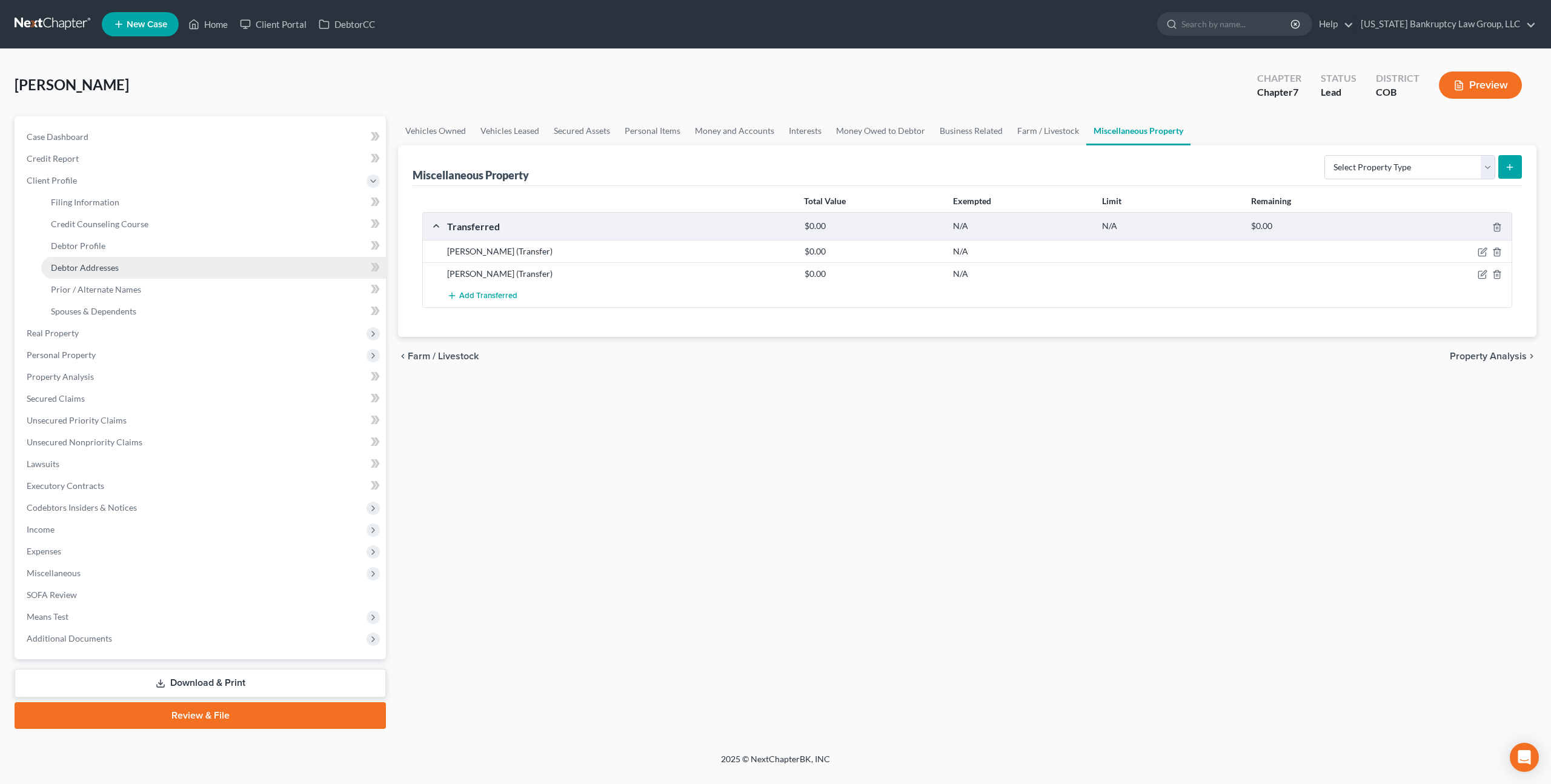
click at [99, 264] on span "Debtor Addresses" at bounding box center [85, 267] width 68 height 10
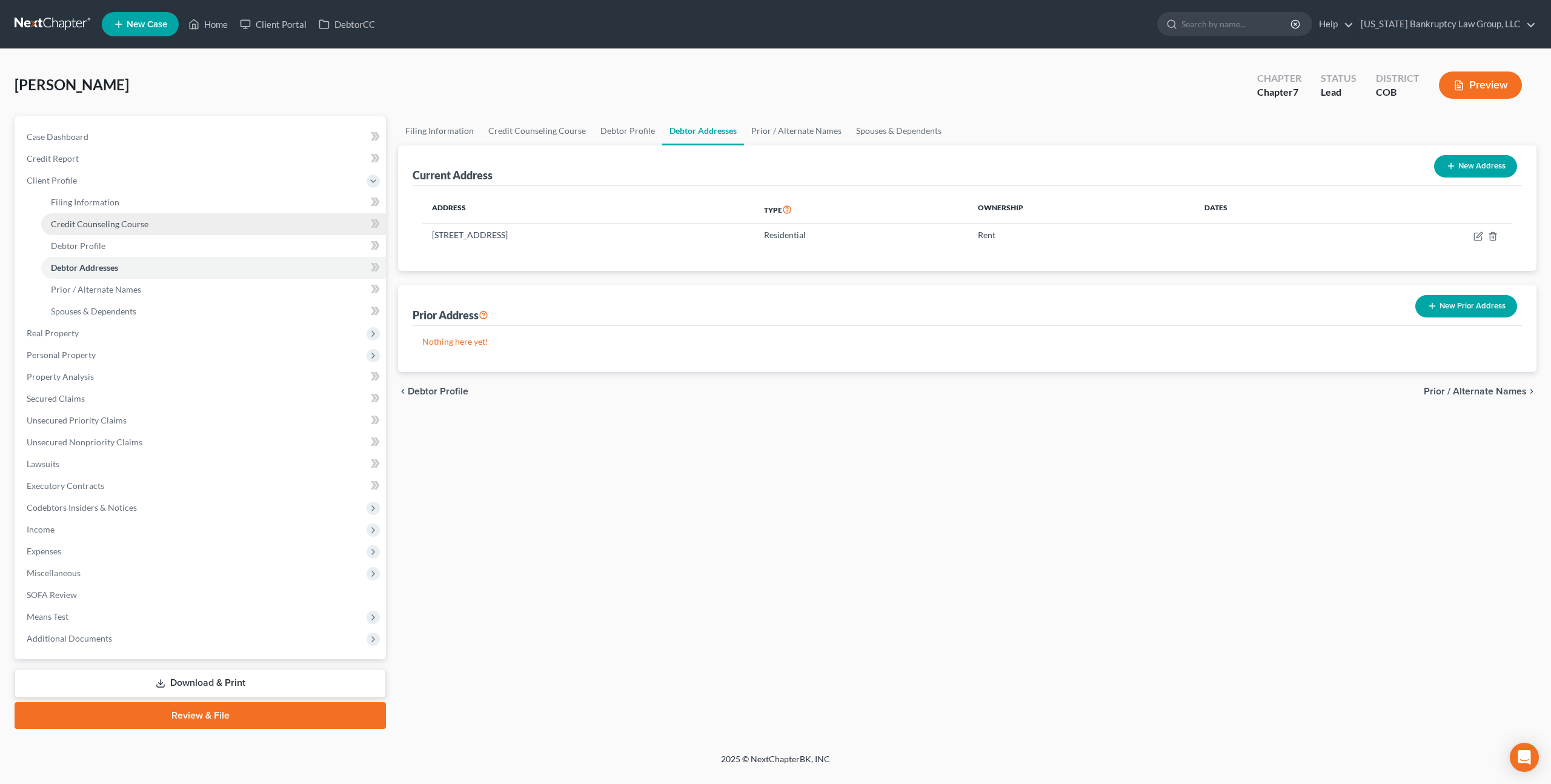
click at [91, 225] on span "Credit Counseling Course" at bounding box center [99, 224] width 97 height 10
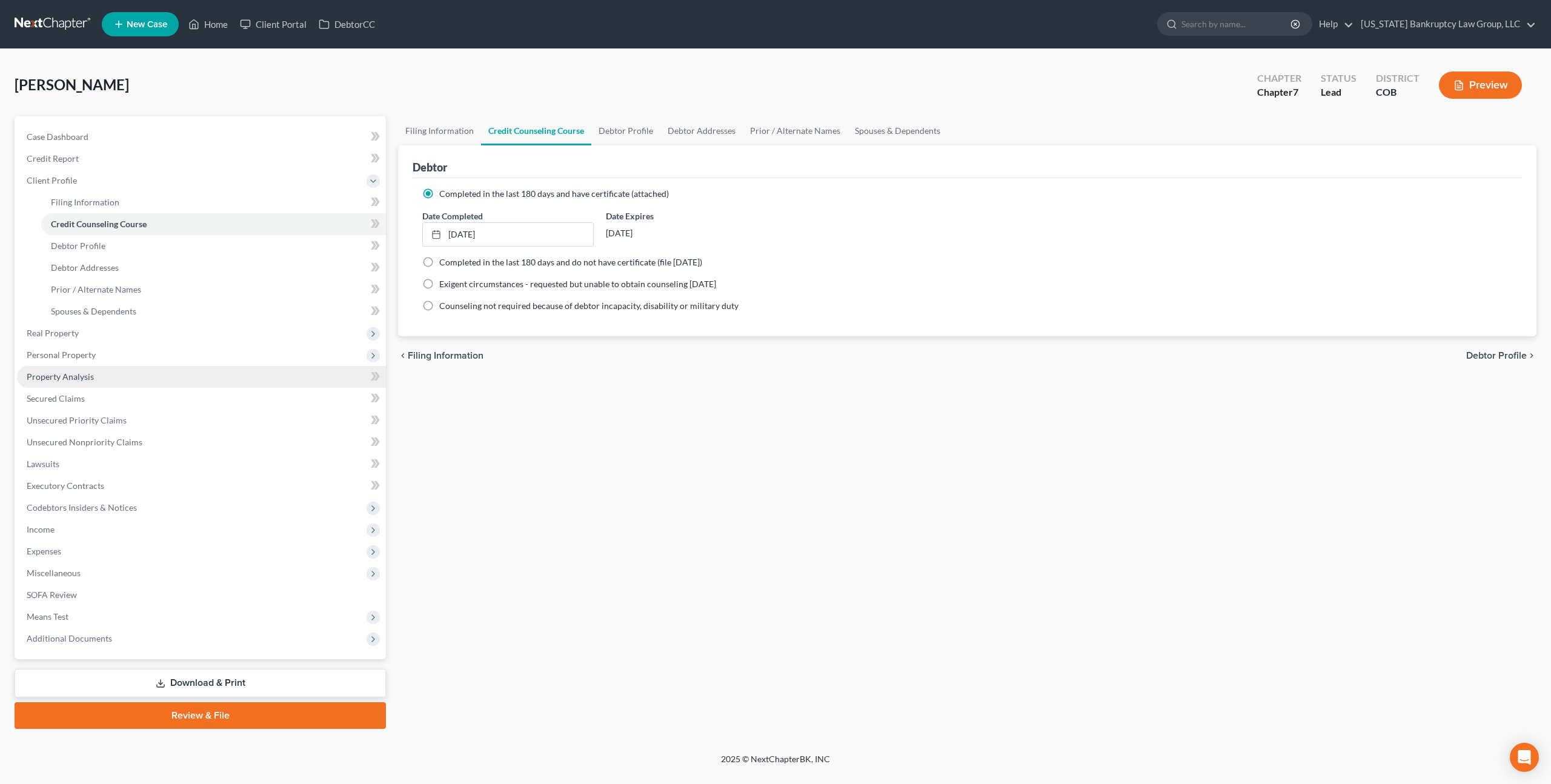
click at [81, 378] on span "Property Analysis" at bounding box center [59, 375] width 67 height 10
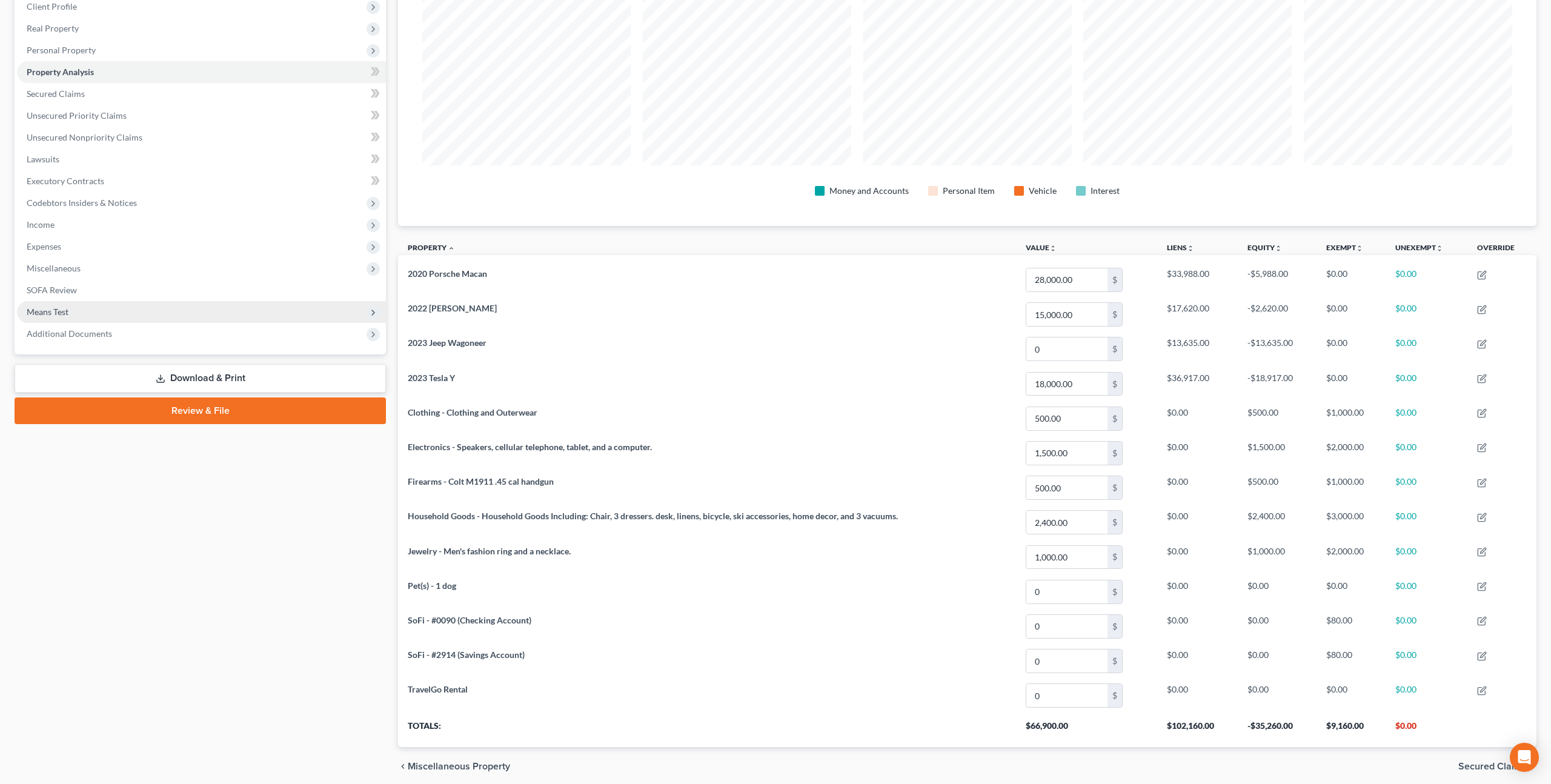
scroll to position [150, 0]
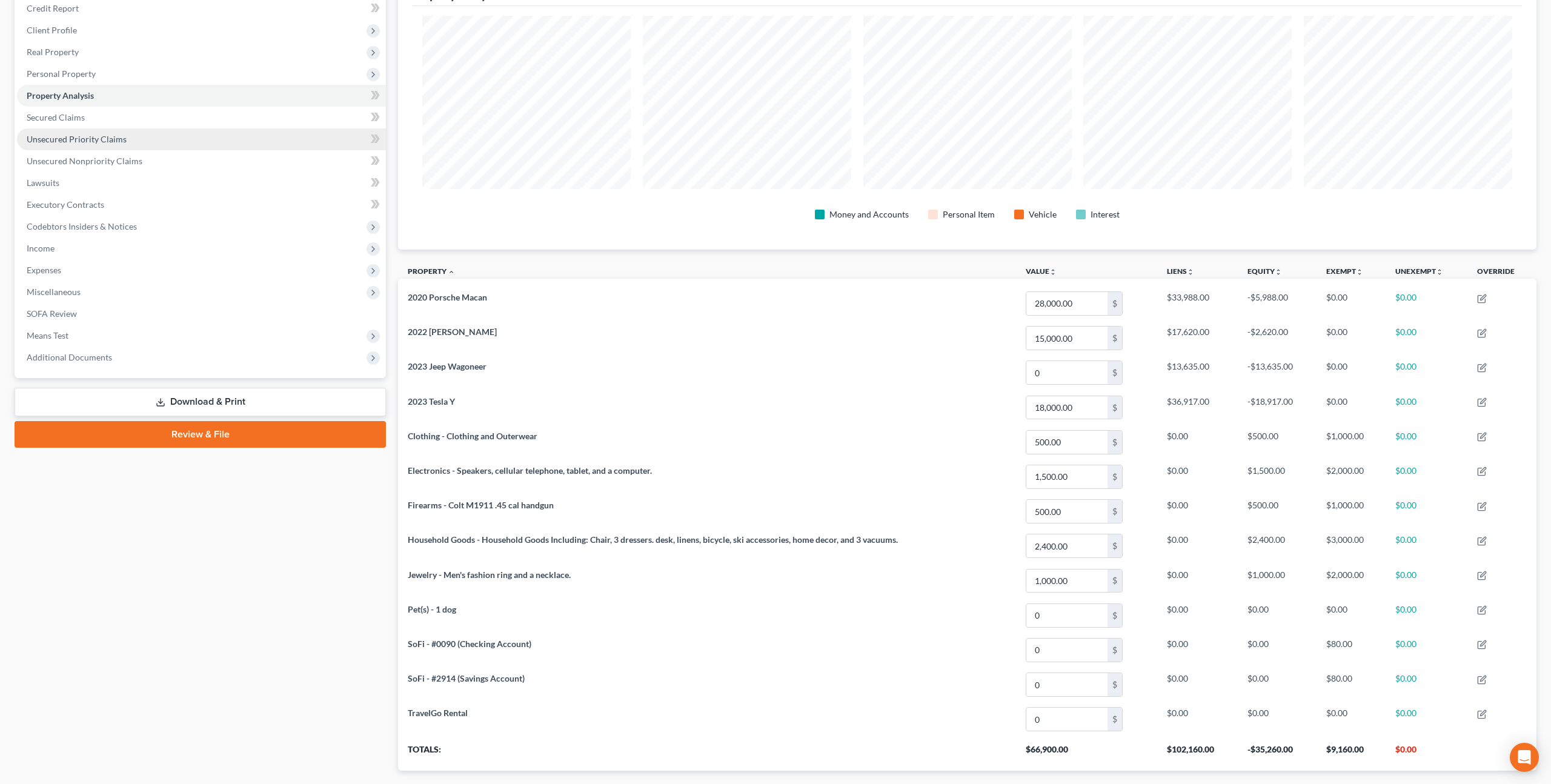
click at [91, 134] on span "Unsecured Priority Claims" at bounding box center [76, 139] width 100 height 10
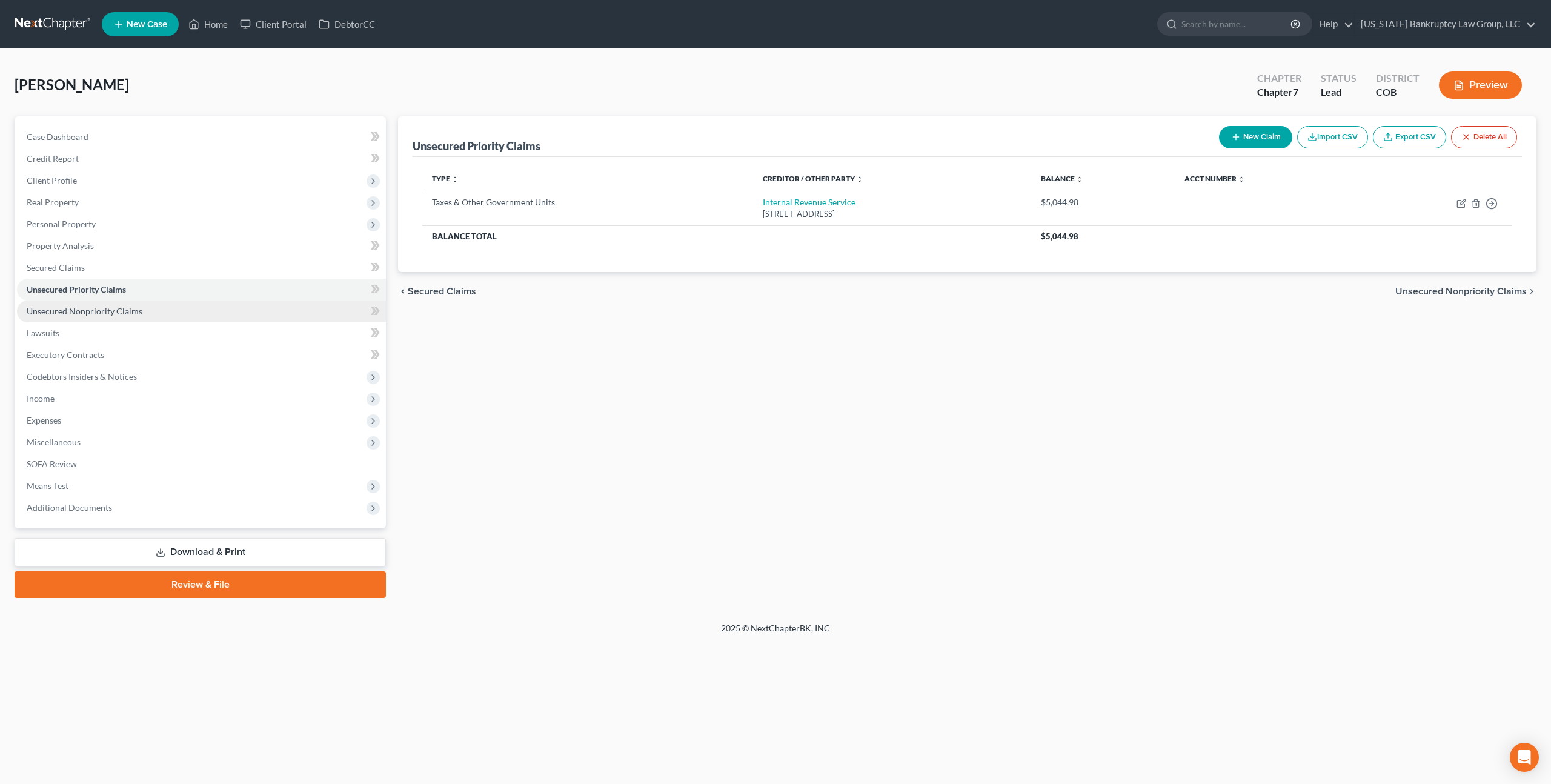
click at [155, 315] on link "Unsecured Nonpriority Claims" at bounding box center [201, 310] width 369 height 22
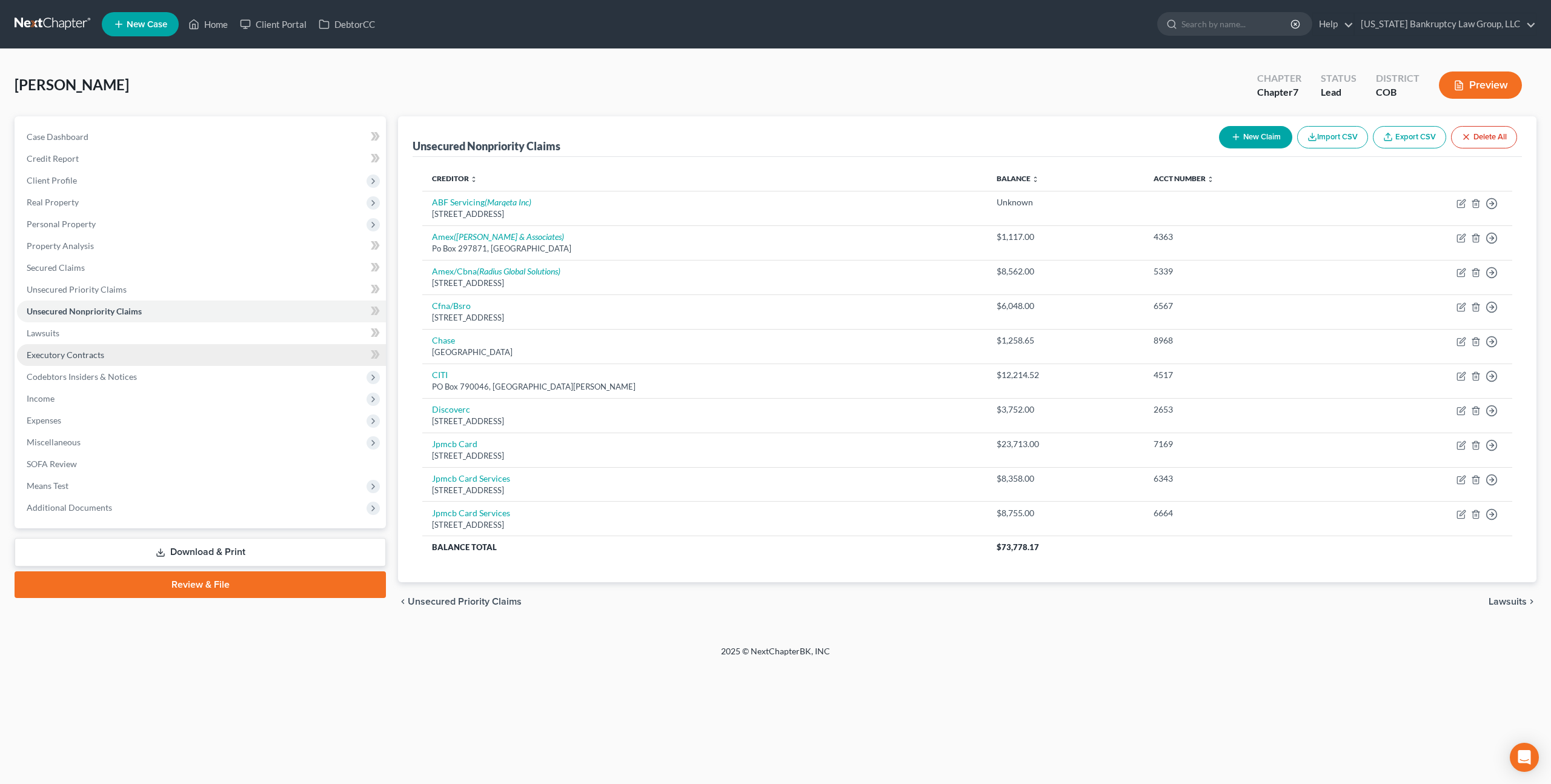
click at [83, 355] on span "Executory Contracts" at bounding box center [65, 354] width 77 height 10
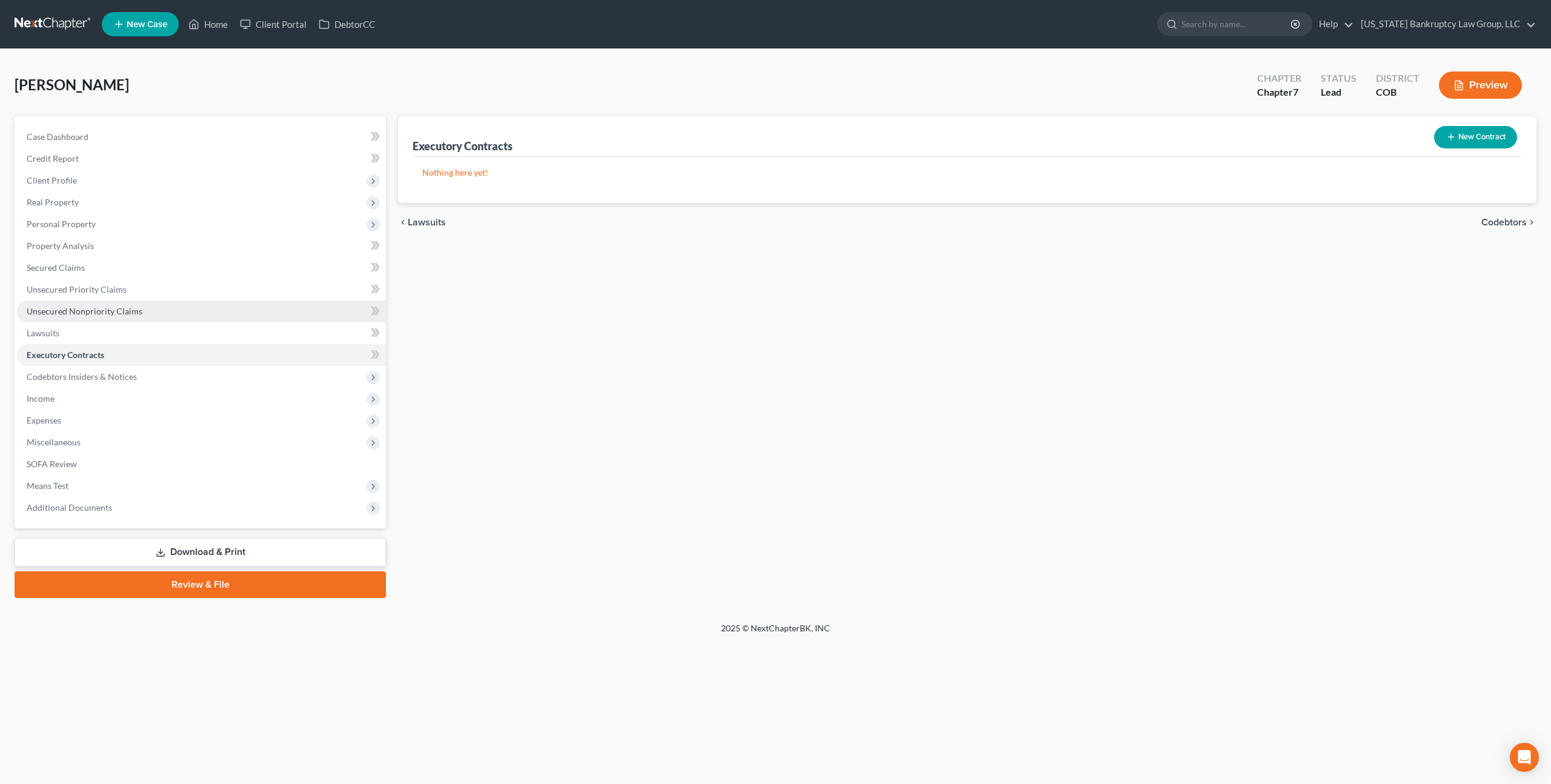
click at [116, 311] on span "Unsecured Nonpriority Claims" at bounding box center [84, 310] width 116 height 10
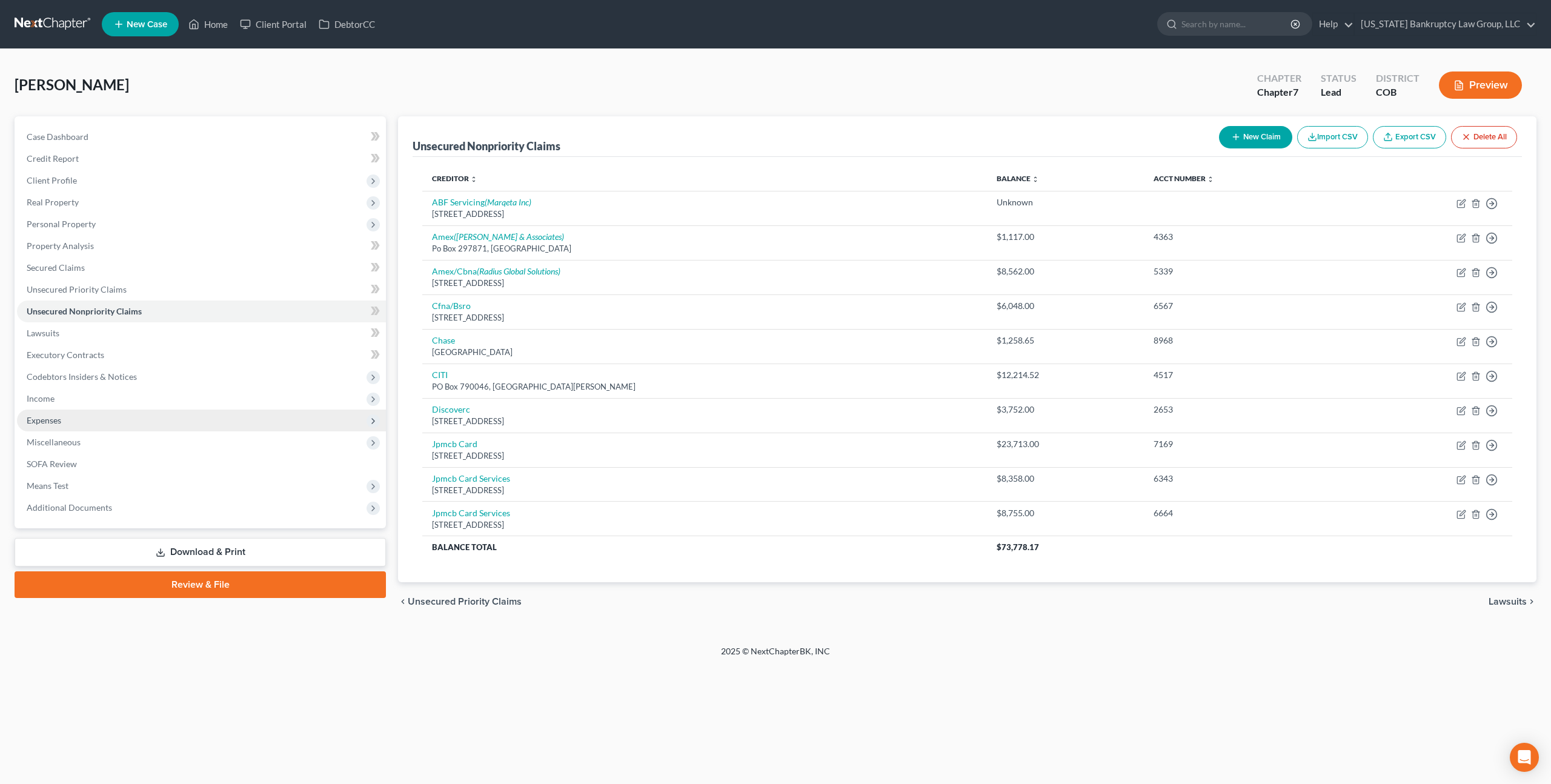
click at [38, 422] on span "Expenses" at bounding box center [43, 420] width 35 height 10
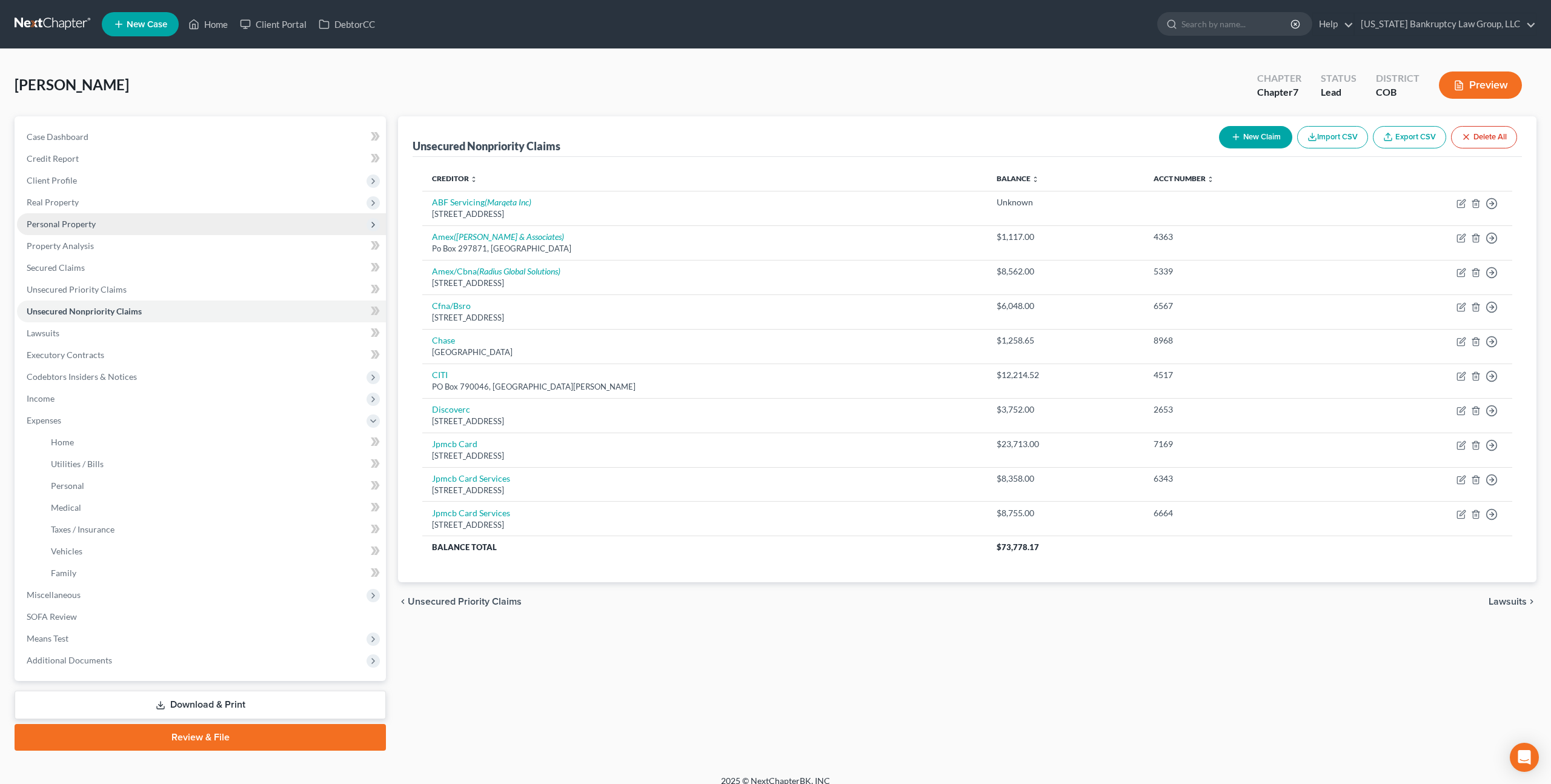
click at [81, 225] on span "Personal Property" at bounding box center [60, 224] width 69 height 10
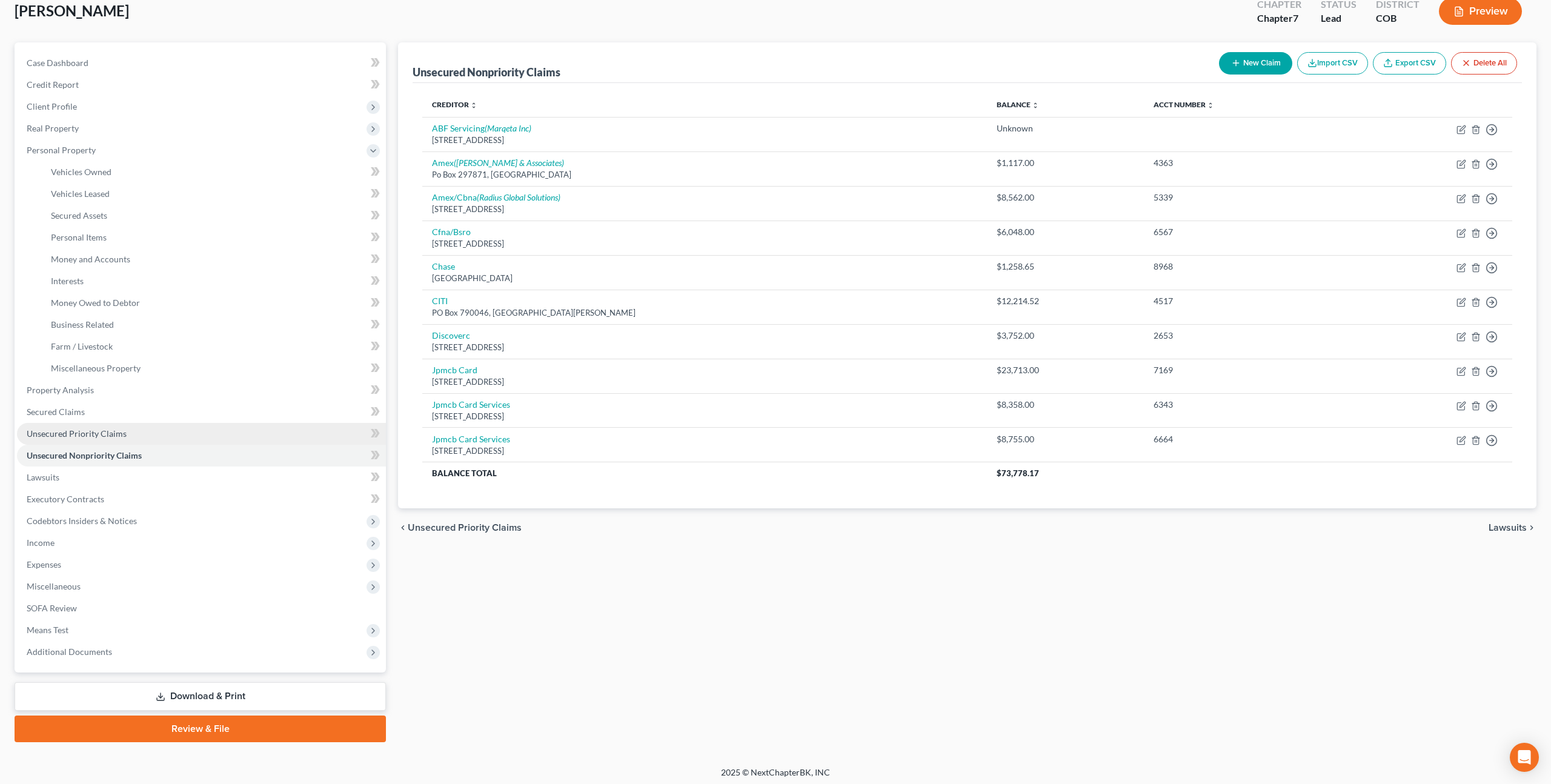
scroll to position [77, 0]
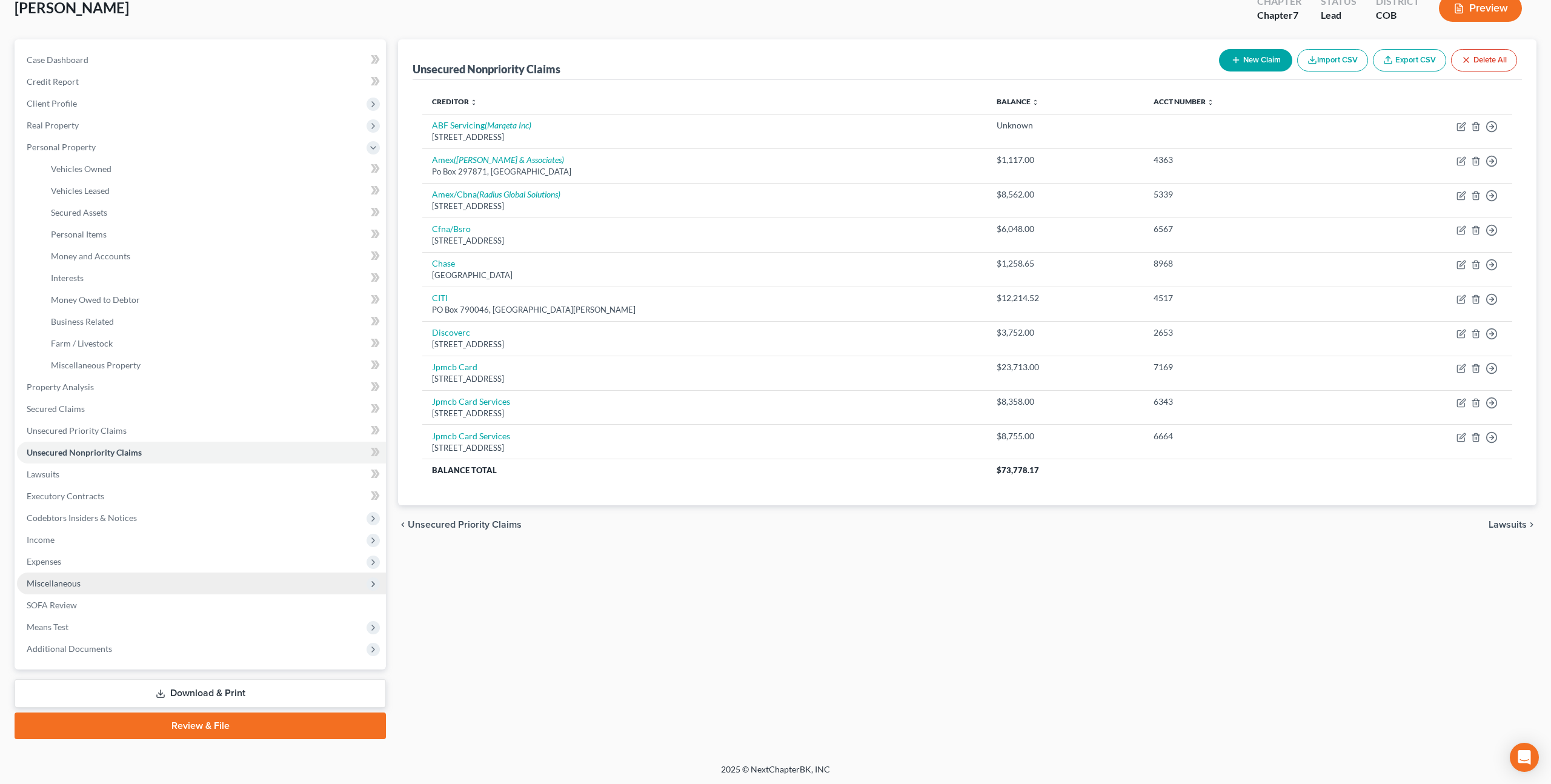
click at [88, 581] on span "Miscellaneous" at bounding box center [201, 583] width 369 height 22
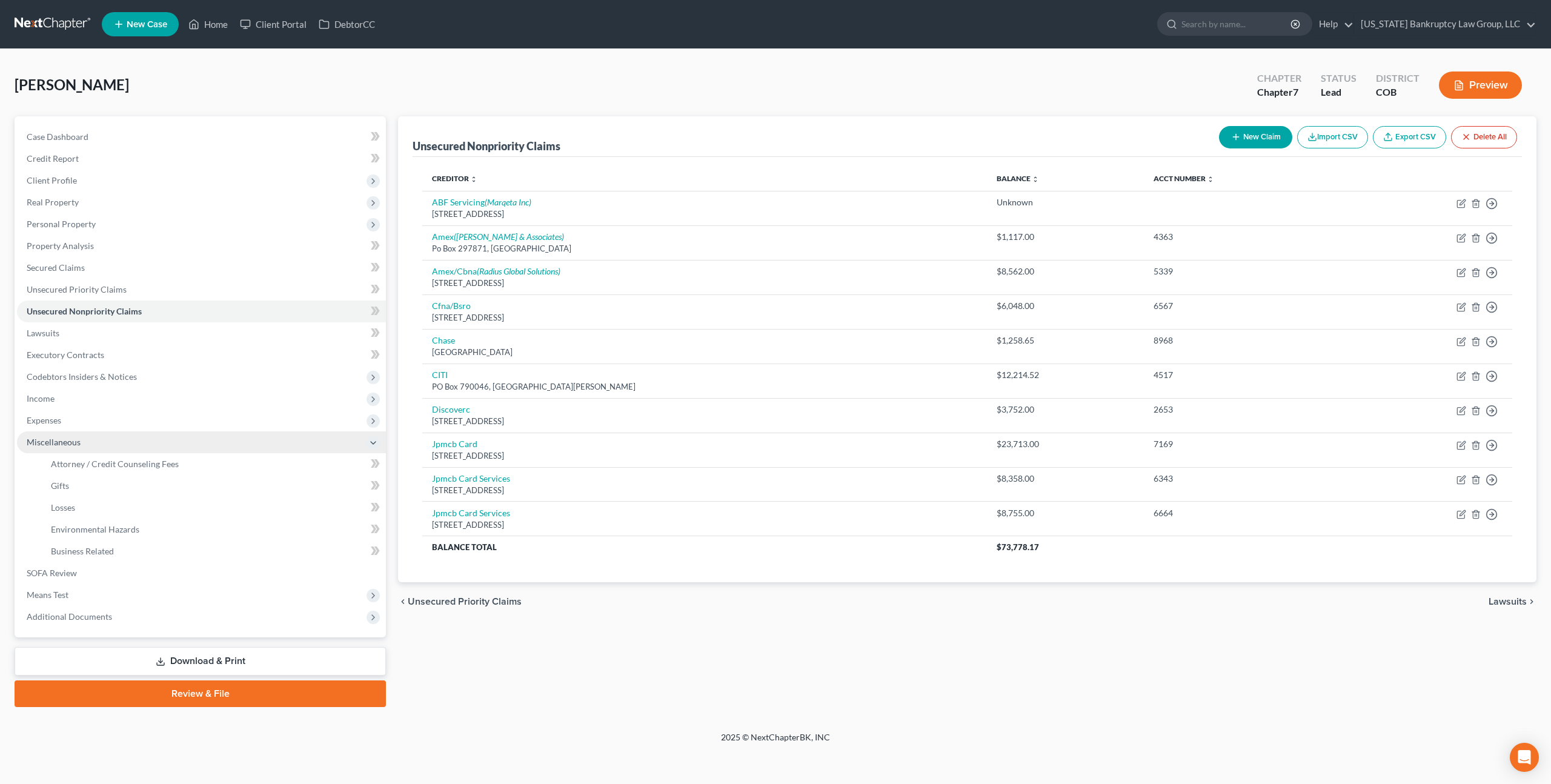
scroll to position [0, 0]
click at [136, 459] on span "Attorney / Credit Counseling Fees" at bounding box center [114, 463] width 127 height 10
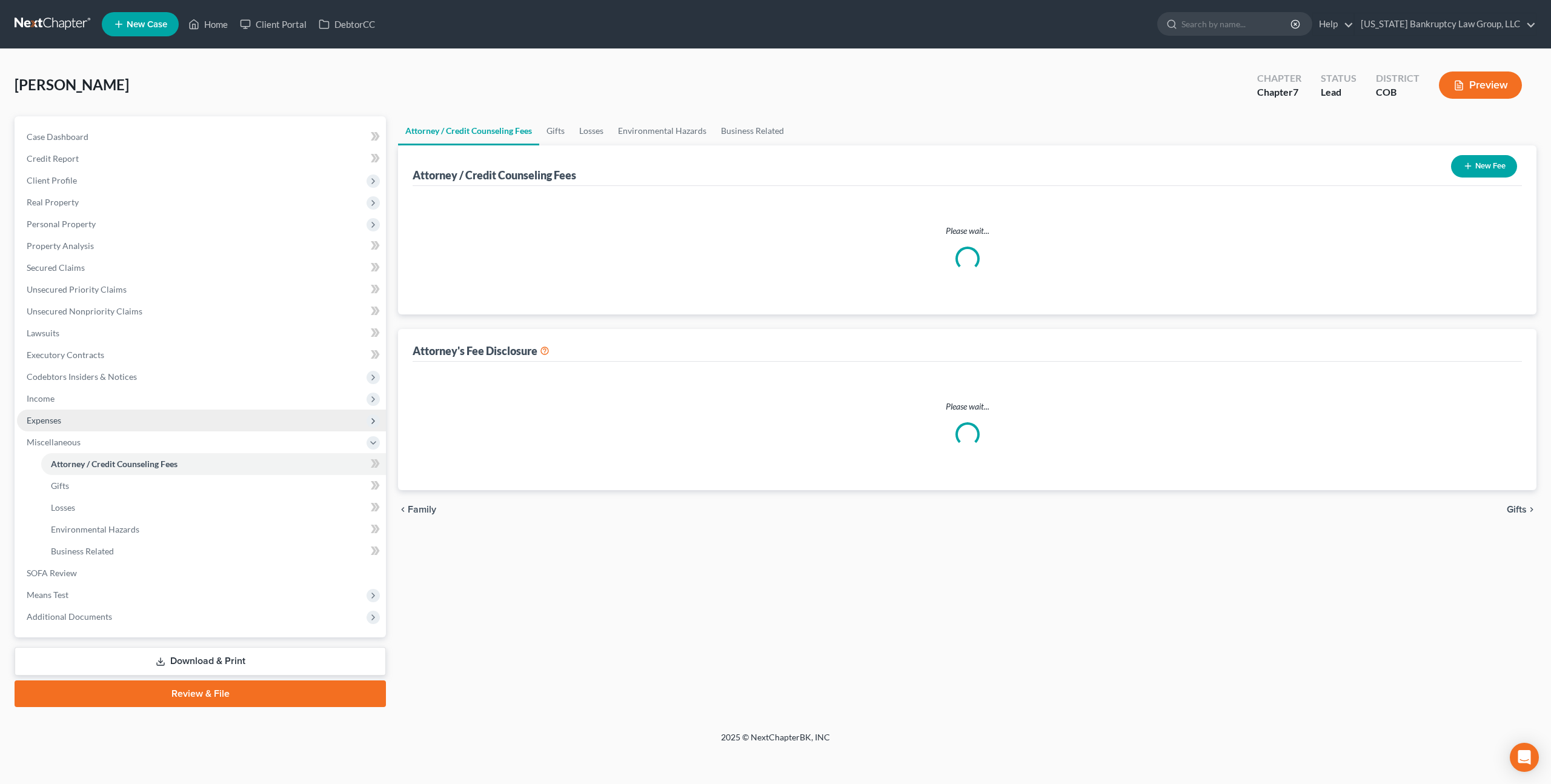
select select "0"
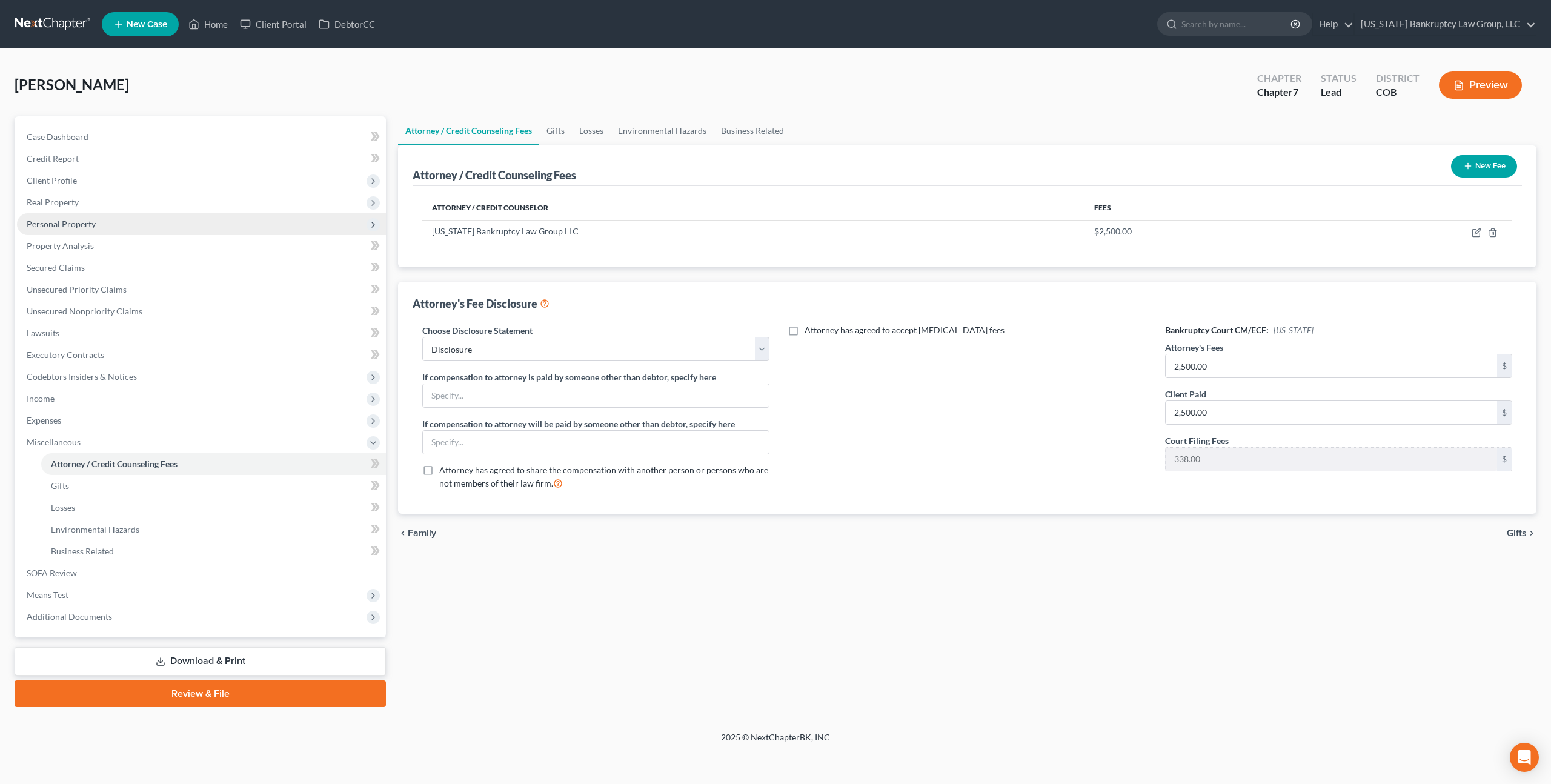
click at [69, 225] on span "Personal Property" at bounding box center [60, 224] width 69 height 10
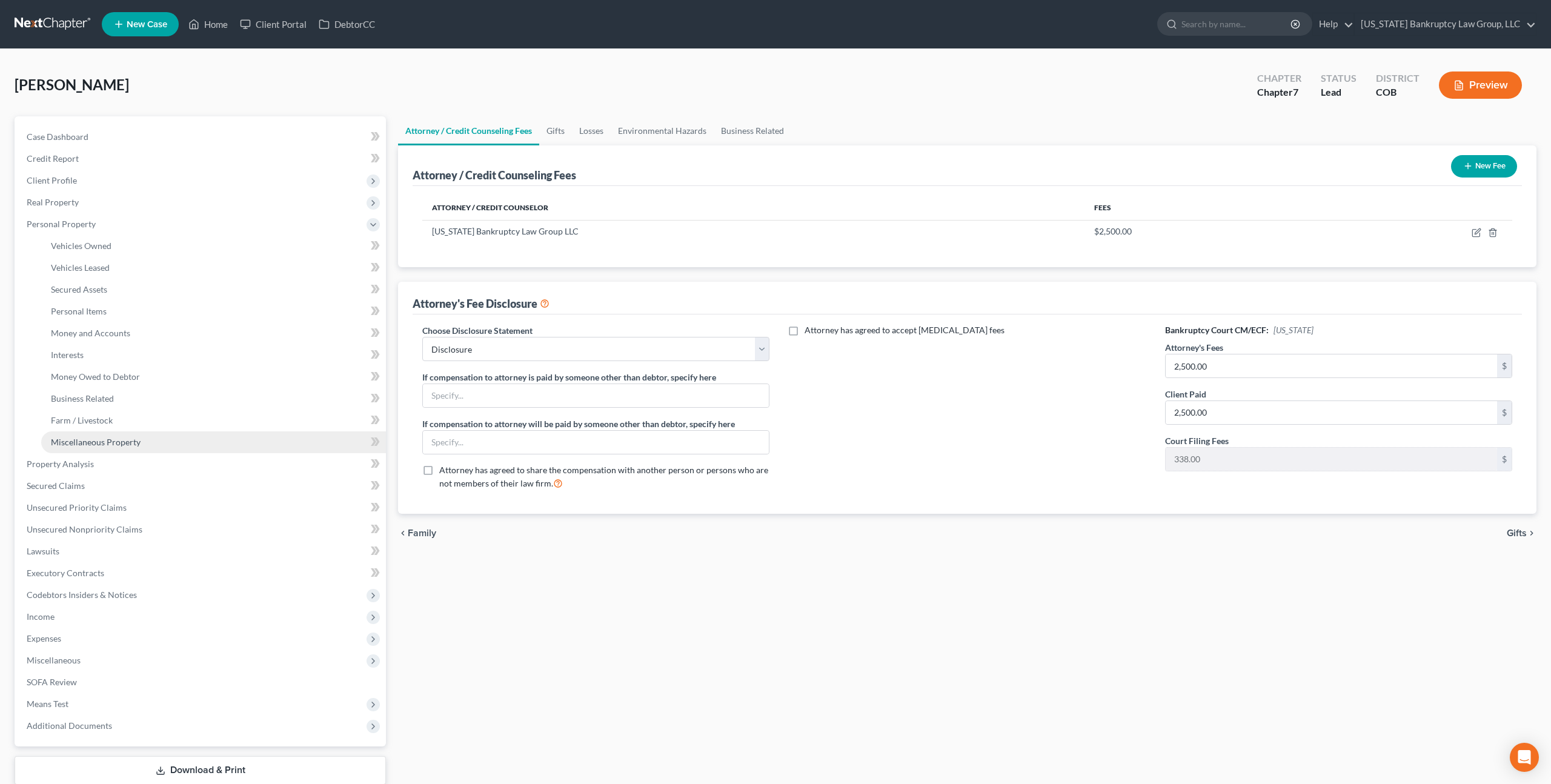
click at [107, 437] on span "Miscellaneous Property" at bounding box center [95, 442] width 90 height 10
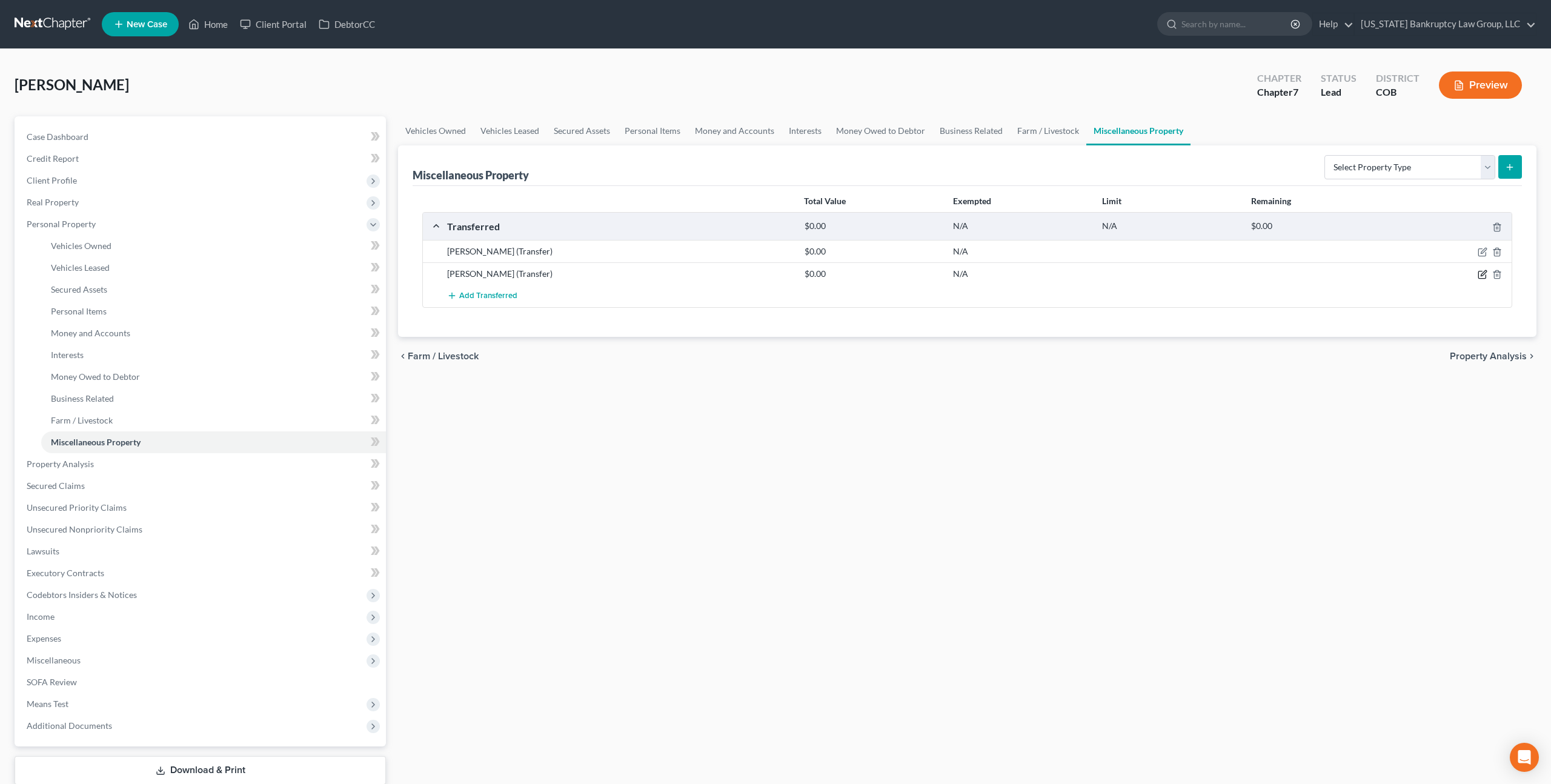
click at [1483, 275] on icon "button" at bounding box center [1484, 274] width 6 height 6
select select "Ordinary (within 2 years)"
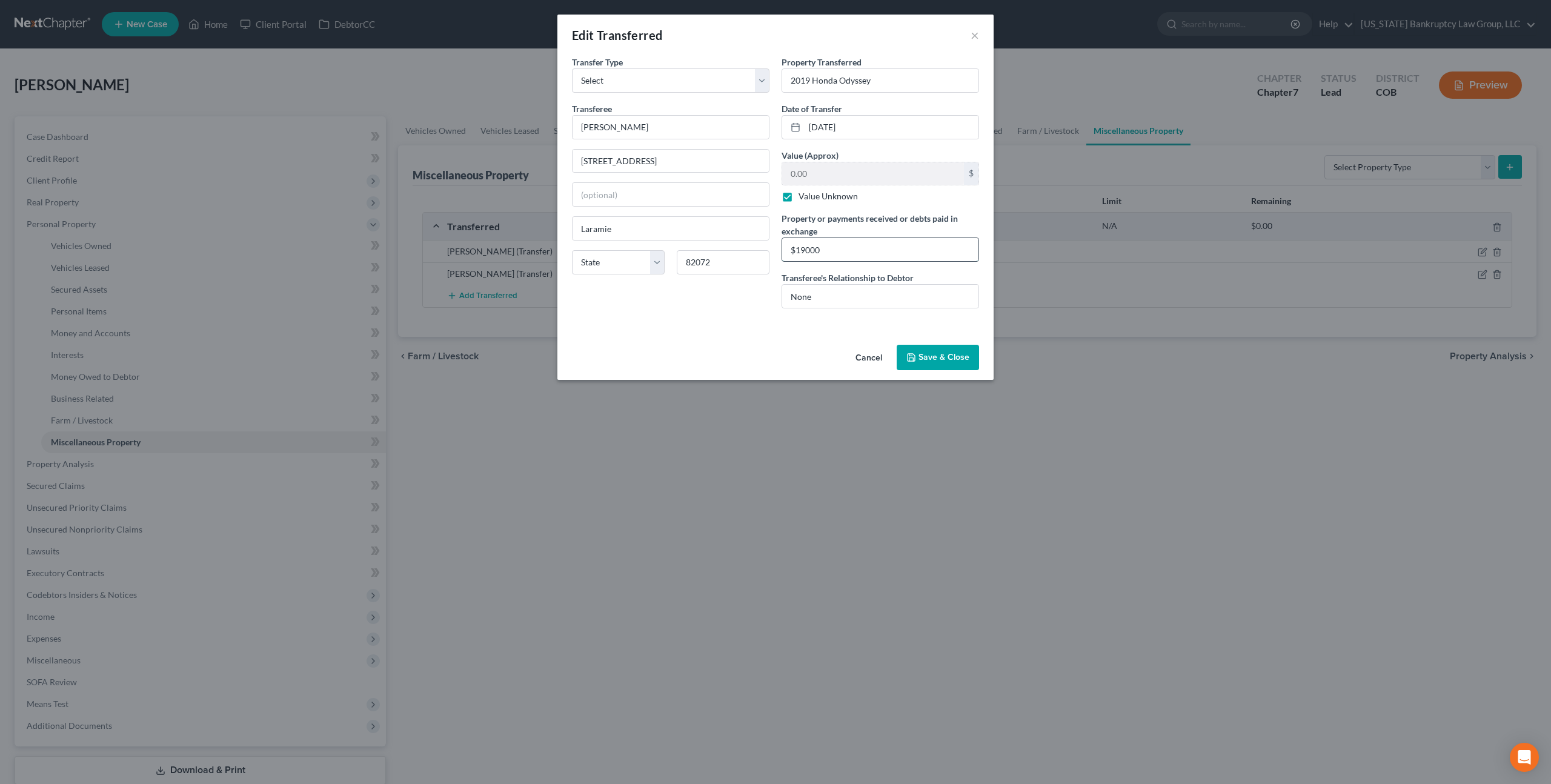
click at [804, 252] on input "$19000" at bounding box center [881, 249] width 196 height 23
type input "$19,000"
click at [937, 356] on button "Save & Close" at bounding box center [937, 357] width 82 height 25
